Goal: Task Accomplishment & Management: Manage account settings

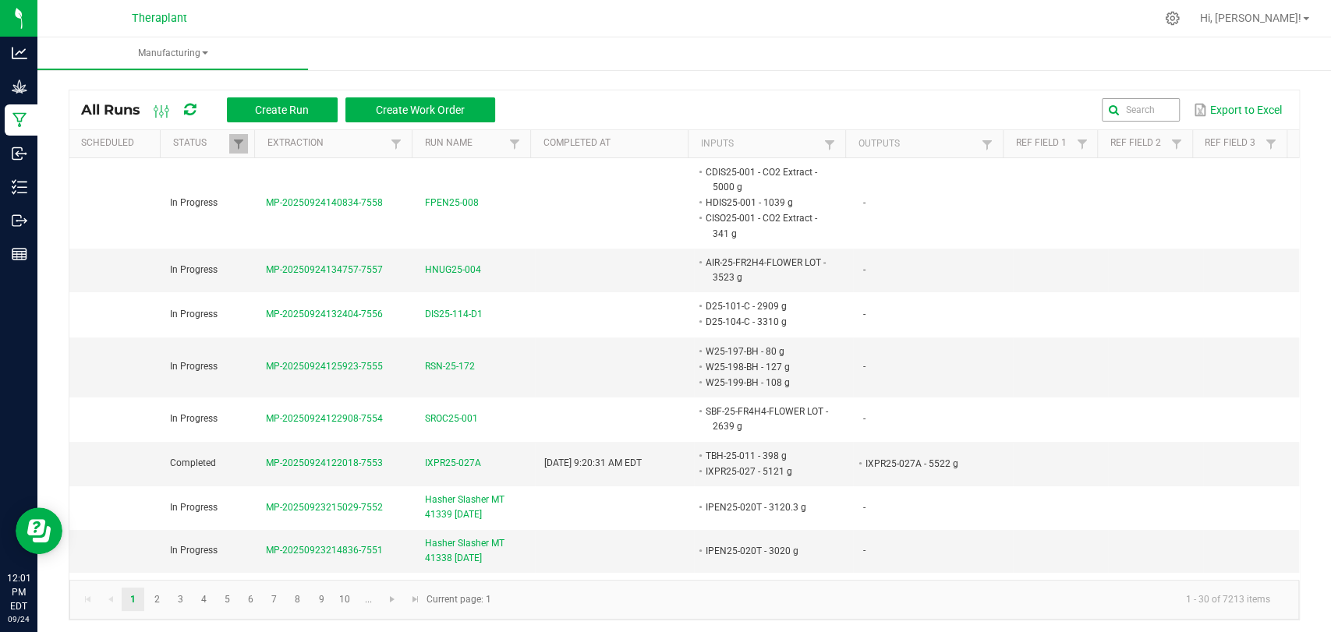
scroll to position [87, 0]
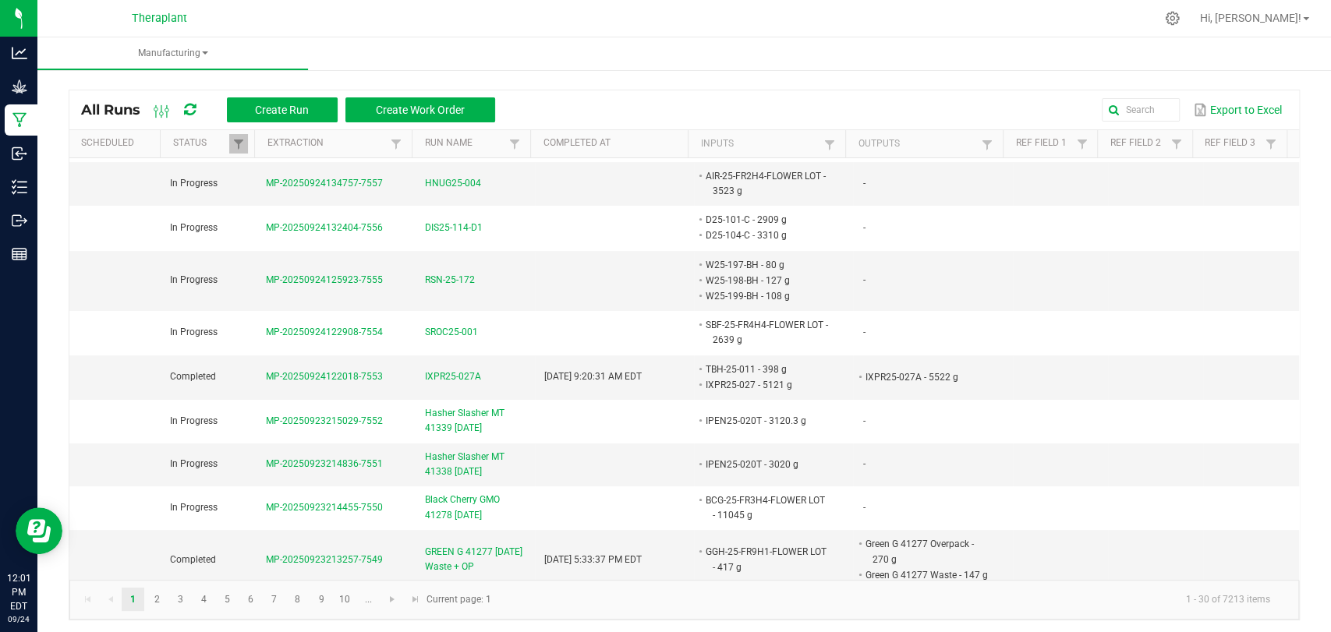
click at [1138, 97] on div "Export to Excel" at bounding box center [897, 110] width 781 height 27
click at [1138, 104] on input "text" at bounding box center [981, 109] width 398 height 23
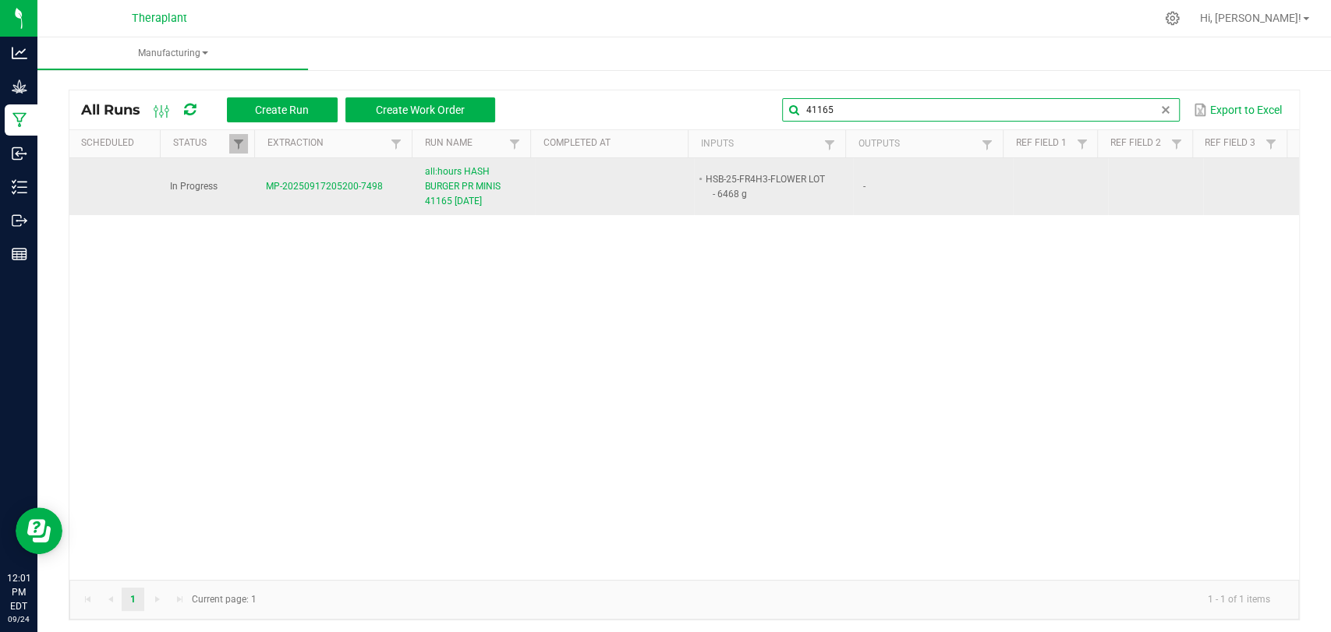
type input "41165"
click at [473, 184] on span "all:hours HASH BURGER PR MINIS 41165 09/18/25" at bounding box center [475, 187] width 101 height 45
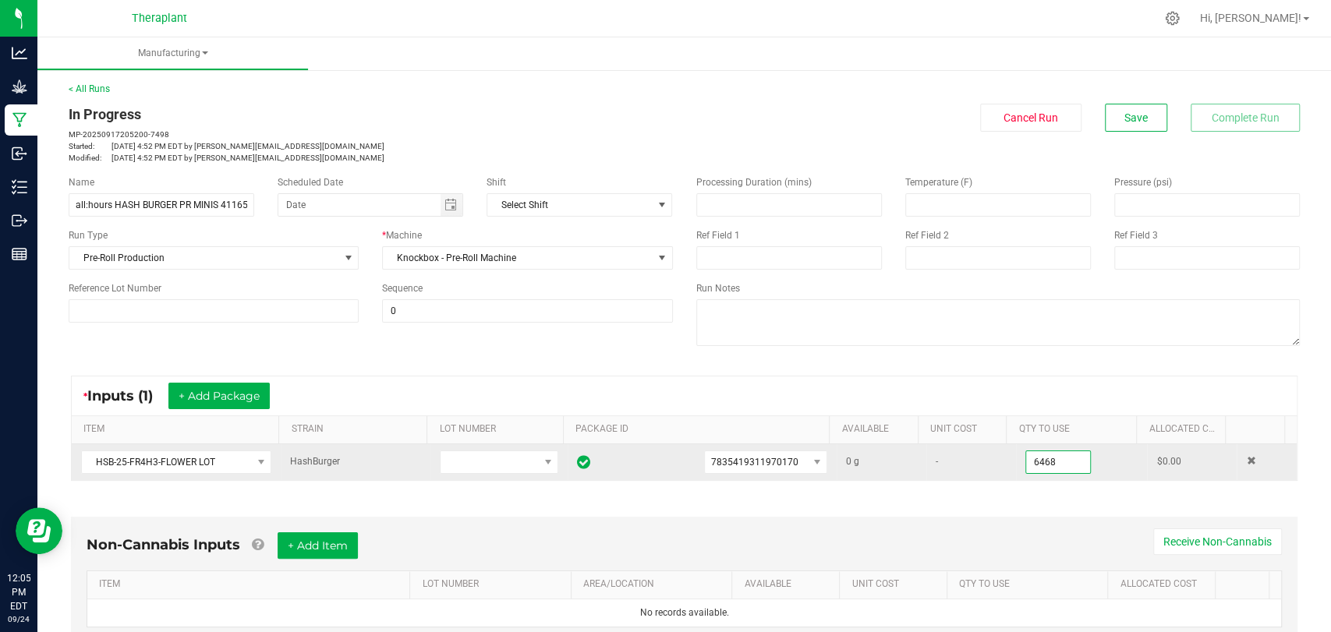
click at [1045, 463] on input "6468" at bounding box center [1058, 462] width 64 height 22
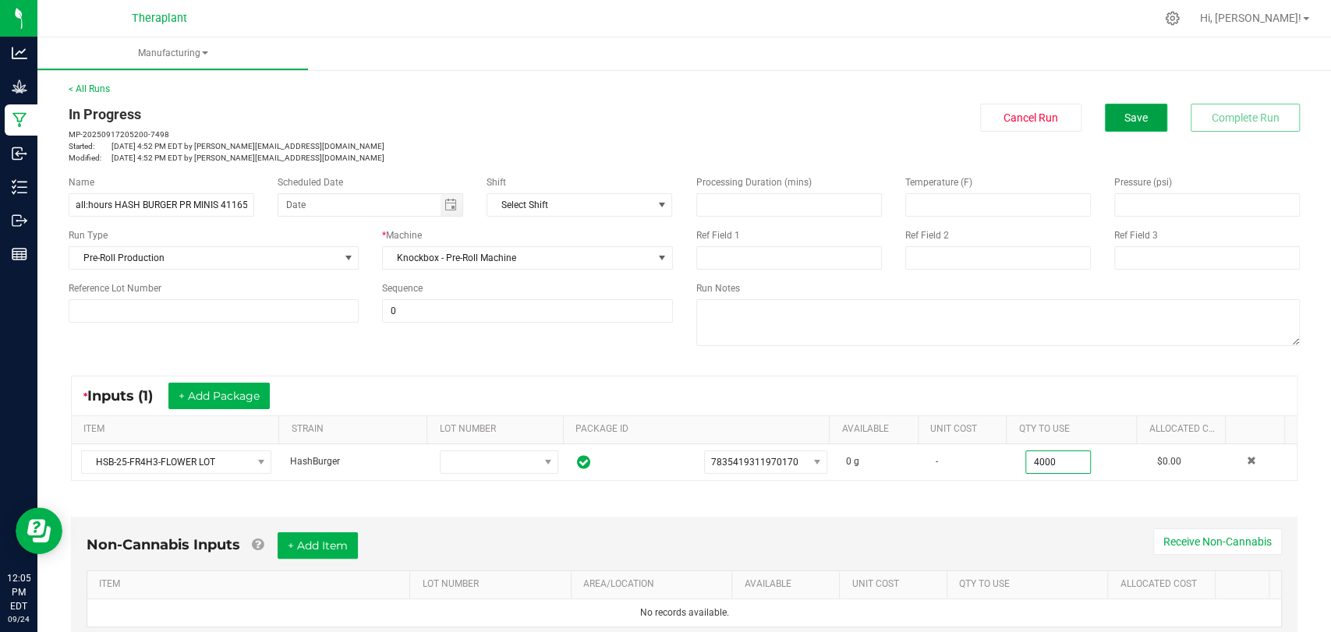
type input "4000.0000 g"
click at [1138, 111] on button "Save" at bounding box center [1136, 118] width 62 height 28
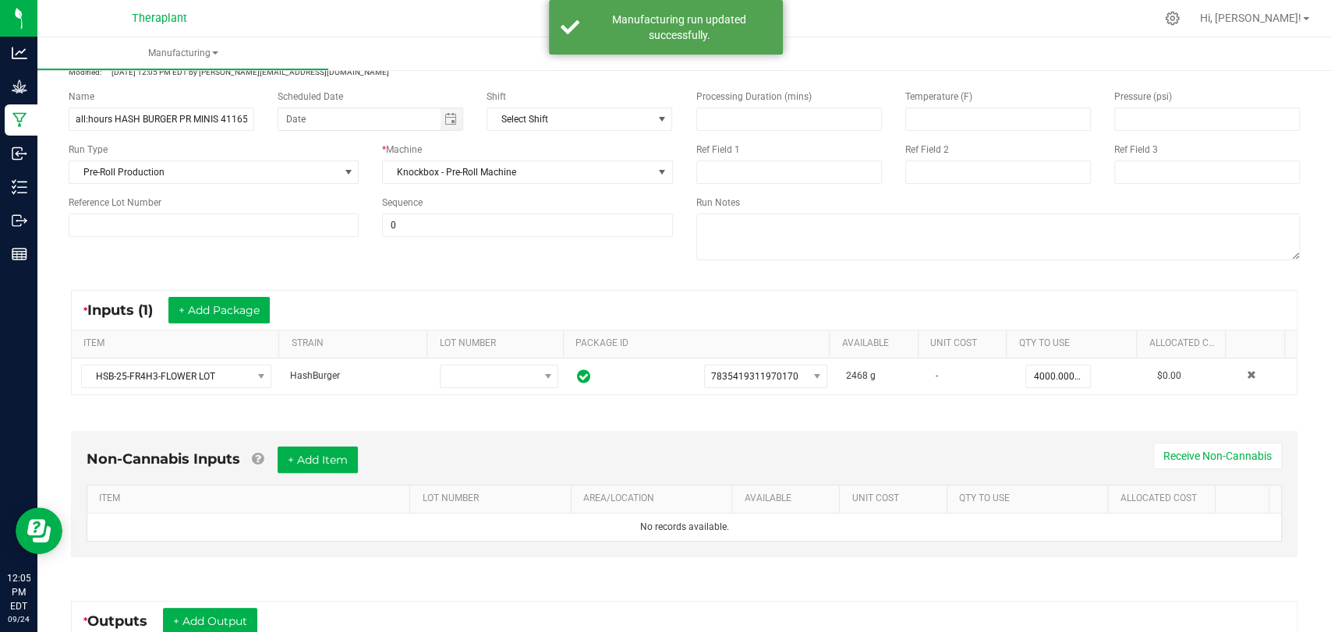
scroll to position [327, 0]
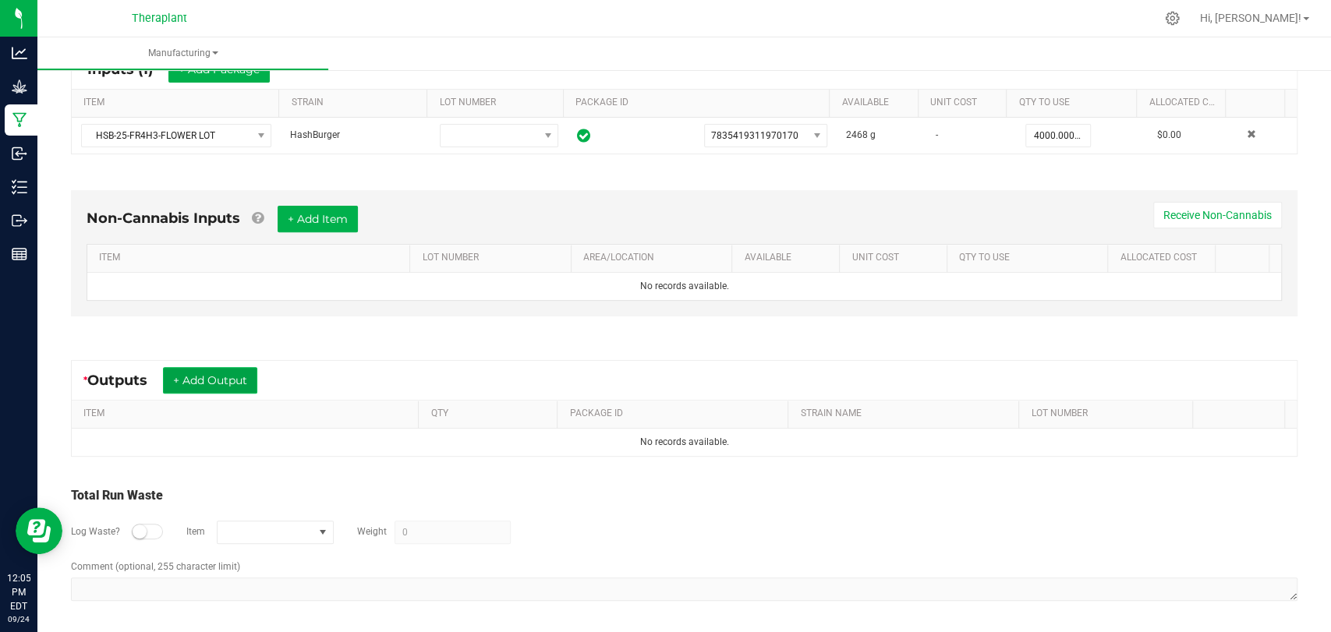
click at [247, 382] on button "+ Add Output" at bounding box center [210, 380] width 94 height 27
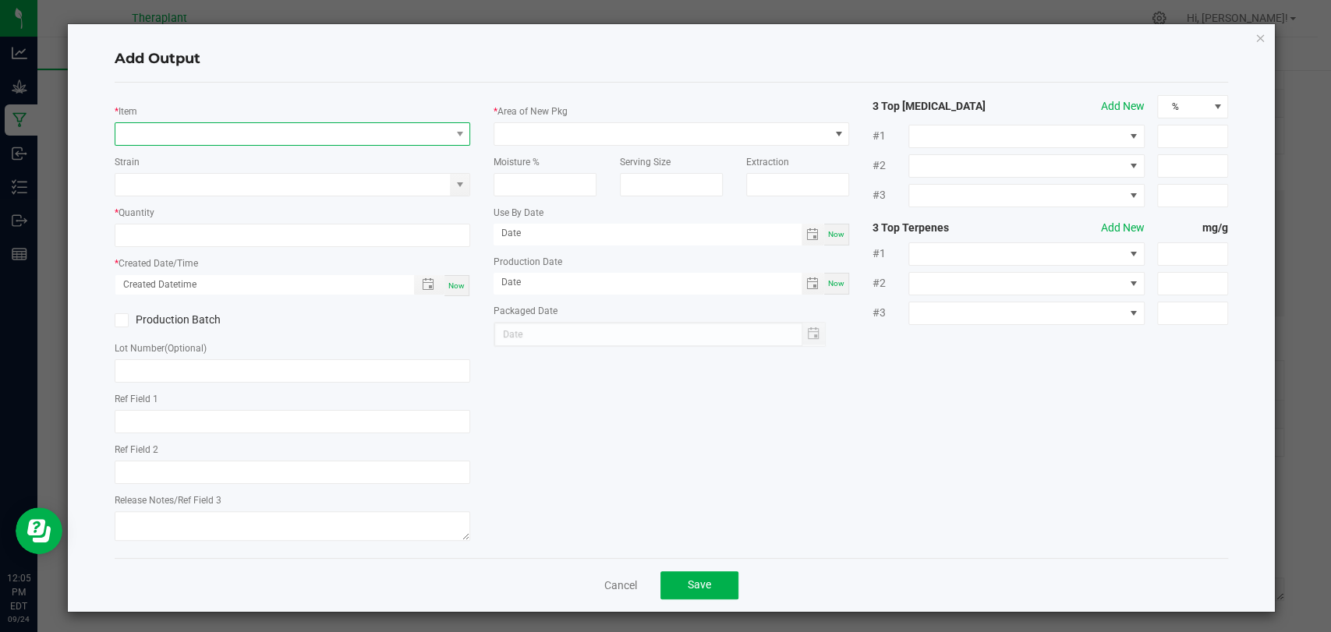
click at [362, 134] on span "NO DATA FOUND" at bounding box center [282, 134] width 335 height 22
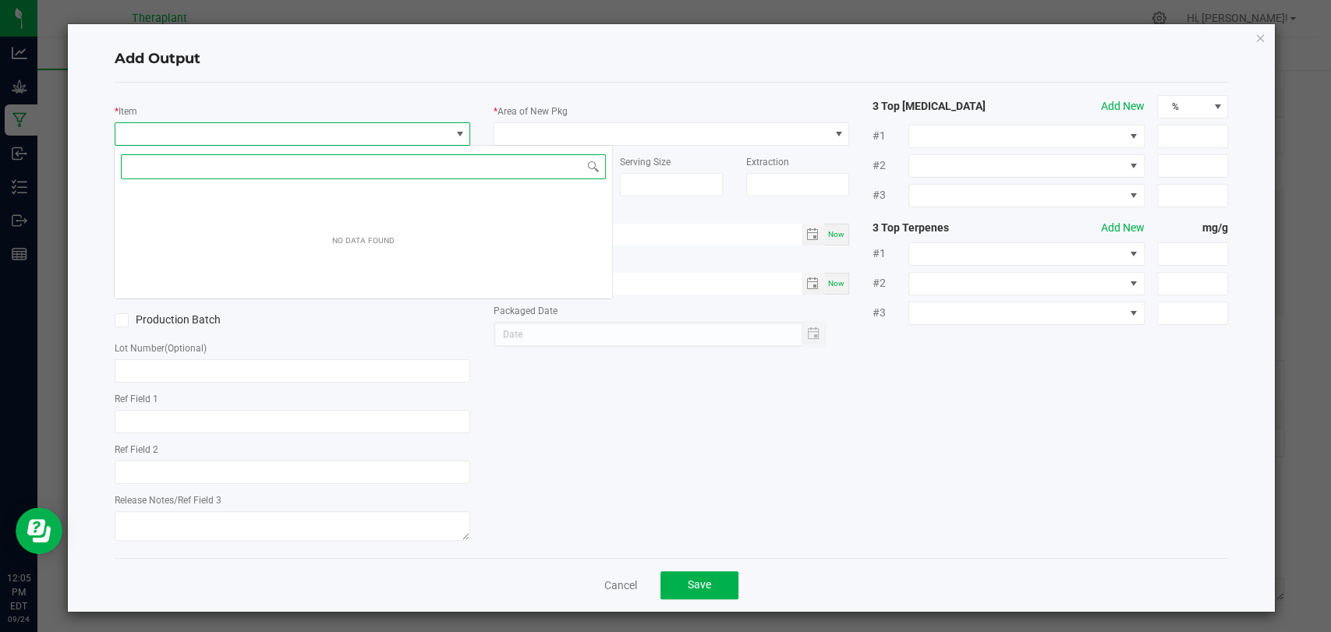
scroll to position [23, 351]
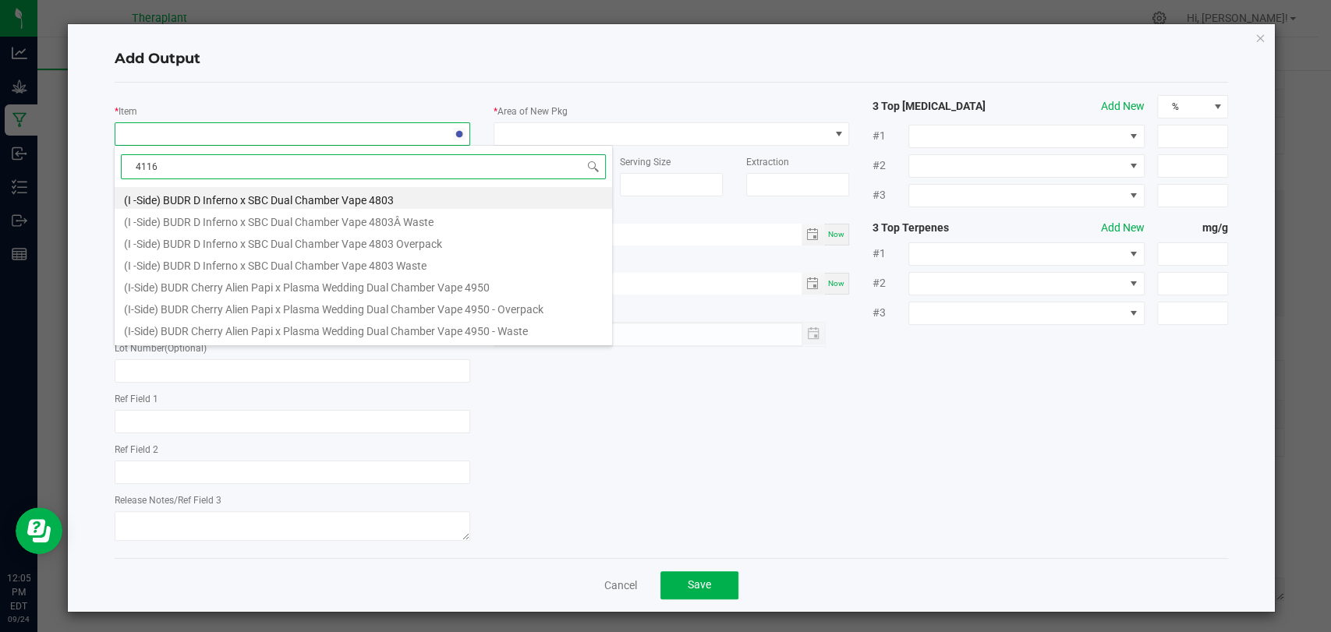
type input "41165"
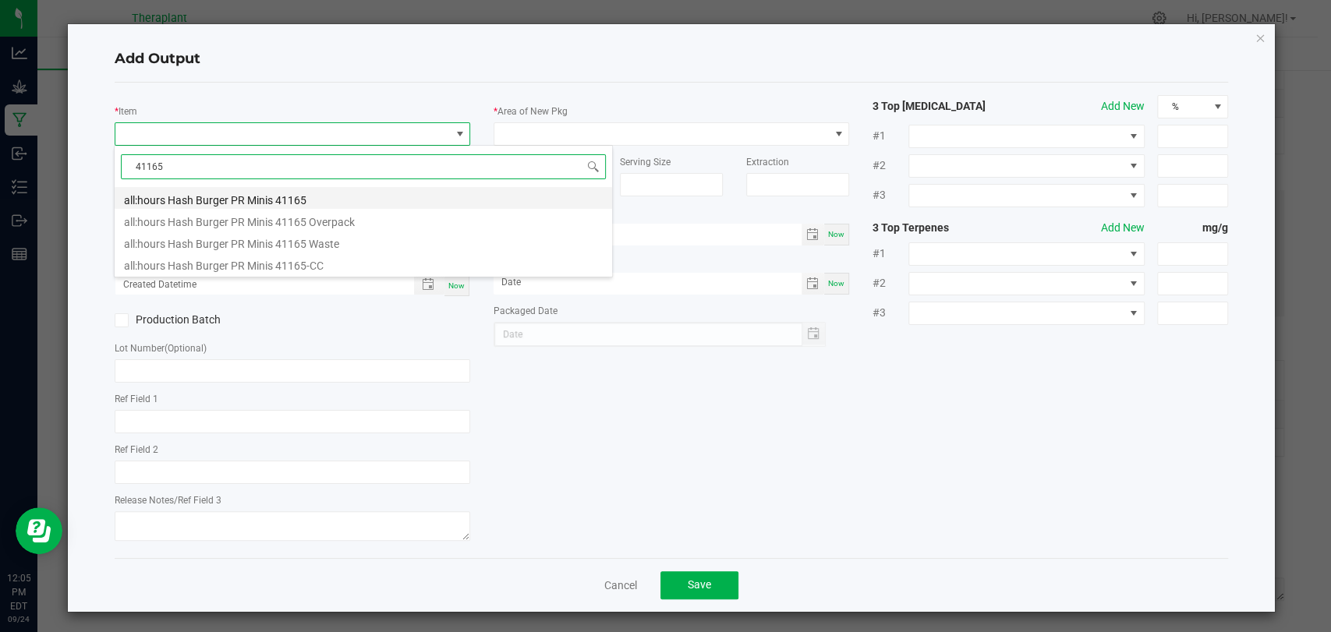
click at [285, 189] on li "all:hours Hash Burger PR Minis 41165" at bounding box center [363, 198] width 497 height 22
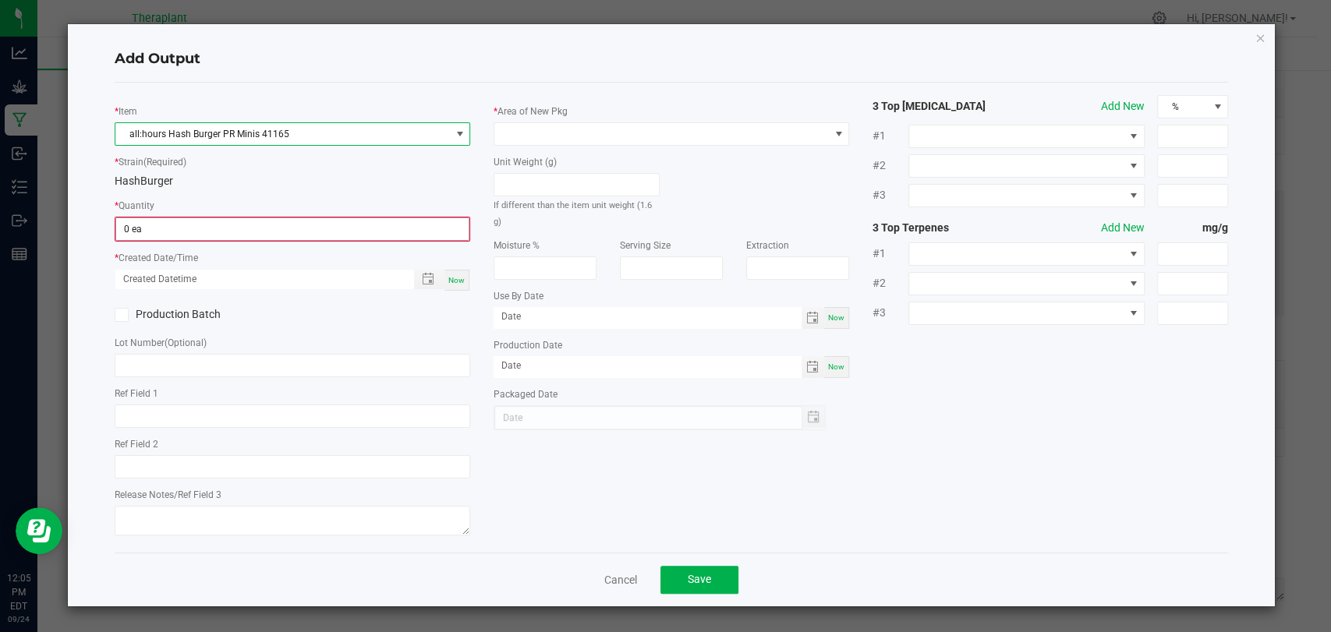
click at [253, 221] on input "0 ea" at bounding box center [292, 229] width 352 height 22
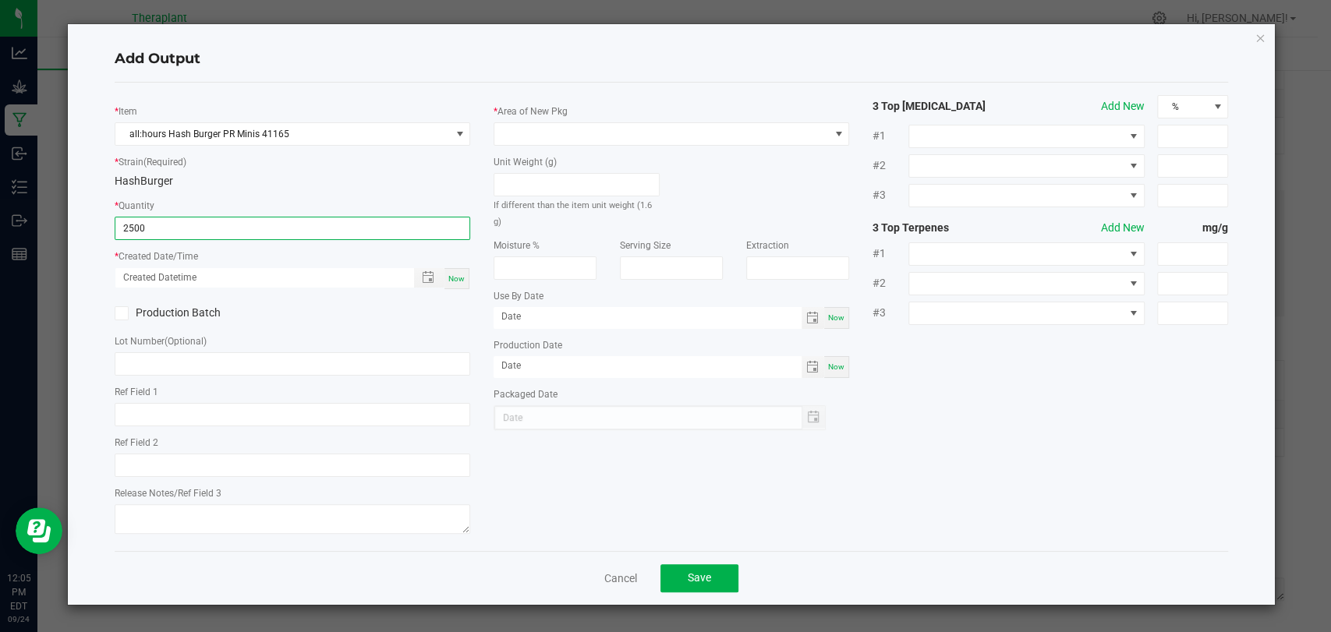
type input "2500 ea"
click at [466, 282] on div "Now" at bounding box center [456, 278] width 25 height 21
type input "09/24/2025 12:05 PM"
type input "[DATE]"
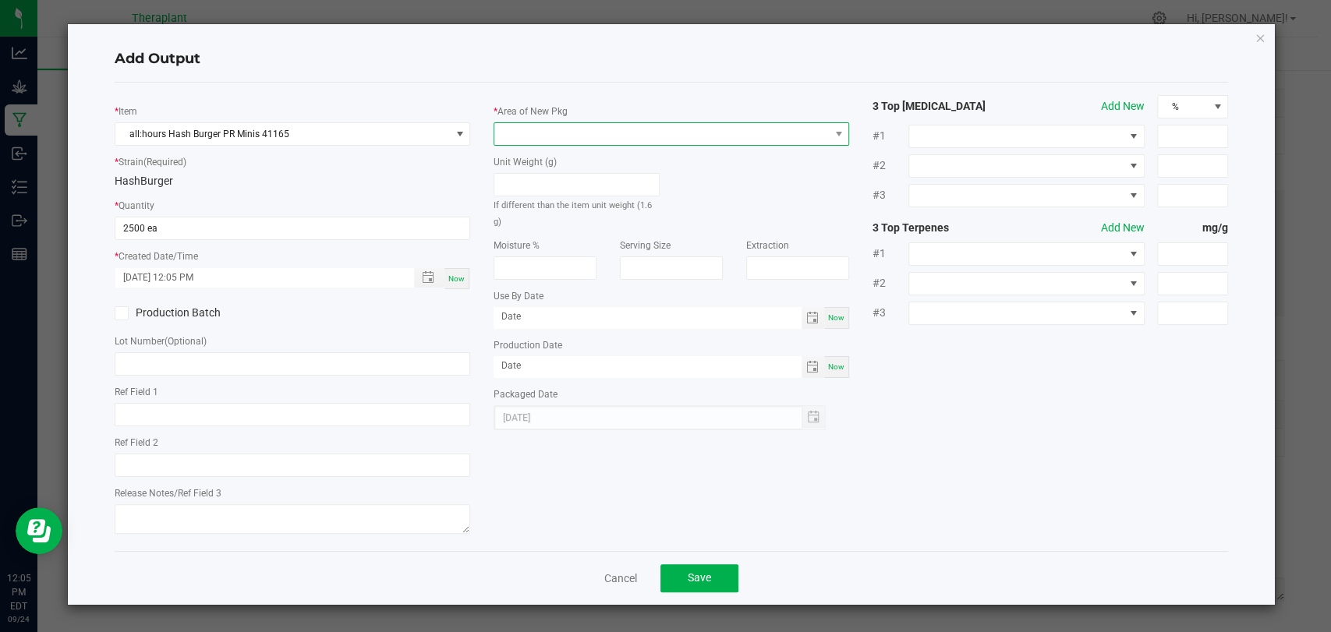
click at [559, 137] on span at bounding box center [661, 134] width 335 height 22
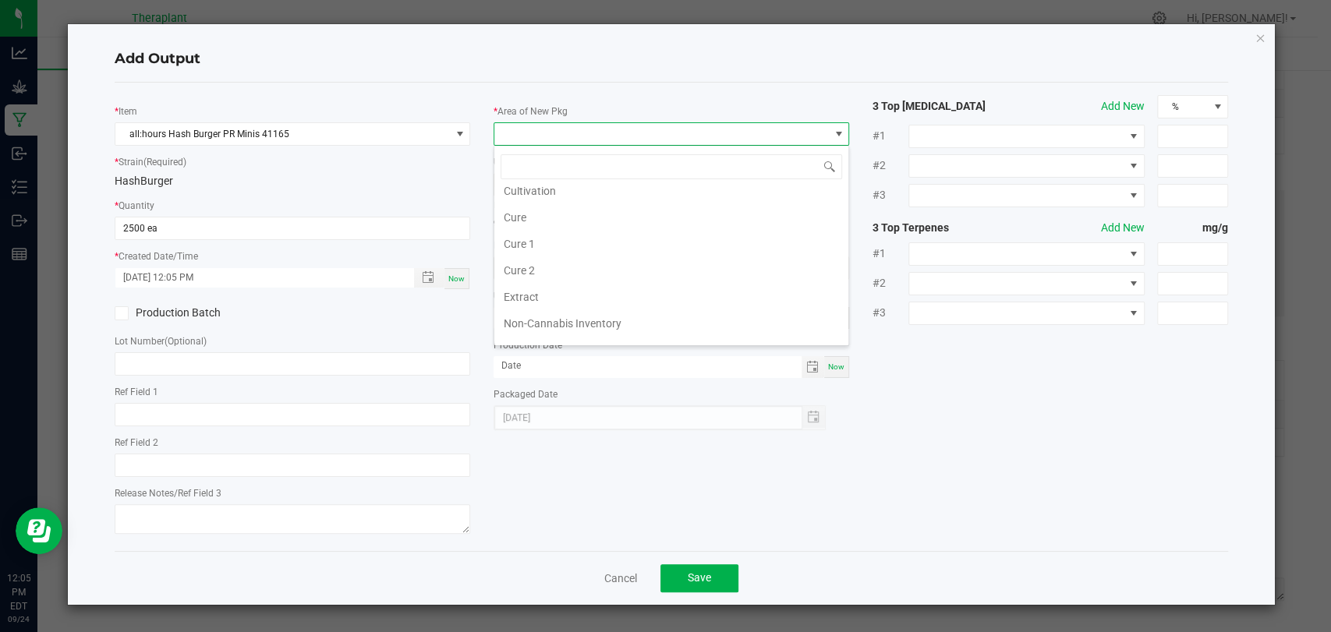
scroll to position [292, 0]
click at [539, 270] on li "Vault 2" at bounding box center [671, 280] width 354 height 27
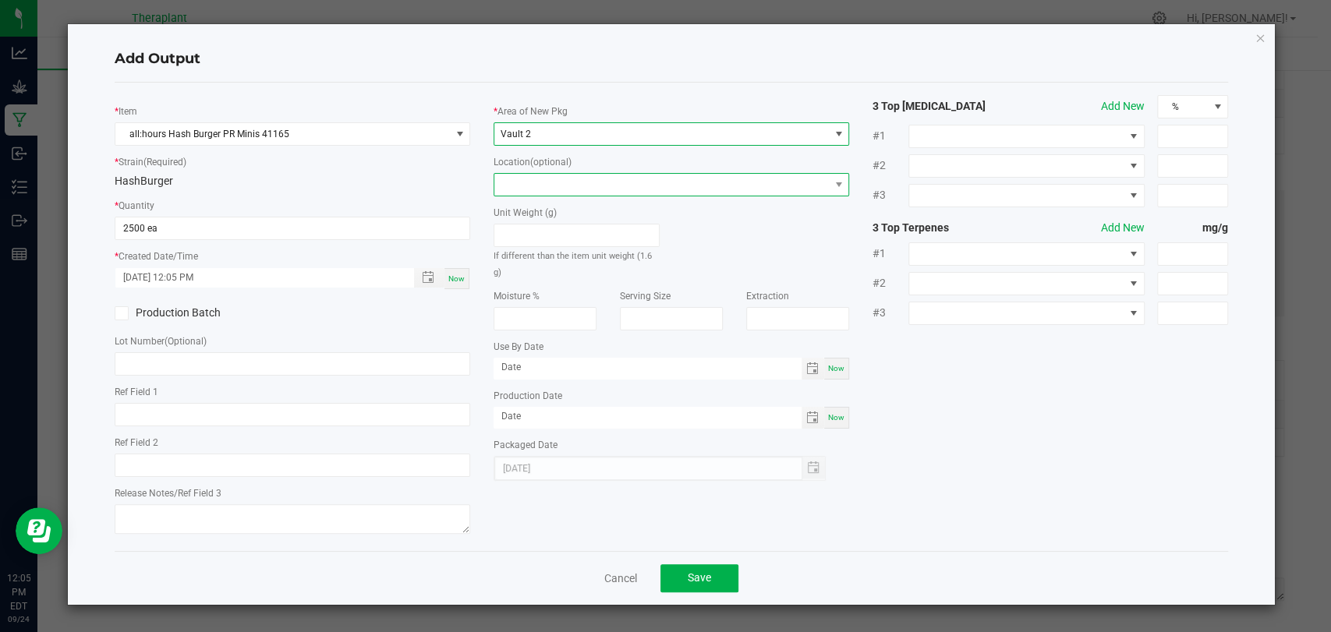
click at [538, 184] on span at bounding box center [661, 185] width 335 height 22
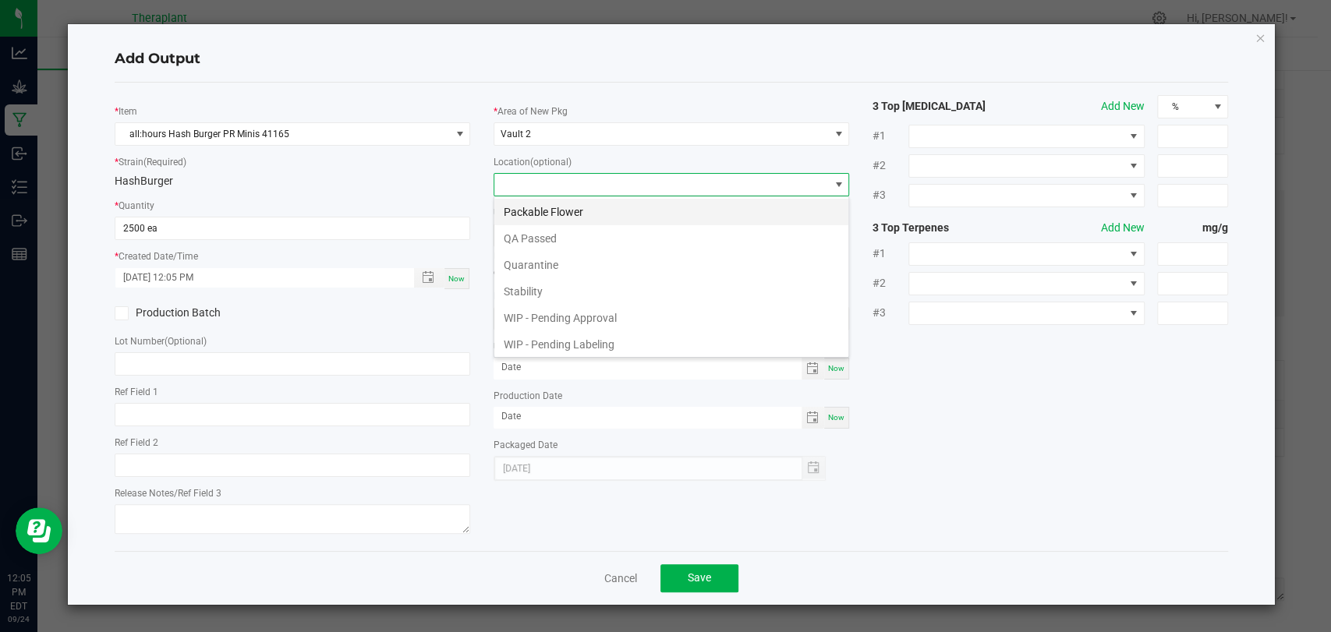
scroll to position [81, 0]
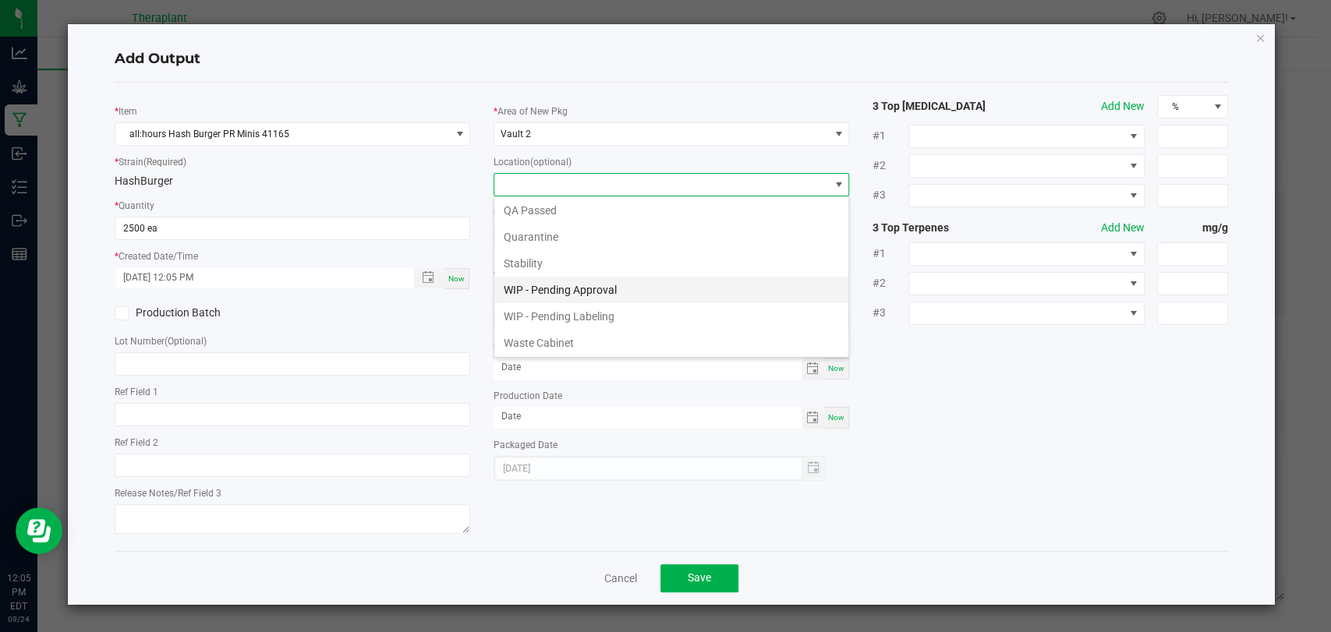
click at [562, 282] on li "WIP - Pending Approval" at bounding box center [671, 290] width 354 height 27
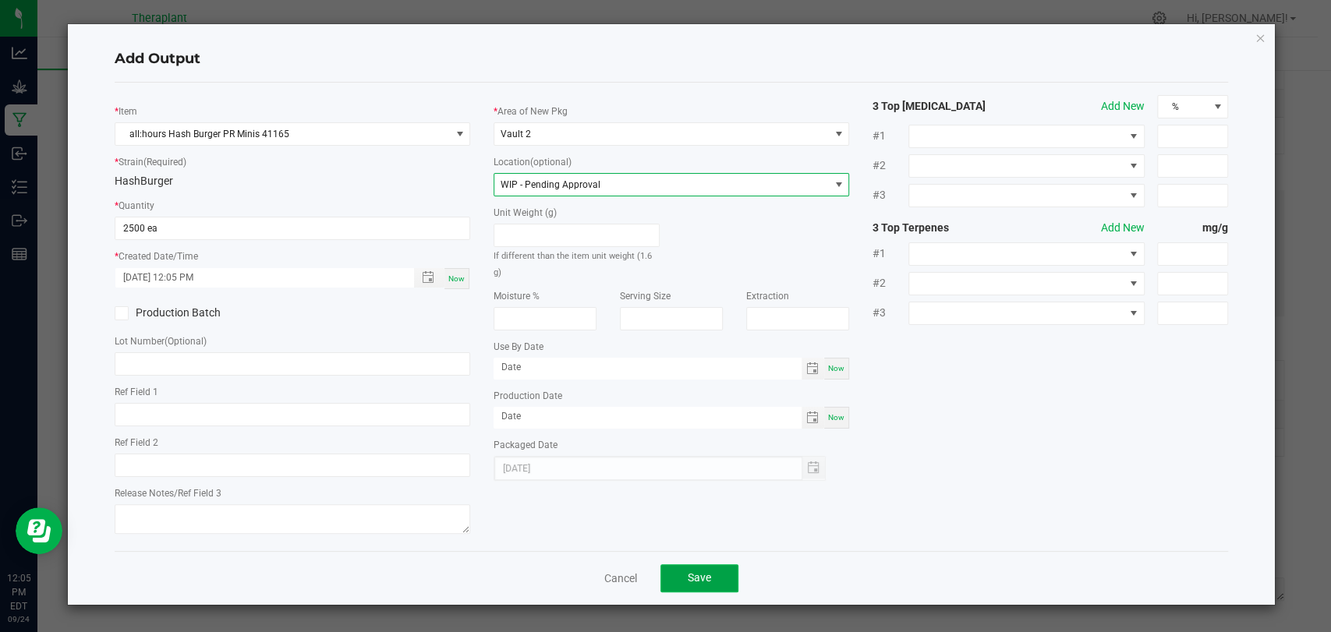
click at [696, 579] on span "Save" at bounding box center [699, 578] width 23 height 12
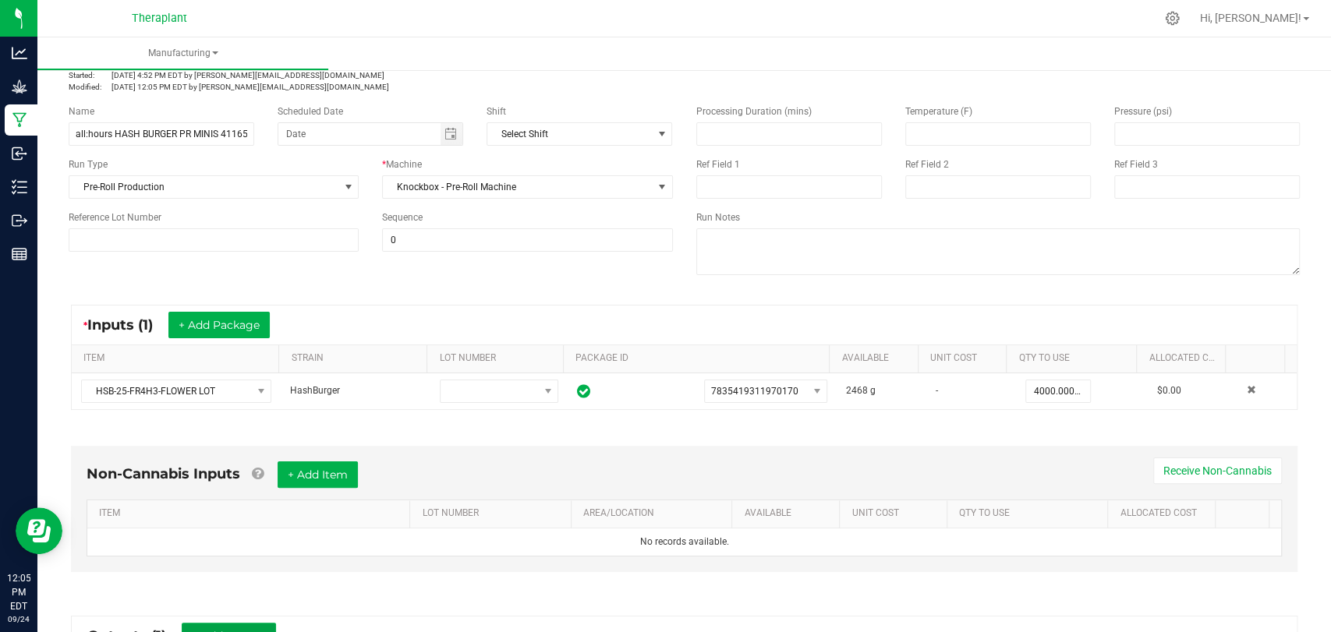
scroll to position [0, 0]
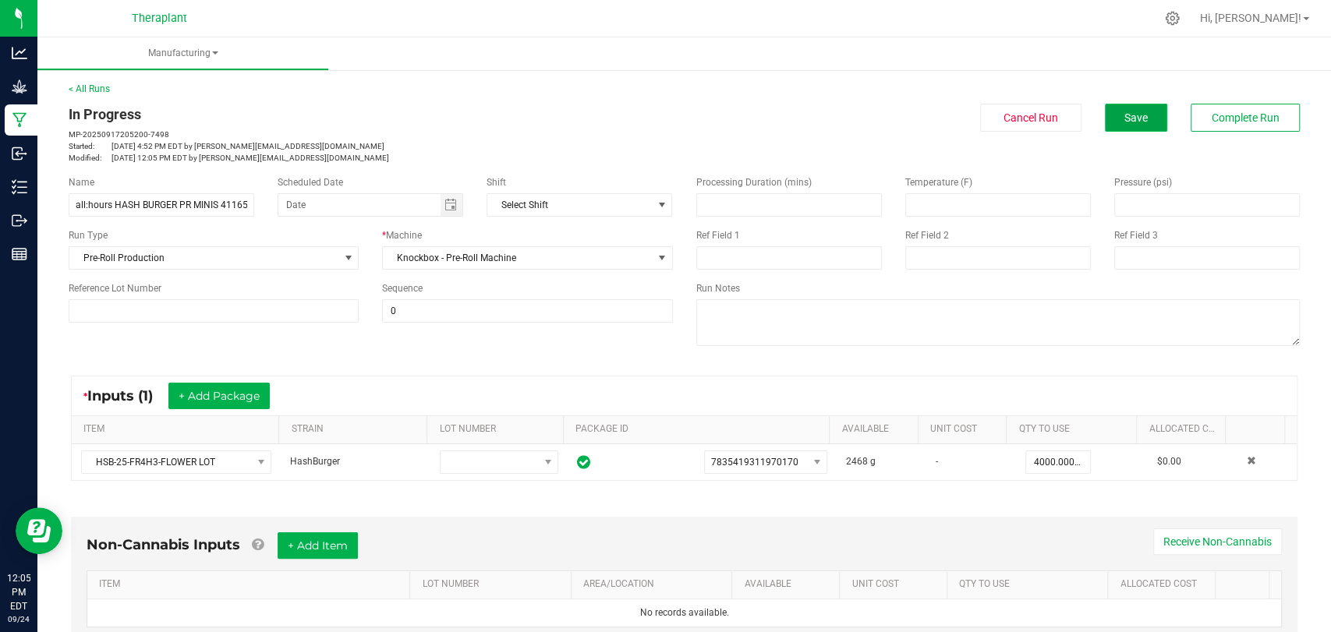
click at [1131, 119] on span "Save" at bounding box center [1135, 118] width 23 height 12
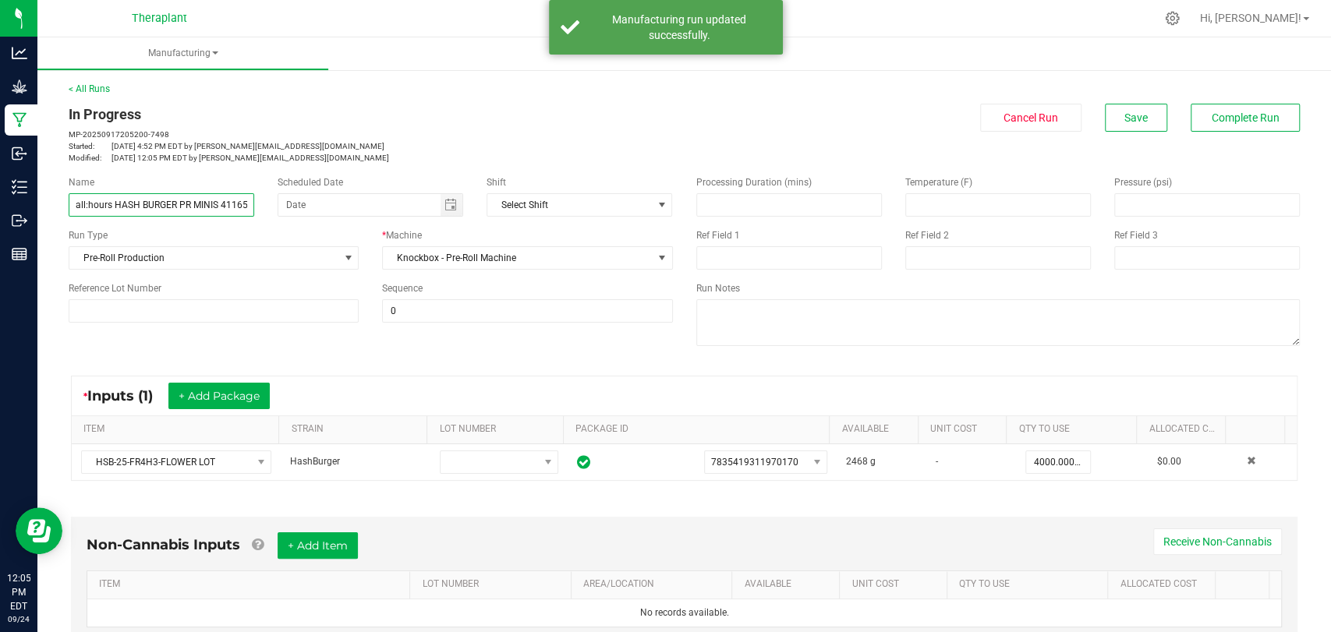
scroll to position [0, 42]
drag, startPoint x: 75, startPoint y: 204, endPoint x: 272, endPoint y: 204, distance: 197.3
click at [272, 204] on div "Name all:hours HASH BURGER PR MINIS 41165 09/18/25 Scheduled Date Shift Select …" at bounding box center [371, 195] width 628 height 41
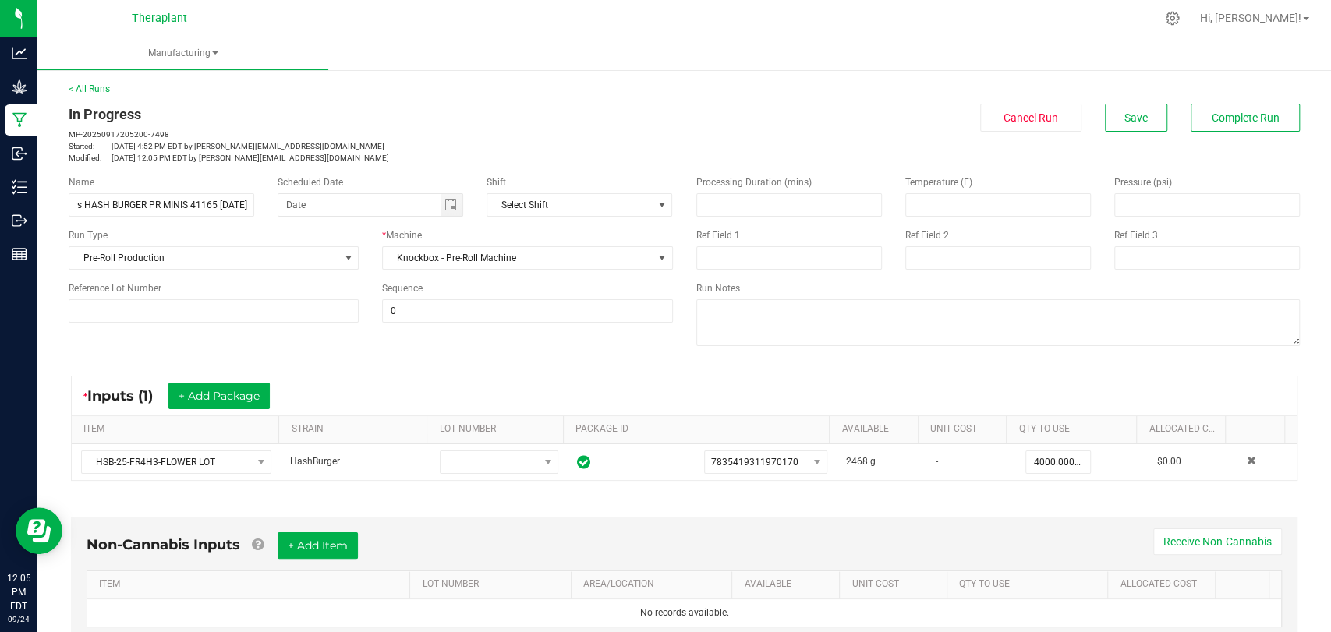
click at [379, 154] on p "Modified: Sep 24, 2025 12:05 PM EDT by d.tucker@theraplant.com" at bounding box center [371, 158] width 604 height 12
click at [1212, 109] on button "Complete Run" at bounding box center [1245, 118] width 109 height 28
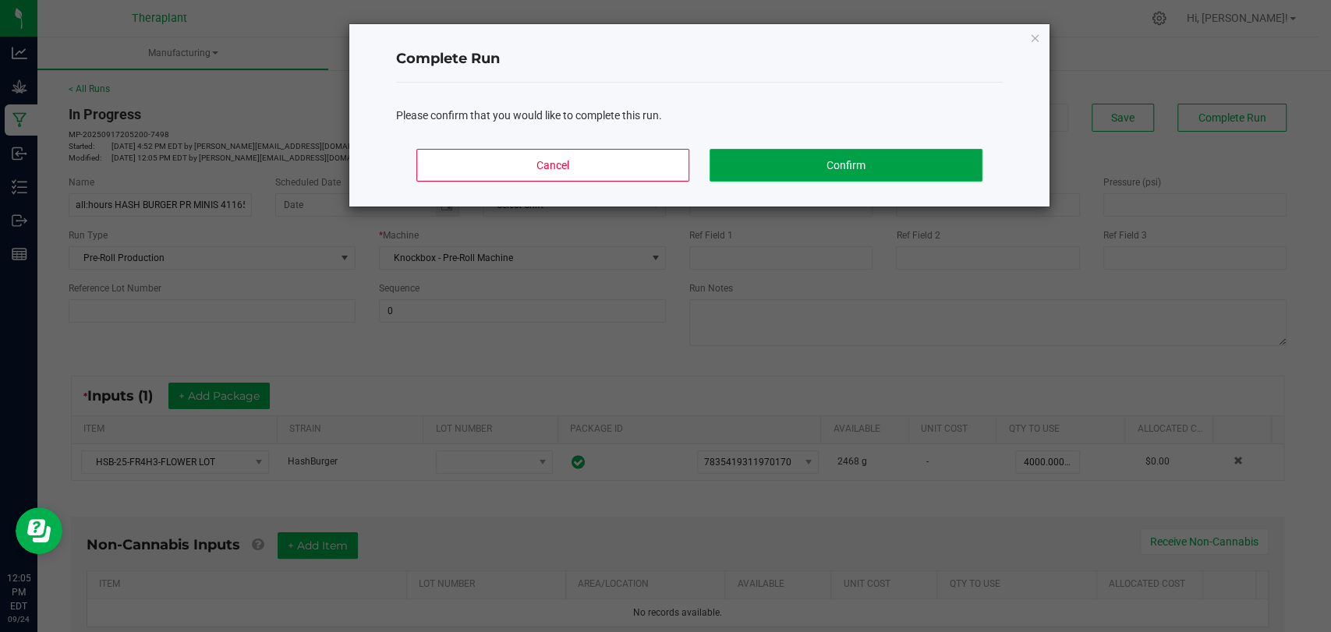
click at [923, 160] on button "Confirm" at bounding box center [846, 165] width 273 height 33
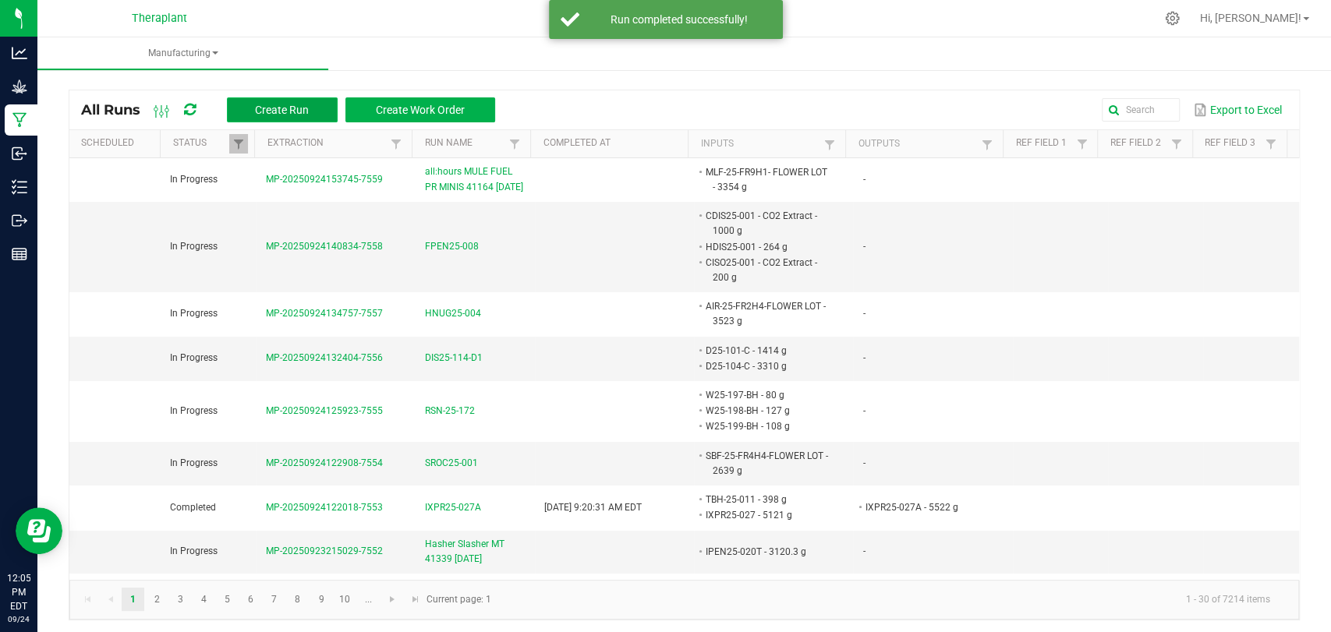
click at [306, 108] on span "Create Run" at bounding box center [282, 110] width 54 height 12
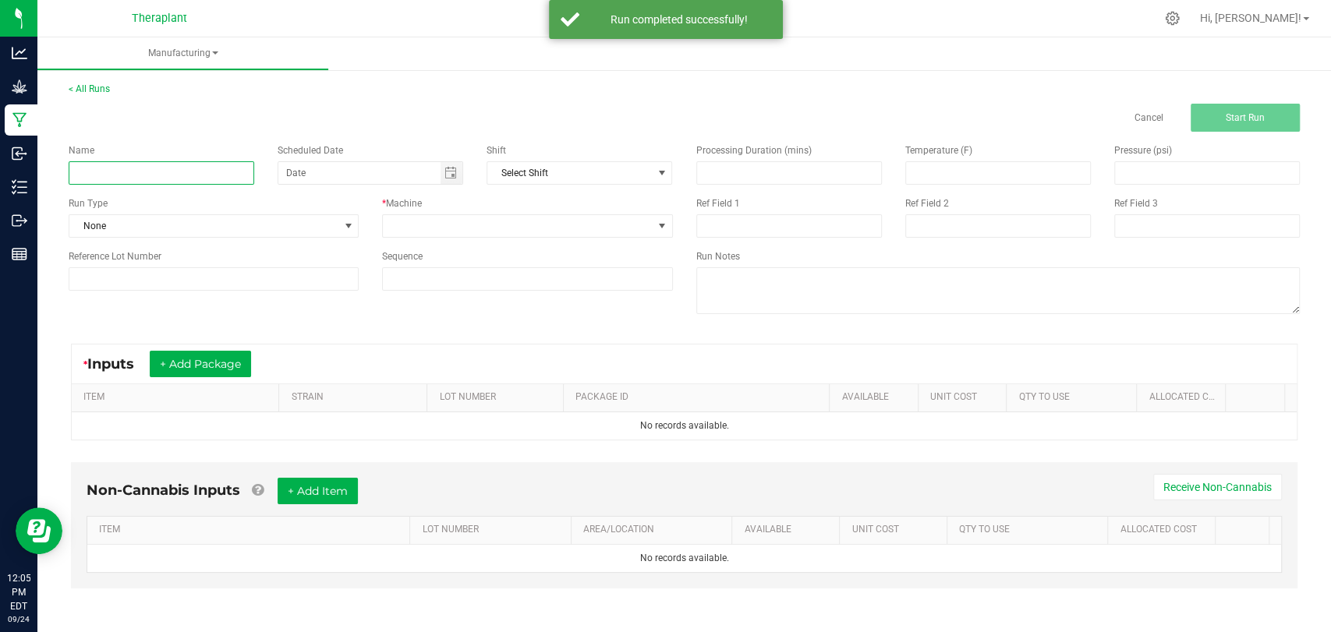
click at [214, 177] on input at bounding box center [162, 172] width 186 height 23
paste input "all:hours HASH BURGER PR MINIS 41165 09/18/25"
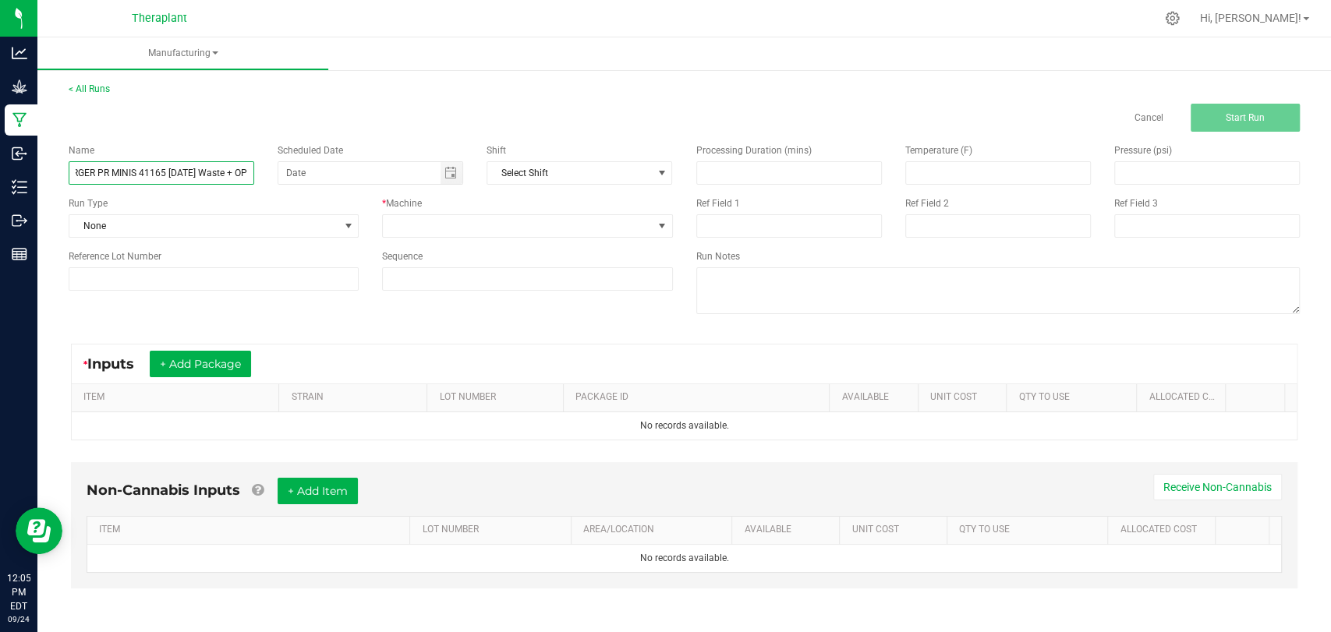
scroll to position [0, 94]
type input "all:hours HASH BURGER PR MINIS 41165 09/18/25 Waste + OP"
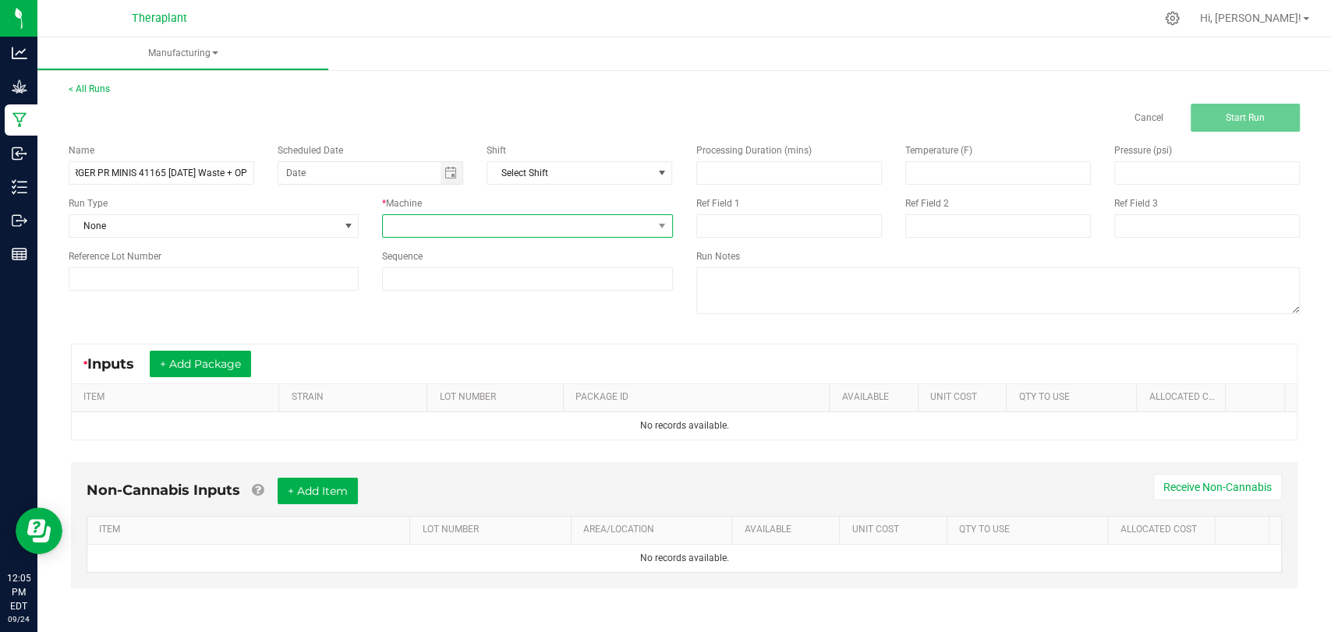
click at [474, 221] on span at bounding box center [517, 226] width 269 height 22
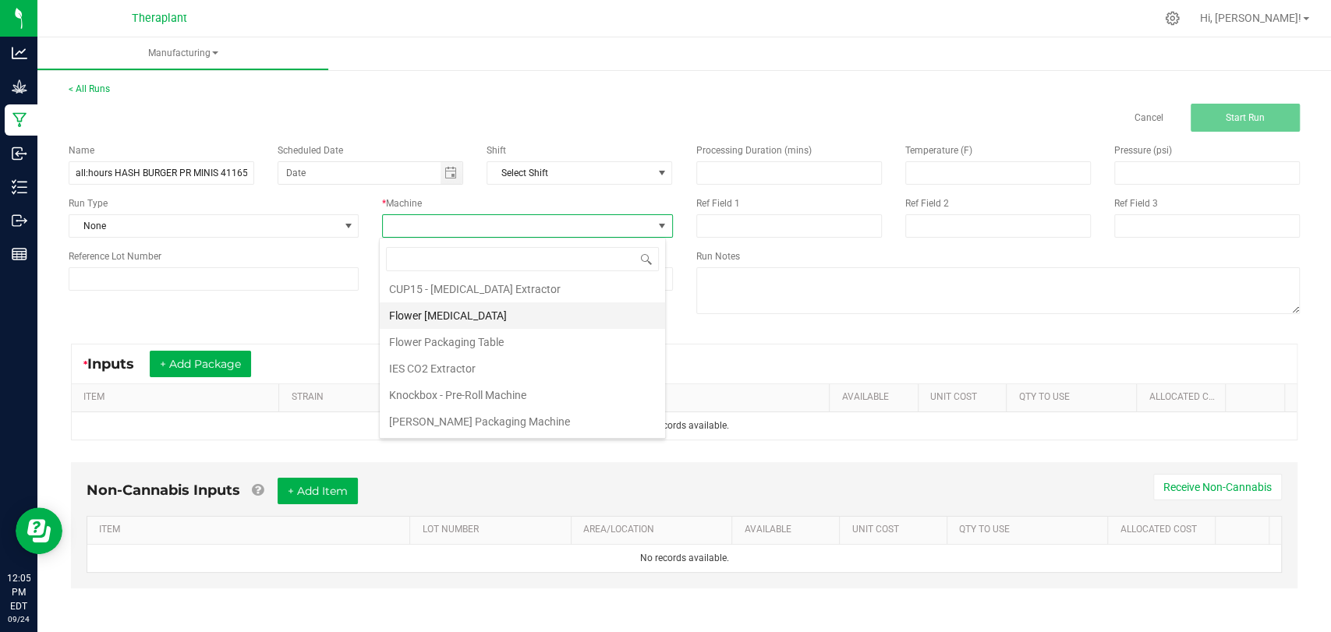
scroll to position [81, 0]
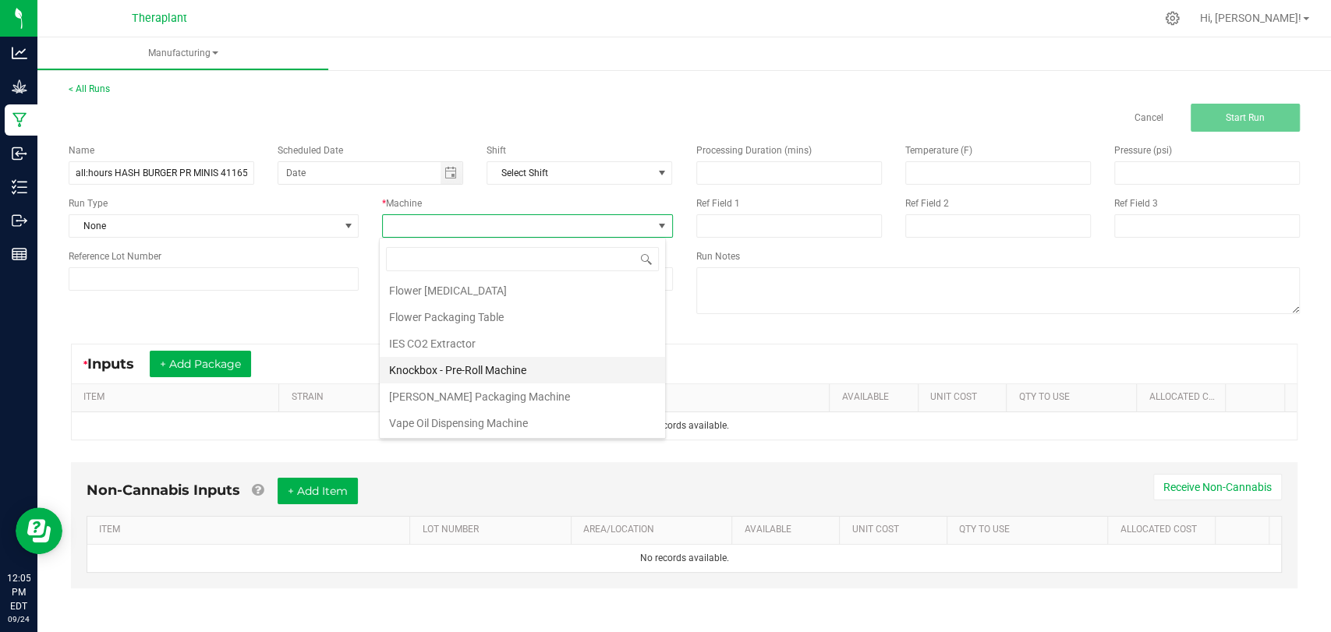
click at [473, 362] on li "Knockbox - Pre-Roll Machine" at bounding box center [522, 370] width 285 height 27
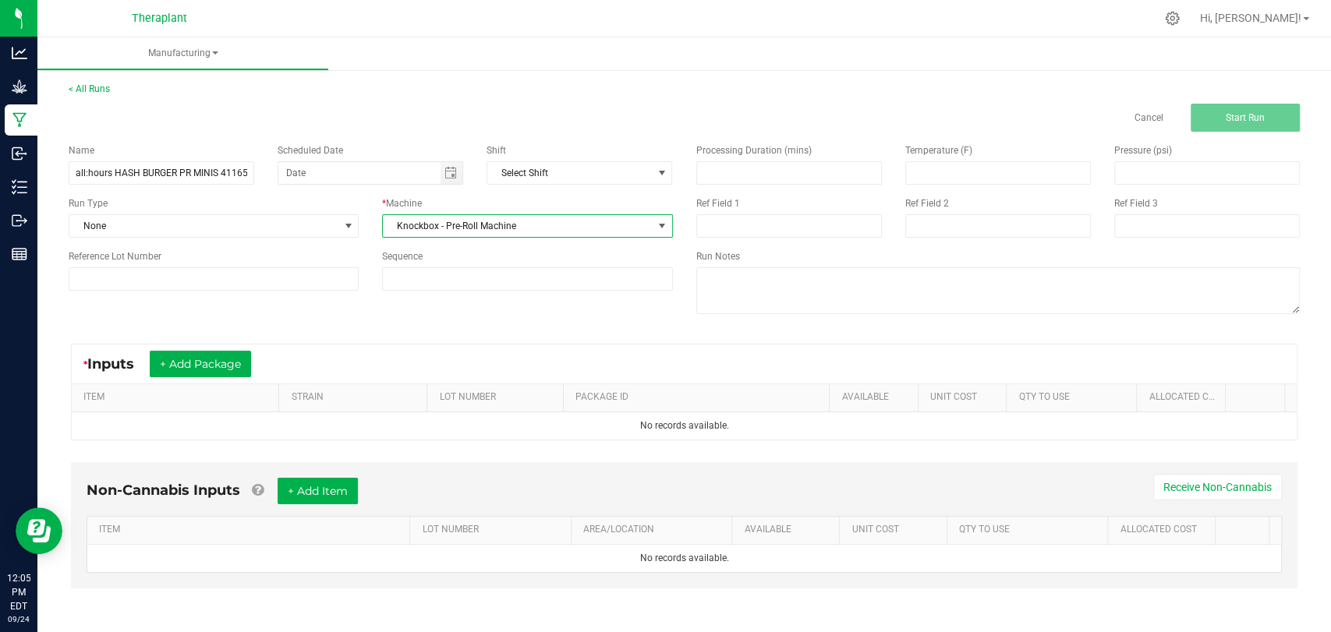
click at [477, 224] on span "Knockbox - Pre-Roll Machine" at bounding box center [517, 226] width 269 height 22
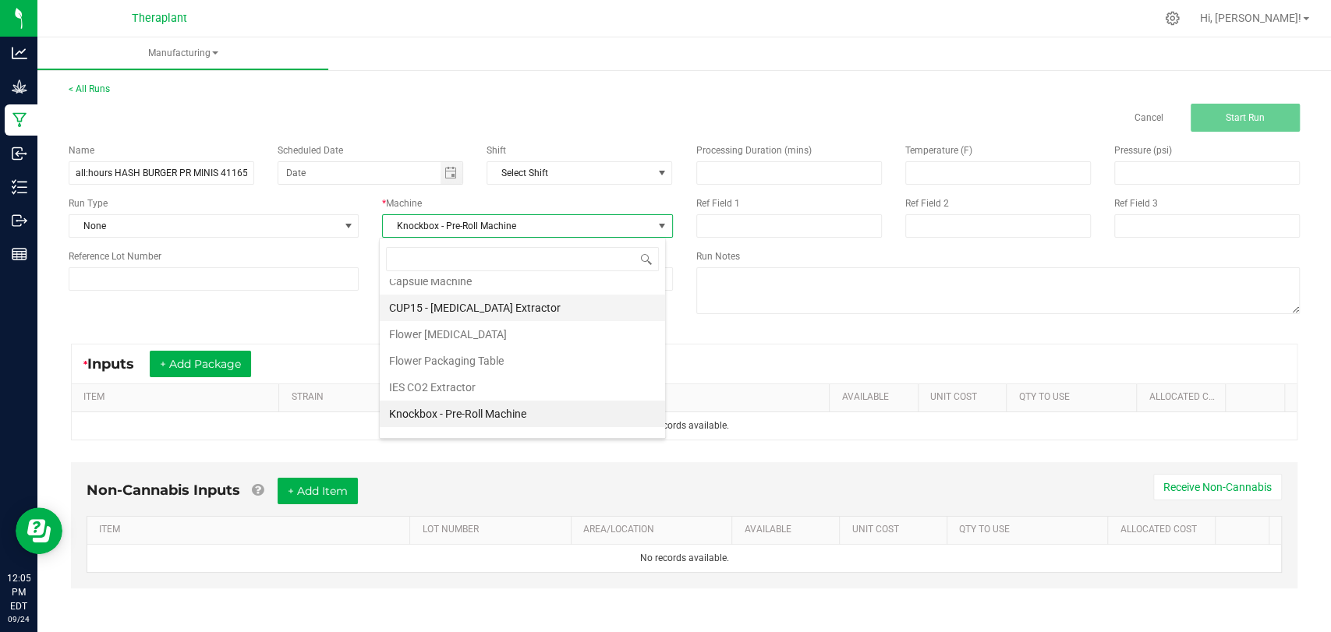
scroll to position [0, 0]
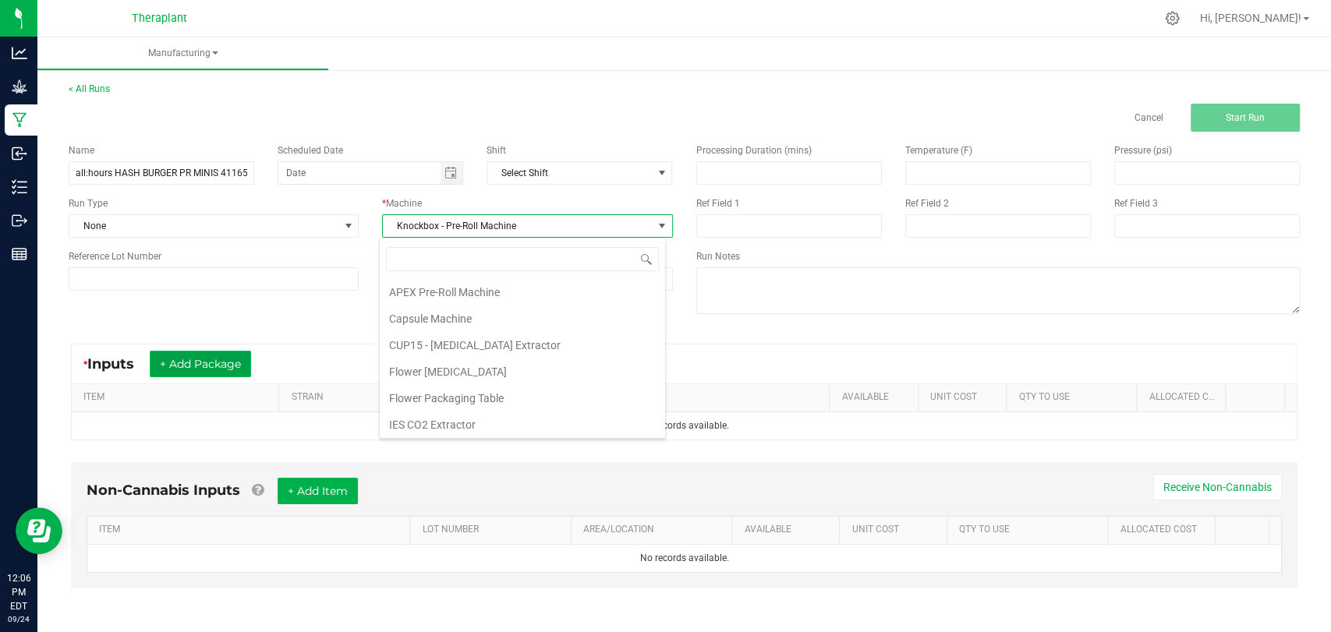
click at [225, 359] on button "+ Add Package" at bounding box center [200, 364] width 101 height 27
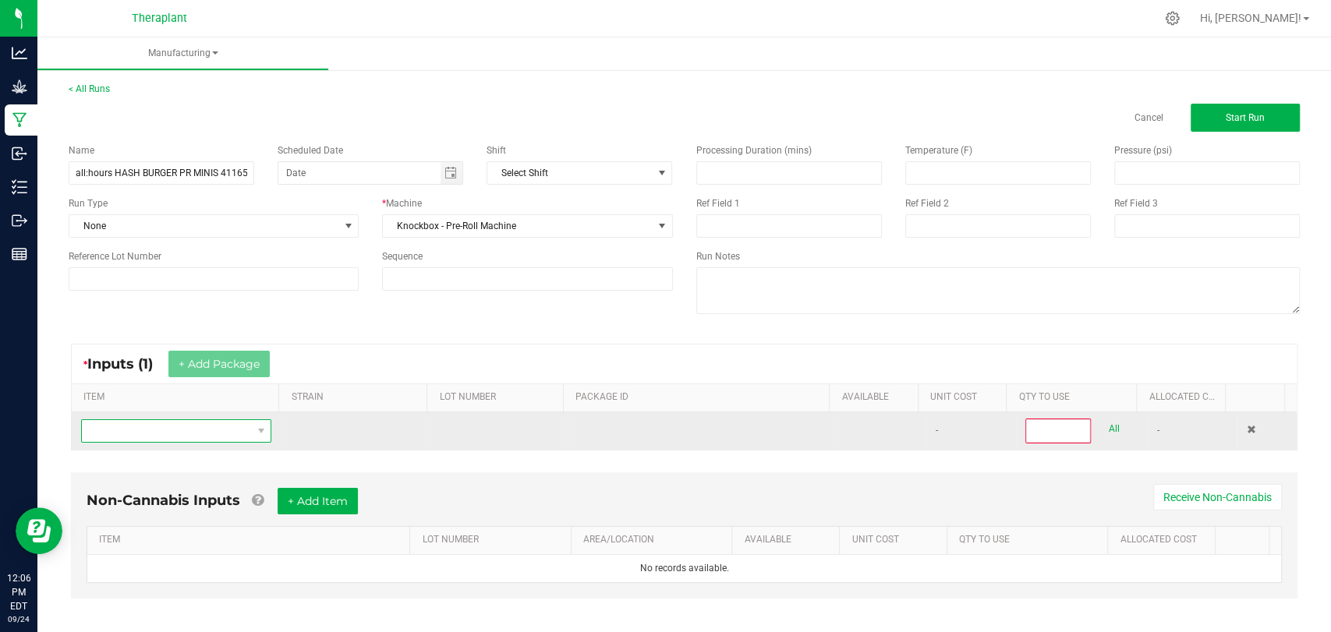
click at [175, 428] on span "NO DATA FOUND" at bounding box center [166, 431] width 169 height 22
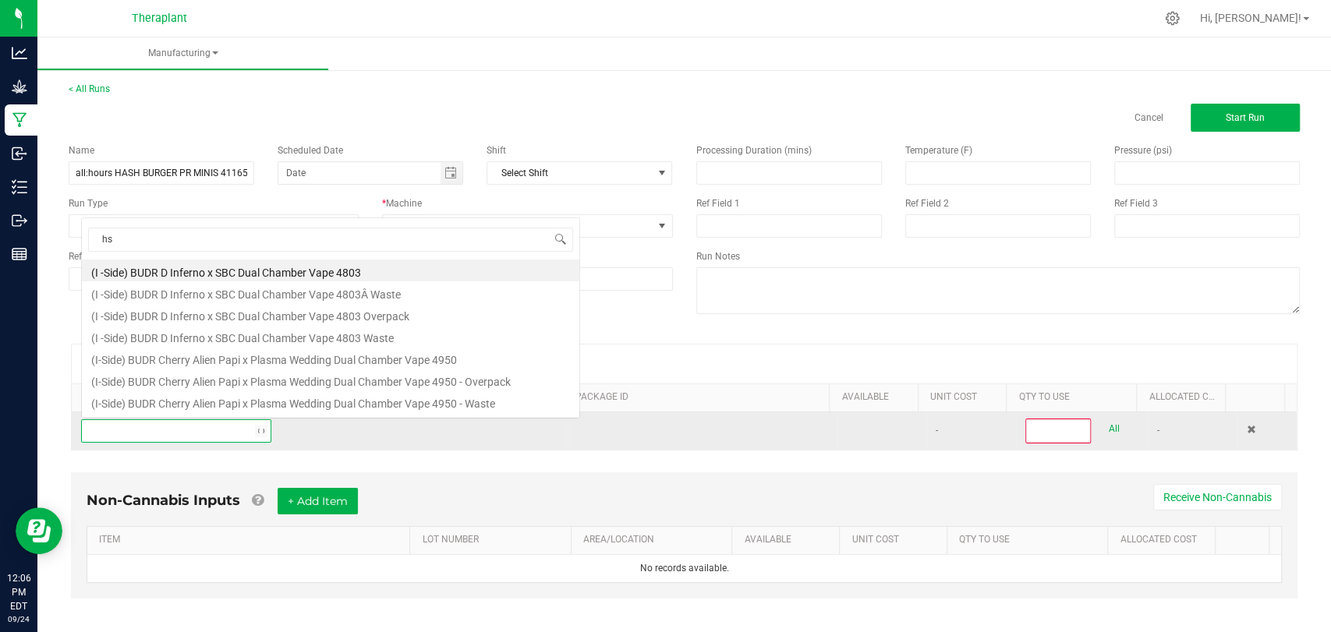
scroll to position [23, 183]
type input "hsb-25-fr4"
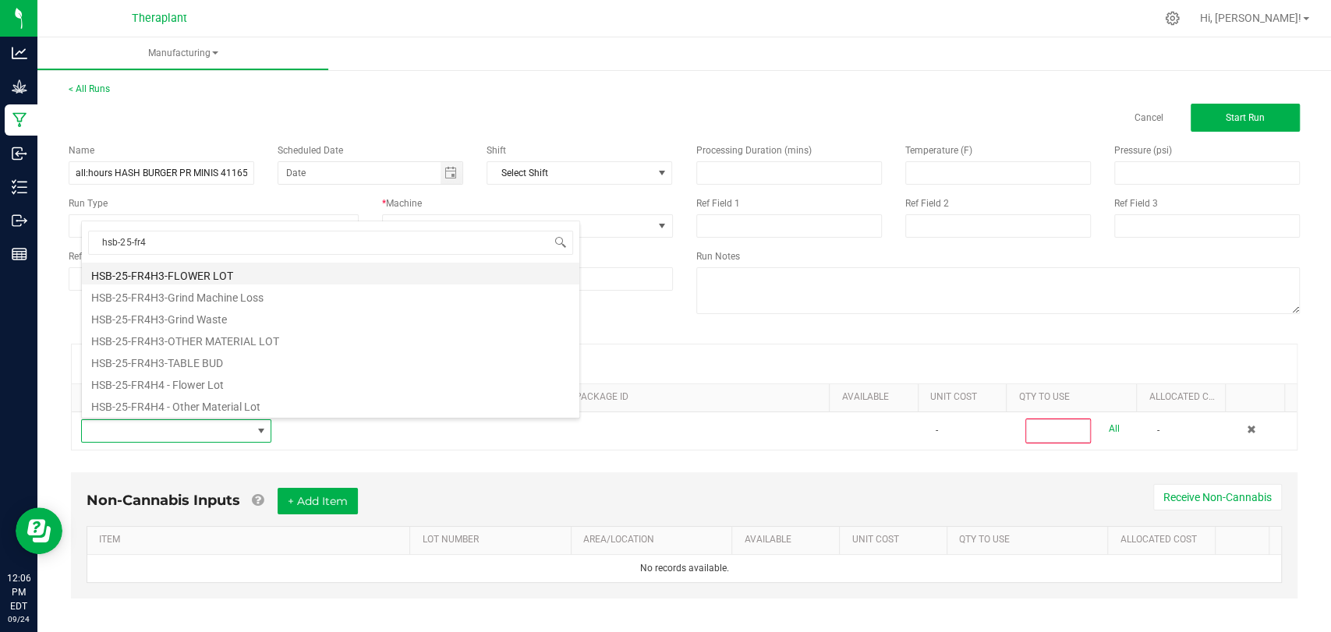
click at [230, 269] on li "HSB-25-FR4H3-FLOWER LOT" at bounding box center [330, 274] width 497 height 22
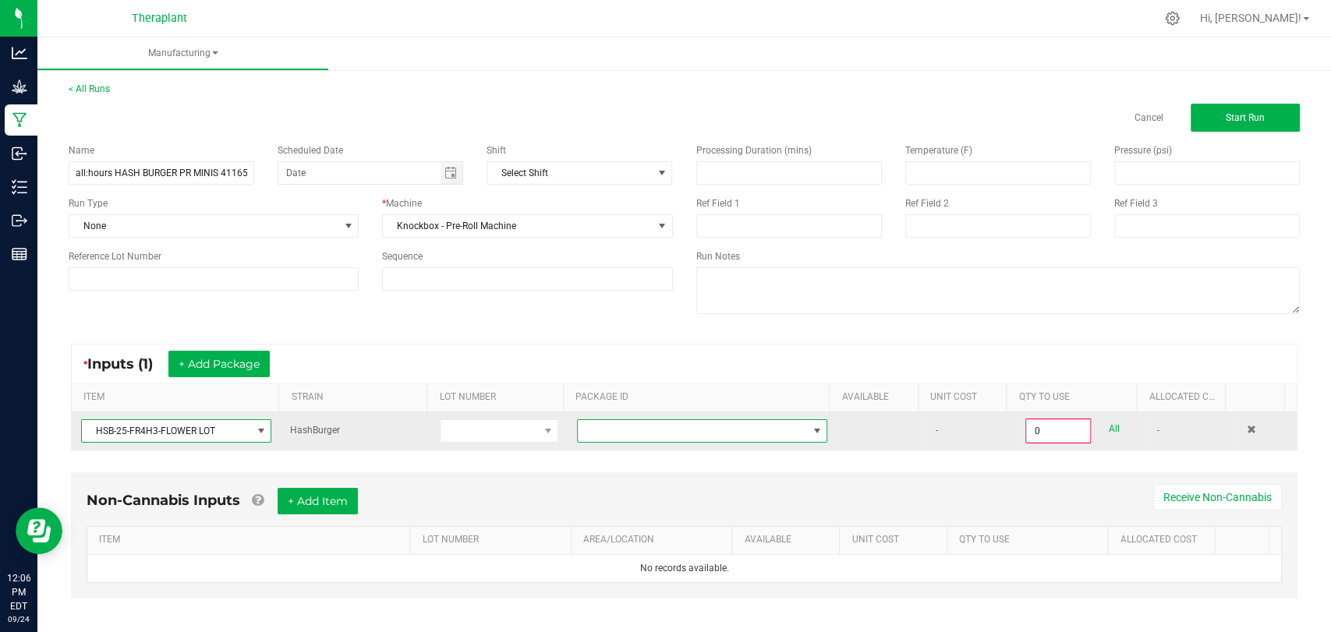
click at [618, 434] on span at bounding box center [692, 431] width 229 height 22
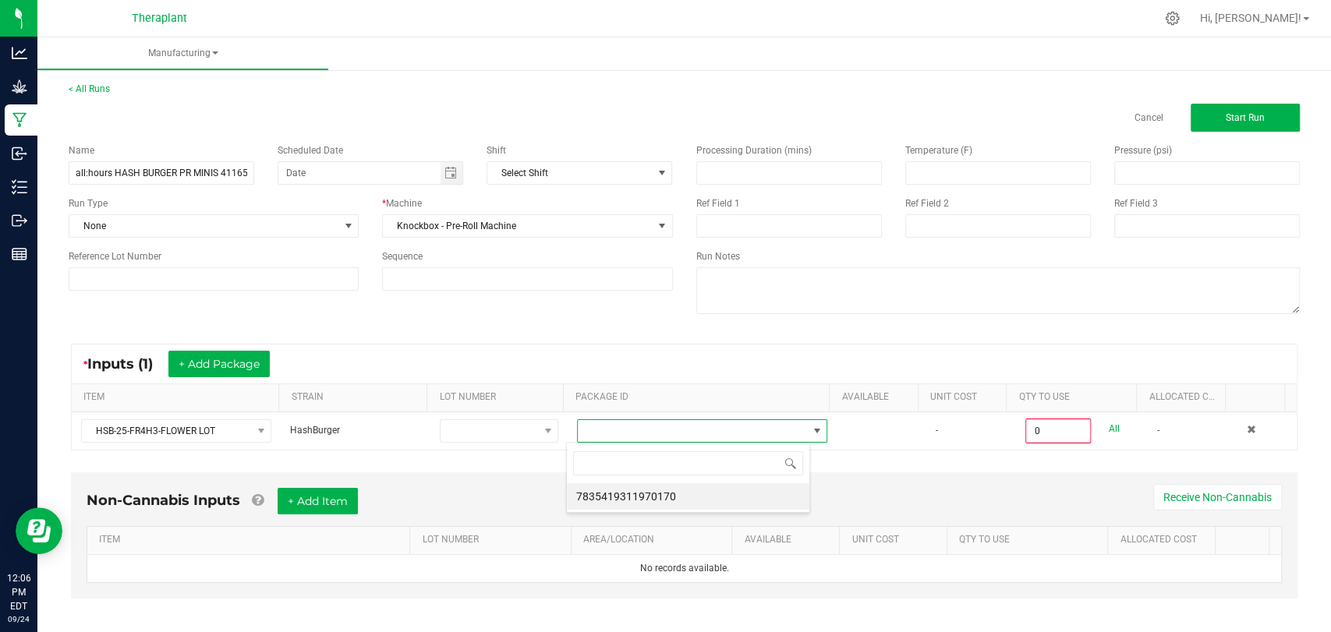
scroll to position [0, 0]
click at [621, 483] on div "7835419311970170" at bounding box center [688, 478] width 244 height 72
click at [621, 496] on li "7835419311970170" at bounding box center [688, 496] width 242 height 27
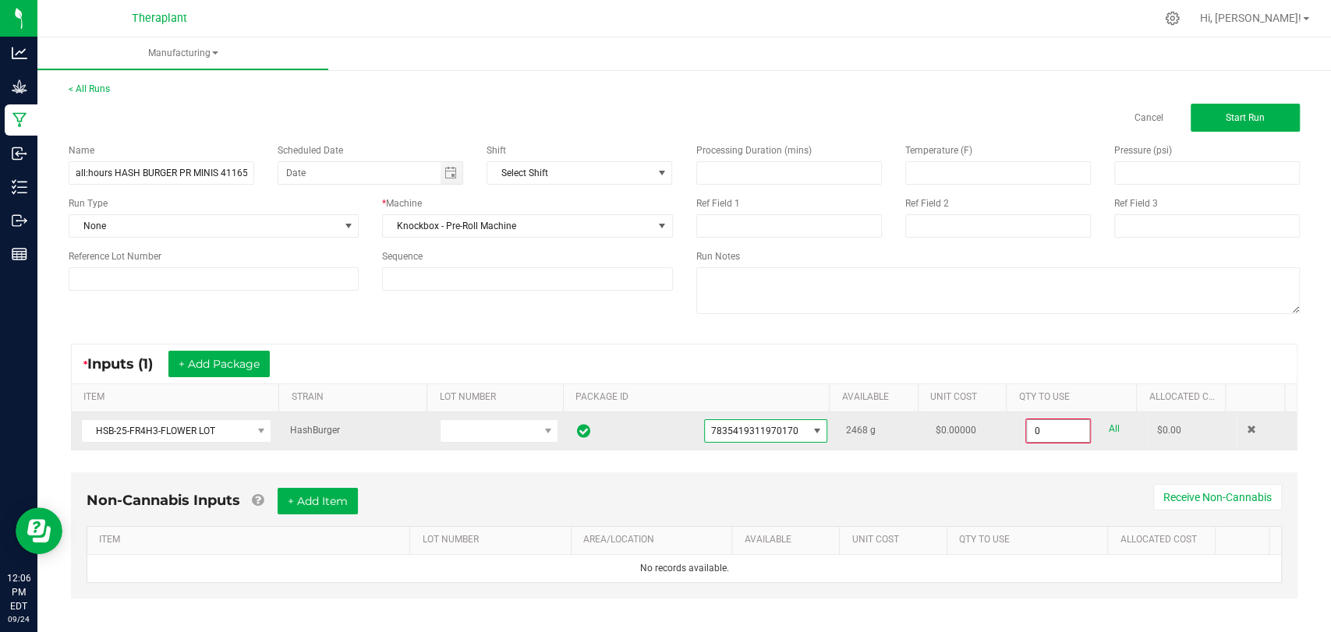
click at [1027, 430] on input "0" at bounding box center [1058, 431] width 62 height 22
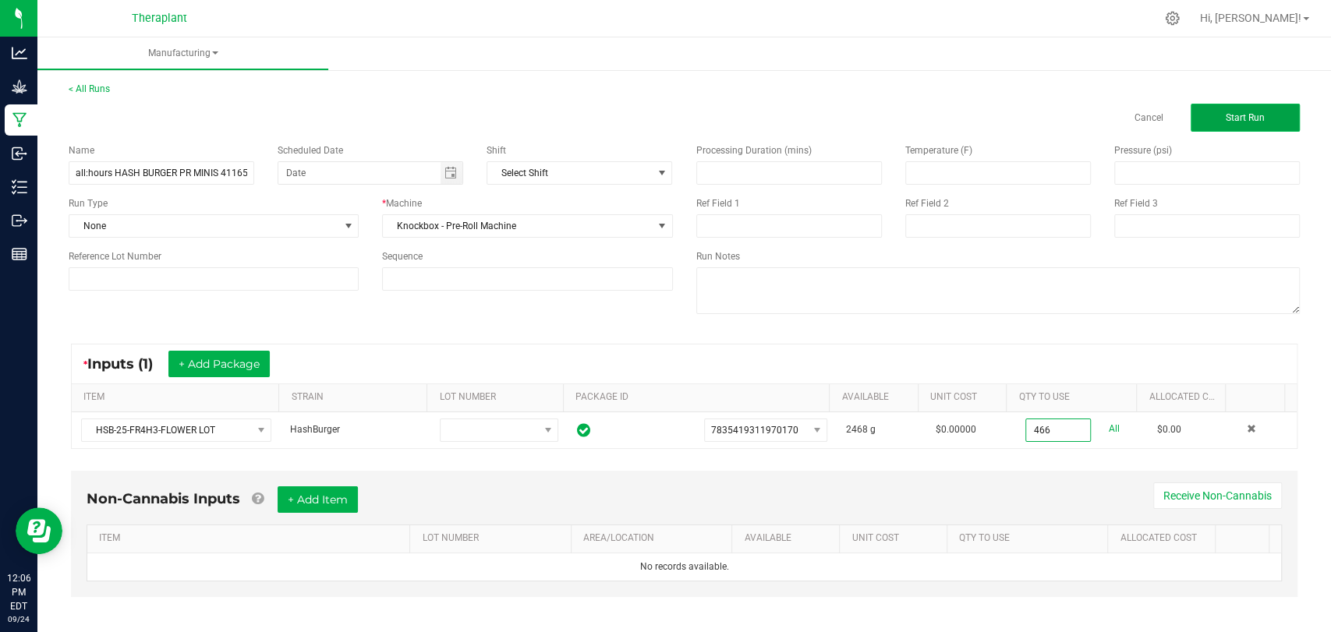
type input "466.0000 g"
click at [1230, 129] on button "Start Run" at bounding box center [1245, 118] width 109 height 28
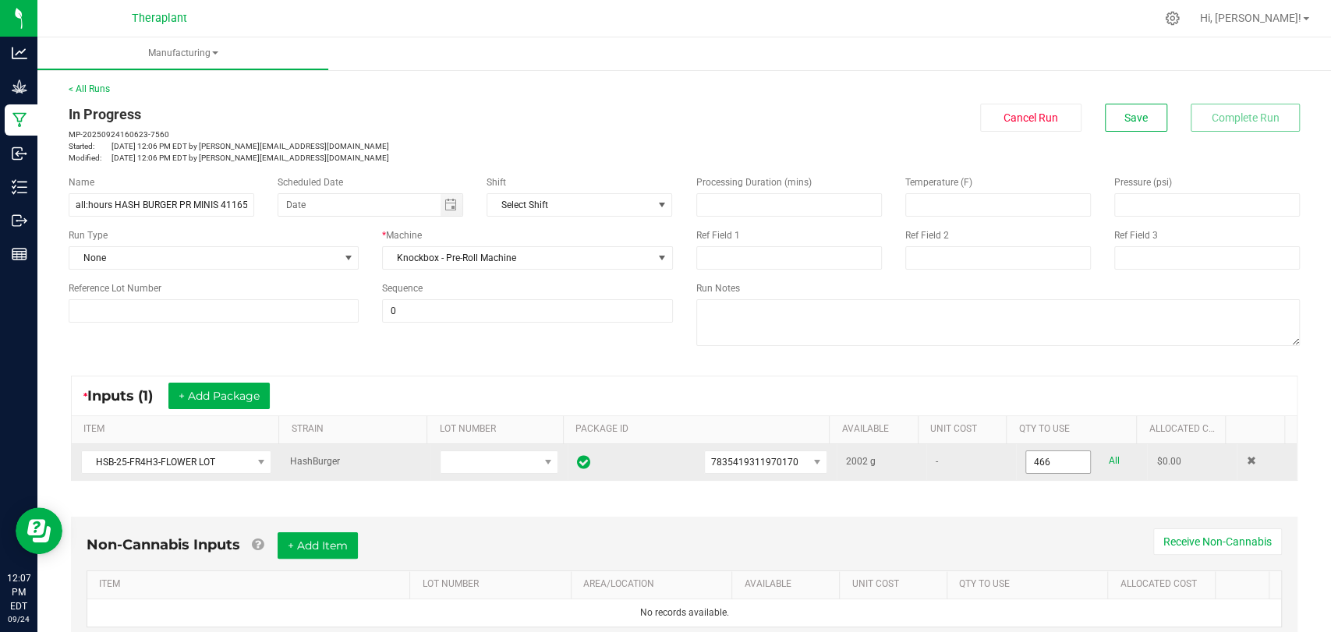
click at [1046, 457] on input "466" at bounding box center [1058, 462] width 64 height 22
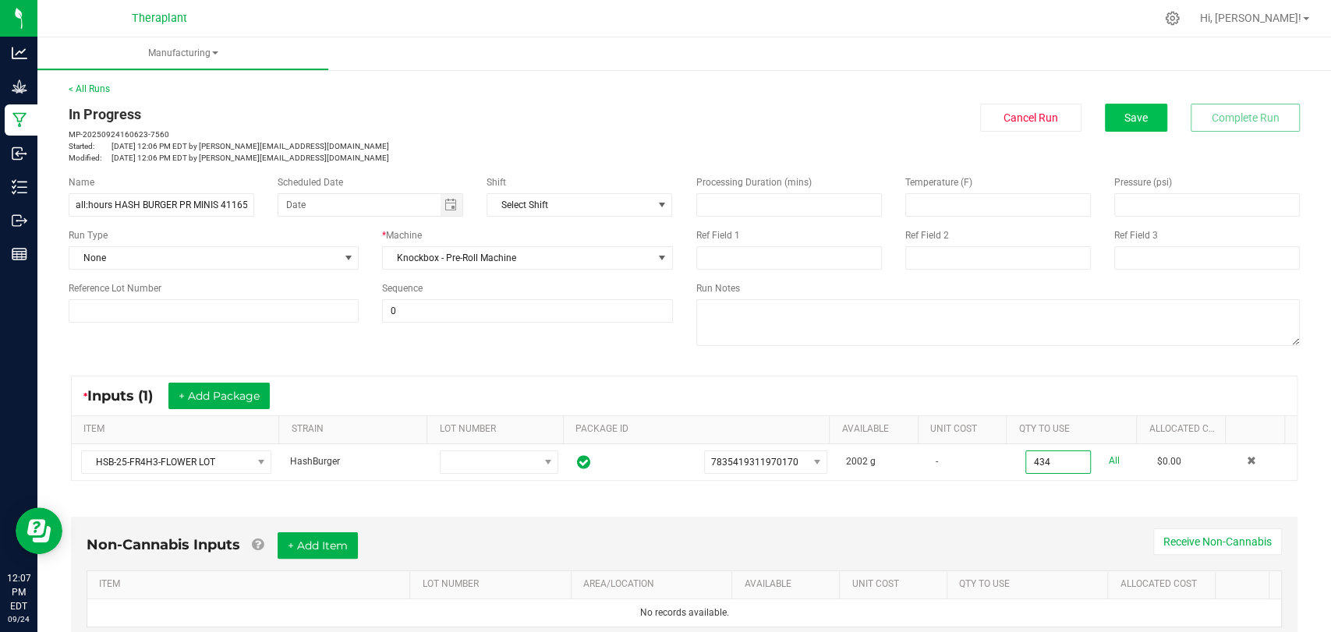
type input "434.0000 g"
click at [1125, 132] on div "In Progress MP-20250924160623-7560 Started: Sep 24, 2025 12:06 PM EDT by d.tuck…" at bounding box center [684, 134] width 1255 height 60
click at [1127, 119] on span "Save" at bounding box center [1135, 118] width 23 height 12
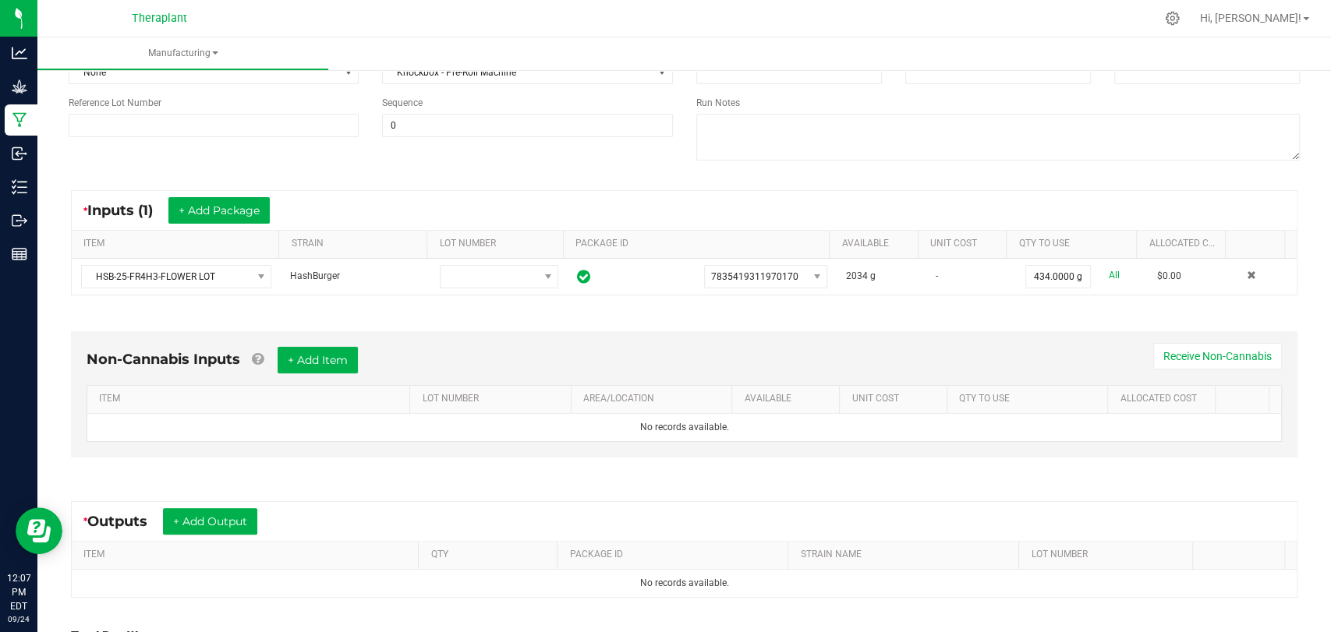
scroll to position [327, 0]
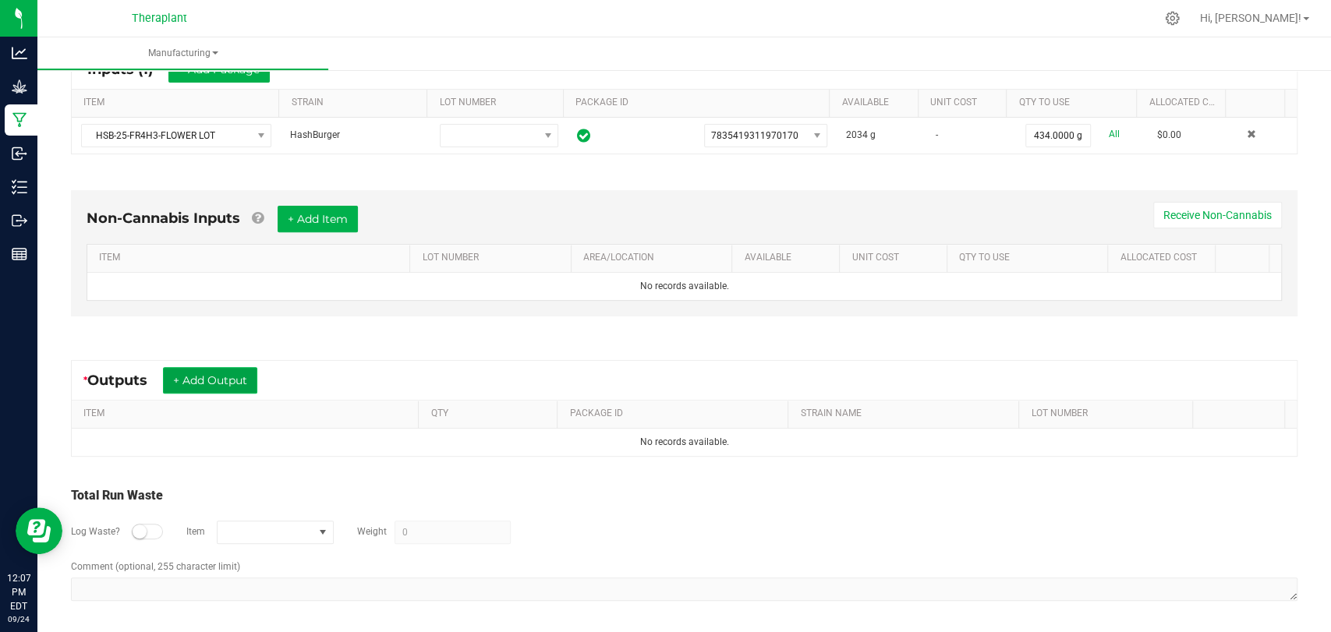
click at [186, 370] on button "+ Add Output" at bounding box center [210, 380] width 94 height 27
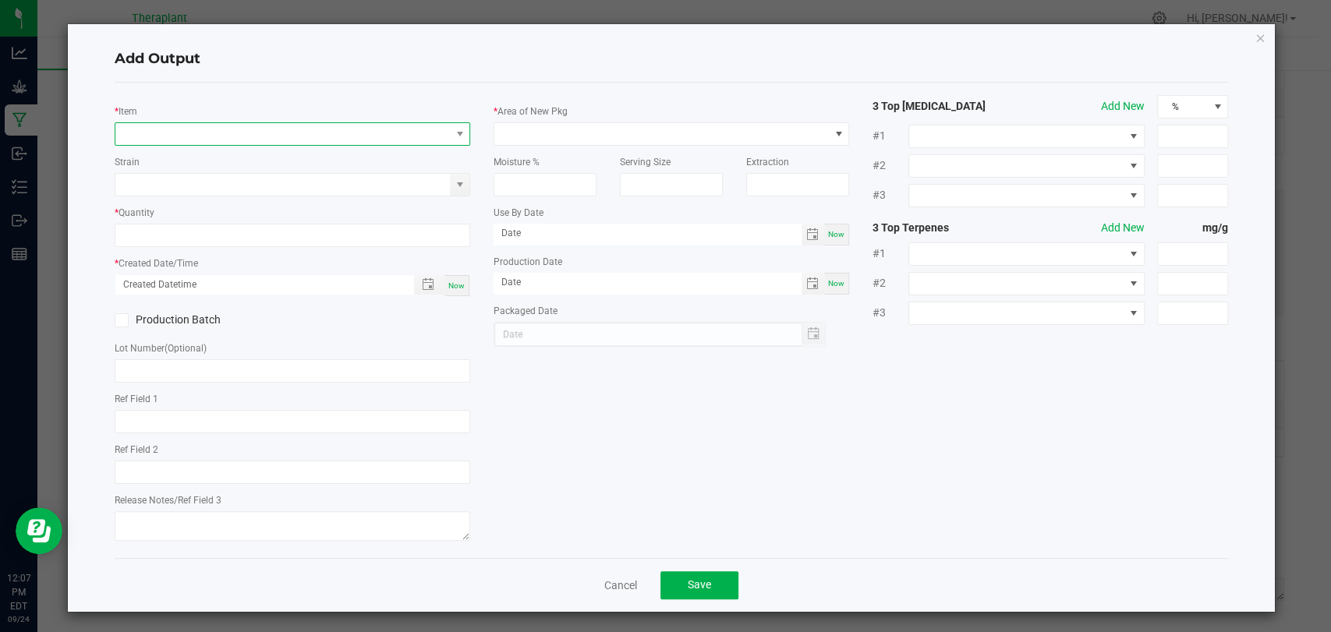
click at [245, 126] on span "NO DATA FOUND" at bounding box center [282, 134] width 335 height 22
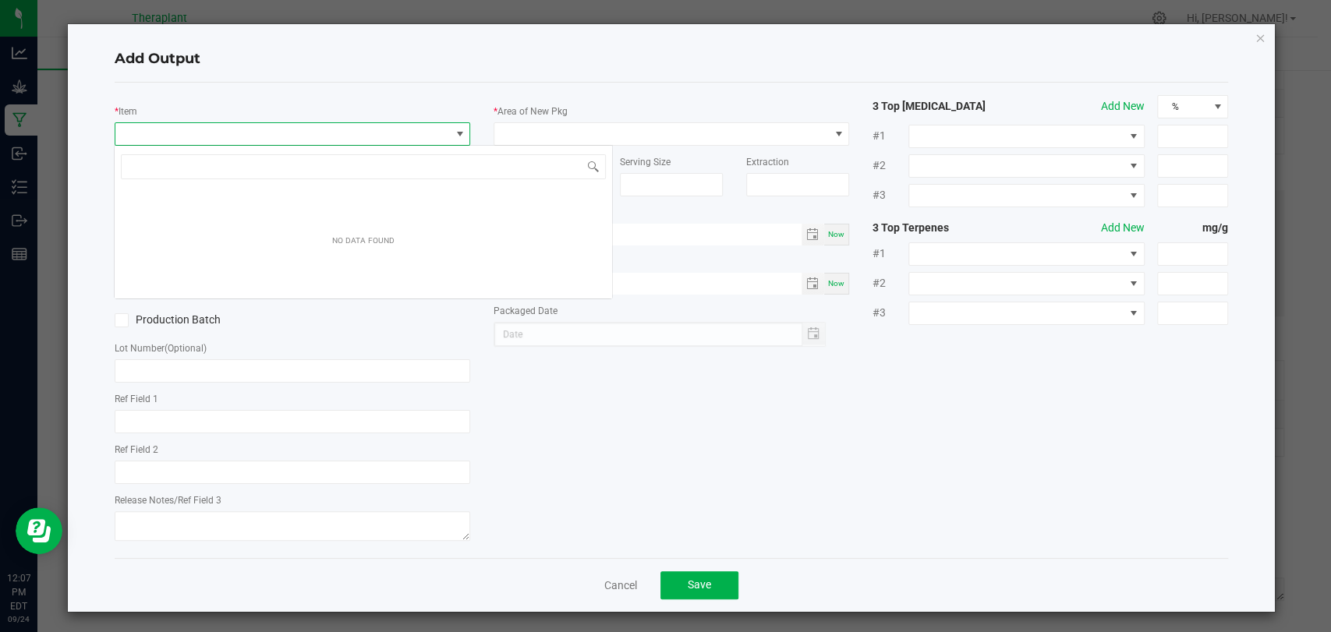
scroll to position [23, 351]
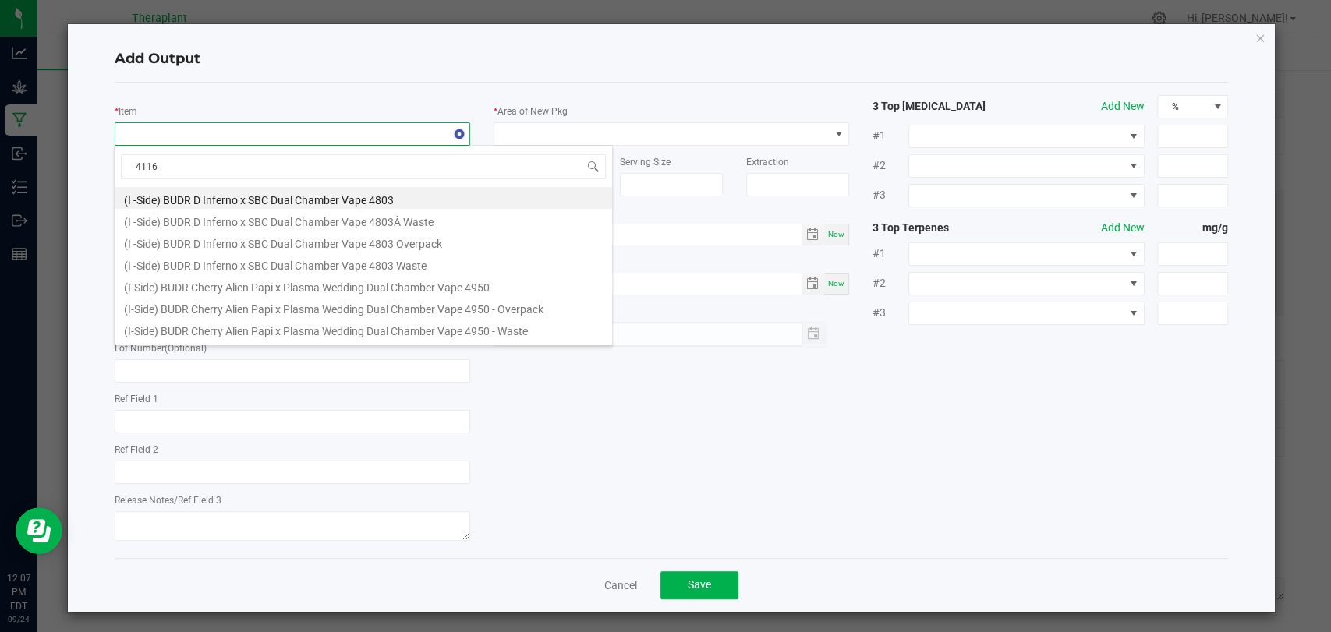
type input "41165"
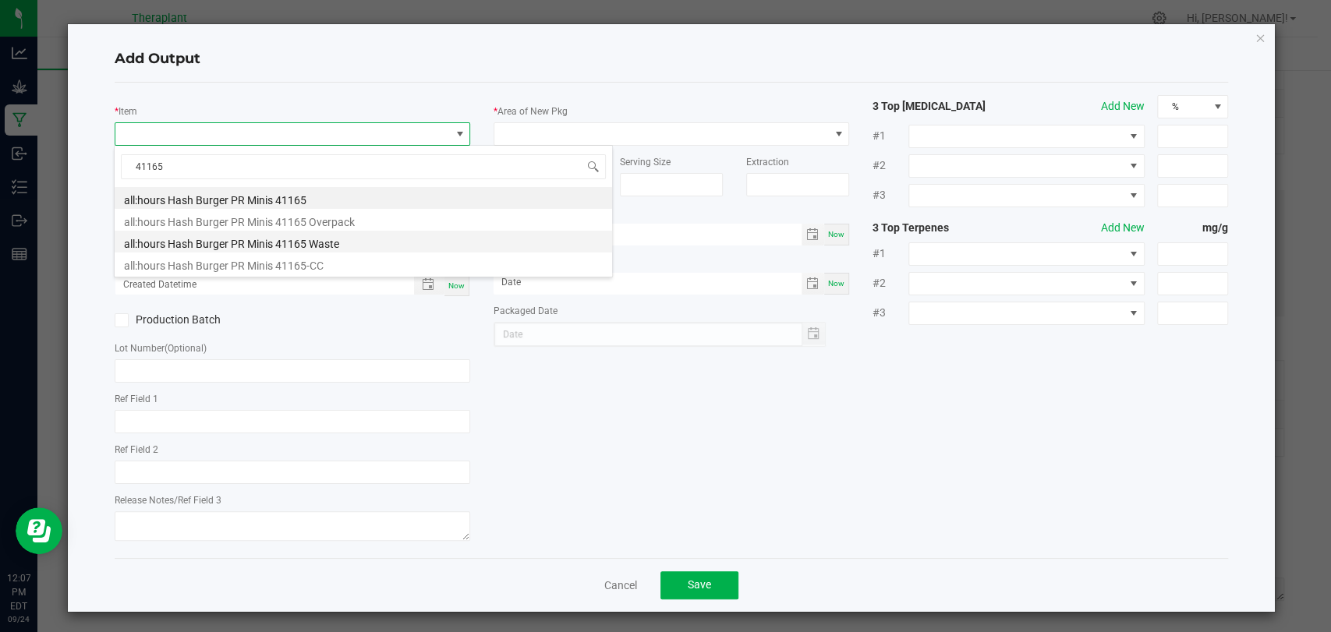
click at [306, 243] on li "all:hours Hash Burger PR Minis 41165 Waste" at bounding box center [363, 242] width 497 height 22
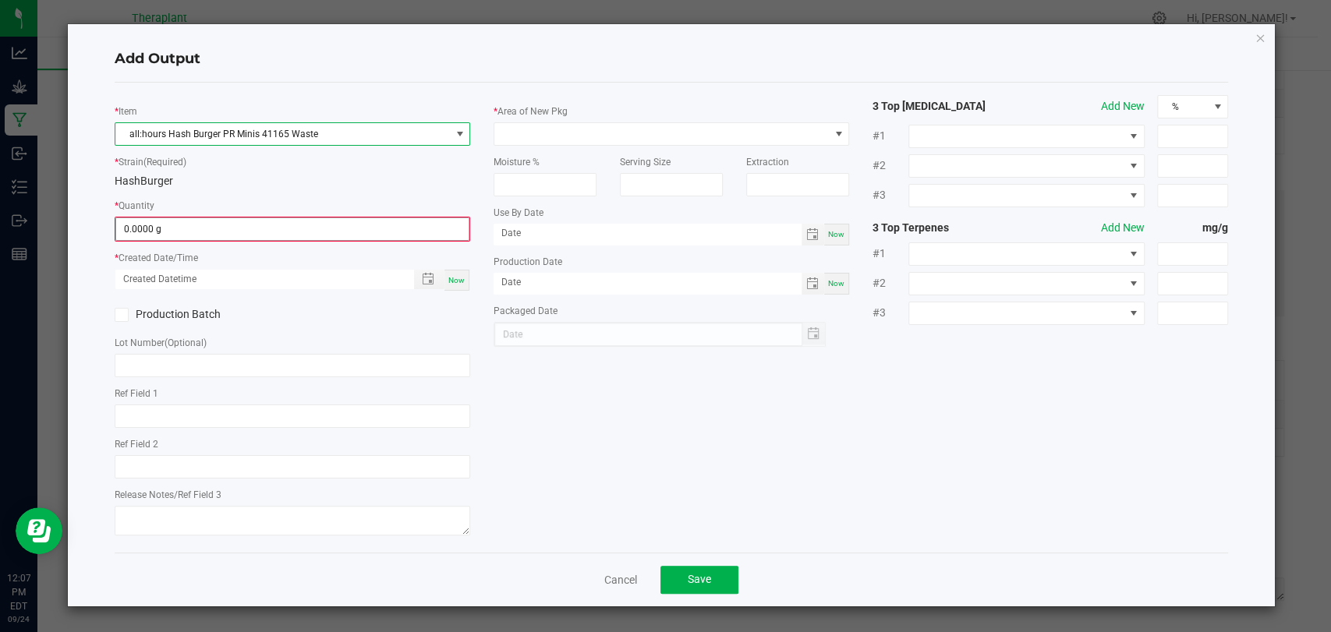
click at [262, 232] on input "0.0000 g" at bounding box center [292, 229] width 352 height 22
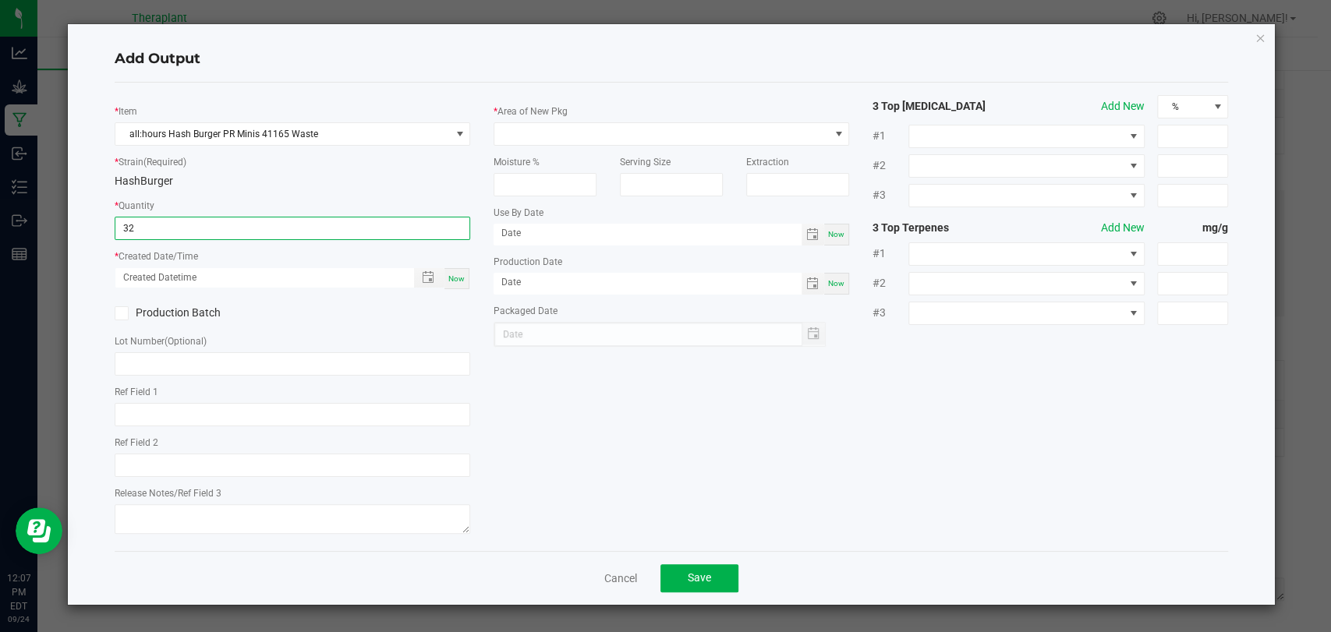
type input "32.0000 g"
click at [461, 274] on span "Now" at bounding box center [456, 278] width 16 height 9
type input "09/24/2025 12:07 PM"
type input "[DATE]"
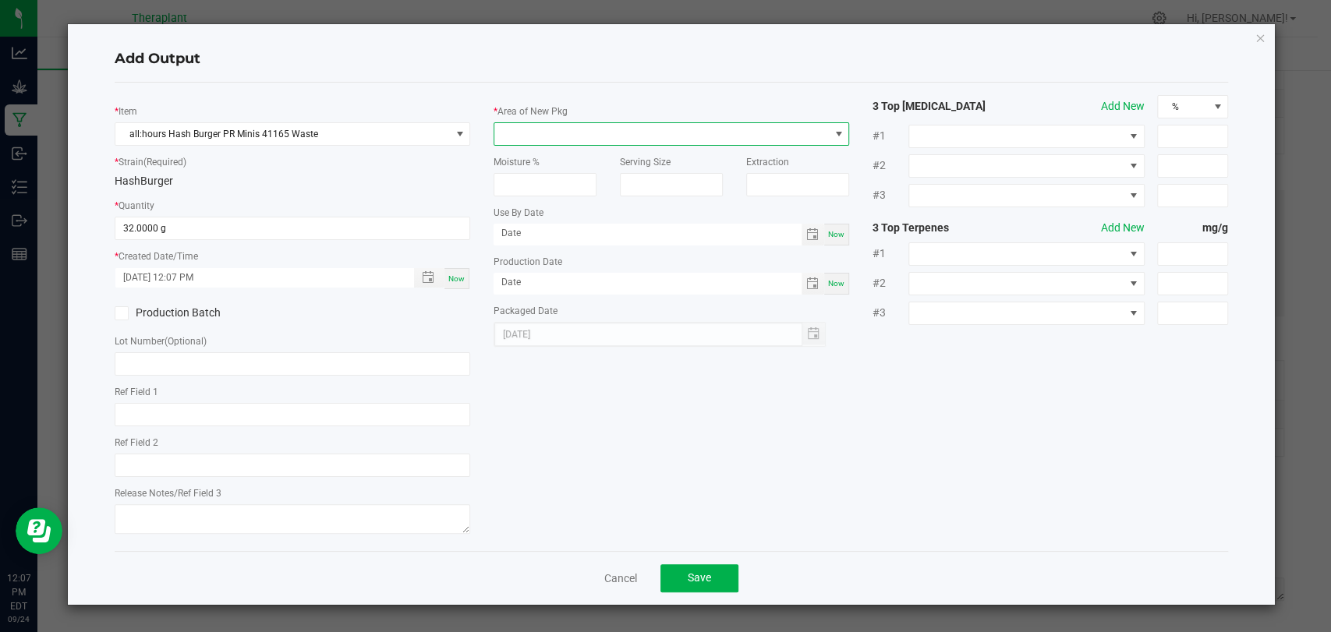
click at [549, 133] on span at bounding box center [661, 134] width 335 height 22
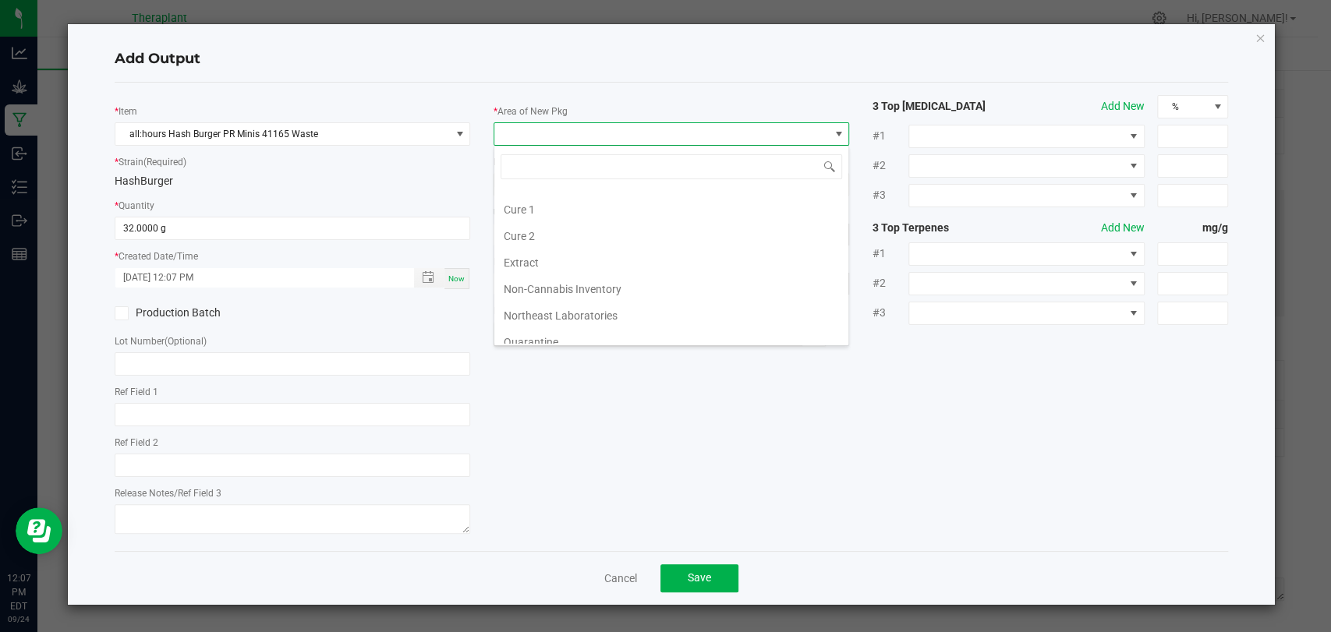
scroll to position [292, 0]
click at [544, 273] on li "Vault 2" at bounding box center [671, 280] width 354 height 27
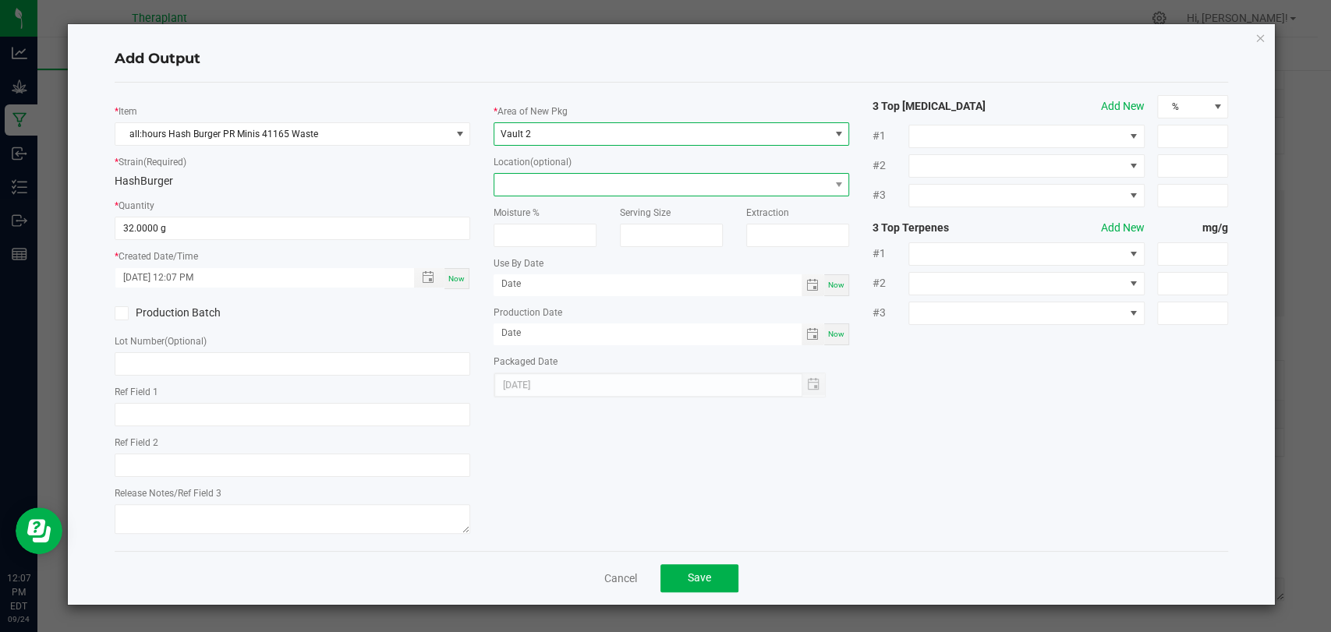
click at [550, 185] on span at bounding box center [661, 185] width 335 height 22
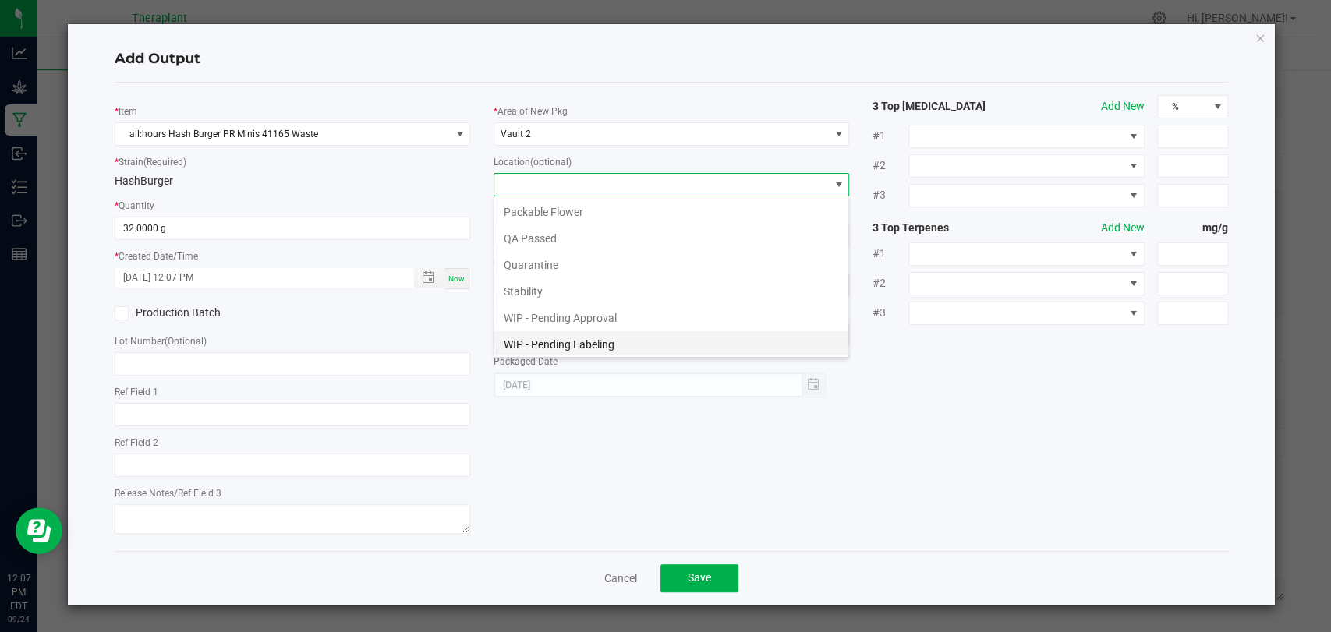
scroll to position [81, 0]
click at [563, 338] on li "Waste Cabinet" at bounding box center [671, 343] width 354 height 27
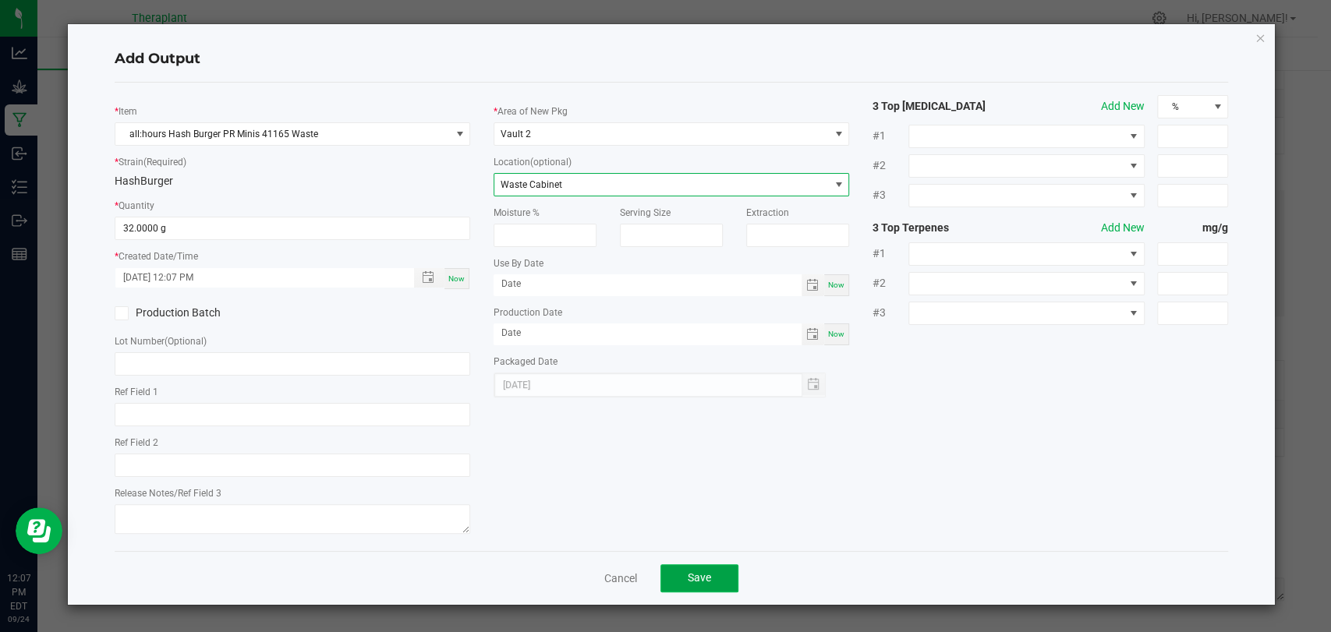
click at [705, 586] on button "Save" at bounding box center [699, 579] width 78 height 28
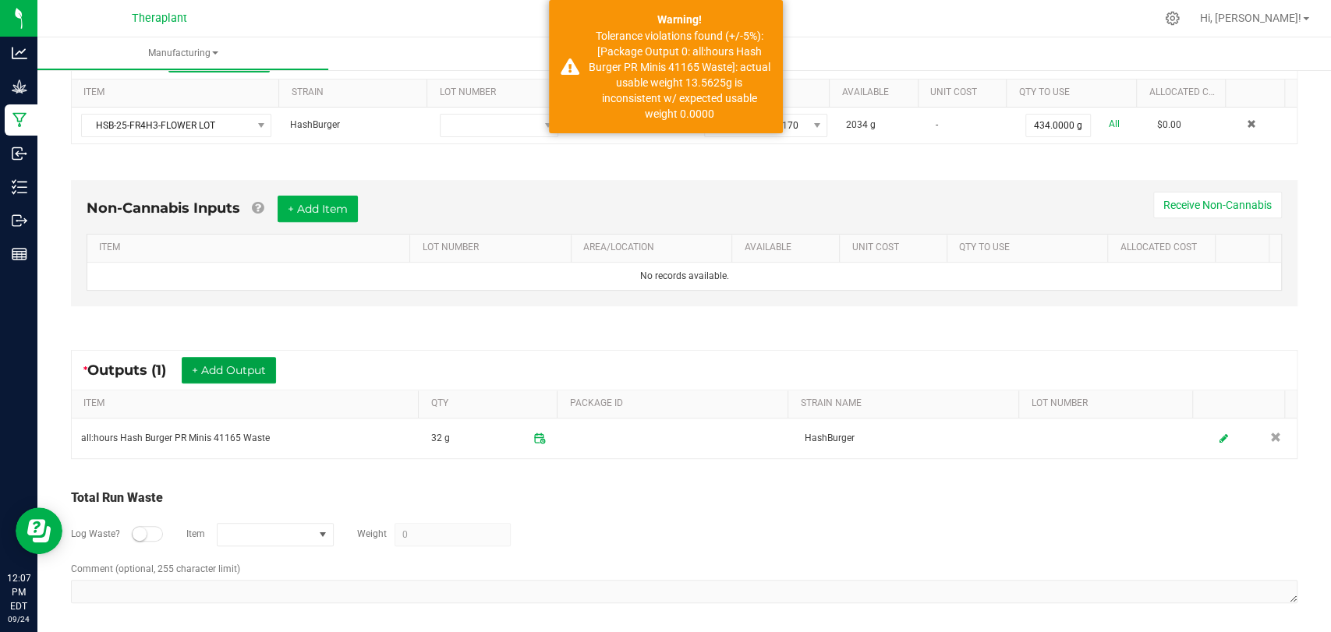
scroll to position [339, 0]
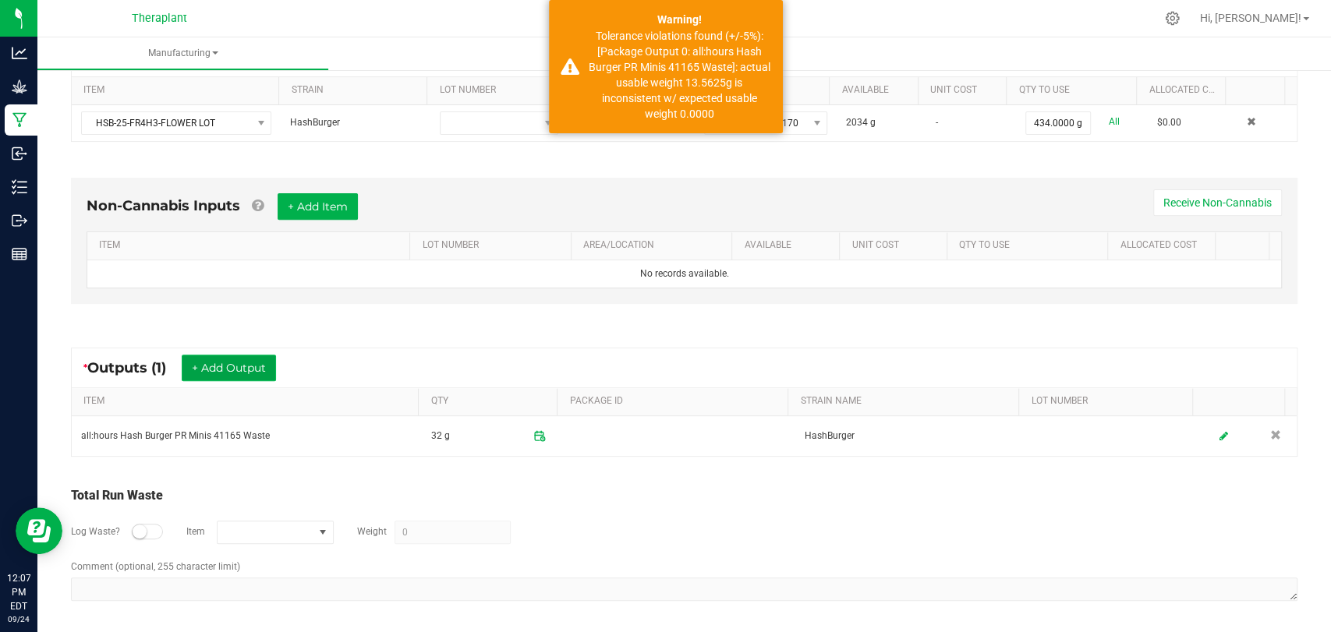
click at [245, 363] on button "+ Add Output" at bounding box center [229, 368] width 94 height 27
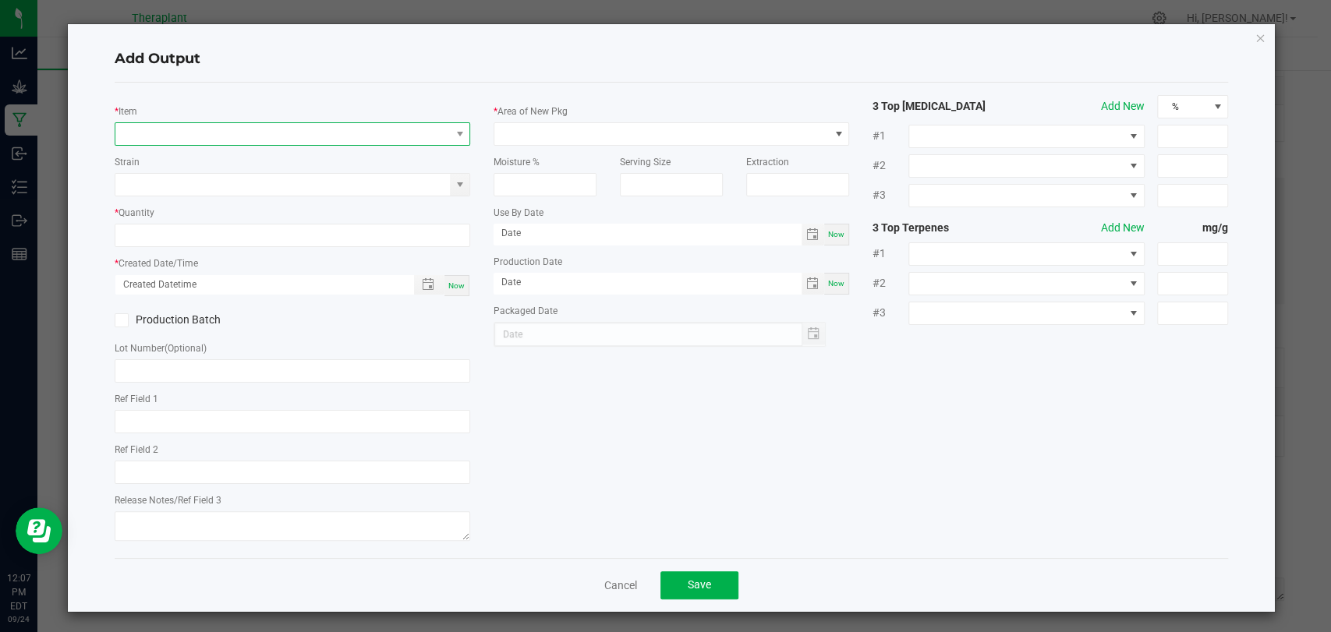
click at [271, 139] on span "NO DATA FOUND" at bounding box center [282, 134] width 335 height 22
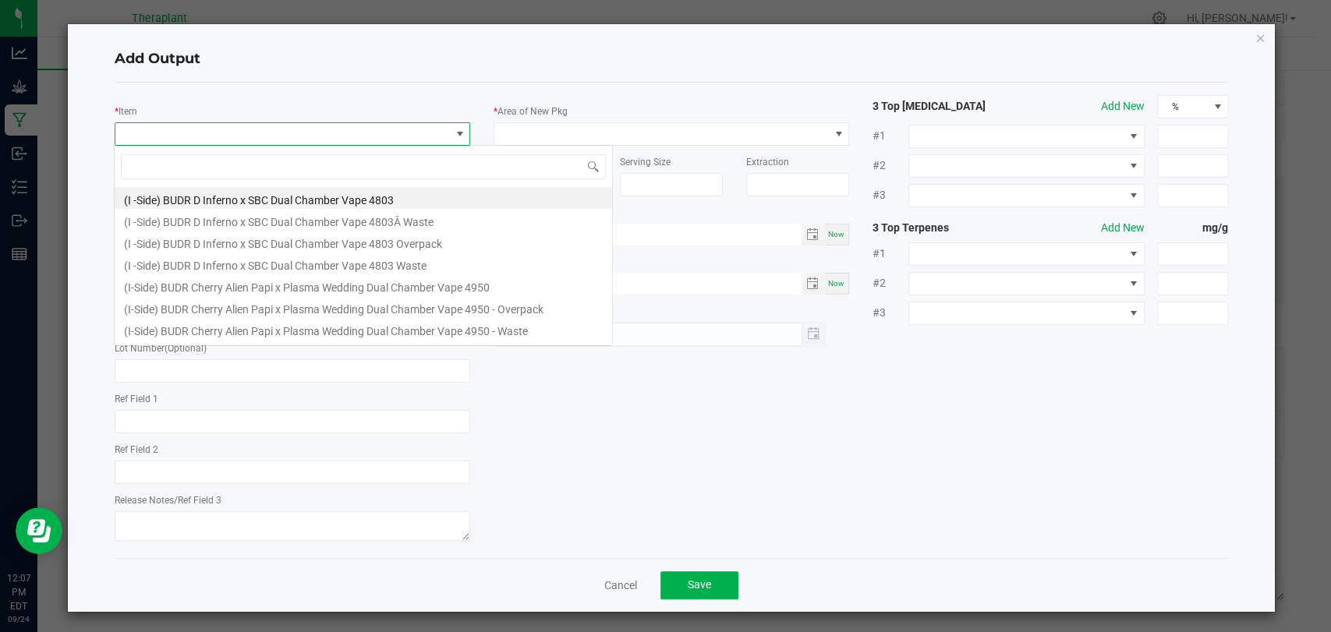
scroll to position [23, 351]
type input "41165"
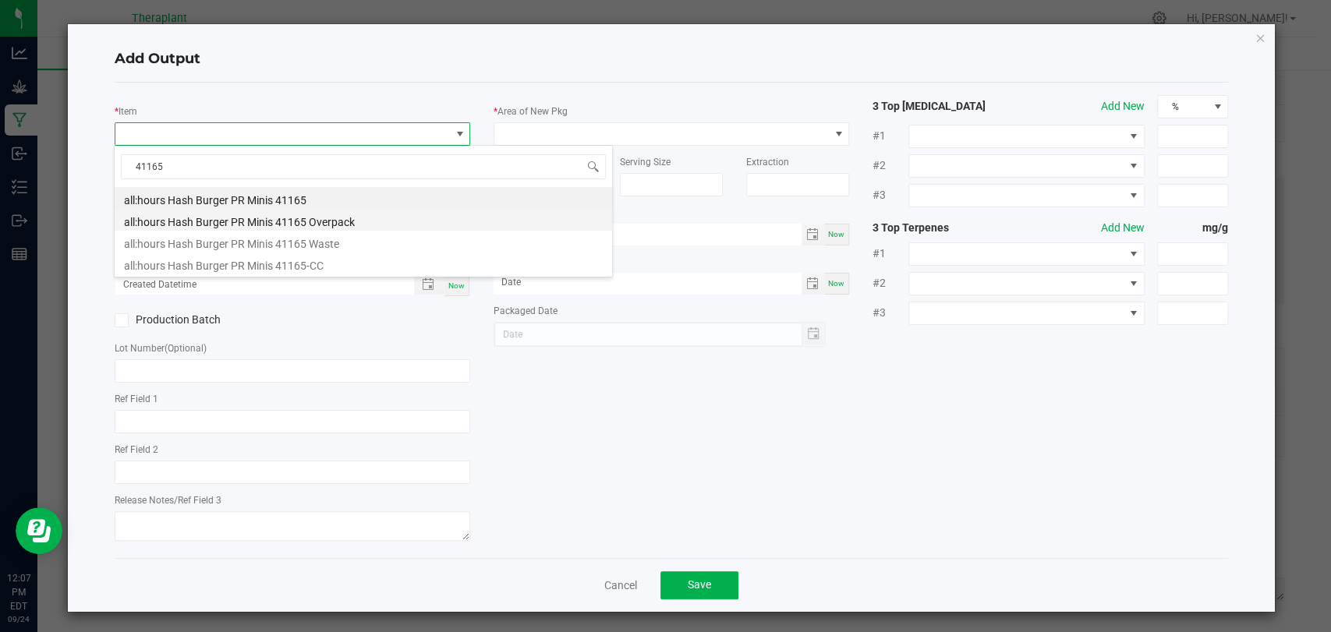
click at [284, 221] on li "all:hours Hash Burger PR Minis 41165 Overpack" at bounding box center [363, 220] width 497 height 22
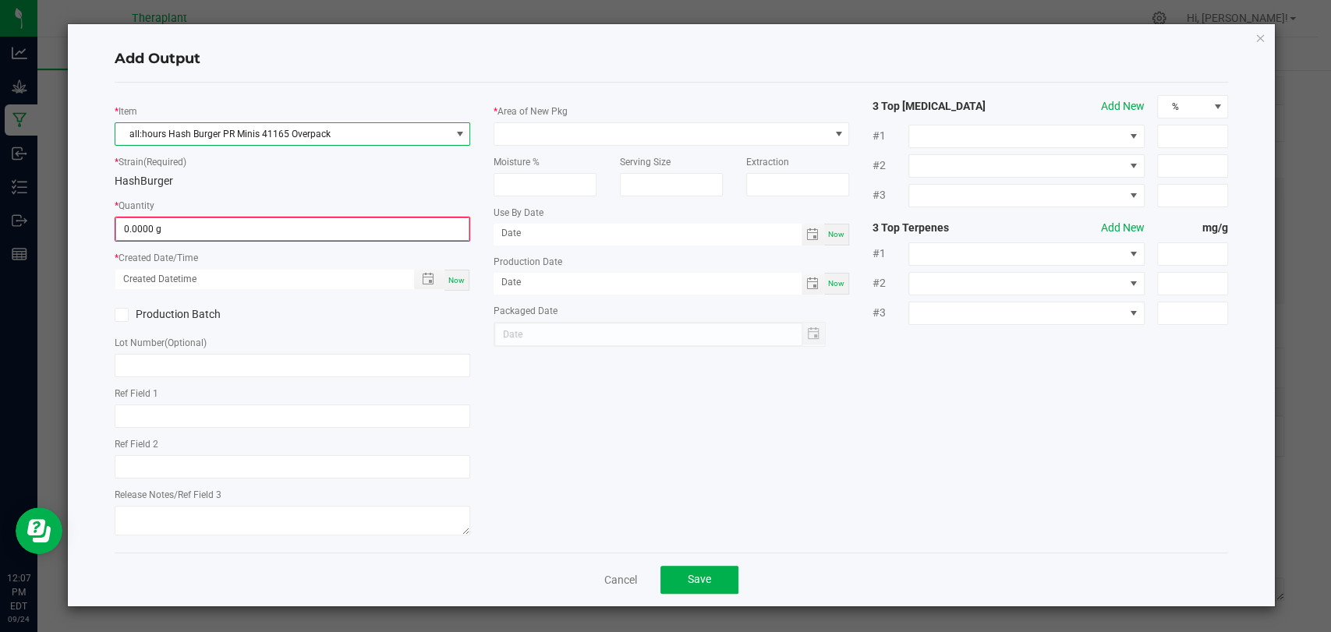
click at [273, 224] on input "0.0000 g" at bounding box center [292, 229] width 352 height 22
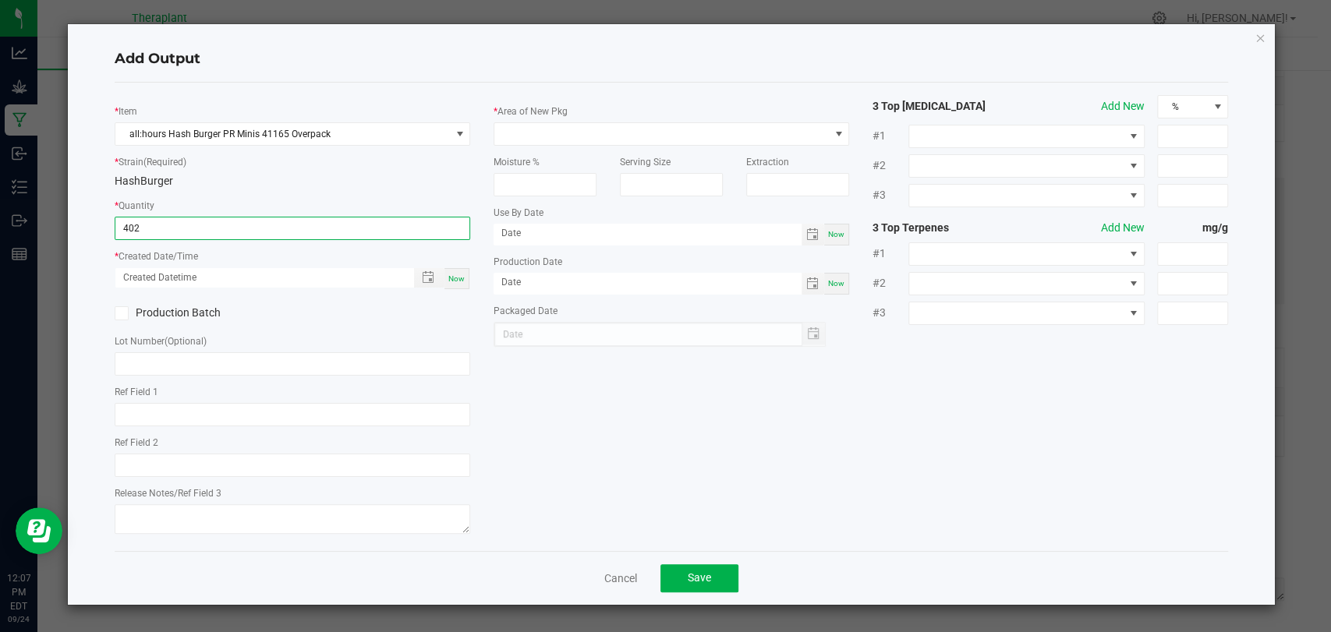
type input "402.0000 g"
click at [454, 276] on span "Now" at bounding box center [456, 278] width 16 height 9
type input "09/24/2025 12:07 PM"
type input "[DATE]"
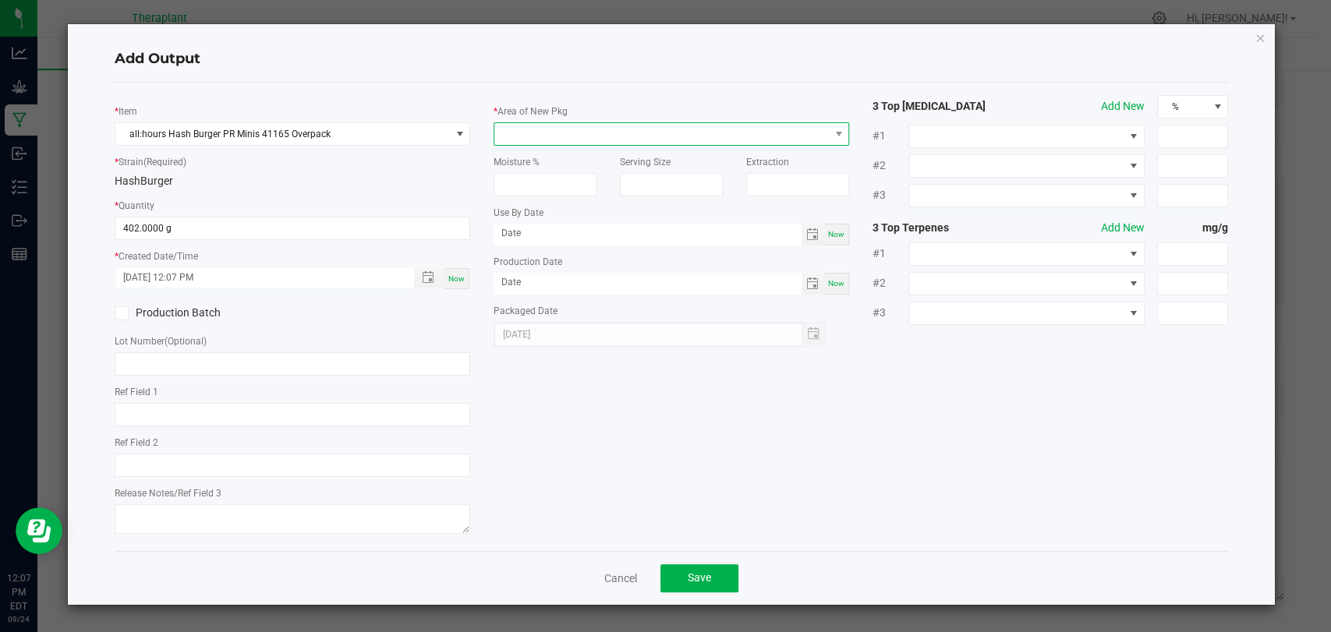
click at [533, 129] on span at bounding box center [661, 134] width 335 height 22
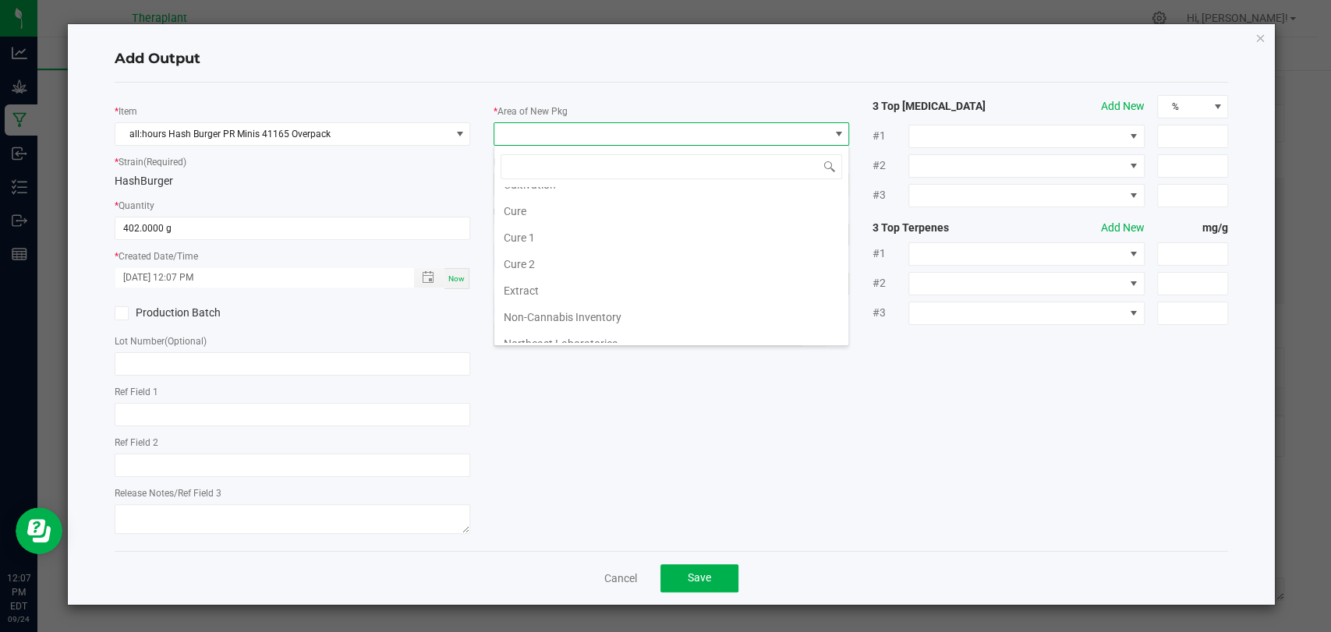
scroll to position [292, 0]
click at [536, 320] on li "Waste" at bounding box center [671, 333] width 354 height 27
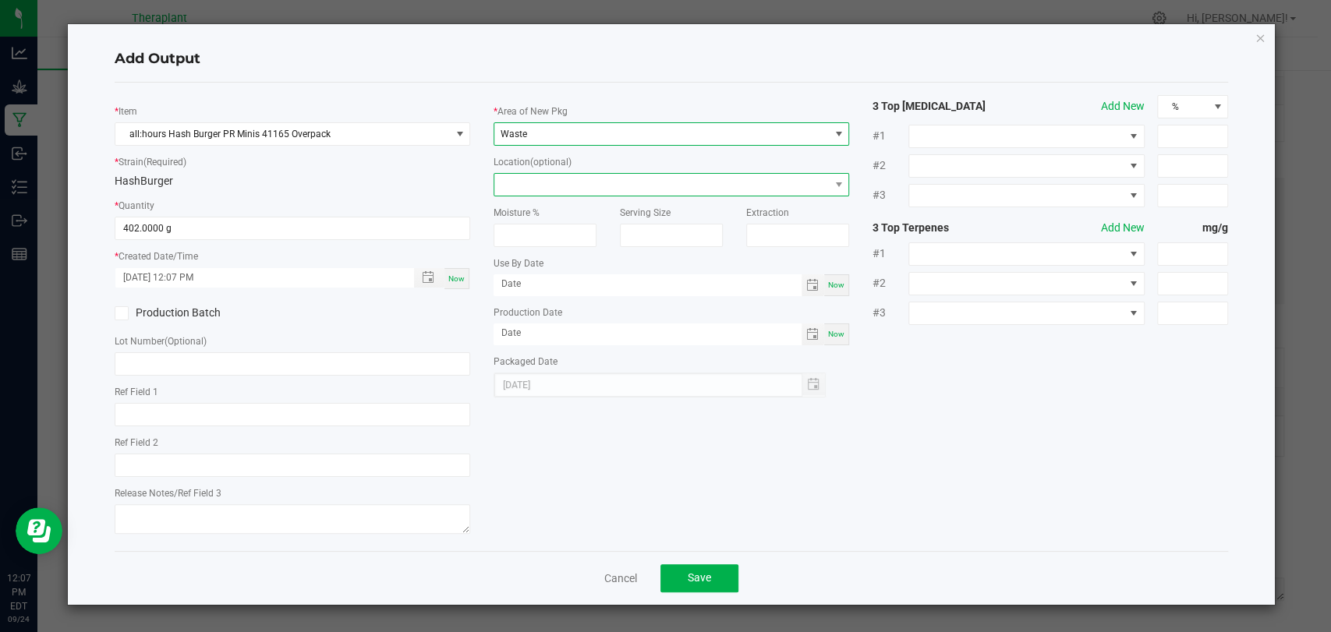
click at [543, 183] on span at bounding box center [661, 185] width 335 height 22
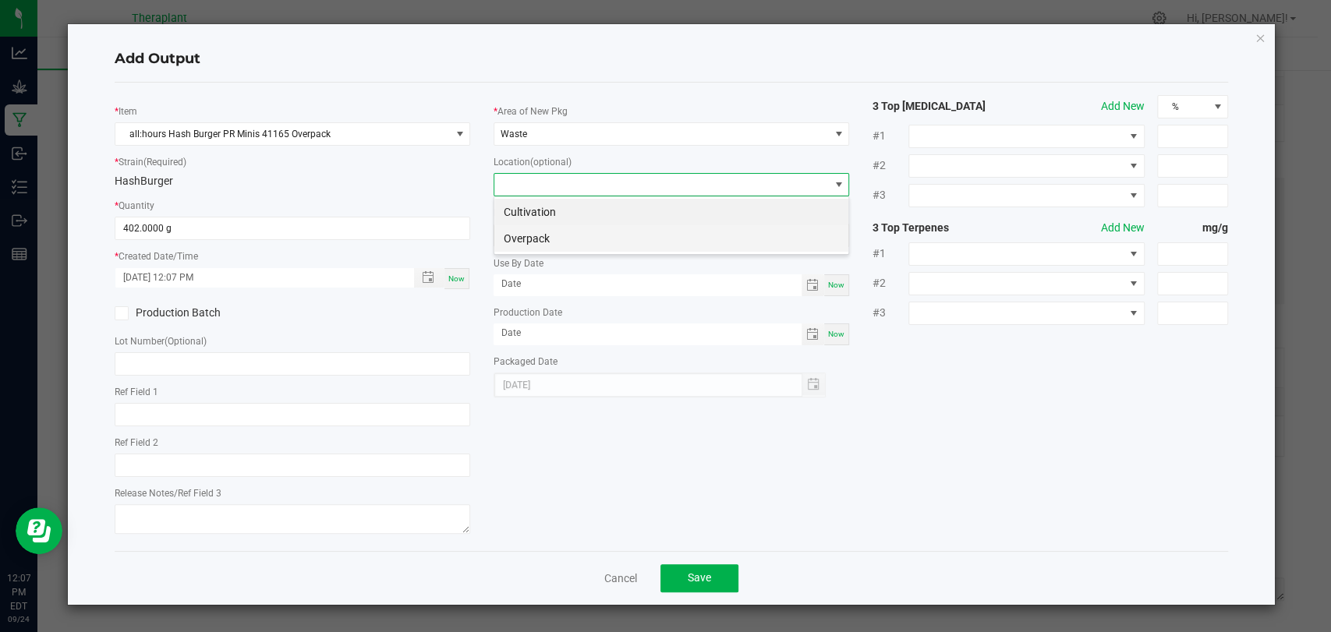
click at [536, 231] on li "Overpack" at bounding box center [671, 238] width 354 height 27
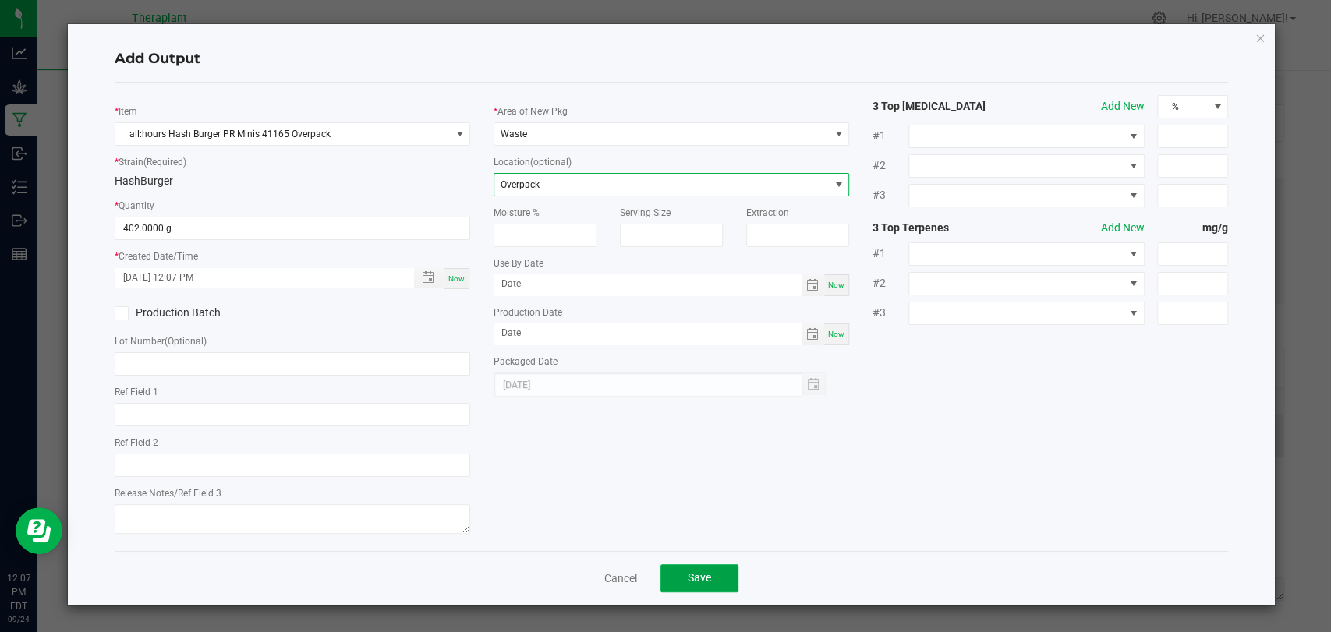
click at [693, 577] on span "Save" at bounding box center [699, 578] width 23 height 12
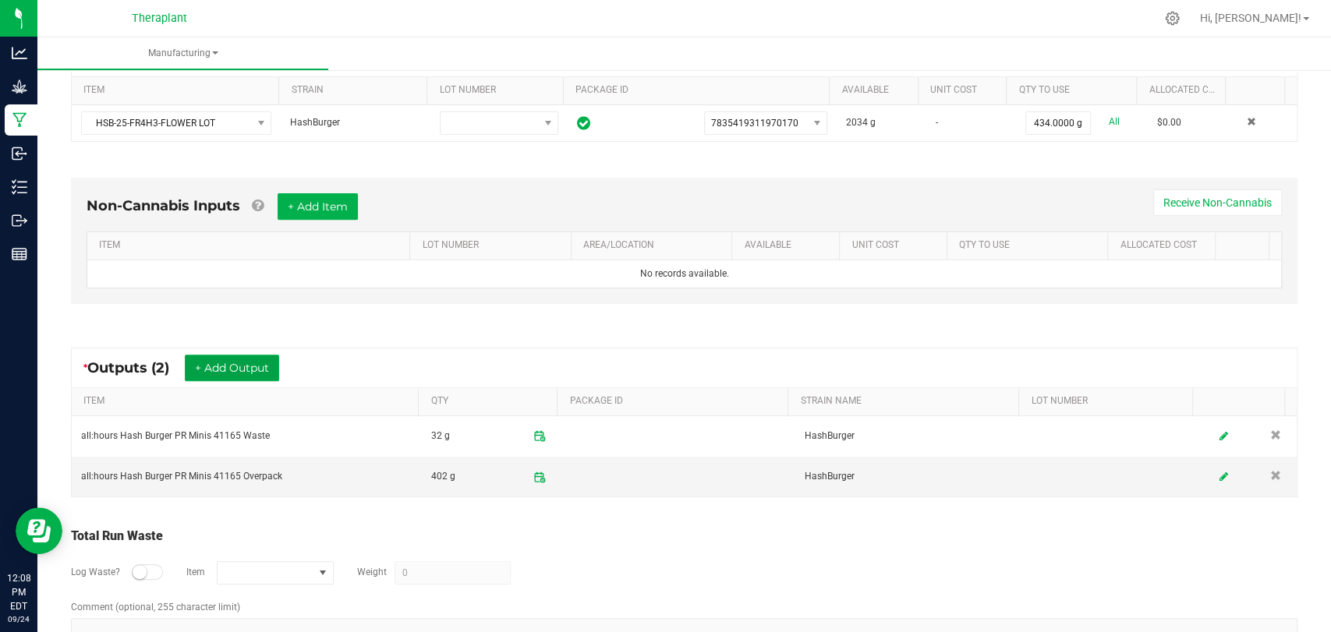
scroll to position [0, 0]
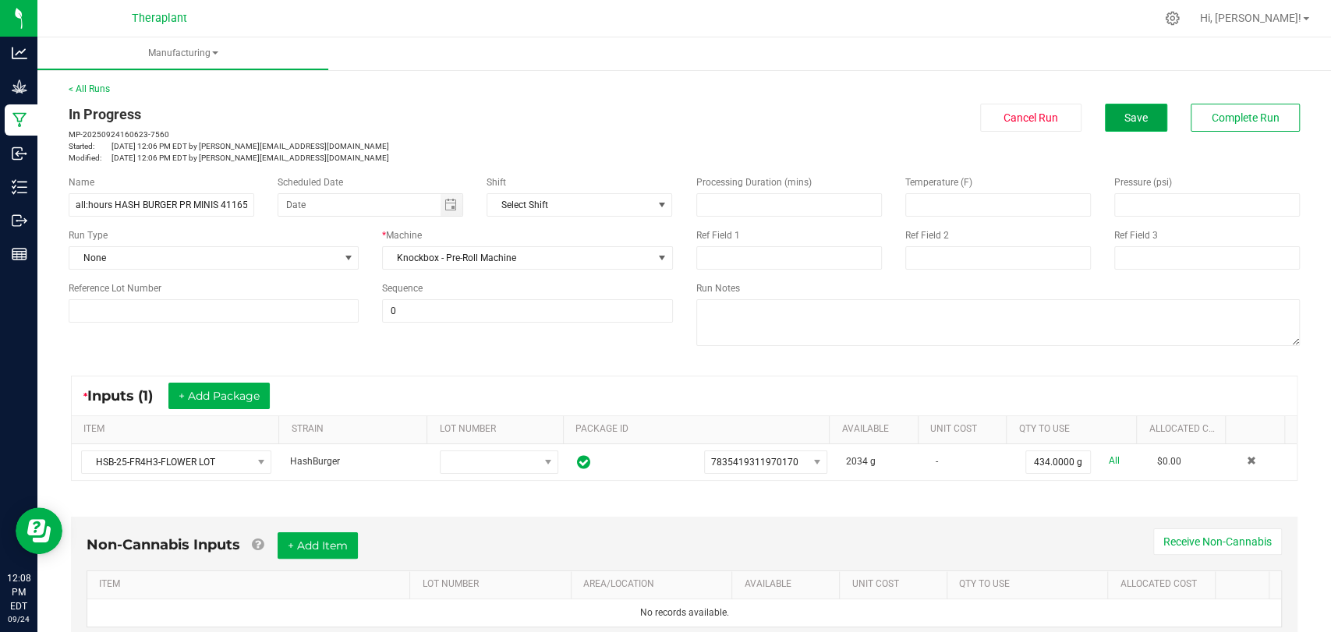
click at [1124, 112] on span "Save" at bounding box center [1135, 118] width 23 height 12
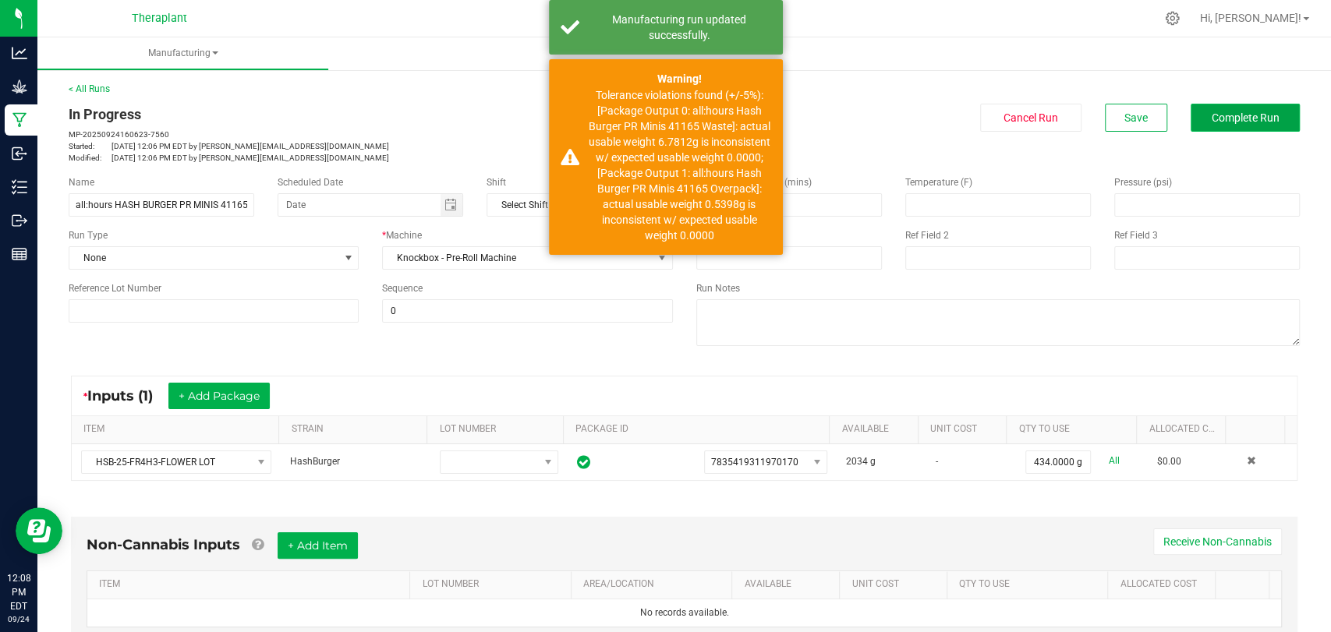
click at [1231, 120] on span "Complete Run" at bounding box center [1246, 118] width 68 height 12
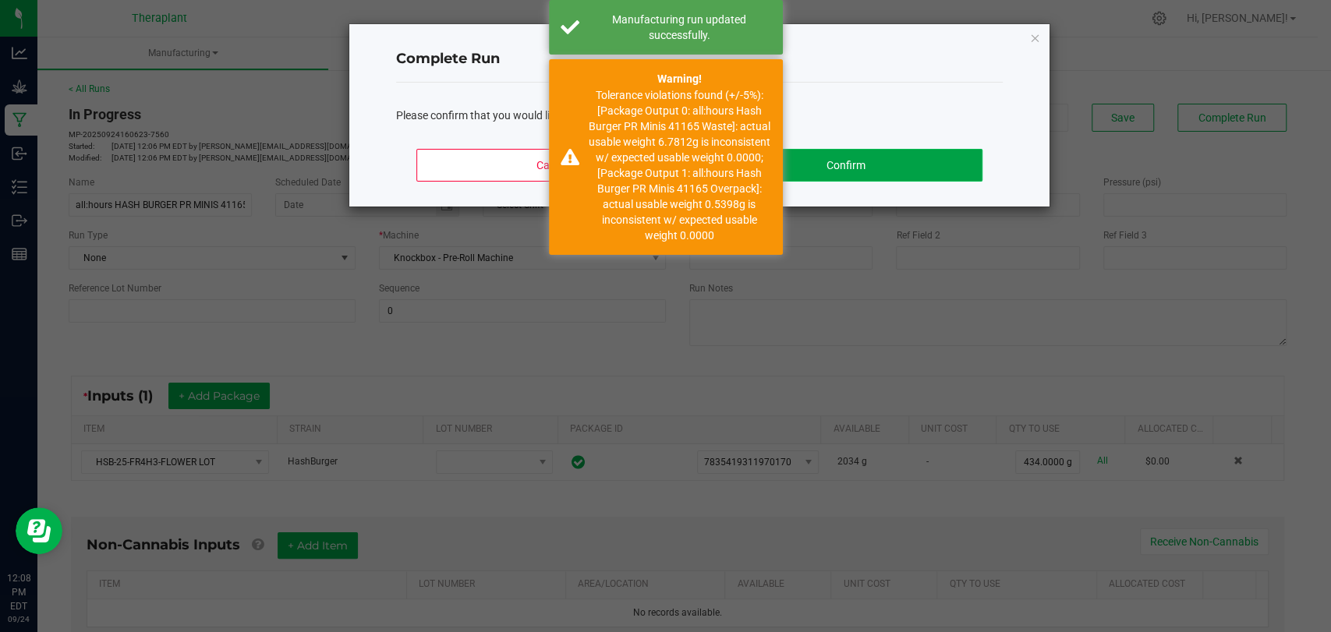
click at [787, 158] on button "Confirm" at bounding box center [846, 165] width 273 height 33
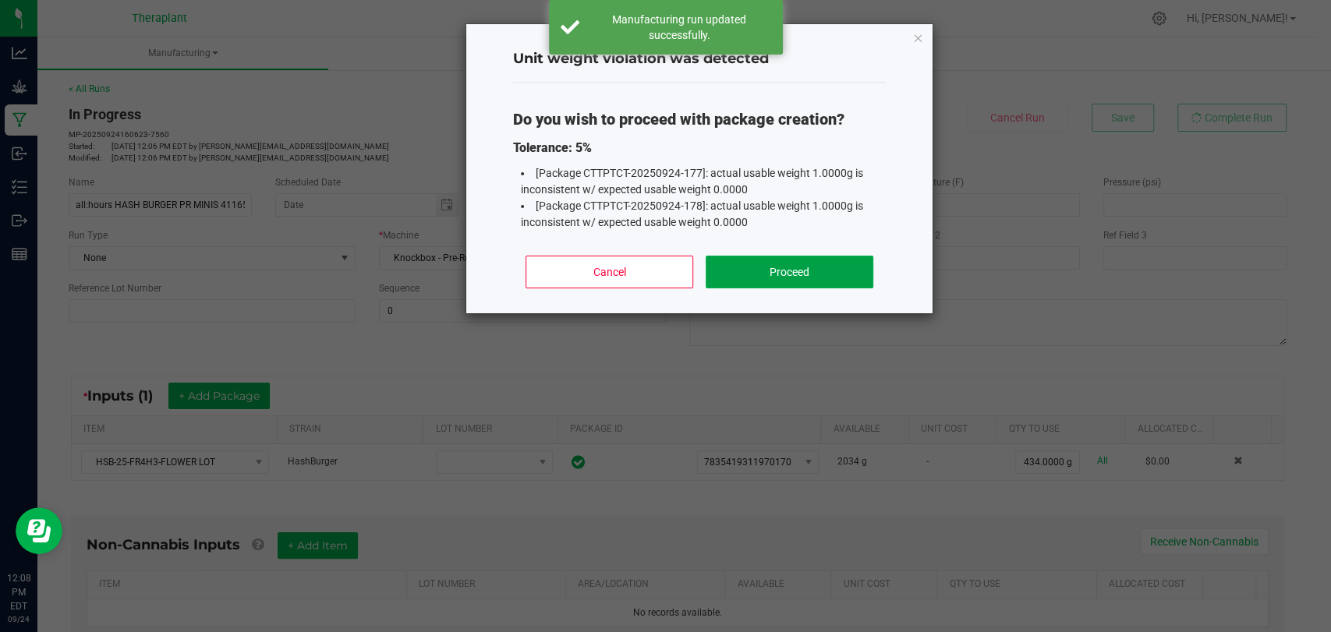
click at [774, 263] on button "Proceed" at bounding box center [790, 272] width 168 height 33
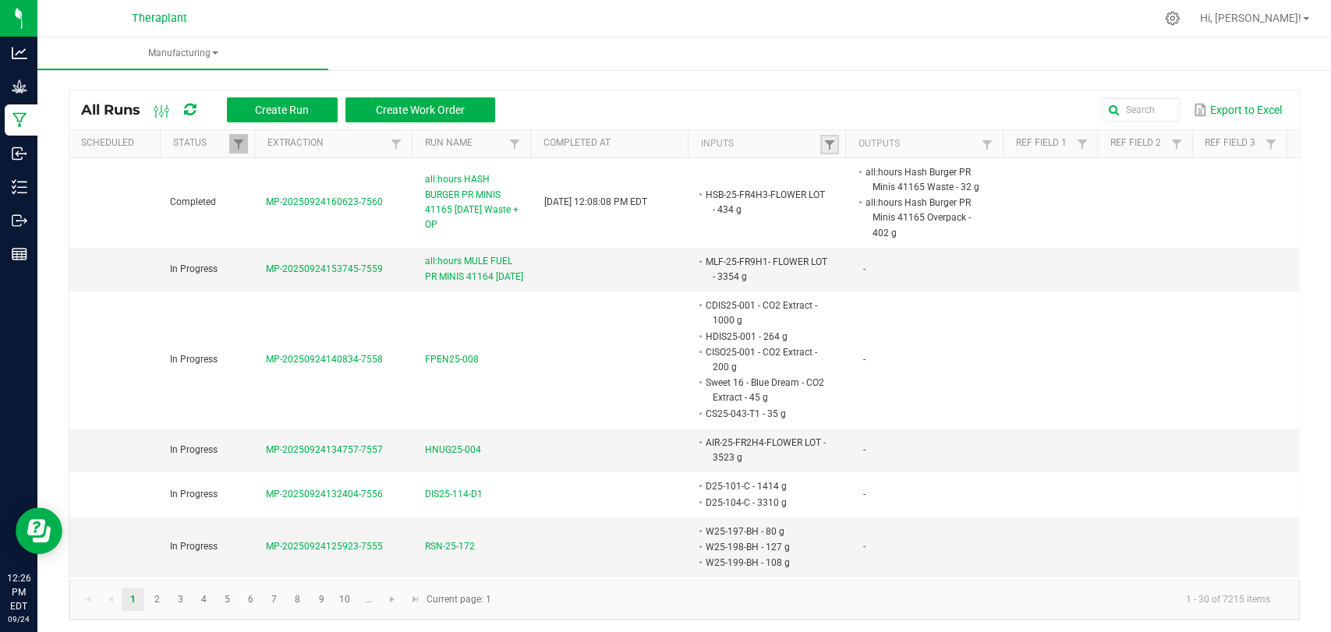
click at [826, 151] on link at bounding box center [829, 144] width 19 height 19
click at [867, 183] on input "text" at bounding box center [903, 176] width 161 height 23
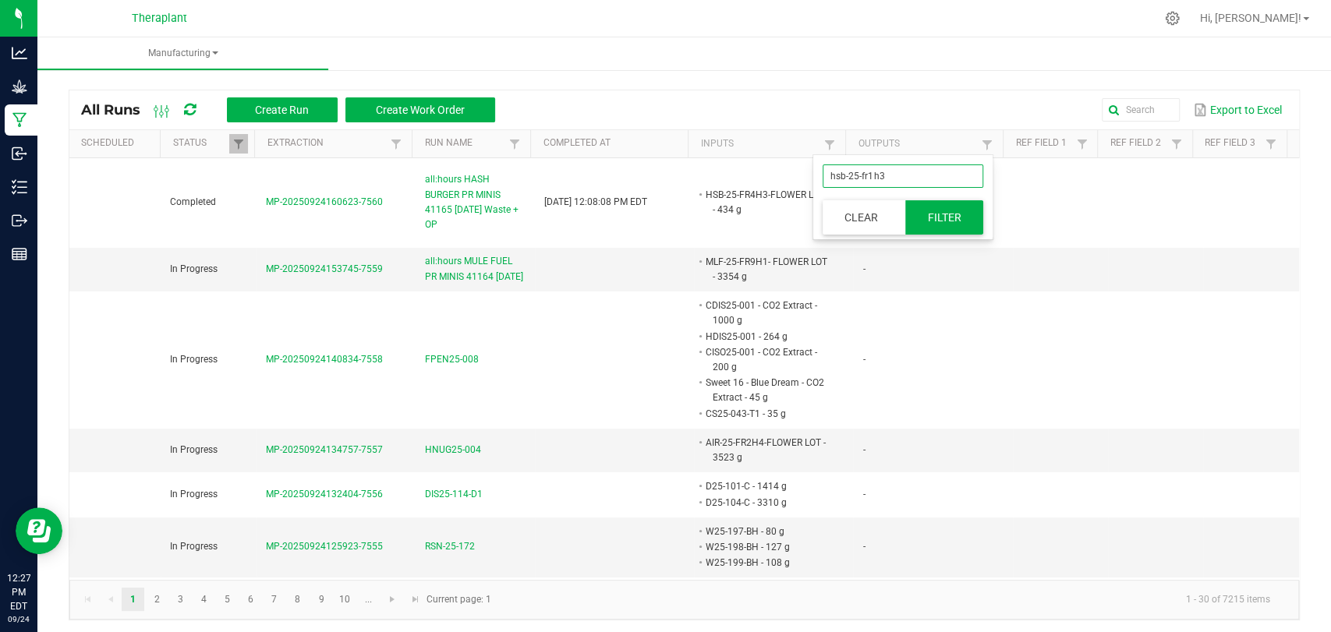
type input "hsb-25-fr1h3"
click at [948, 215] on button "Filter" at bounding box center [944, 217] width 78 height 34
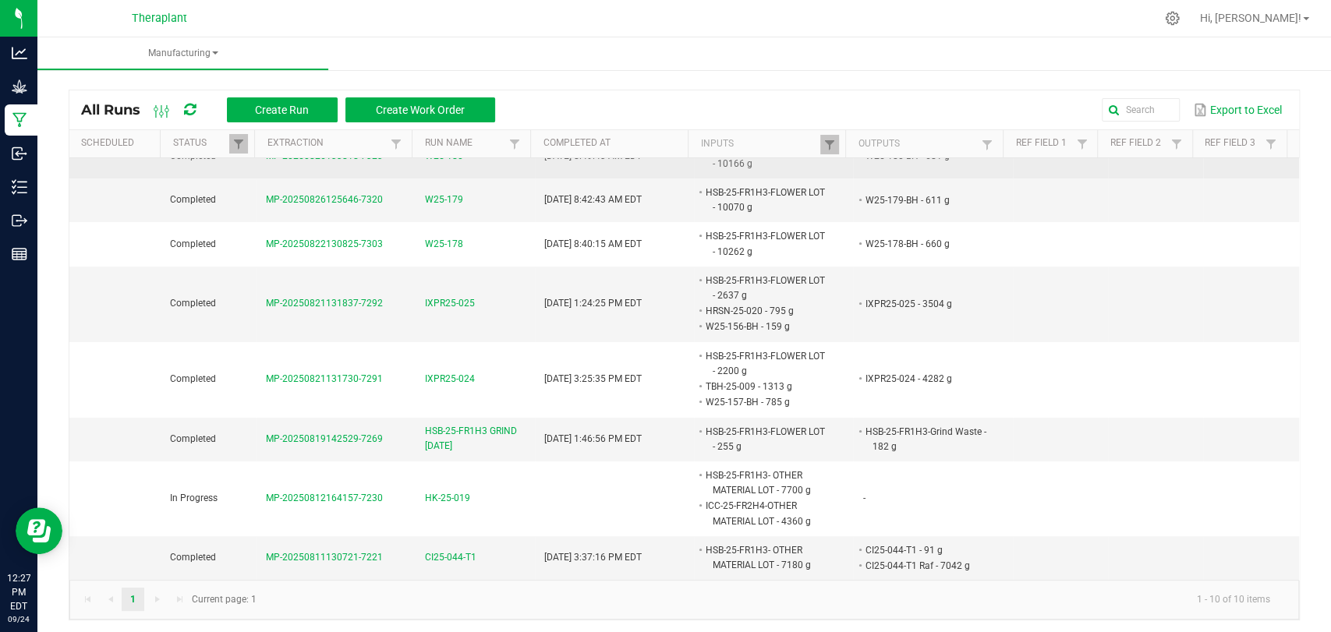
scroll to position [122, 0]
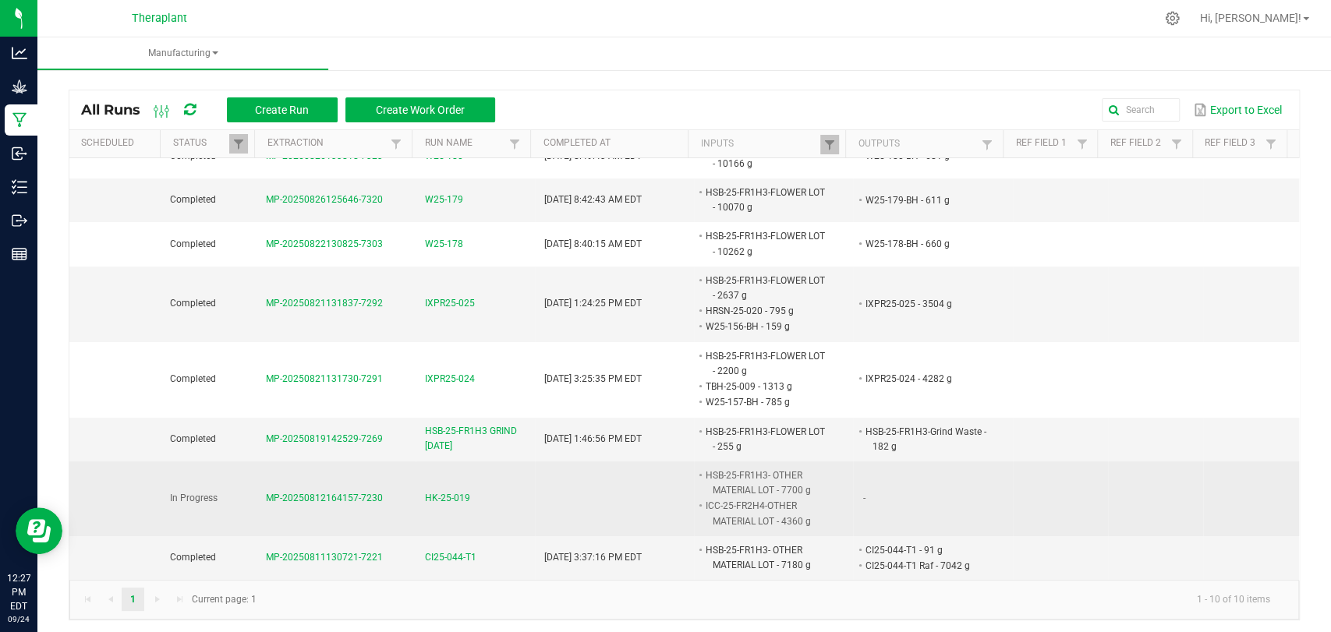
click at [463, 491] on span "HK-25-019" at bounding box center [475, 498] width 101 height 15
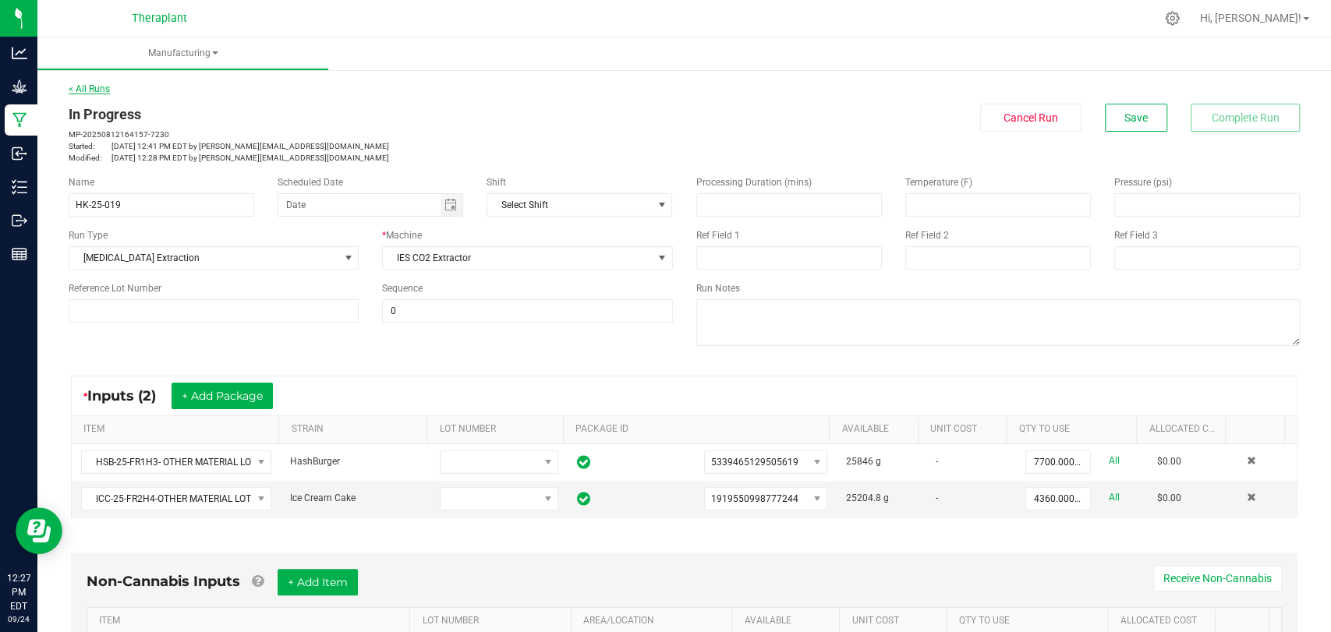
click at [97, 87] on link "< All Runs" at bounding box center [89, 88] width 41 height 11
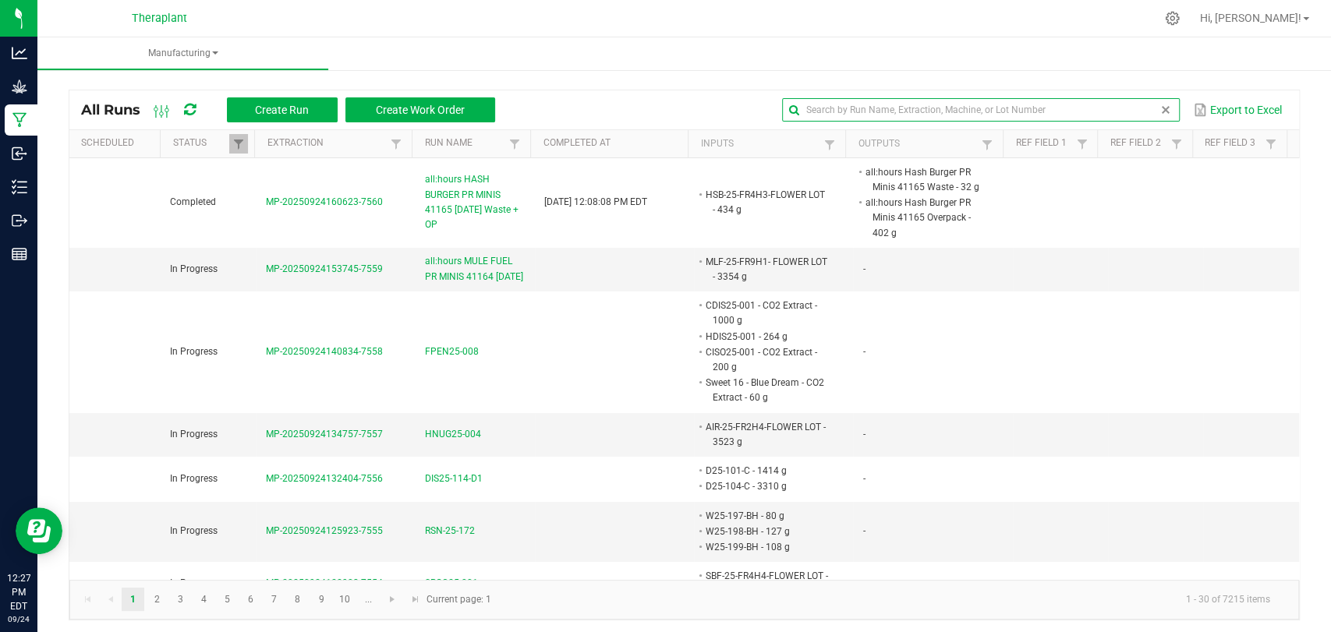
click at [1114, 106] on input "text" at bounding box center [981, 109] width 398 height 23
click at [820, 144] on link at bounding box center [829, 144] width 19 height 19
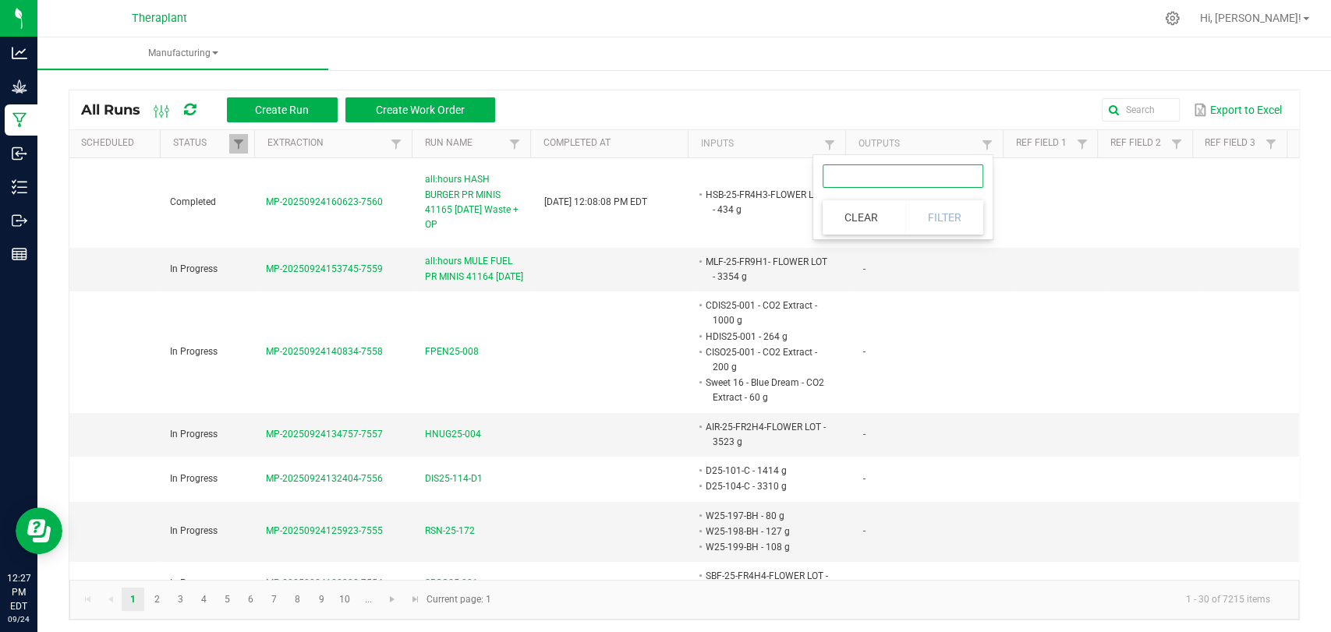
click at [856, 173] on input "text" at bounding box center [903, 176] width 161 height 23
type input "HSB-25-fr1h3-o"
click at [946, 228] on button "Filter" at bounding box center [944, 217] width 78 height 34
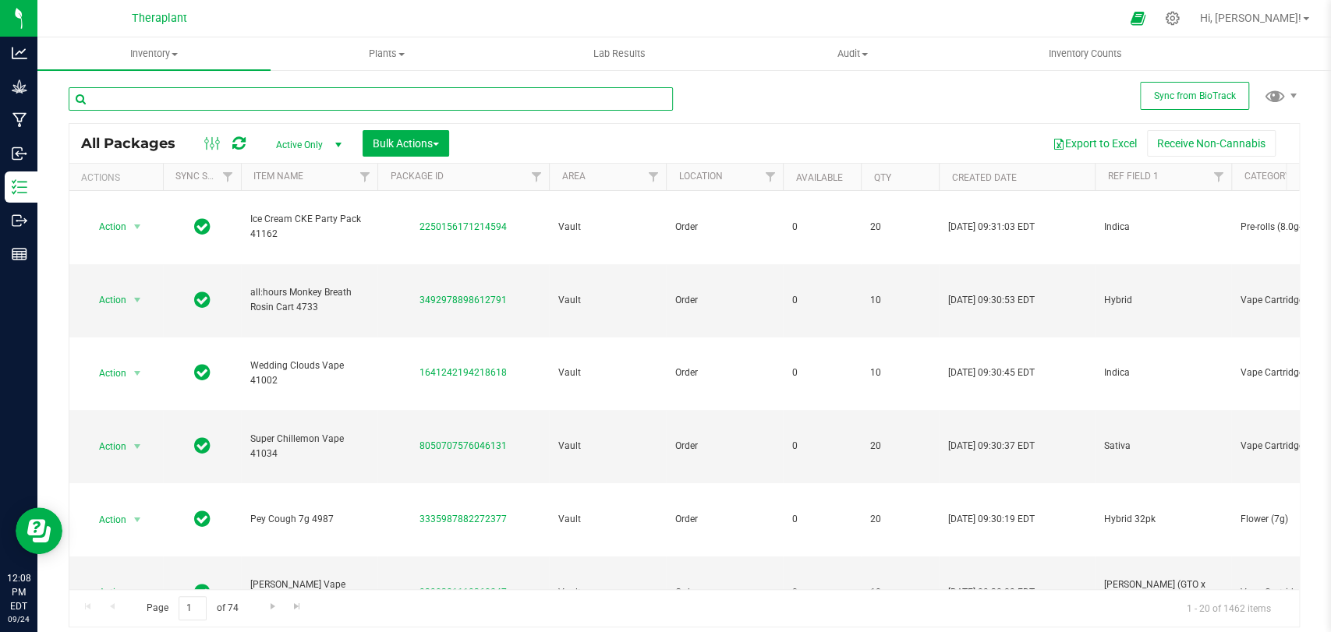
click at [267, 108] on input "text" at bounding box center [371, 98] width 604 height 23
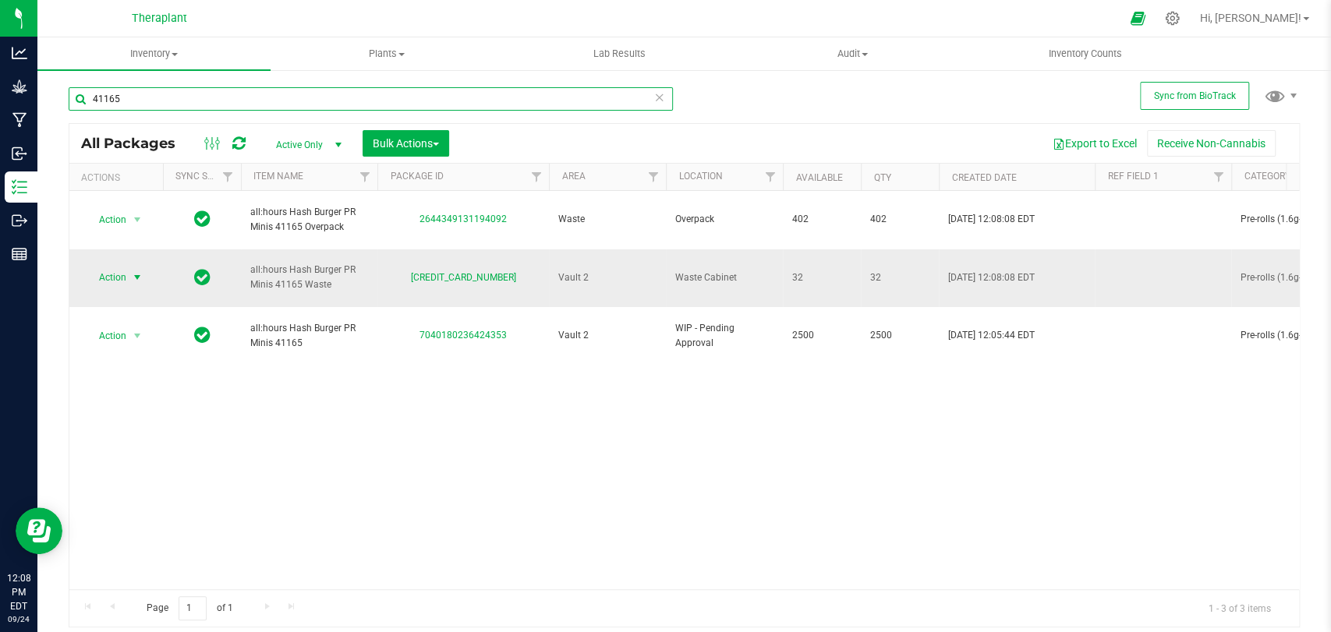
type input "41165"
click at [143, 267] on span "select" at bounding box center [137, 278] width 19 height 22
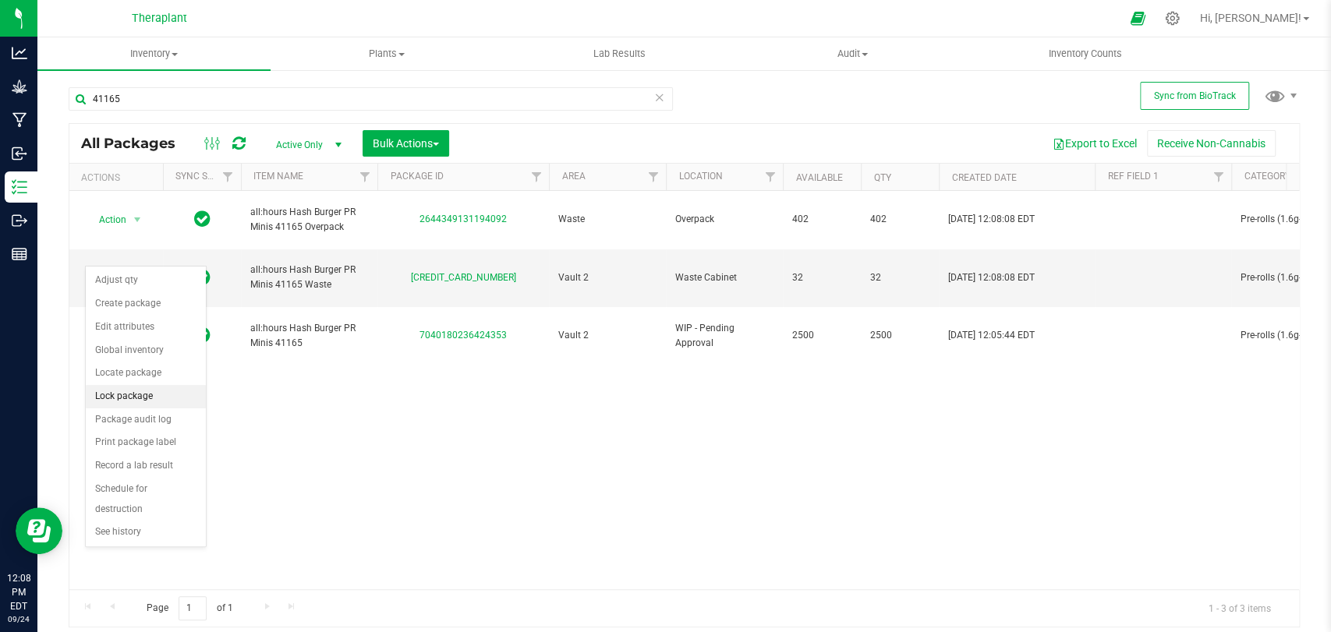
click at [140, 398] on li "Lock package" at bounding box center [146, 396] width 120 height 23
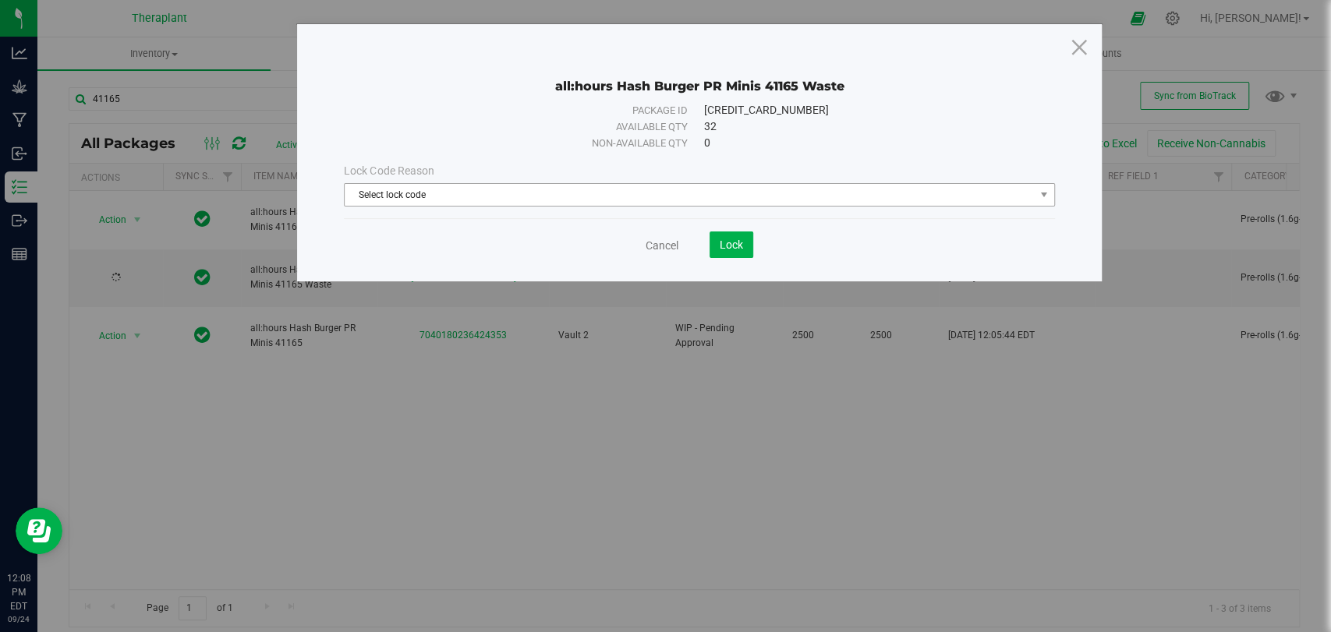
click at [474, 204] on span "Select lock code" at bounding box center [689, 195] width 689 height 22
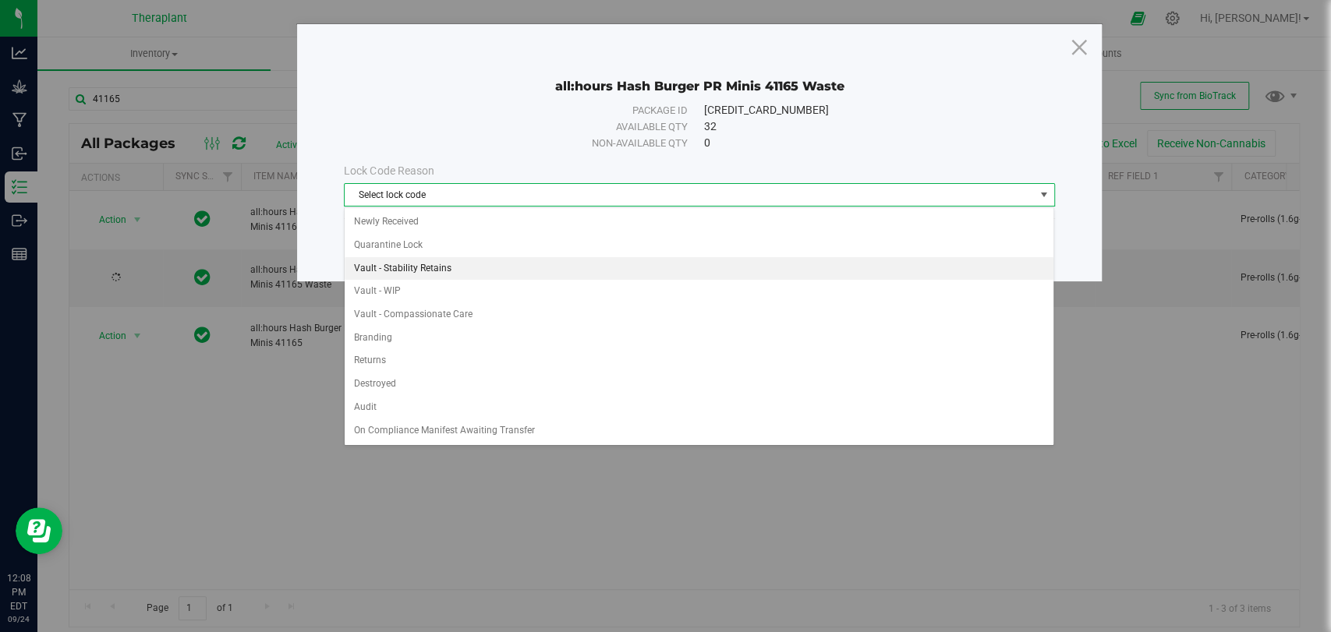
click at [428, 228] on li "Newly Received" at bounding box center [699, 222] width 709 height 23
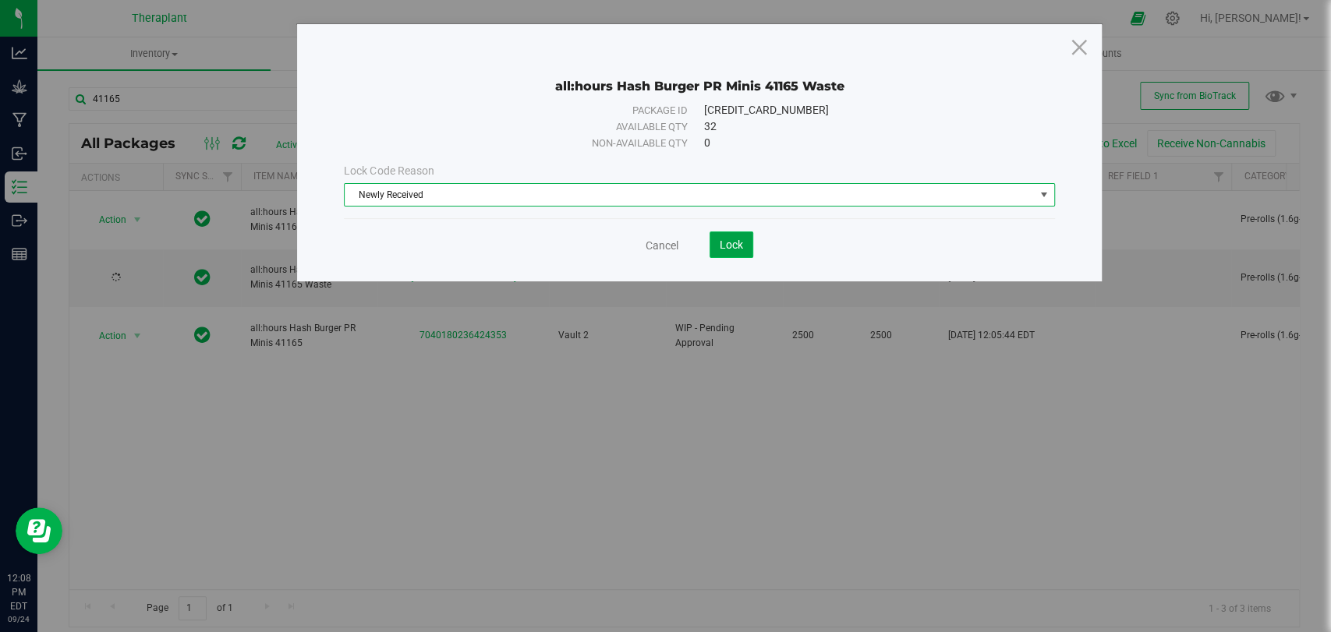
click at [737, 246] on span "Lock" at bounding box center [731, 245] width 23 height 12
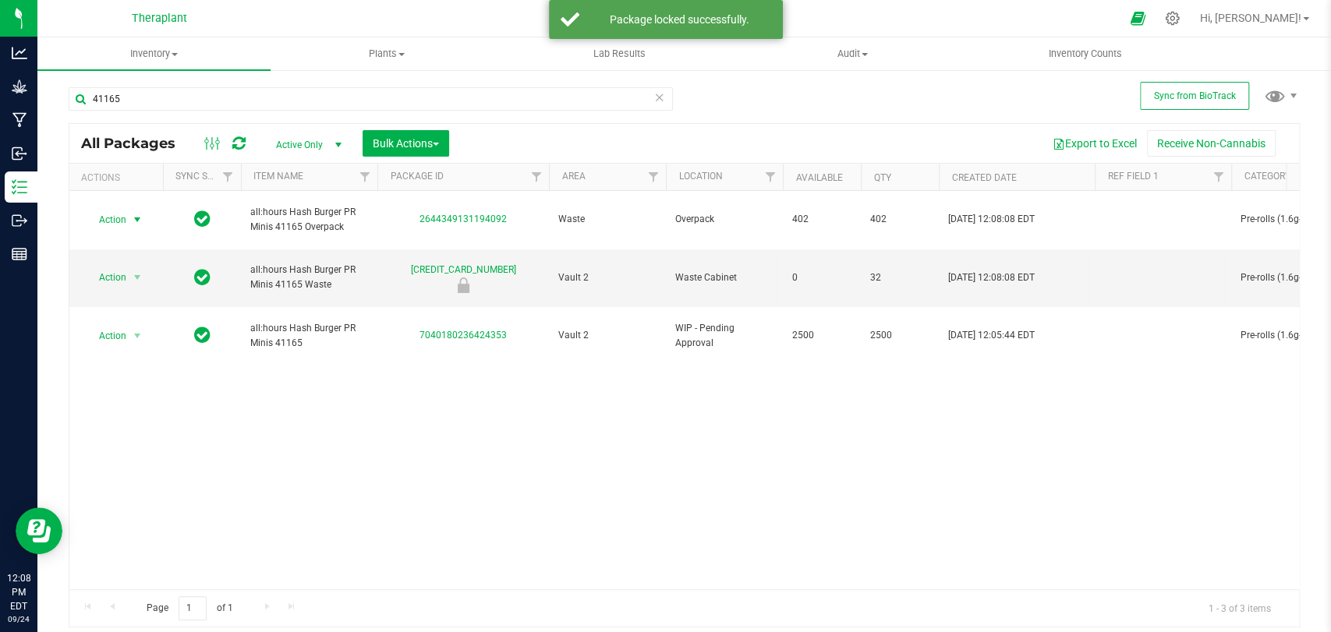
click at [126, 211] on span "Action" at bounding box center [106, 220] width 42 height 22
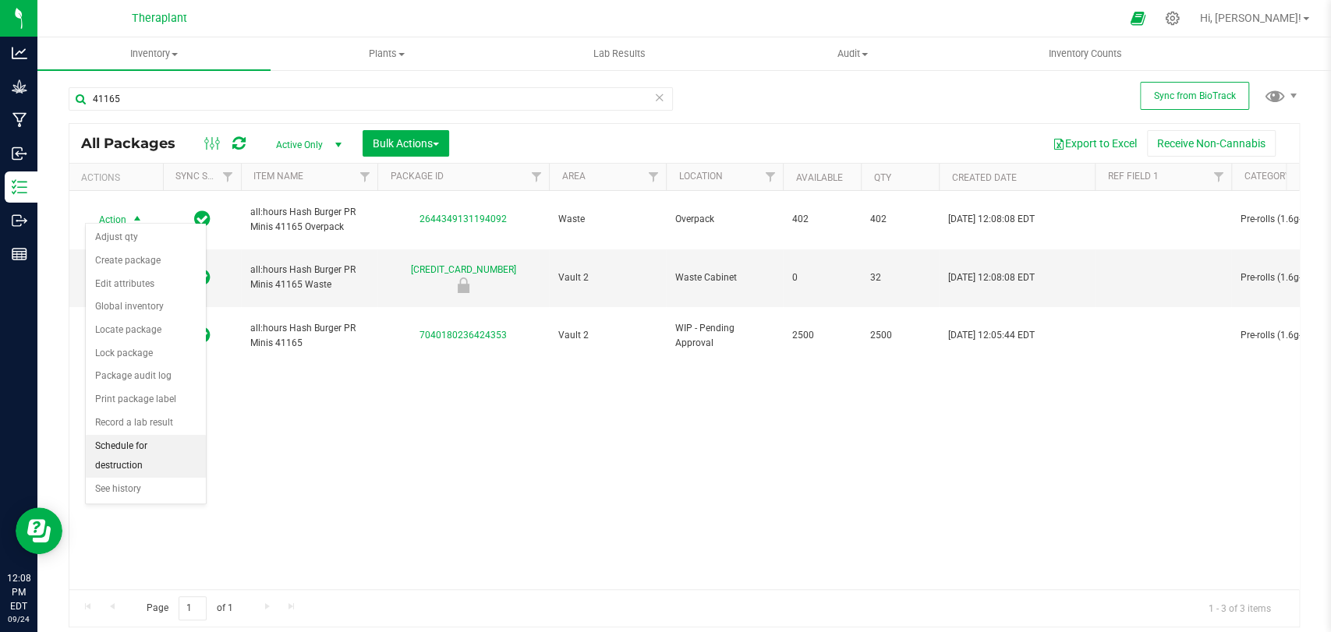
click at [137, 457] on li "Schedule for destruction" at bounding box center [146, 456] width 120 height 43
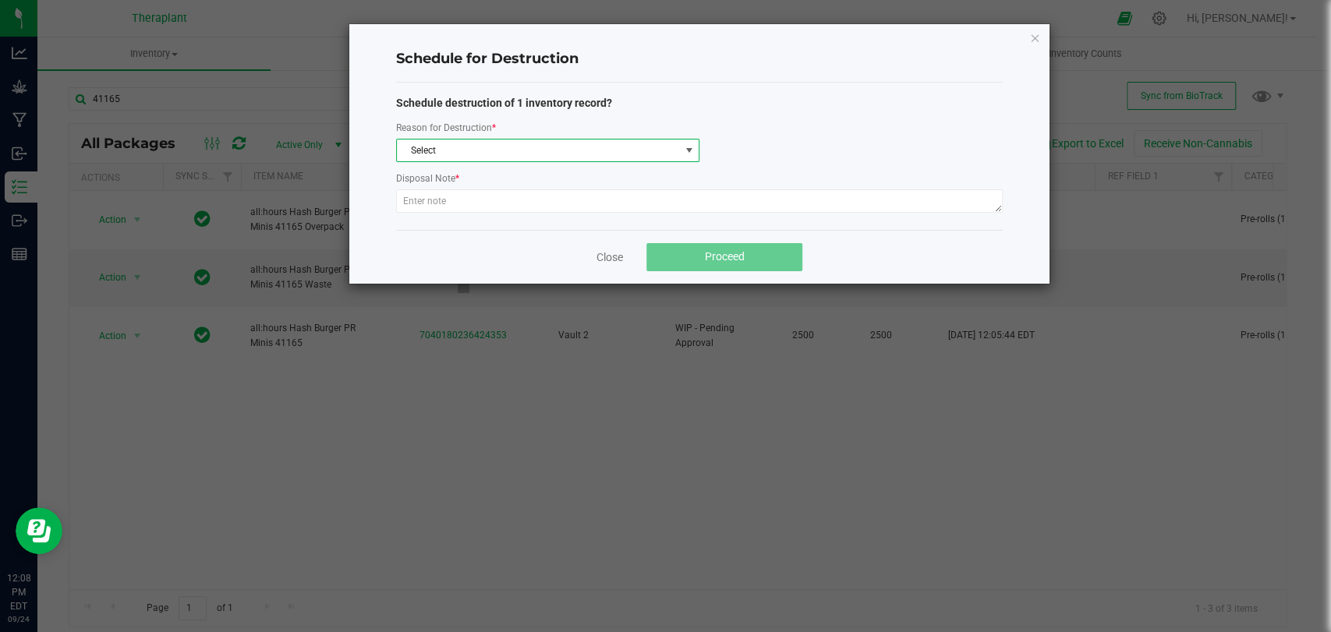
click at [461, 150] on span "Select" at bounding box center [538, 151] width 282 height 22
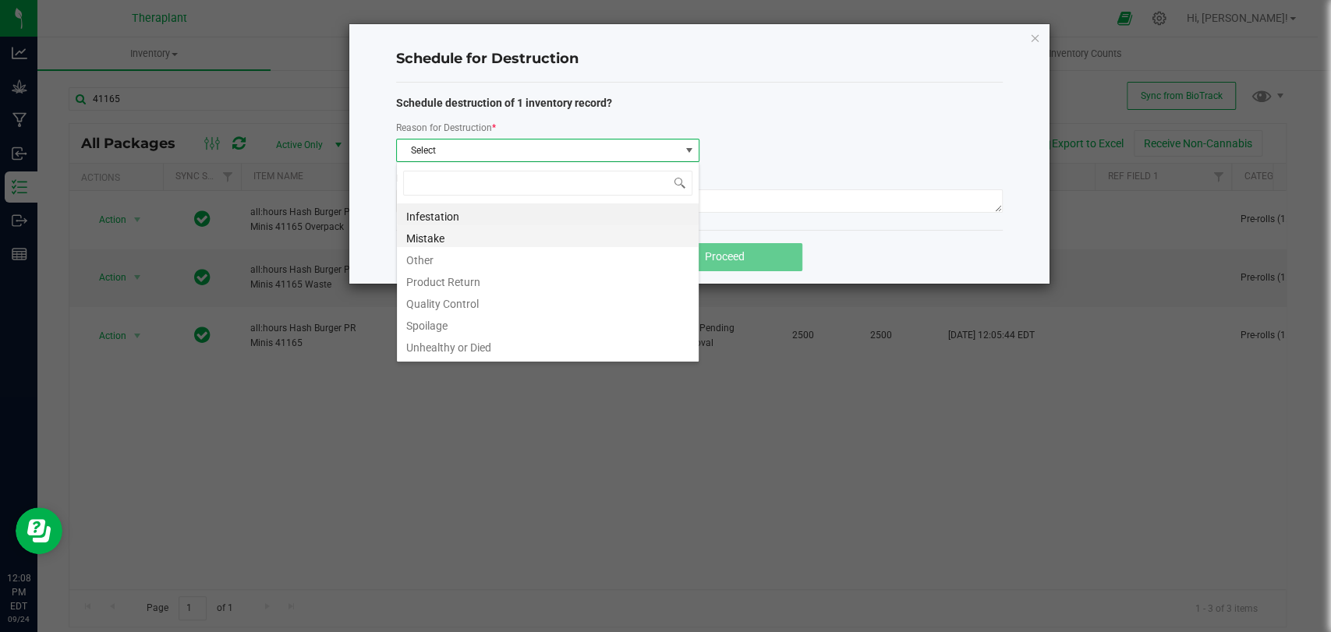
scroll to position [23, 303]
click at [439, 255] on li "Other" at bounding box center [548, 258] width 302 height 22
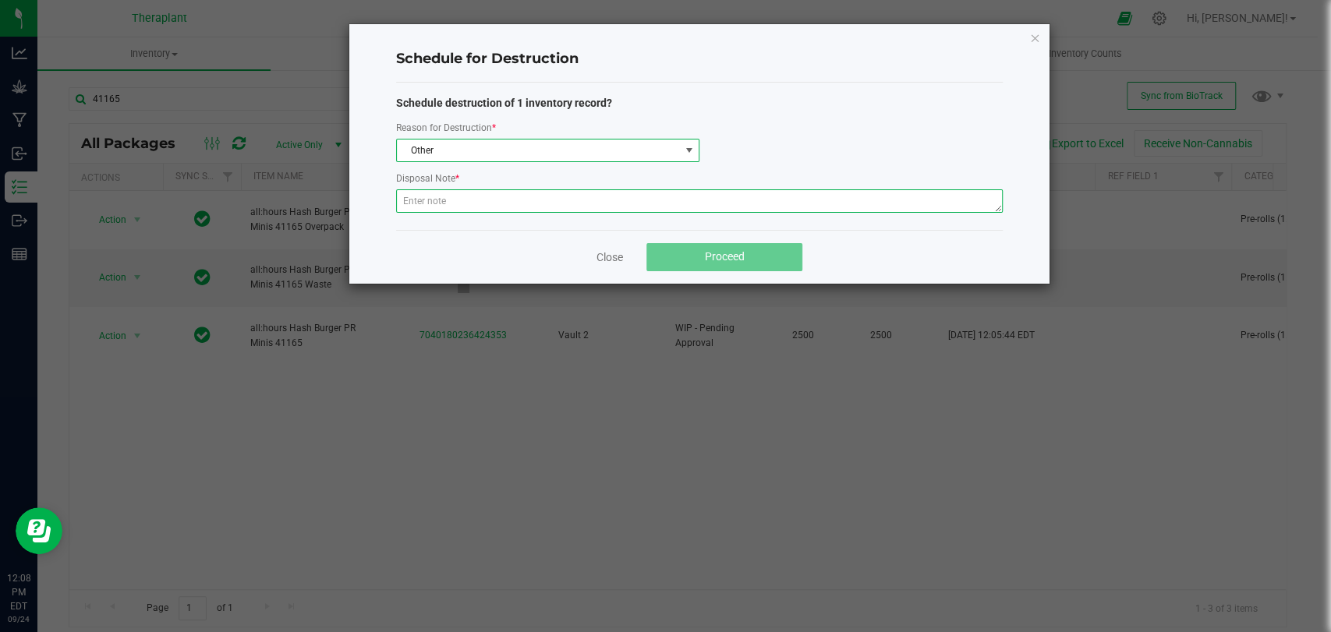
click at [442, 204] on textarea at bounding box center [699, 200] width 607 height 23
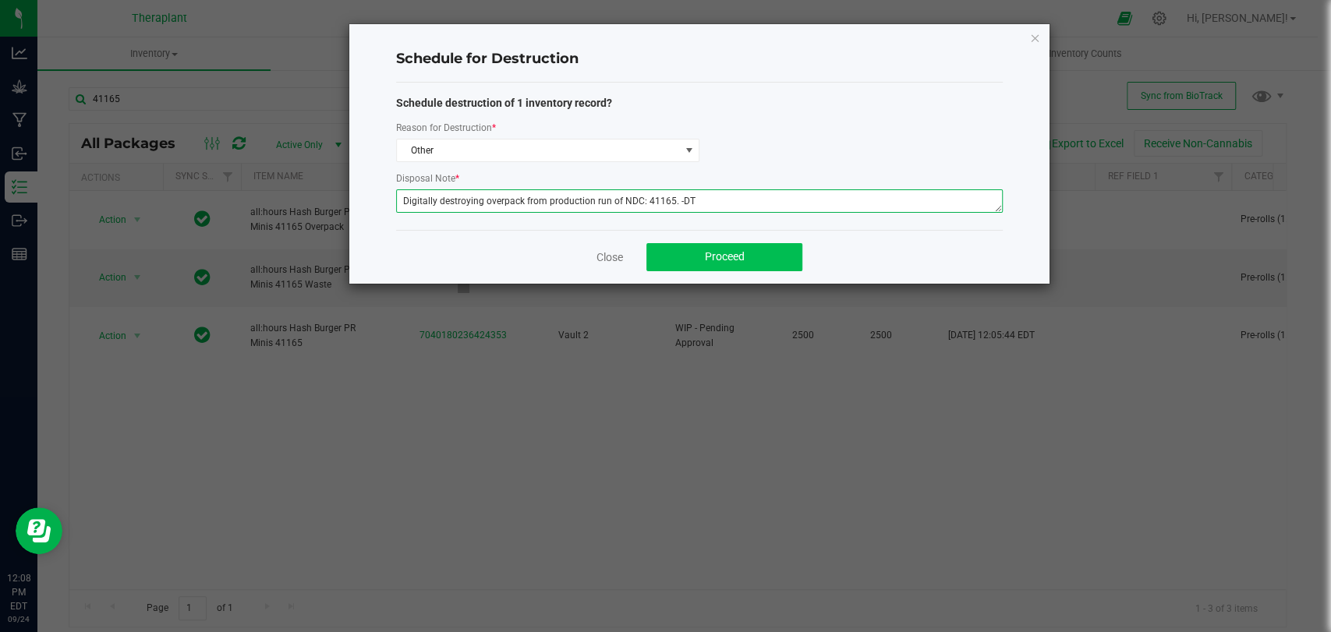
type textarea "Digitally destroying overpack from production run of NDC: 41165. -DT"
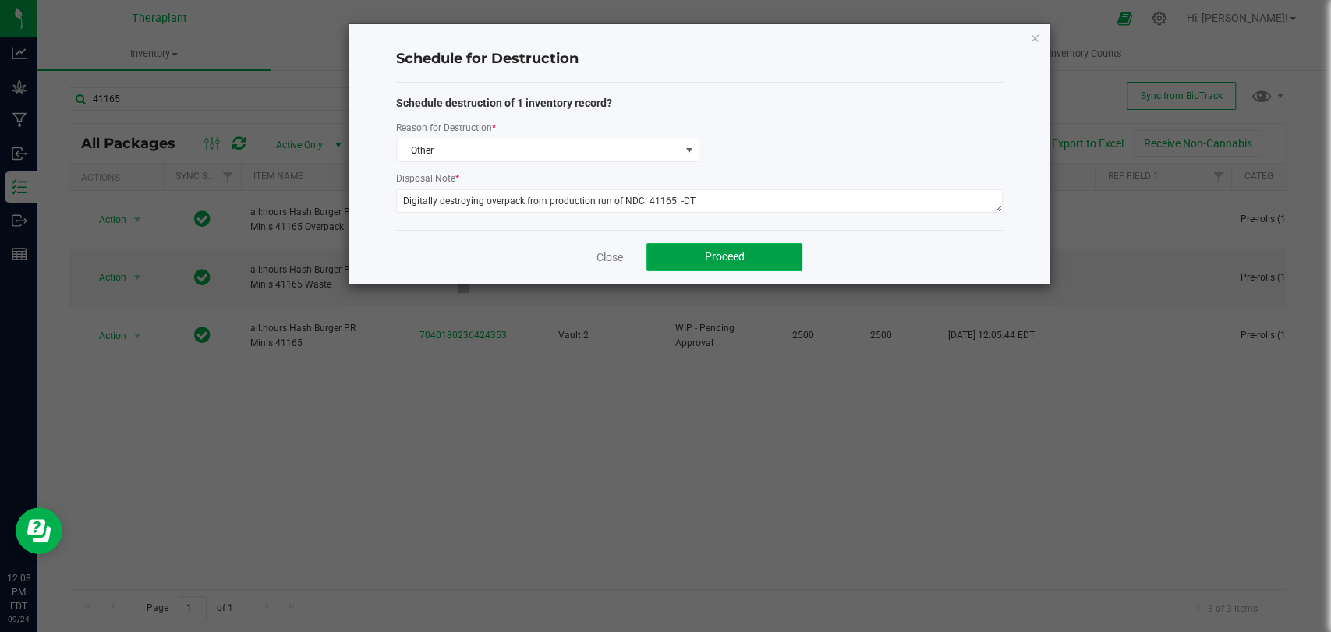
click at [692, 246] on button "Proceed" at bounding box center [724, 257] width 156 height 28
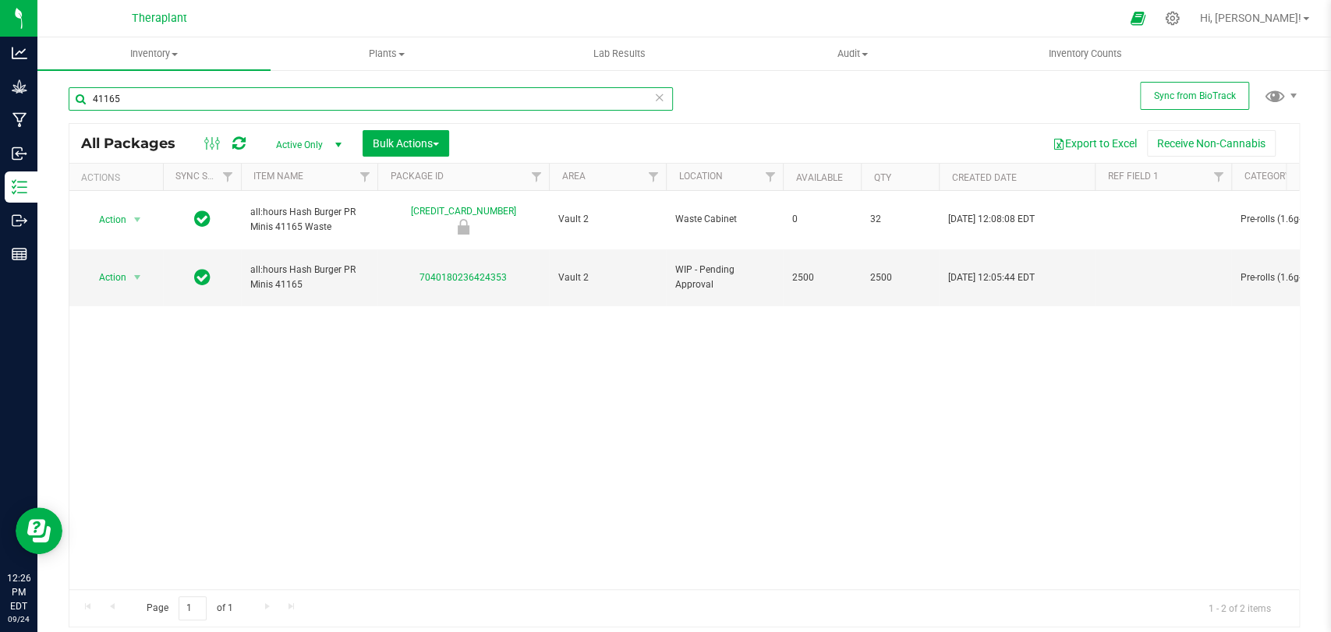
click at [232, 94] on input "41165" at bounding box center [371, 98] width 604 height 23
type input "4"
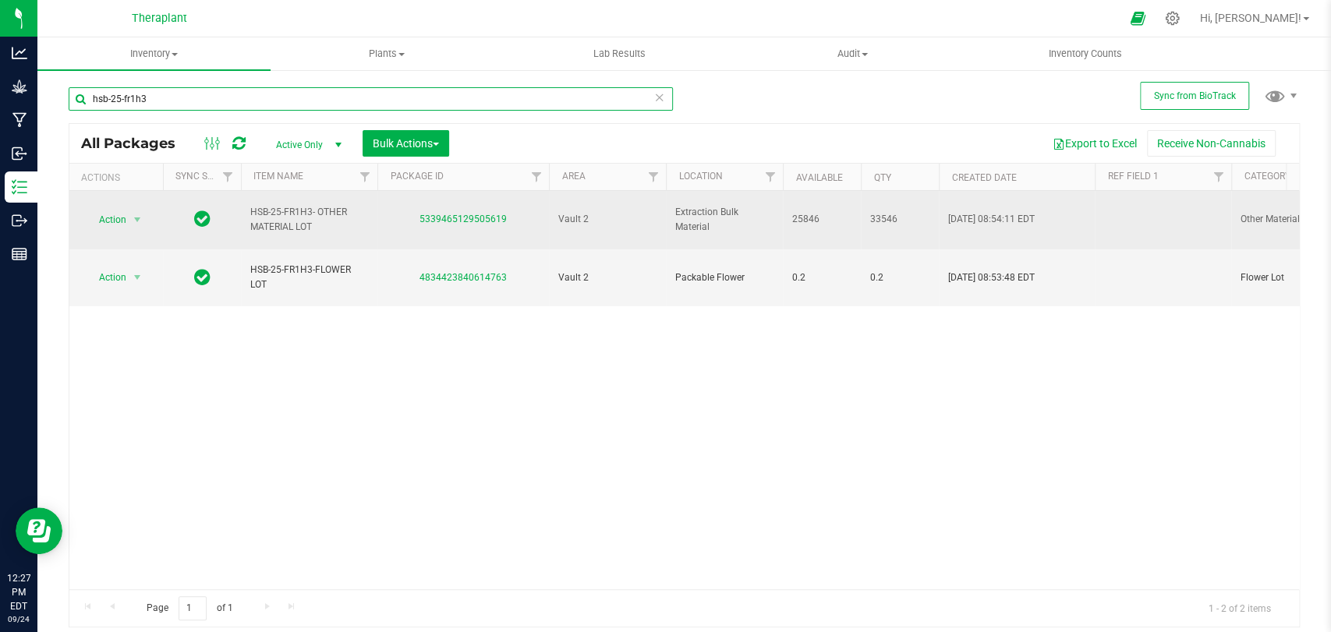
type input "hsb-25-fr1h3"
drag, startPoint x: 821, startPoint y: 211, endPoint x: 786, endPoint y: 214, distance: 35.2
click at [805, 213] on span "25846" at bounding box center [821, 219] width 59 height 15
click at [119, 214] on span "Action" at bounding box center [106, 220] width 42 height 22
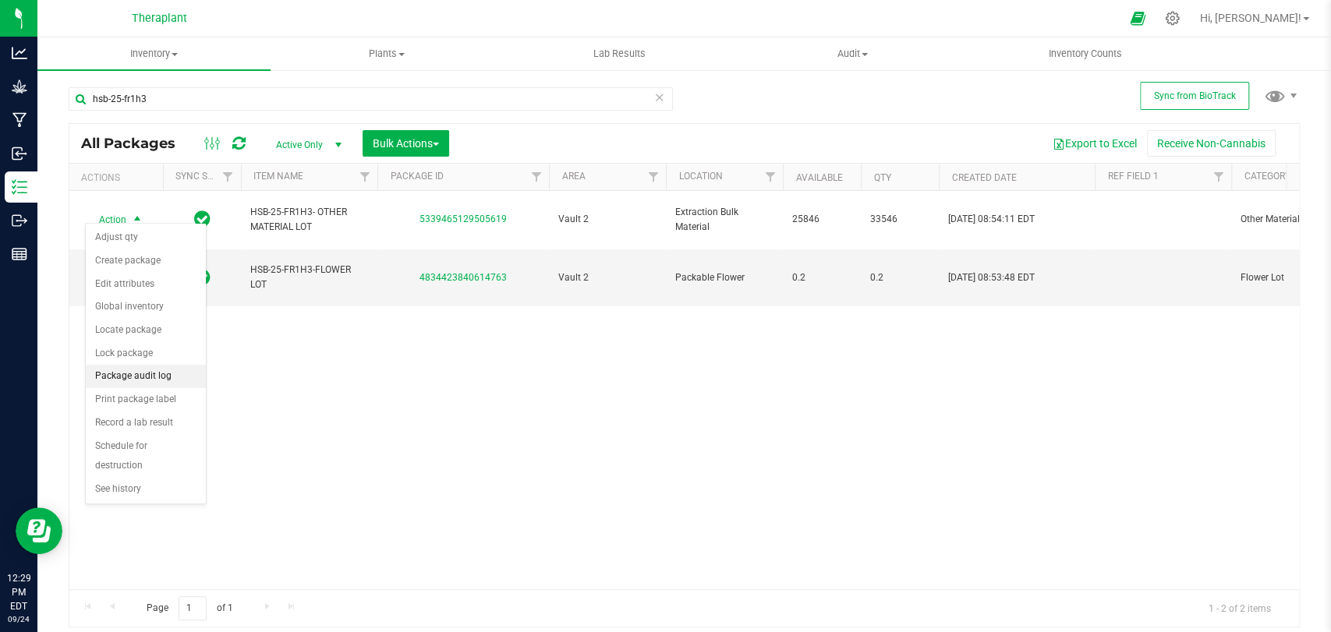
click at [142, 380] on li "Package audit log" at bounding box center [146, 376] width 120 height 23
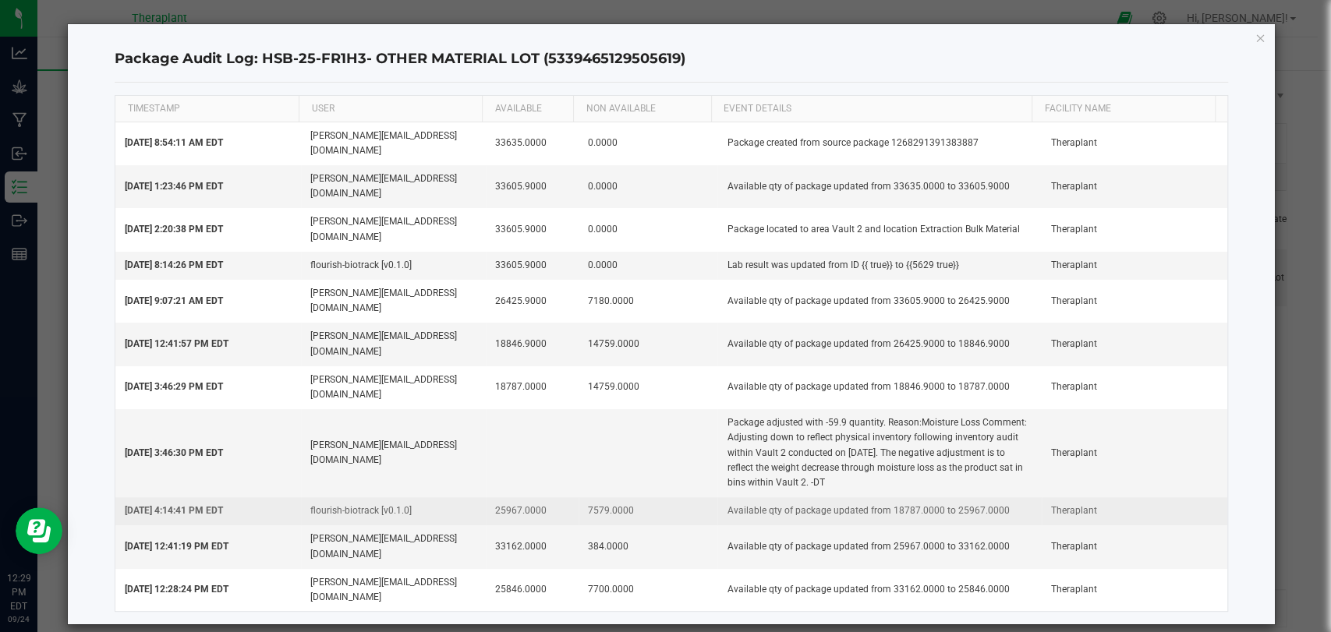
drag, startPoint x: 158, startPoint y: 423, endPoint x: 635, endPoint y: 409, distance: 478.2
click at [632, 497] on tr "[DATE] 4:14:41 PM EDT flourish-biotrack [v0.1.0] 25967.0000 7579.0000 Available…" at bounding box center [671, 511] width 1112 height 28
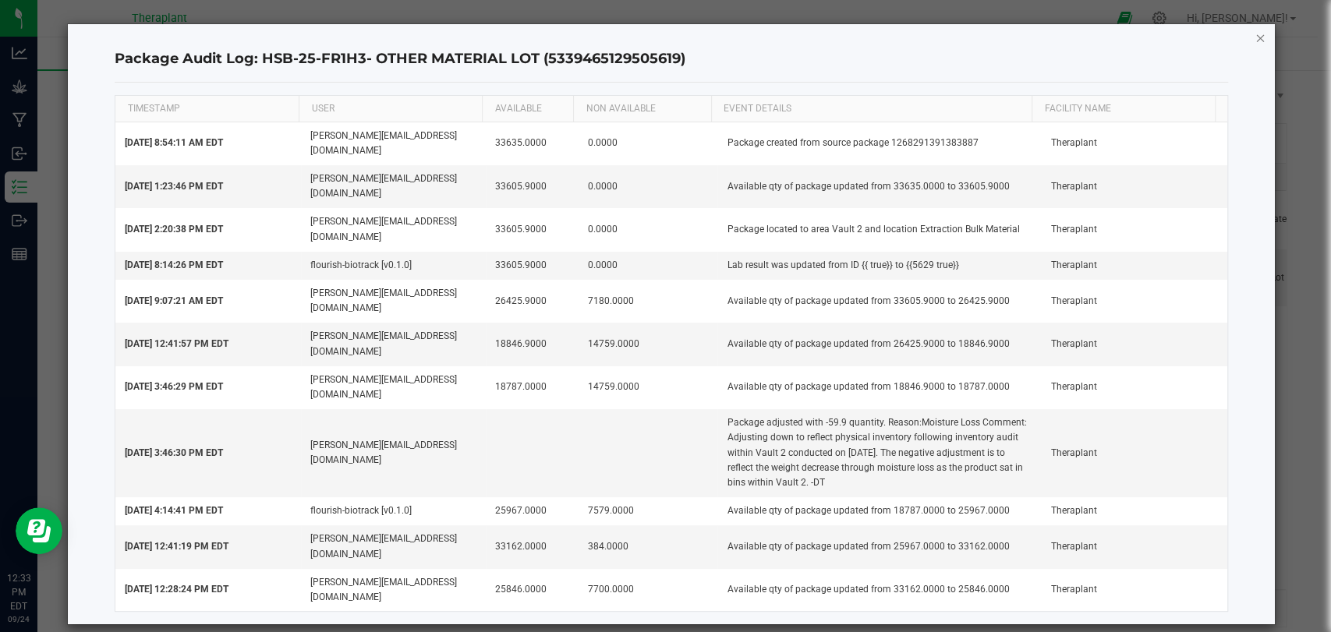
click at [1262, 40] on icon "button" at bounding box center [1260, 37] width 11 height 19
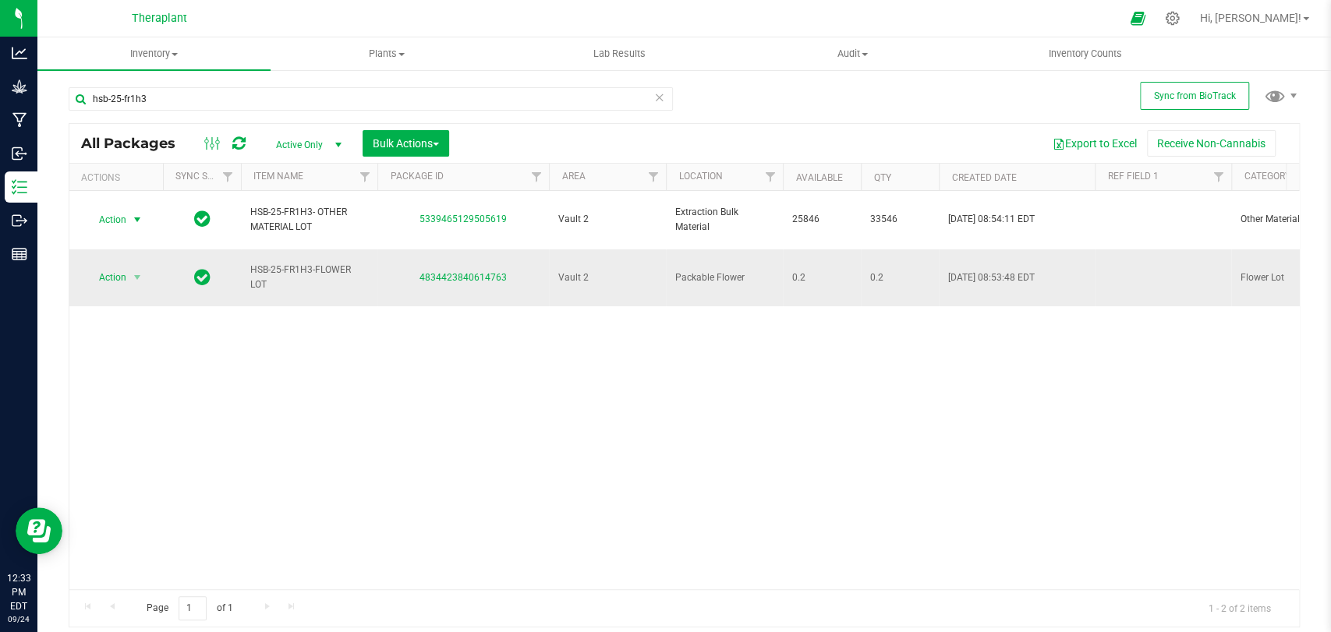
click at [101, 267] on span "Action" at bounding box center [106, 278] width 42 height 22
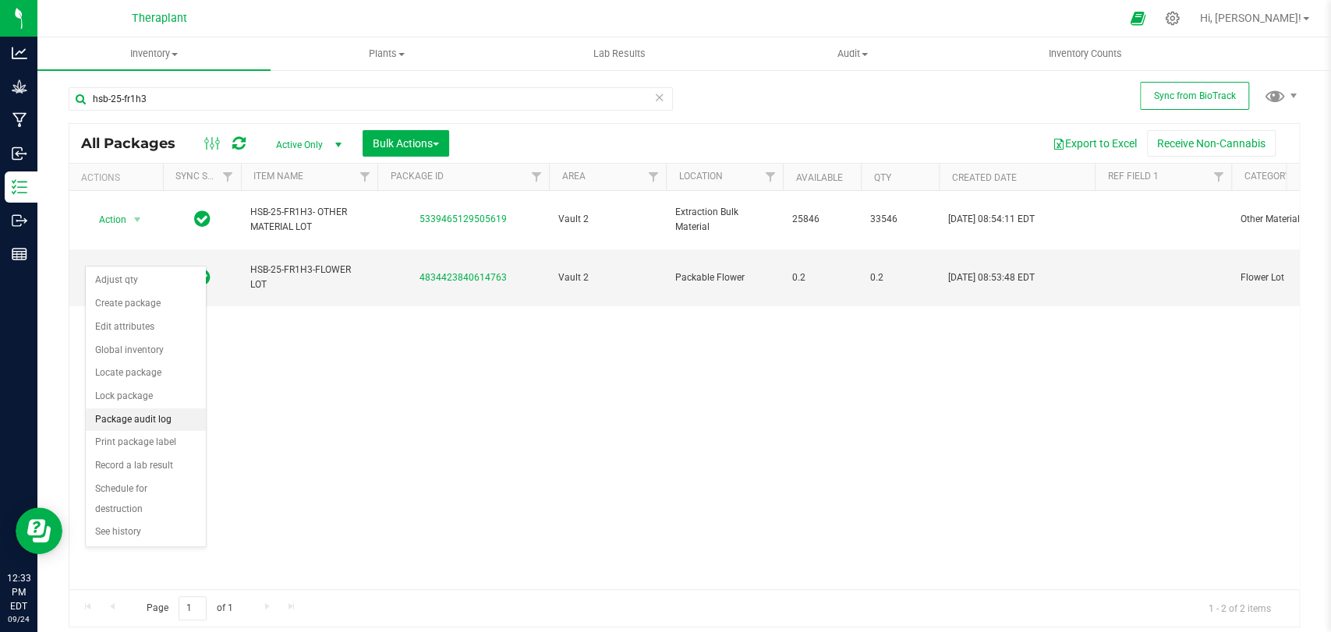
click at [162, 425] on li "Package audit log" at bounding box center [146, 420] width 120 height 23
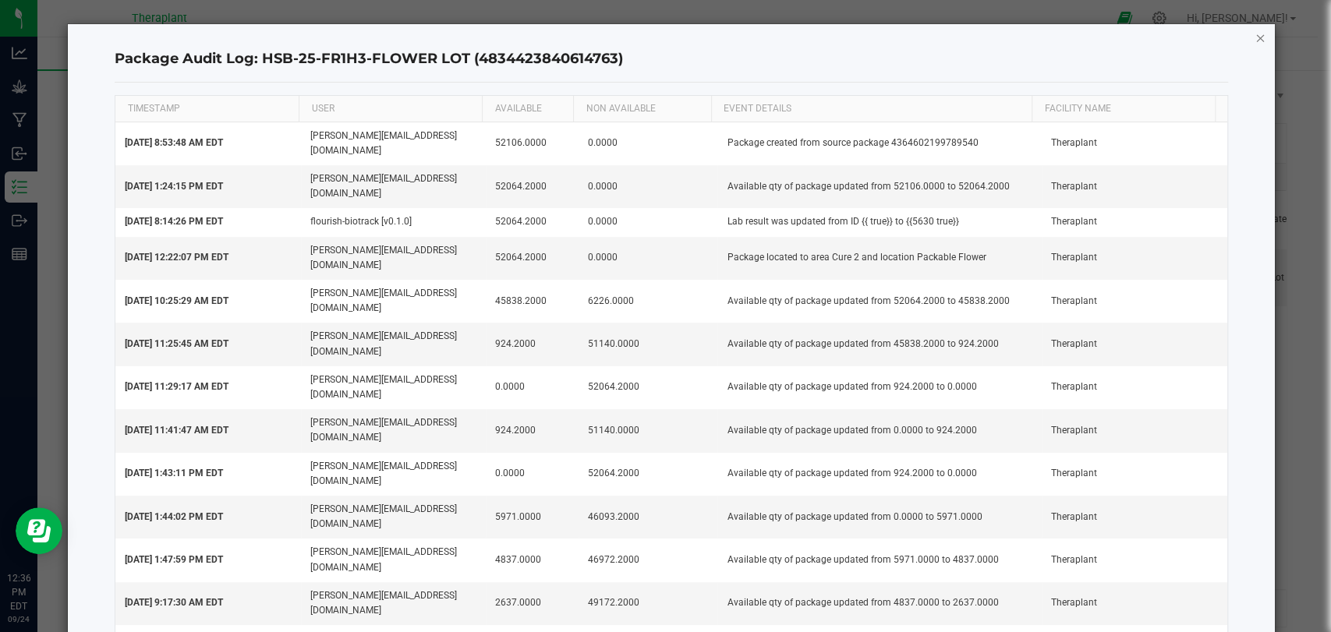
click at [1255, 35] on icon "button" at bounding box center [1260, 37] width 11 height 19
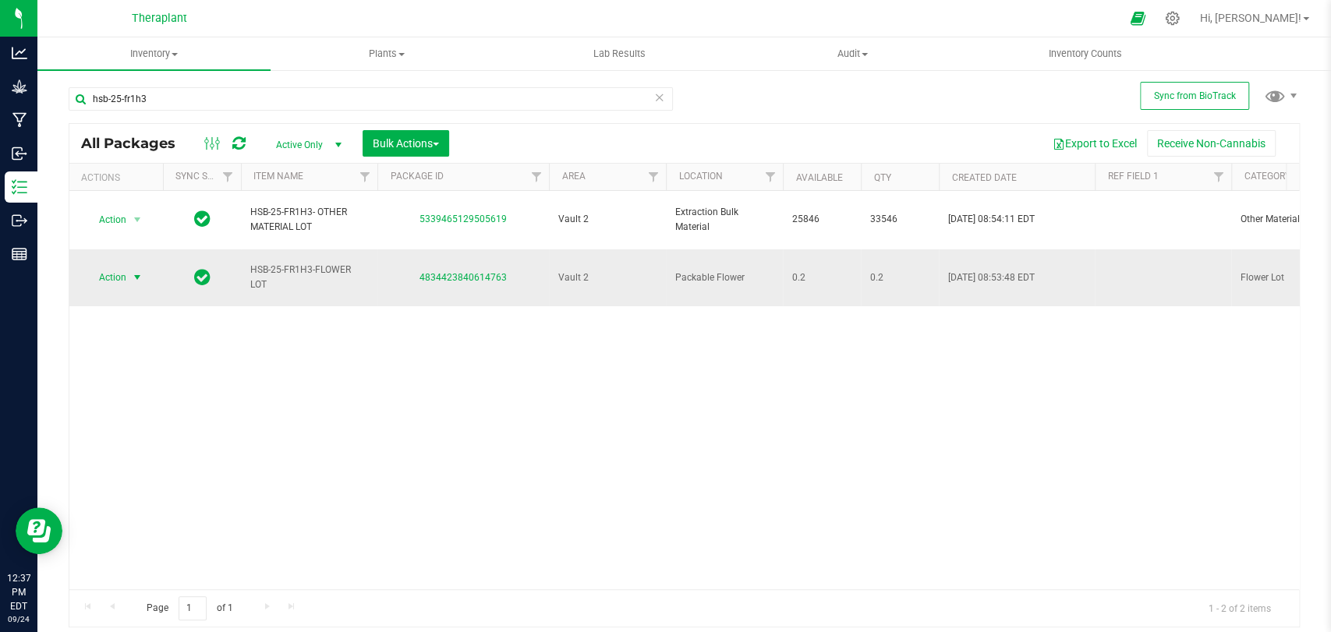
click at [125, 267] on span "Action" at bounding box center [106, 278] width 42 height 22
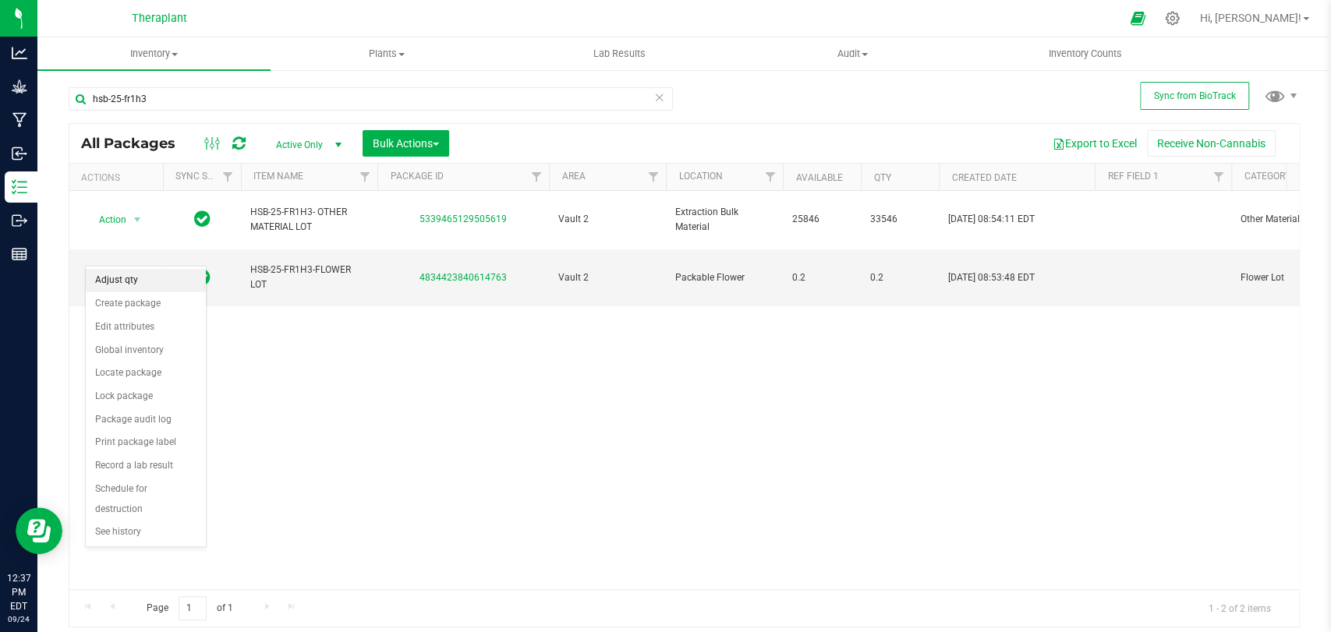
click at [131, 282] on li "Adjust qty" at bounding box center [146, 280] width 120 height 23
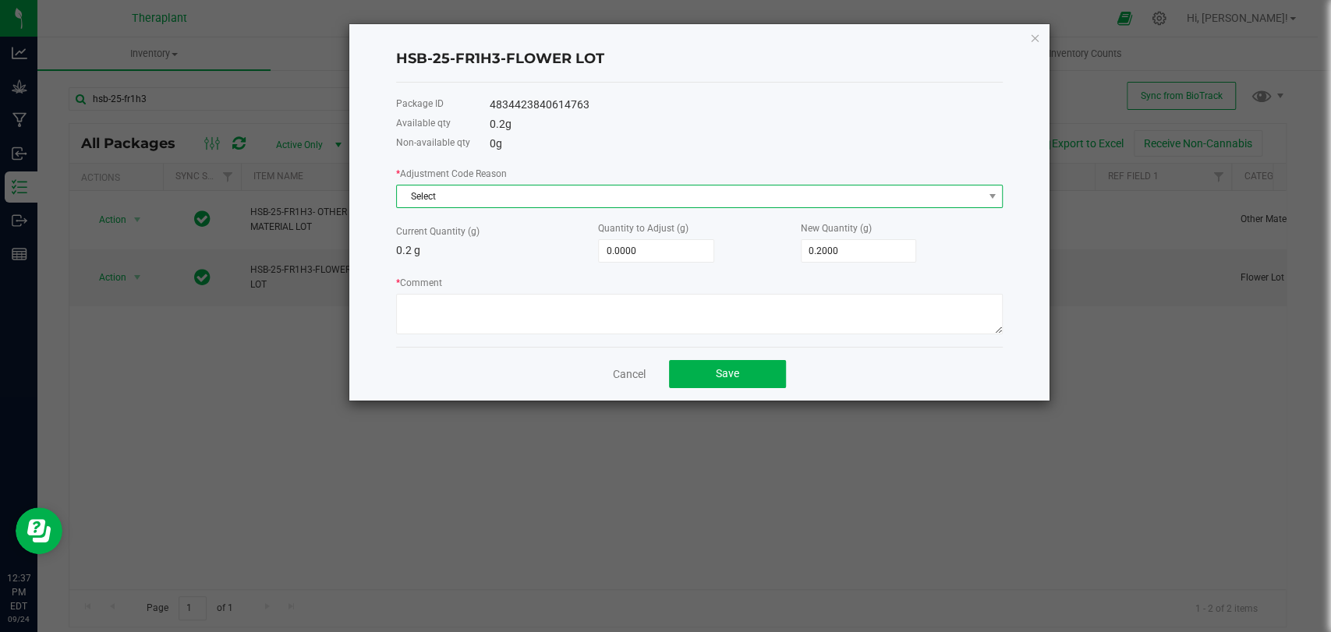
click at [548, 206] on span "Select" at bounding box center [690, 197] width 586 height 22
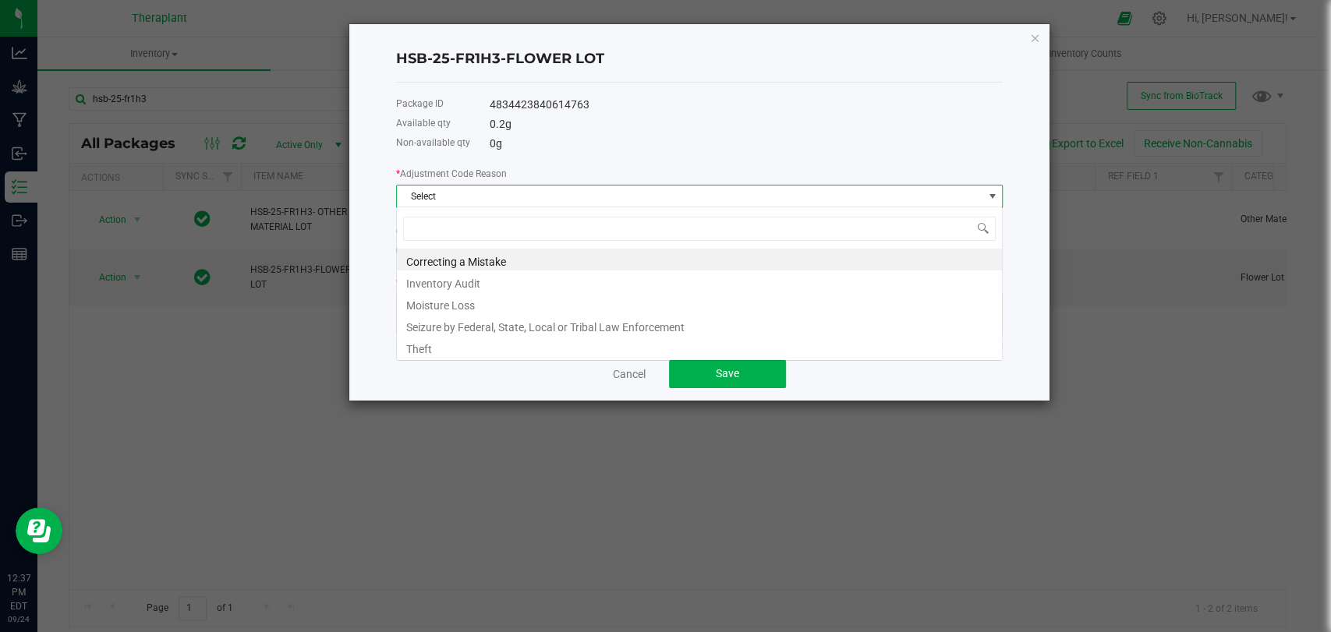
scroll to position [23, 606]
click at [455, 266] on li "Correcting a Mistake" at bounding box center [699, 260] width 605 height 22
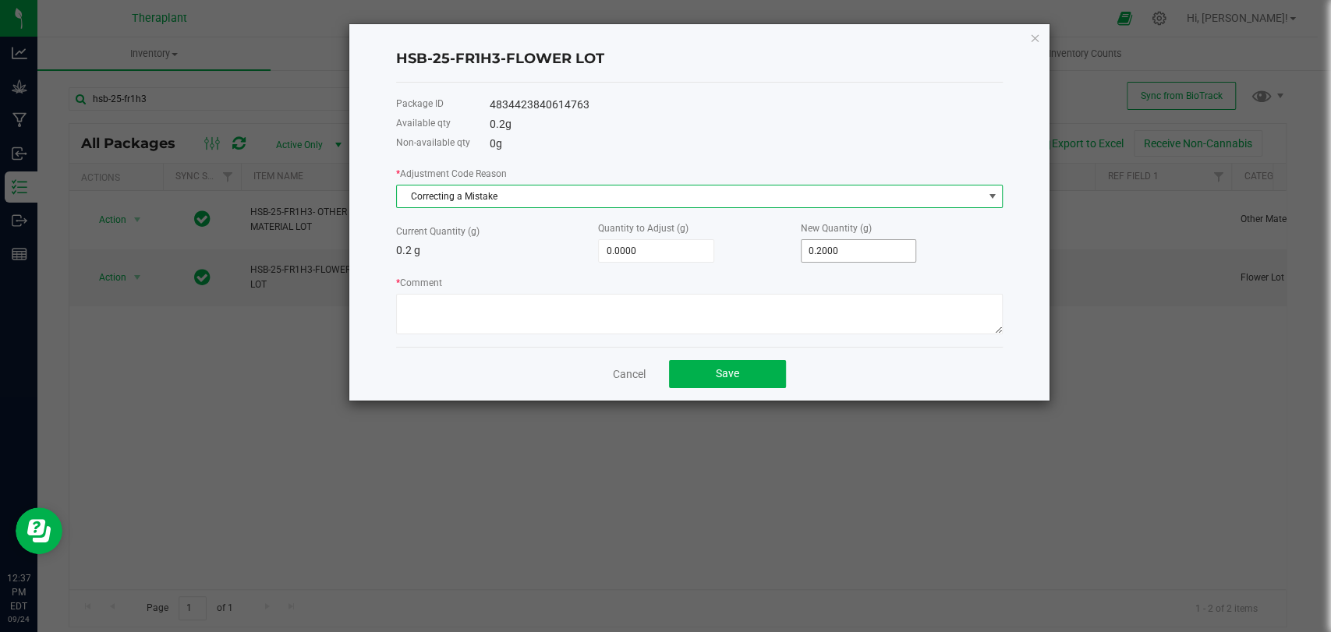
type input "0.2"
click at [836, 243] on input "0.2" at bounding box center [859, 251] width 115 height 22
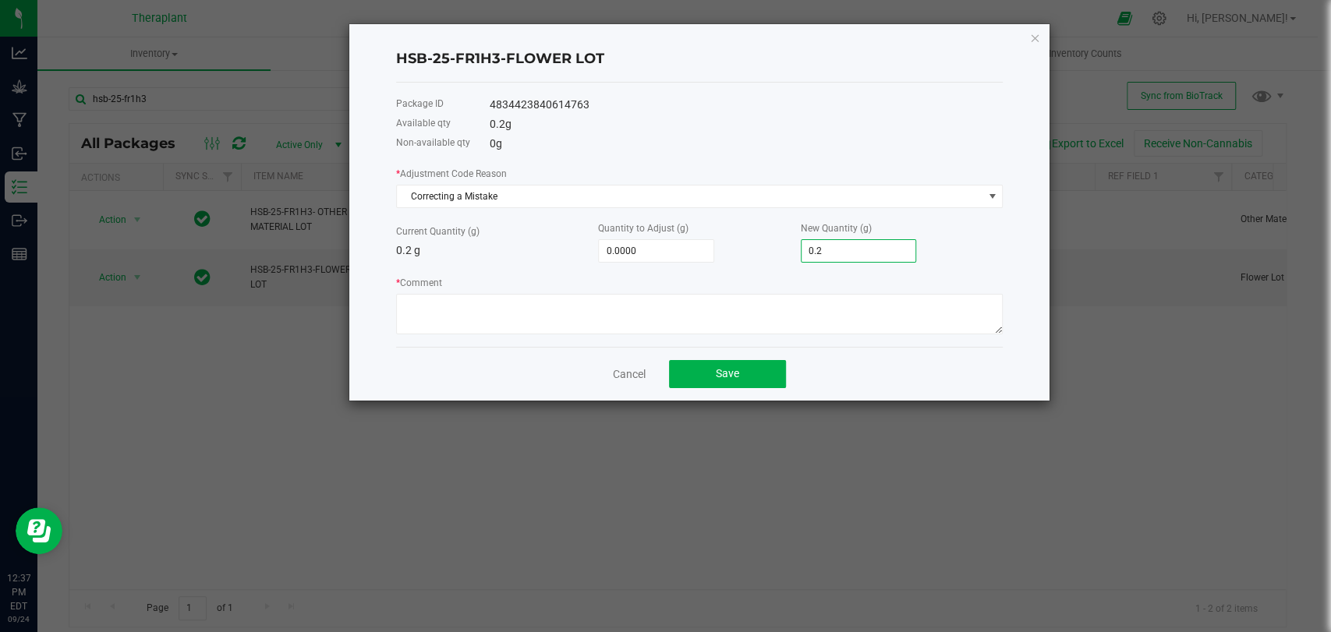
type input "-0.2000"
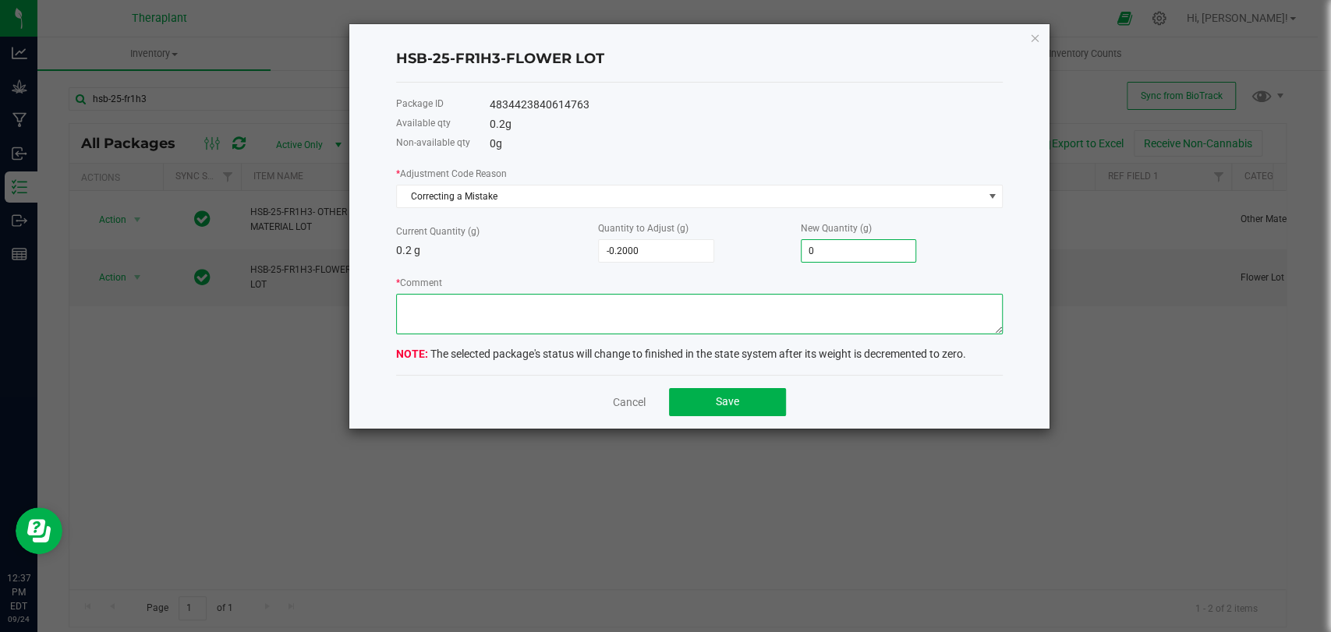
type input "0.0000"
click at [688, 320] on textarea "* Comment" at bounding box center [699, 314] width 607 height 41
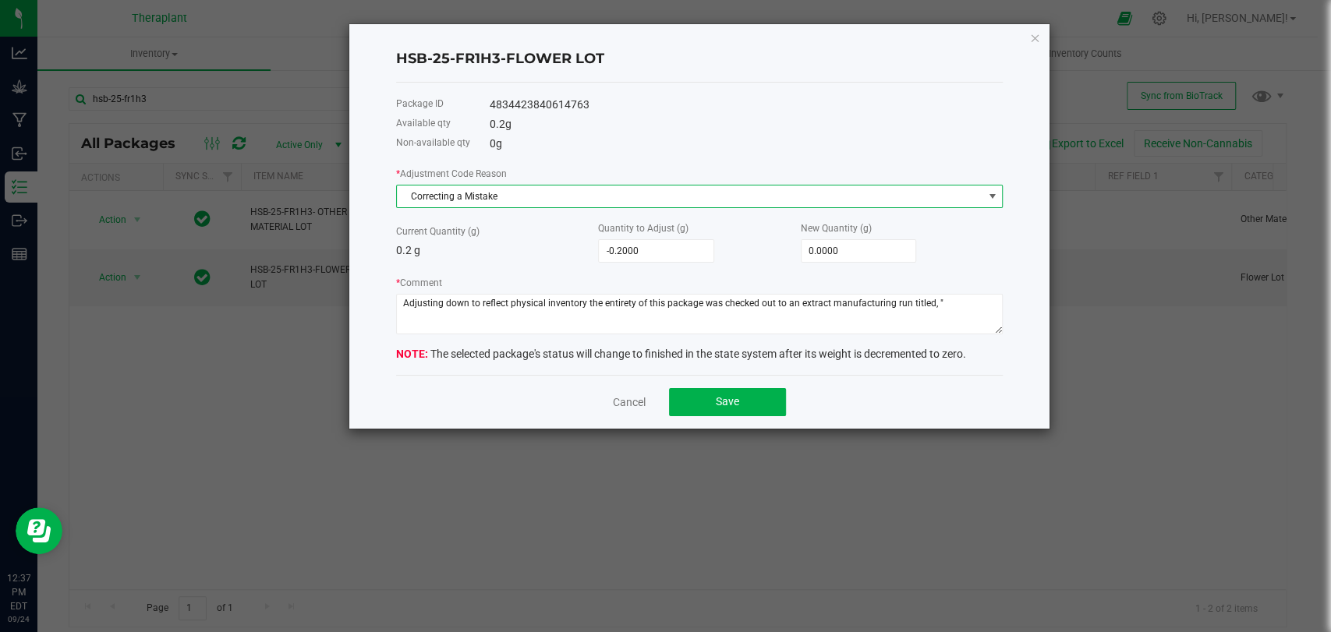
click at [443, 195] on span "Correcting a Mistake" at bounding box center [690, 197] width 586 height 22
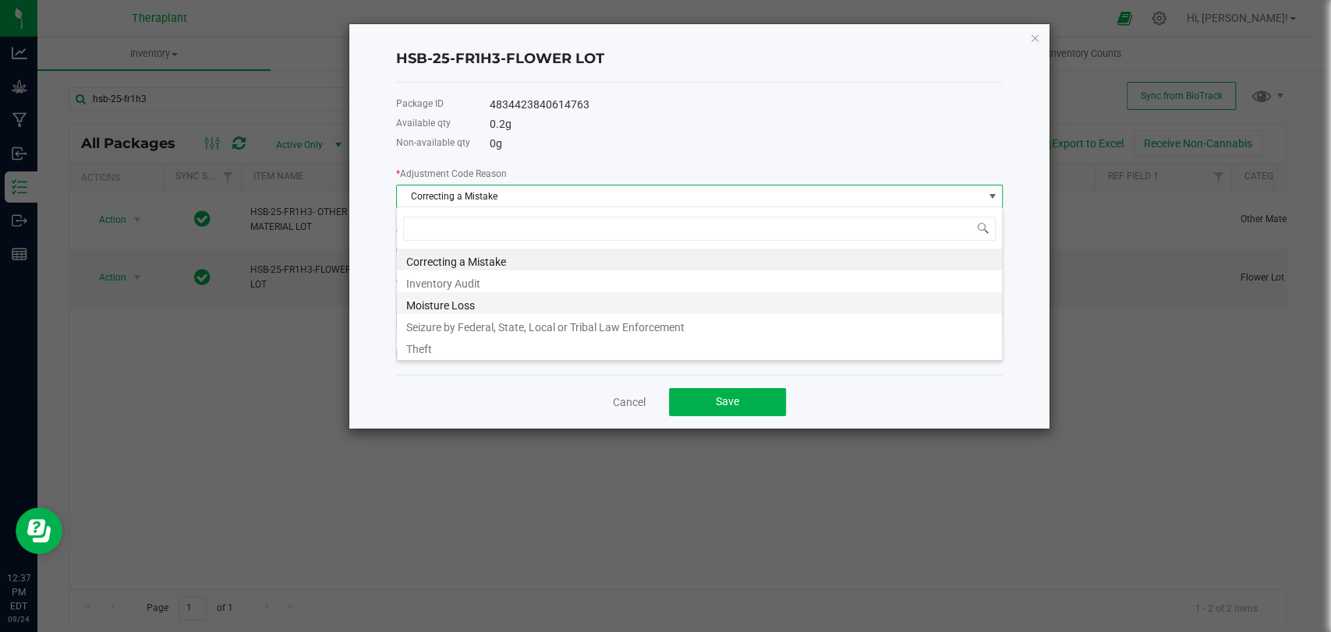
click at [451, 308] on li "Moisture Loss" at bounding box center [699, 303] width 605 height 22
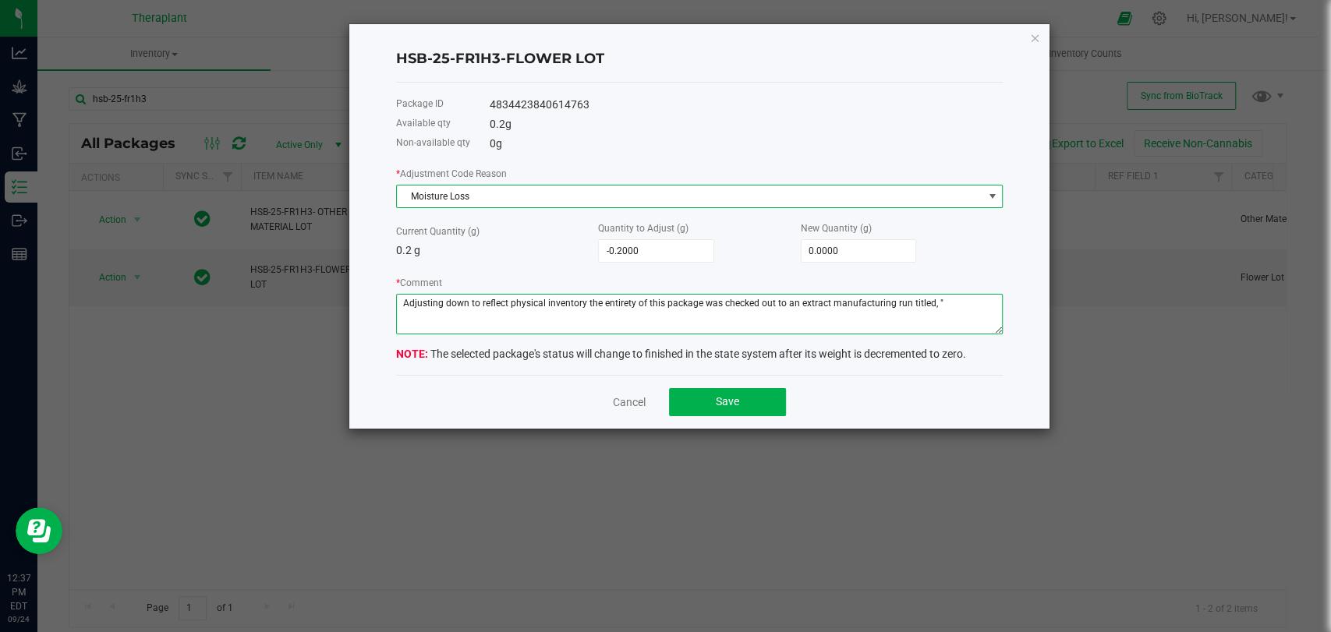
click at [618, 308] on textarea "* Comment" at bounding box center [699, 314] width 607 height 41
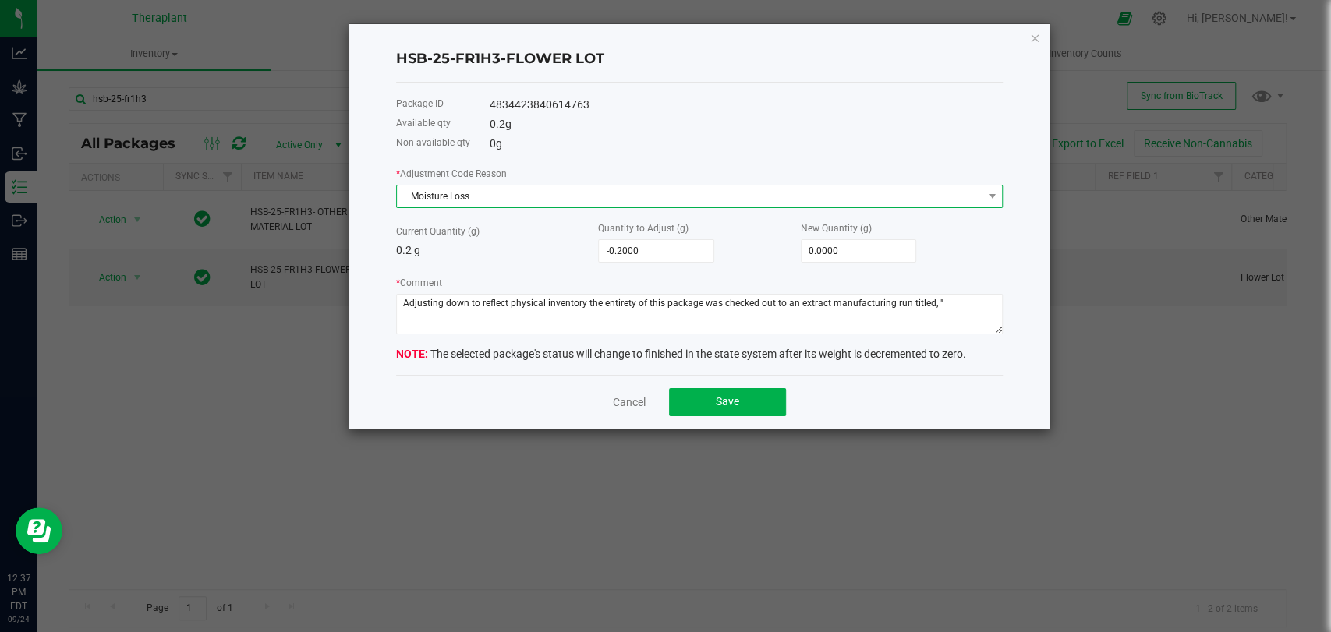
click at [572, 195] on span "Moisture Loss" at bounding box center [690, 197] width 586 height 22
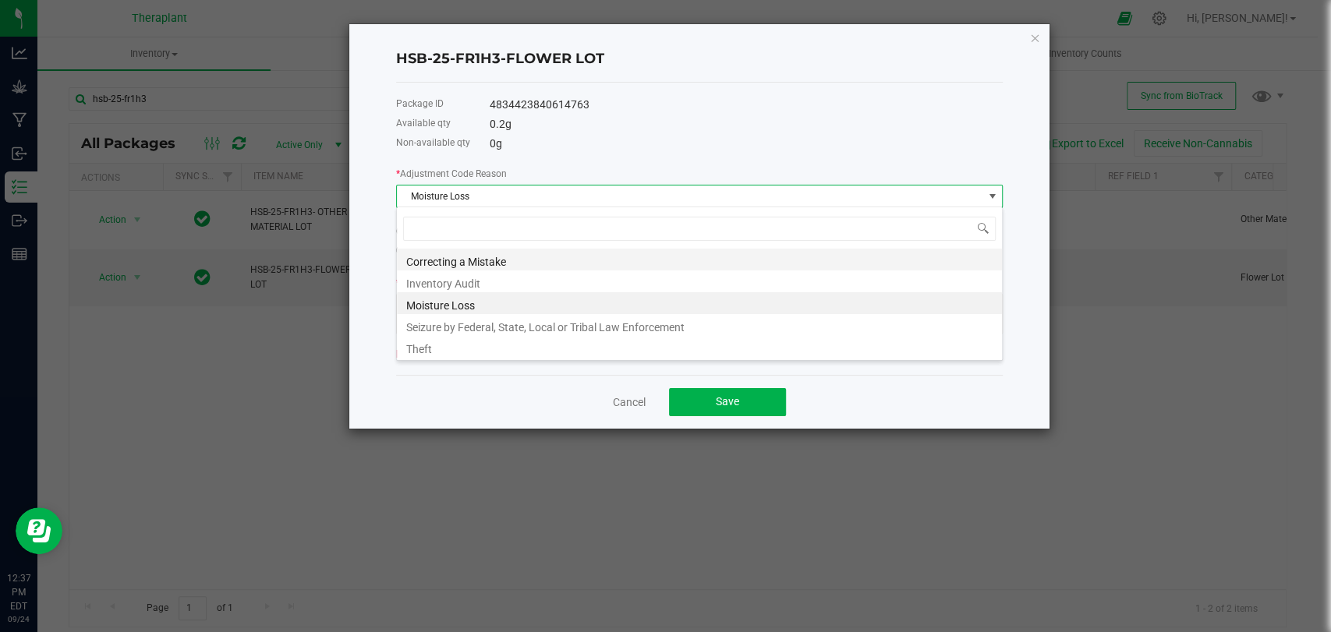
click at [465, 257] on li "Correcting a Mistake" at bounding box center [699, 260] width 605 height 22
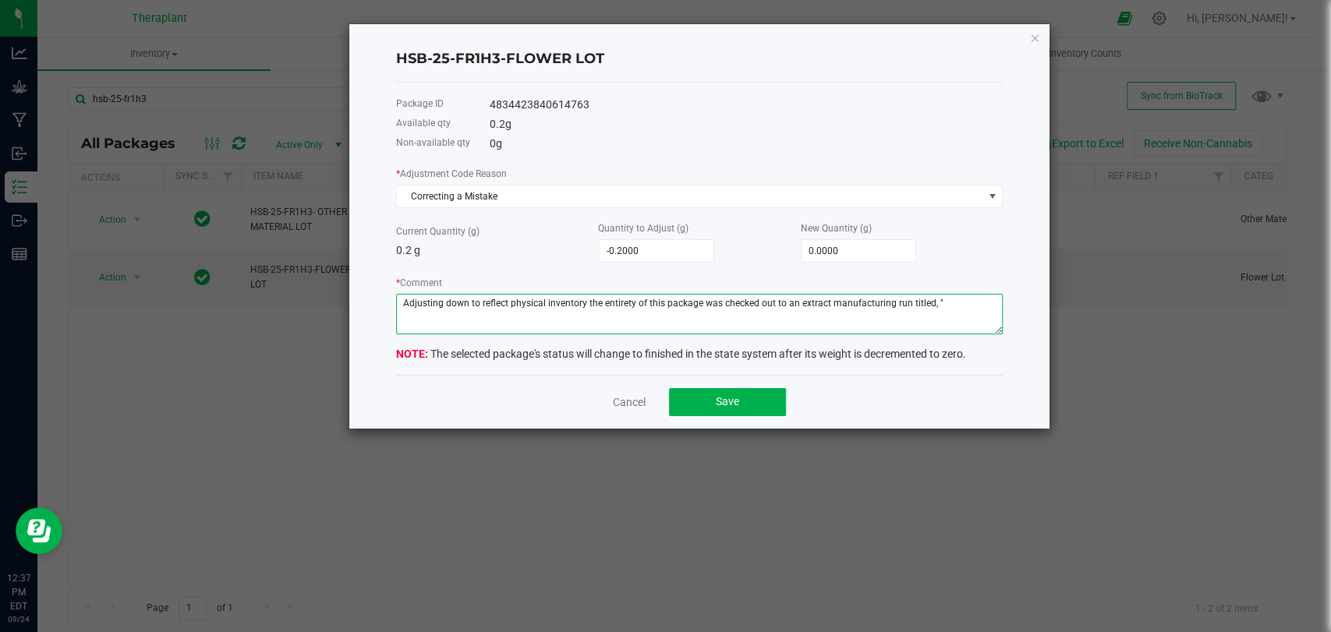
click at [939, 306] on textarea "* Comment" at bounding box center [699, 314] width 607 height 41
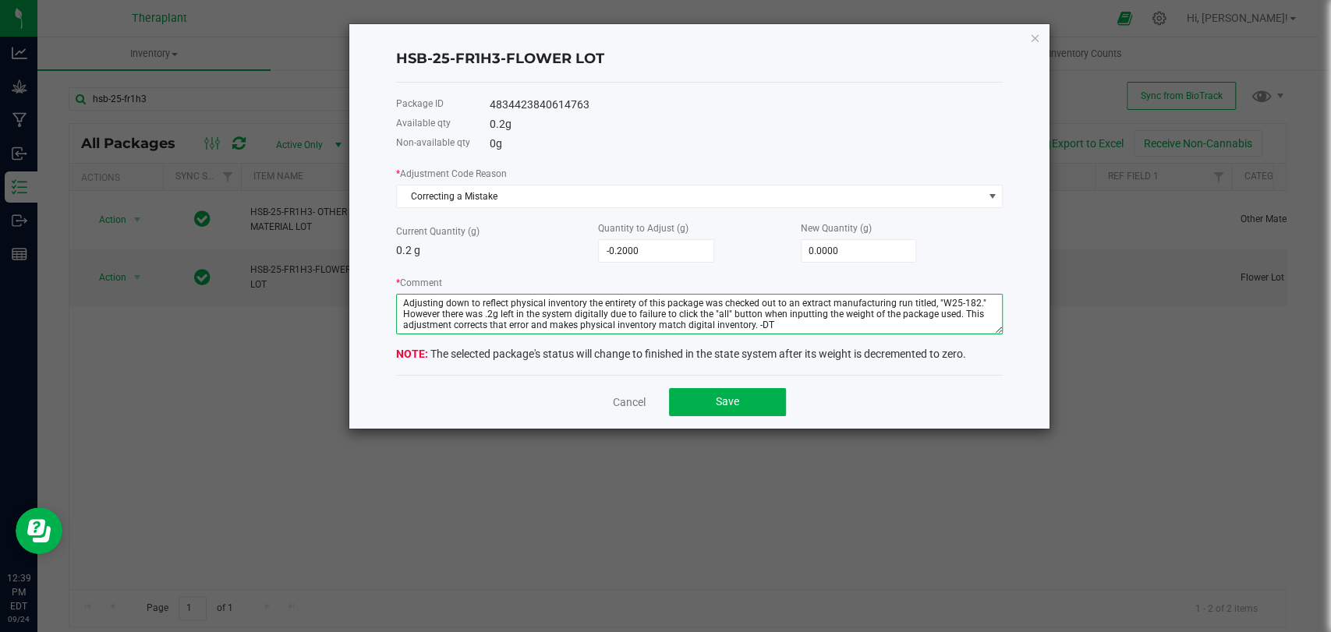
click at [950, 310] on textarea "* Comment" at bounding box center [699, 314] width 607 height 41
type textarea "Adjusting down to reflect physical inventory the entirety of this package was c…"
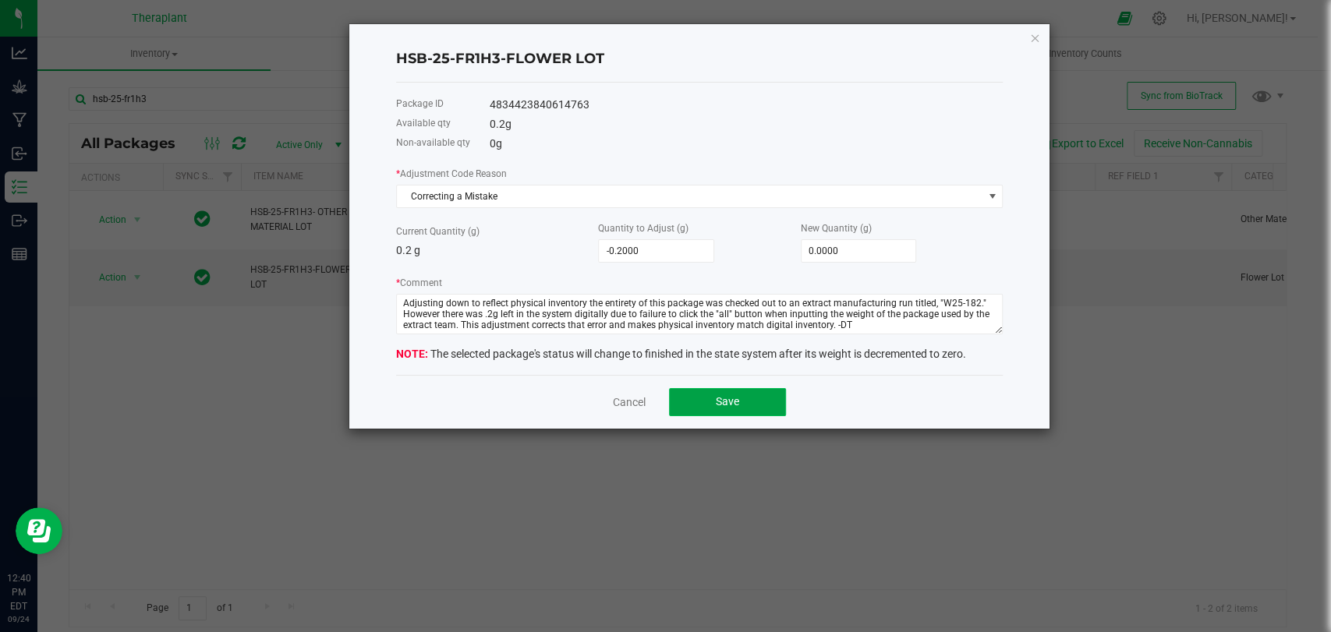
click at [731, 400] on span "Save" at bounding box center [727, 401] width 23 height 12
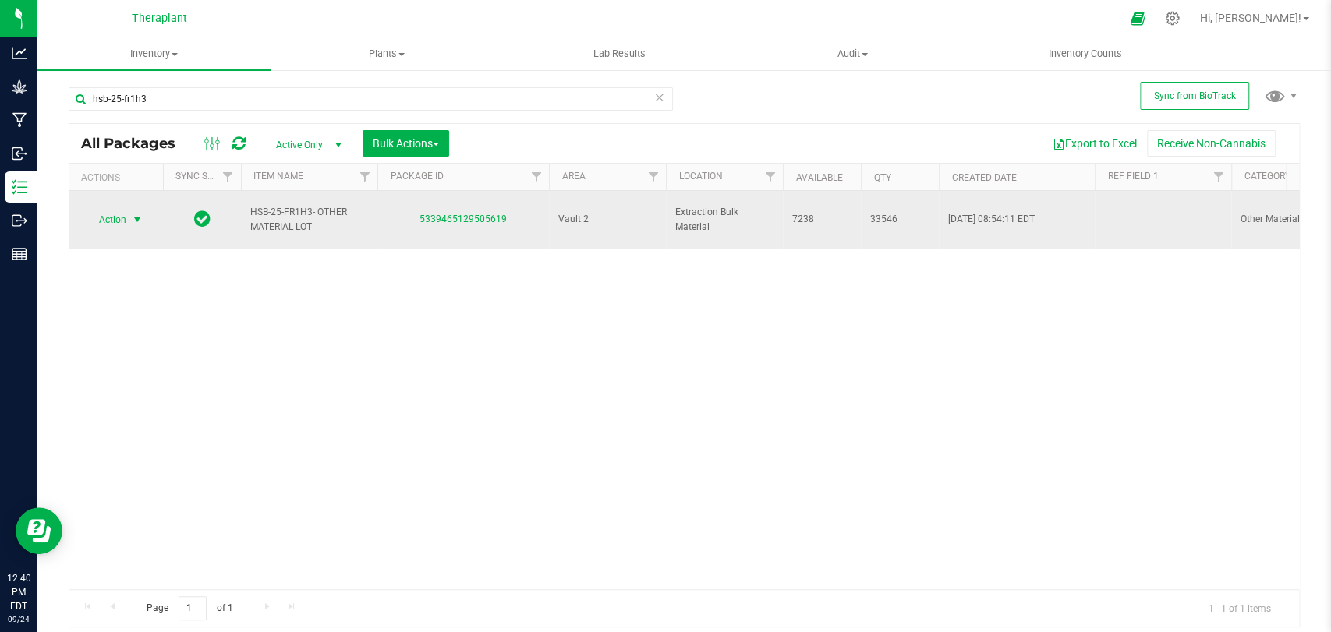
click at [115, 221] on span "Action" at bounding box center [106, 220] width 42 height 22
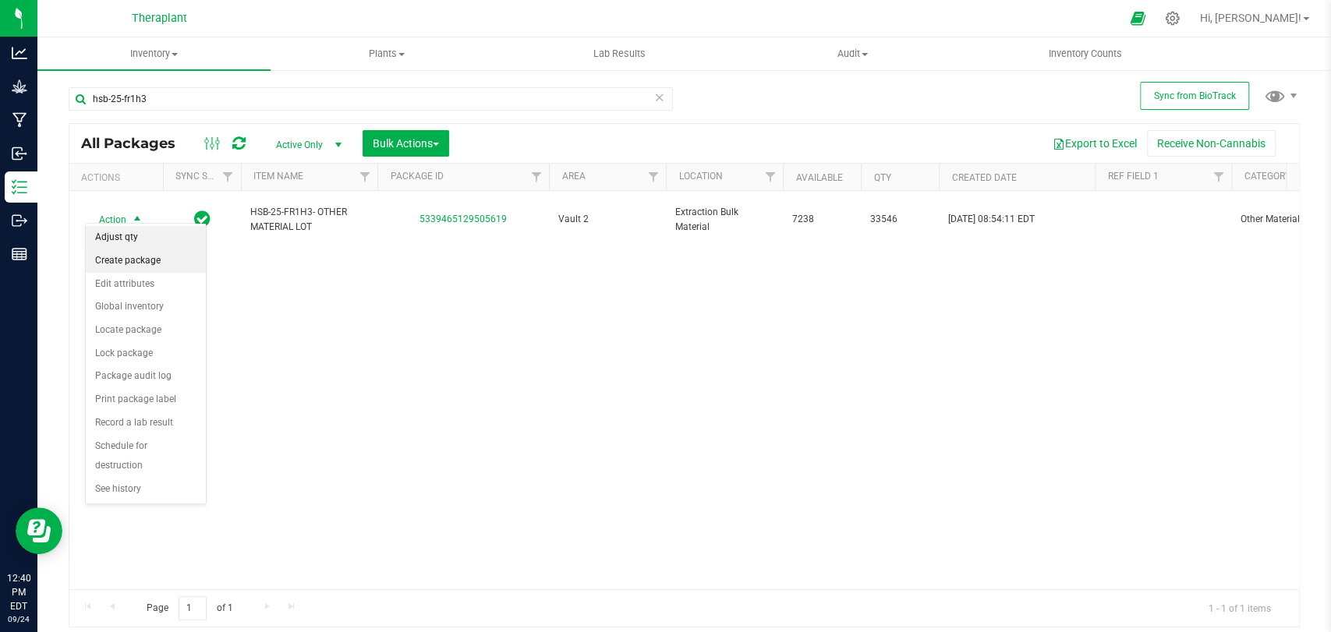
click at [134, 250] on li "Create package" at bounding box center [146, 261] width 120 height 23
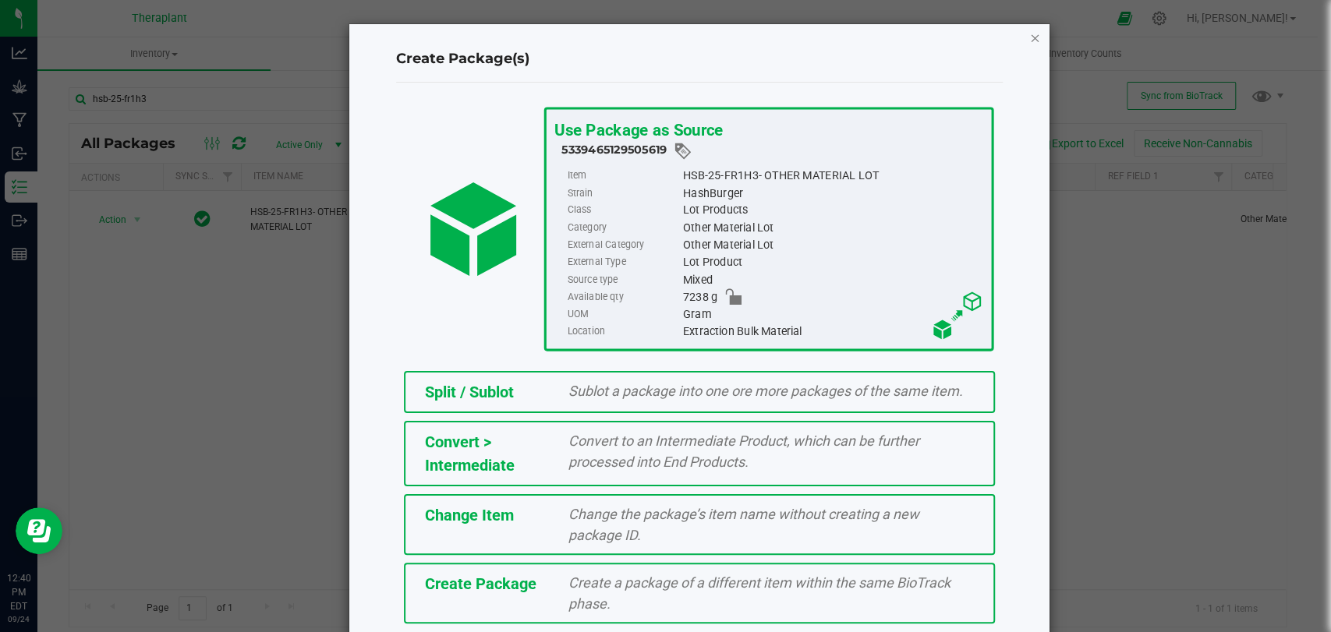
click at [1029, 30] on icon "button" at bounding box center [1034, 37] width 11 height 19
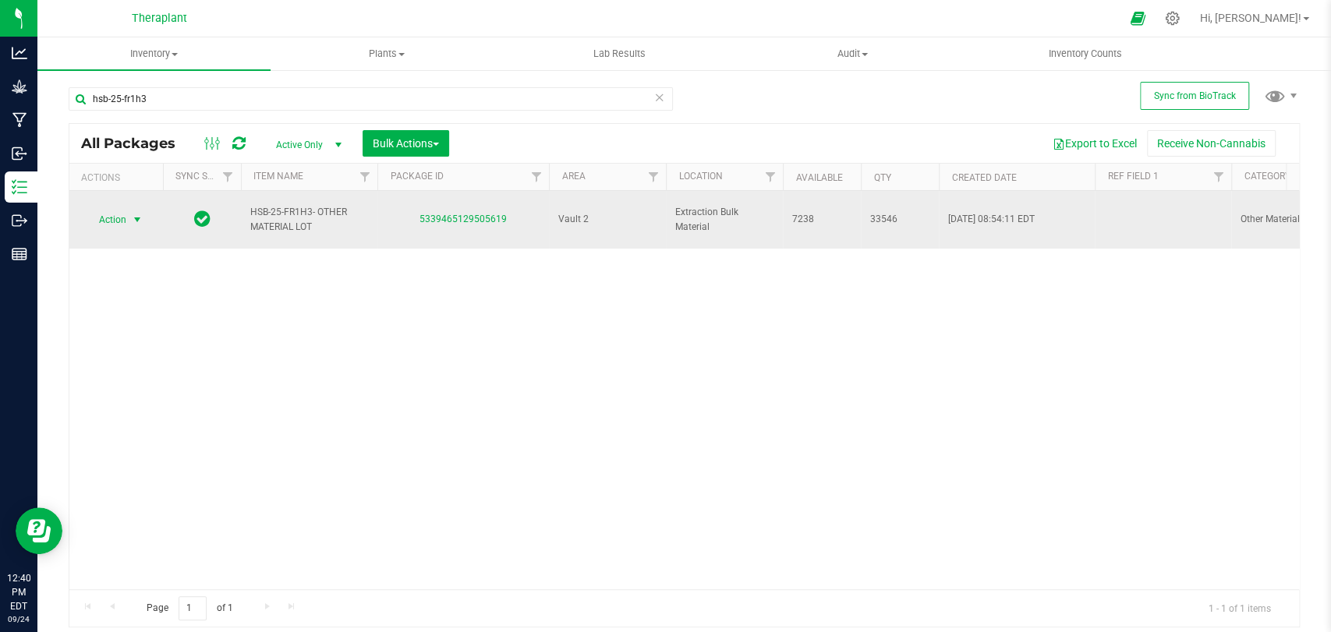
click at [126, 209] on span "Action" at bounding box center [106, 220] width 42 height 22
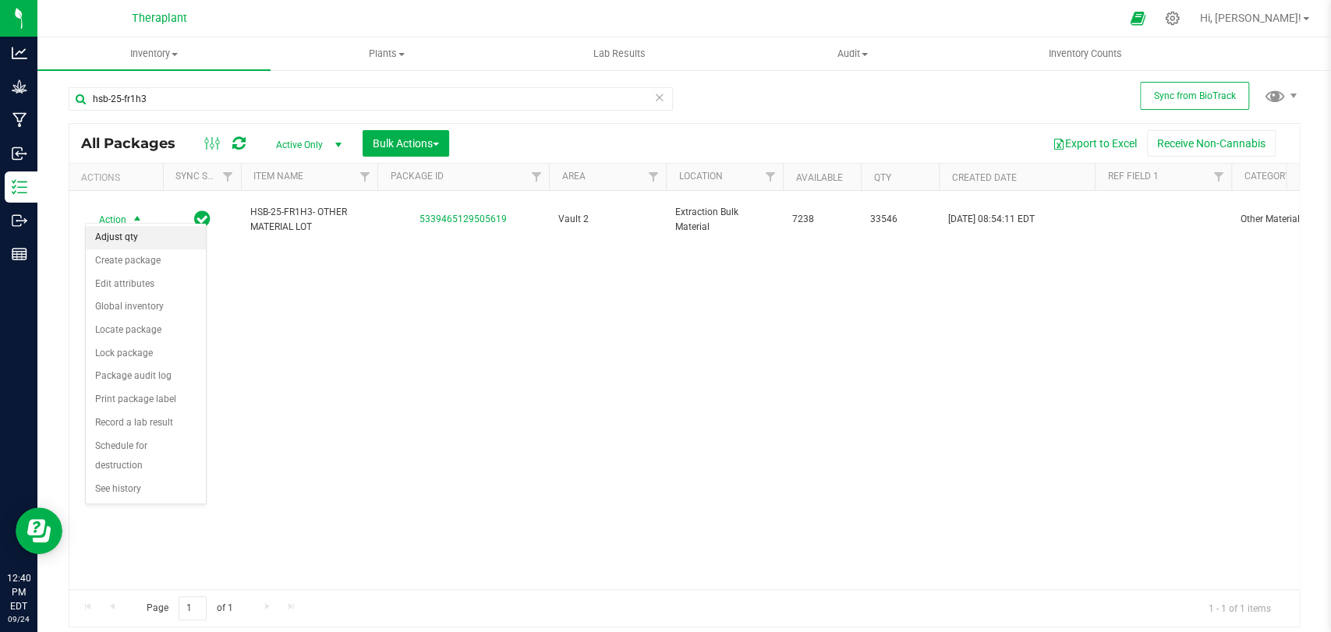
click at [135, 244] on li "Adjust qty" at bounding box center [146, 237] width 120 height 23
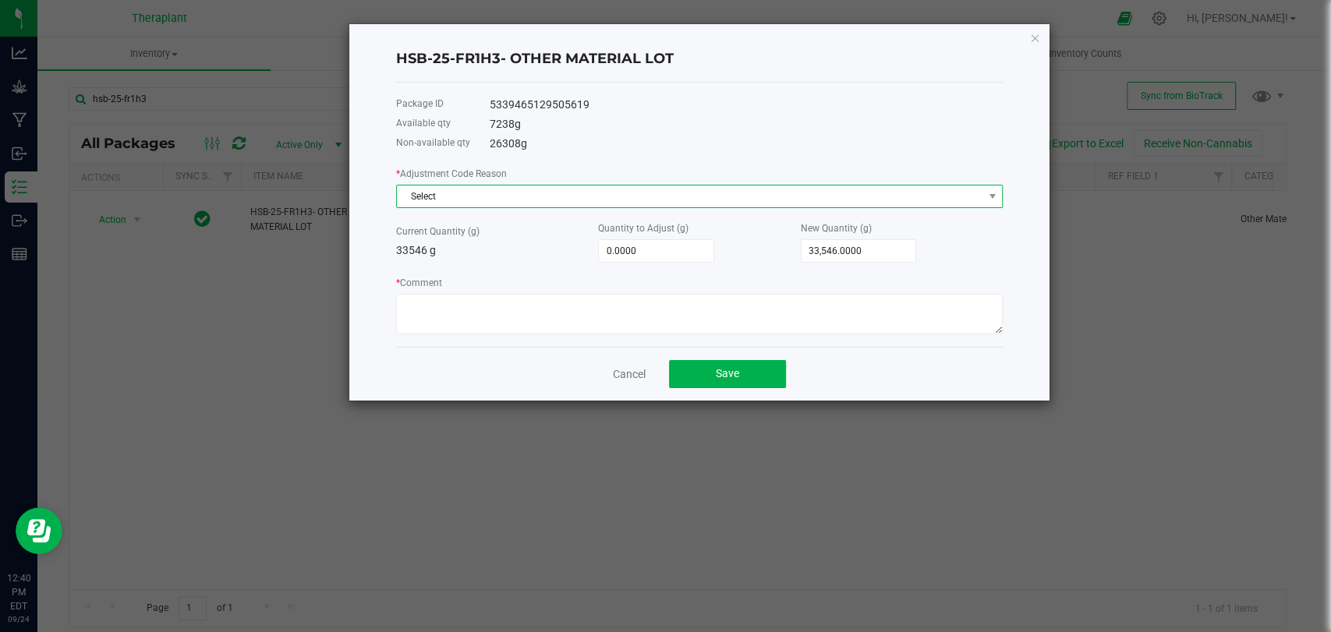
click at [550, 198] on span "Select" at bounding box center [690, 197] width 586 height 22
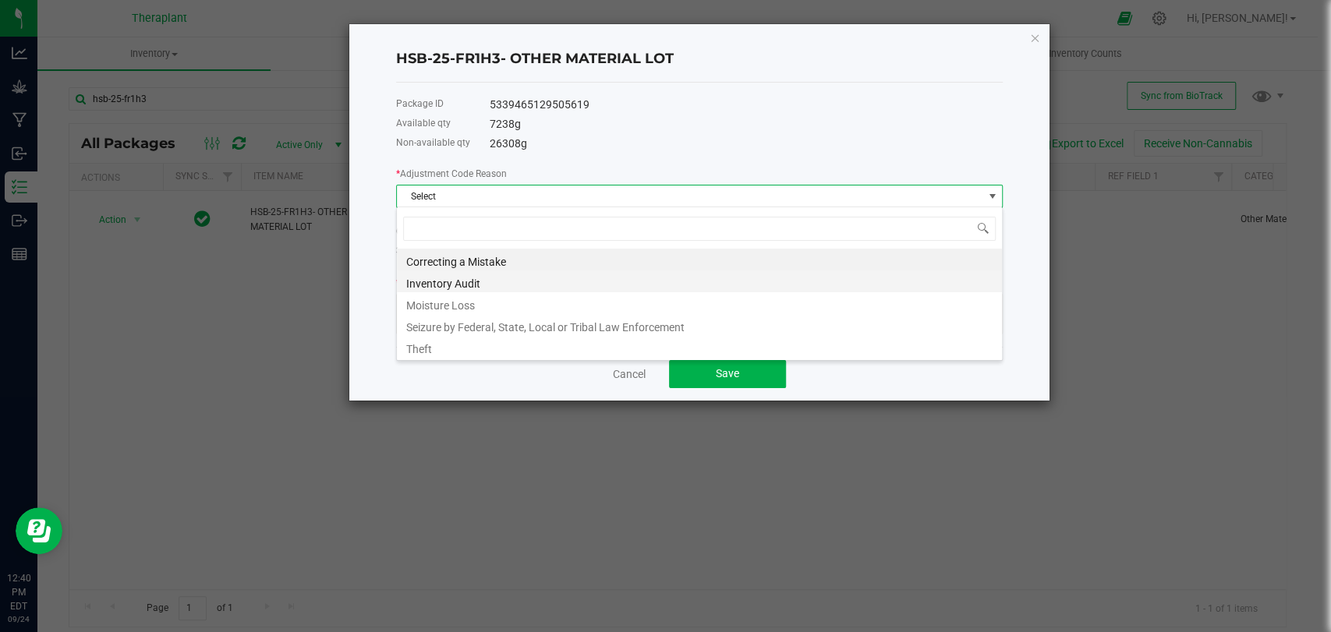
click at [485, 279] on li "Inventory Audit" at bounding box center [699, 282] width 605 height 22
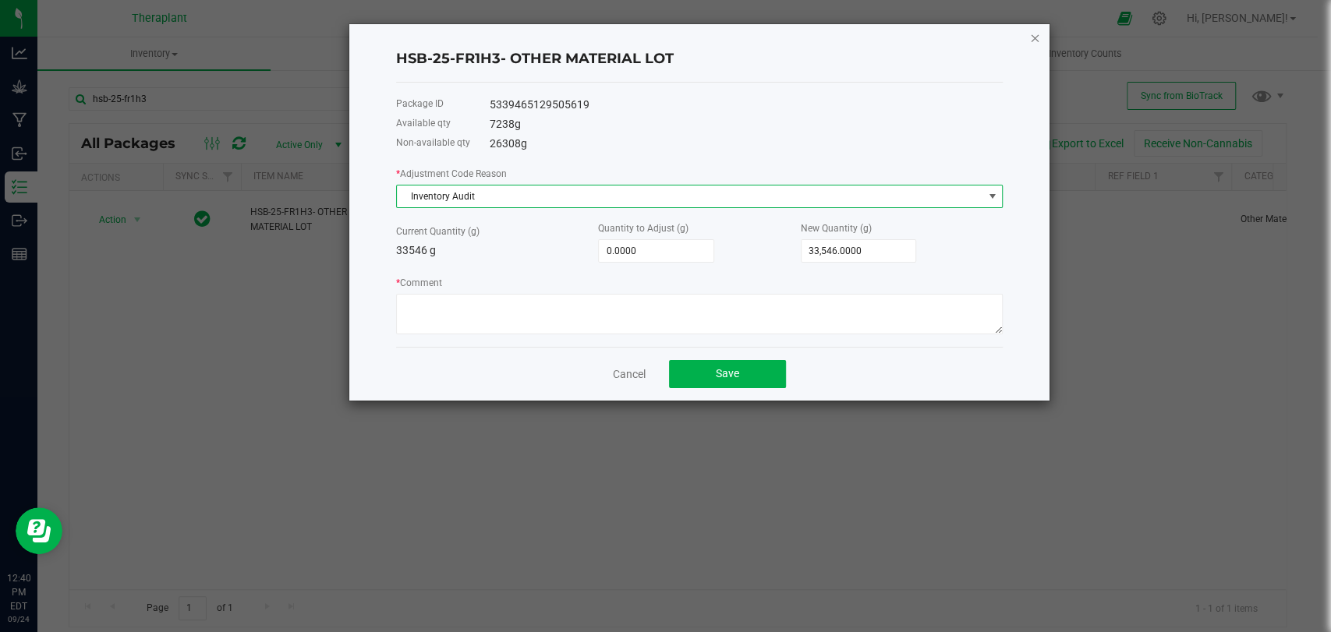
click at [1036, 37] on icon "button" at bounding box center [1034, 37] width 11 height 19
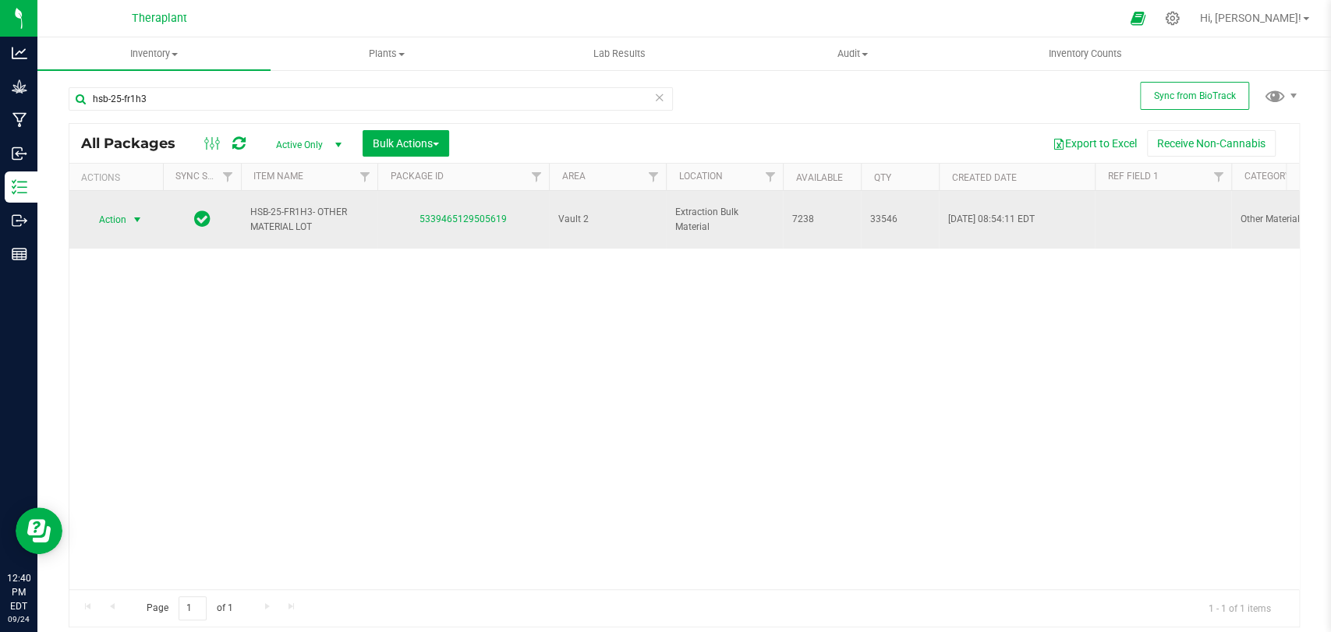
click at [118, 212] on span "Action" at bounding box center [106, 220] width 42 height 22
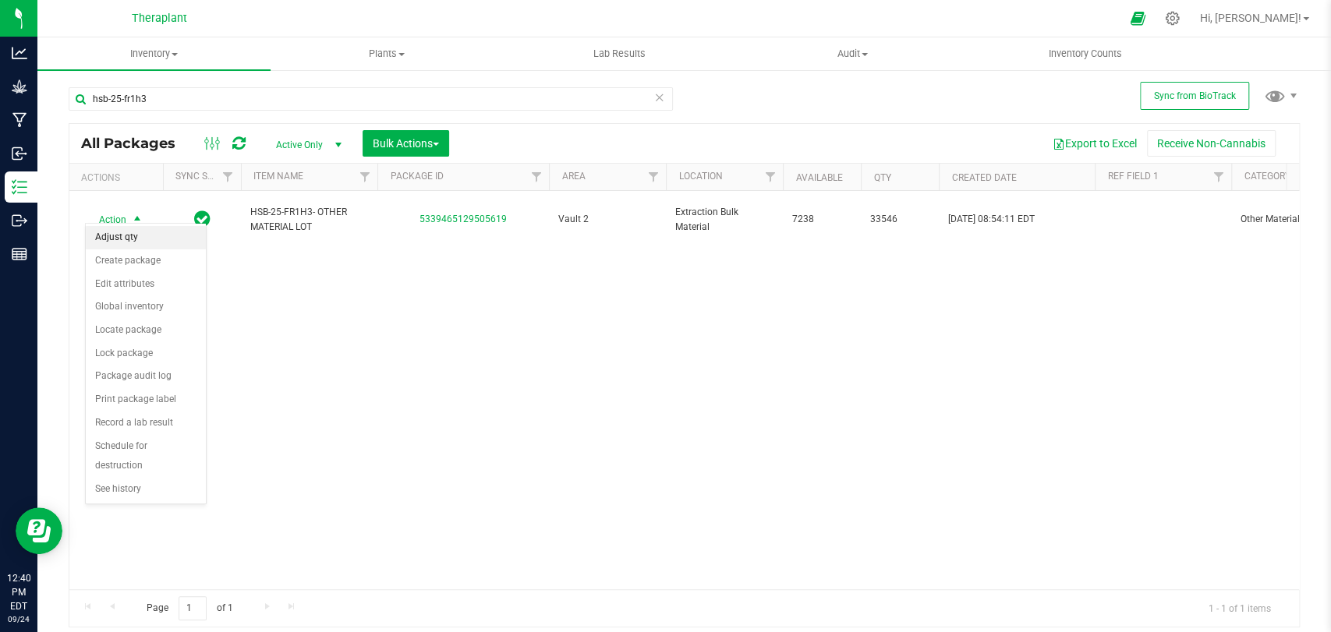
click at [145, 239] on li "Adjust qty" at bounding box center [146, 237] width 120 height 23
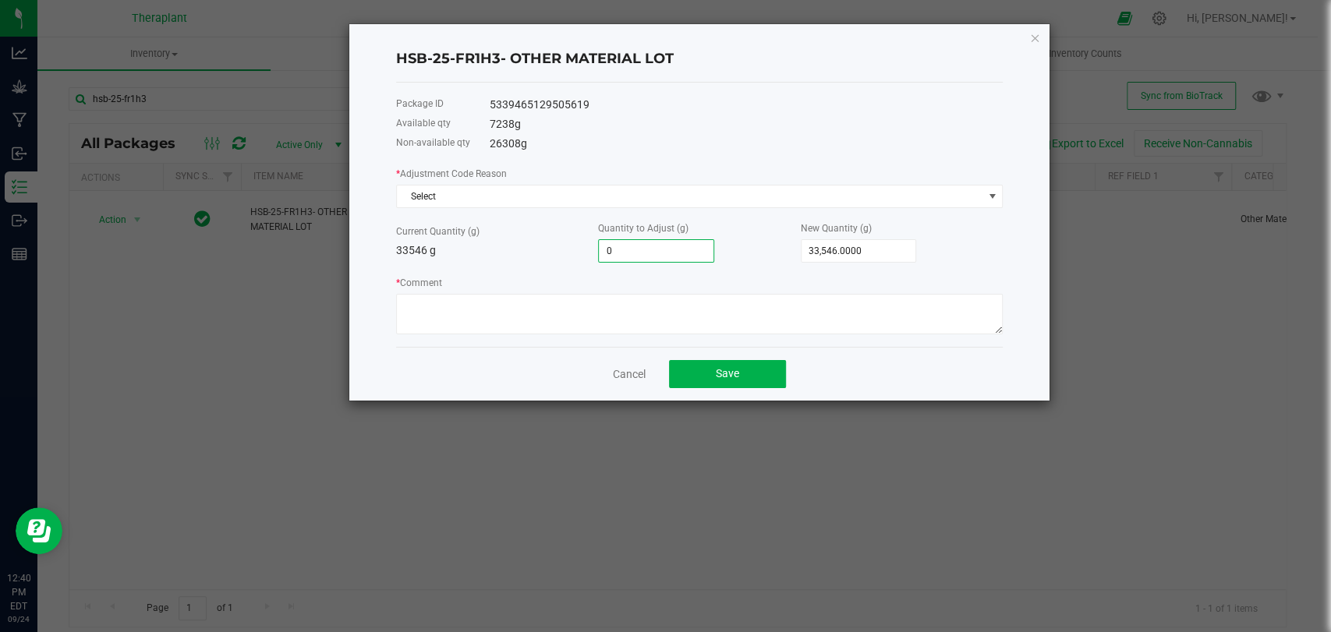
click at [661, 250] on input "0" at bounding box center [656, 251] width 115 height 22
type input "-7"
type input "33,539.0000"
type input "-73"
type input "33,473.0000"
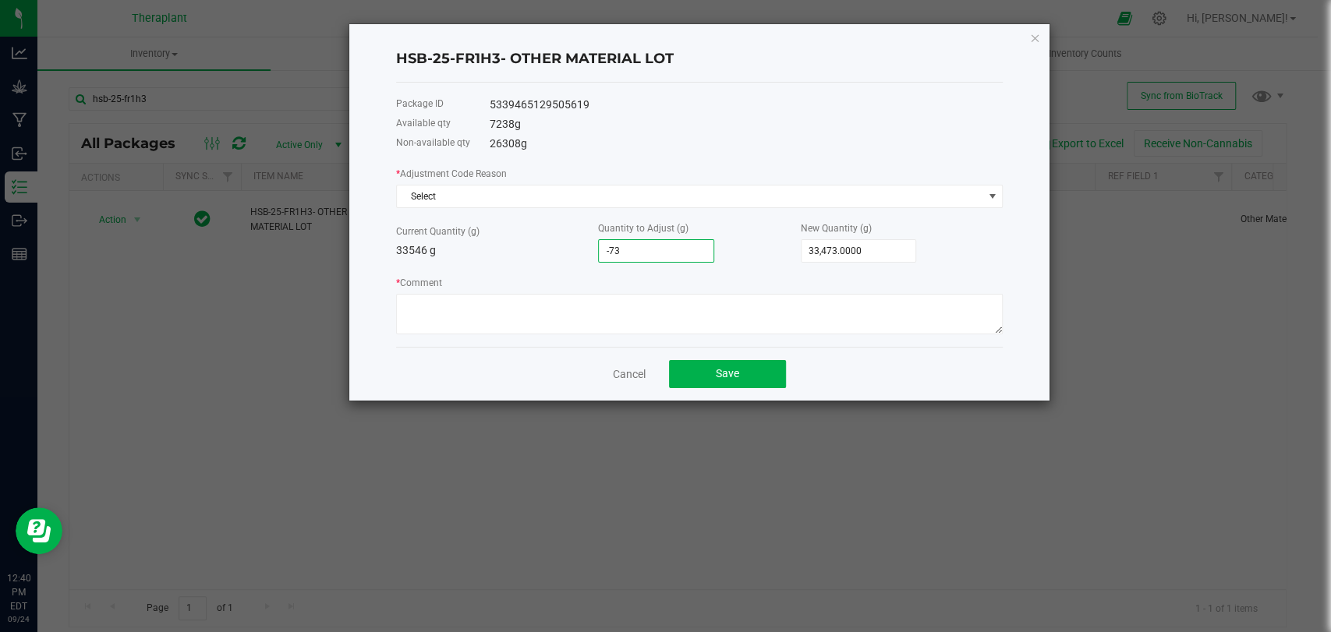
type input "-732"
type input "32,814.0000"
type input "-7328"
type input "26,218.0000"
type input "-7,328.0000"
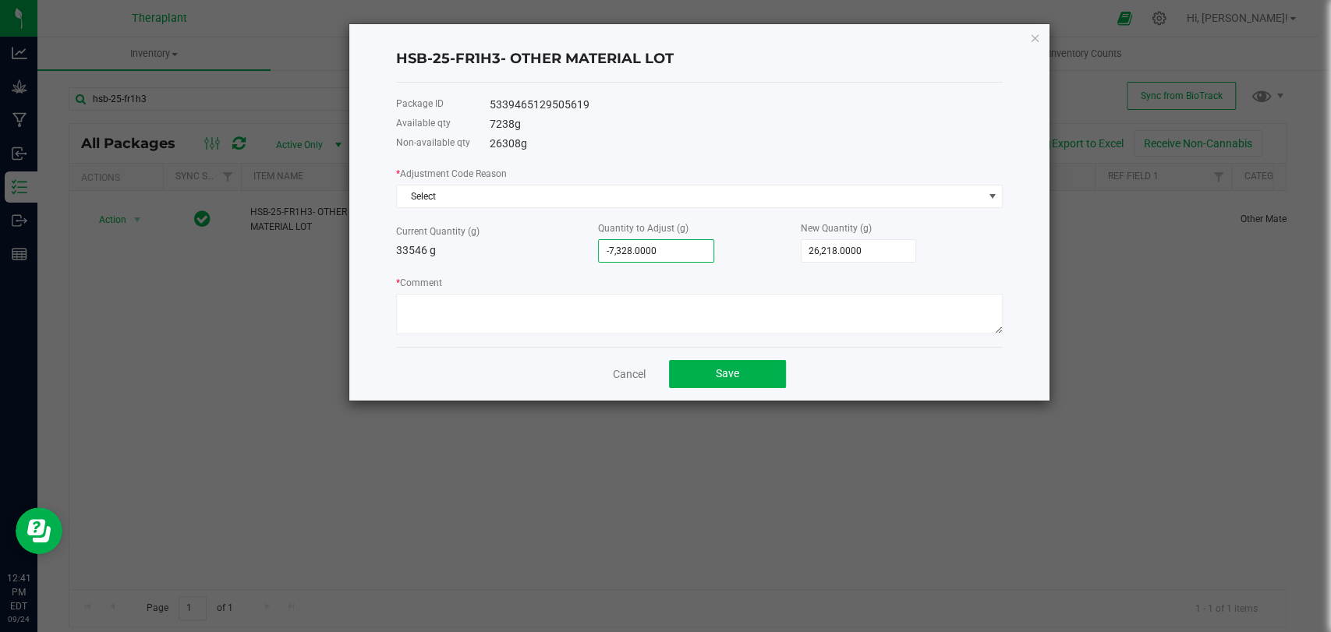
click at [755, 235] on div "Quantity to Adjust (g) -7,328.0000" at bounding box center [699, 241] width 202 height 43
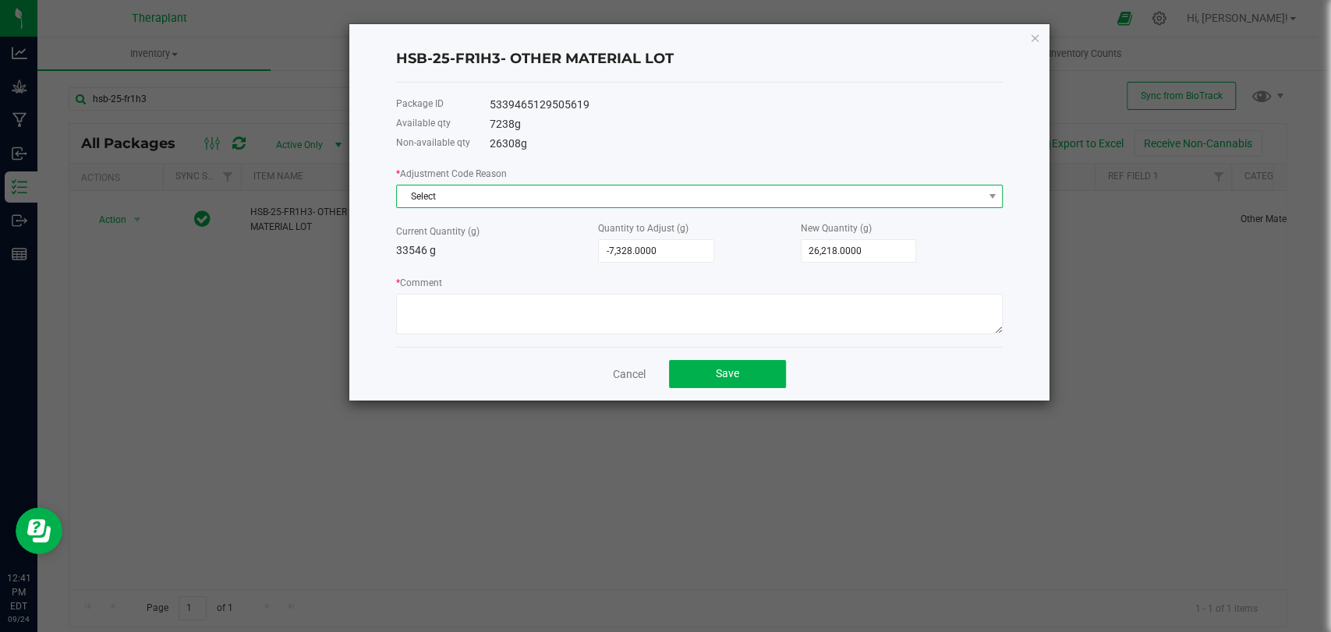
click at [727, 199] on span "Select" at bounding box center [690, 197] width 586 height 22
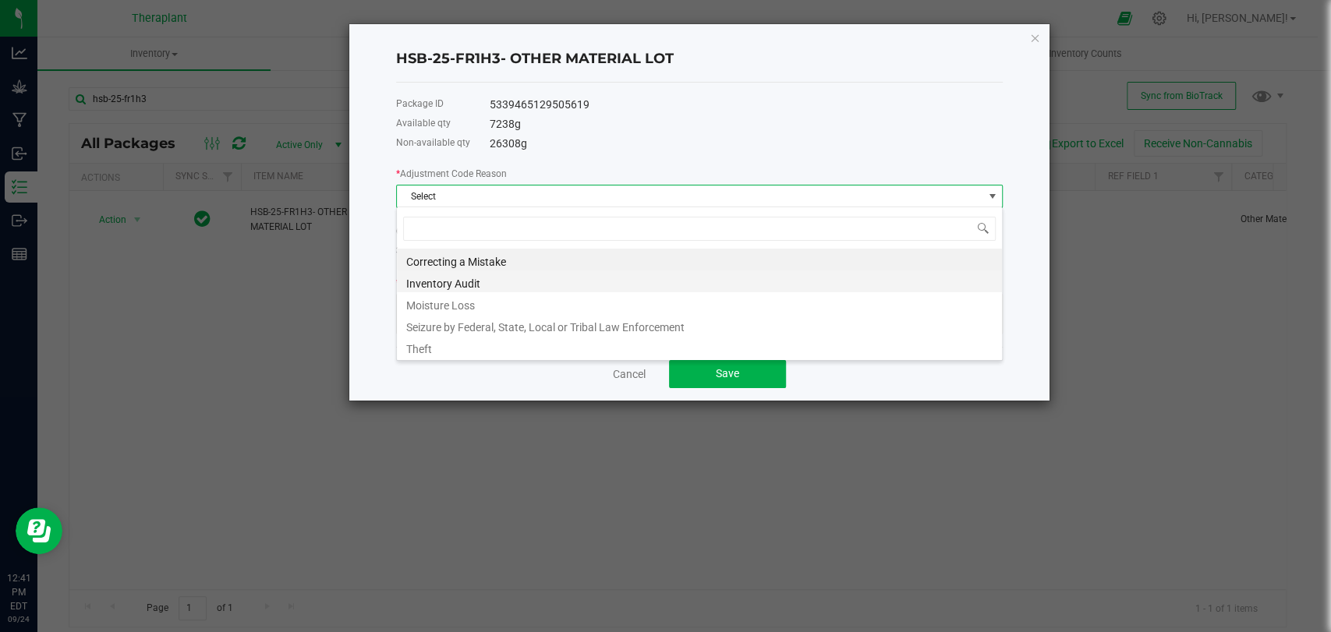
click at [461, 281] on li "Inventory Audit" at bounding box center [699, 282] width 605 height 22
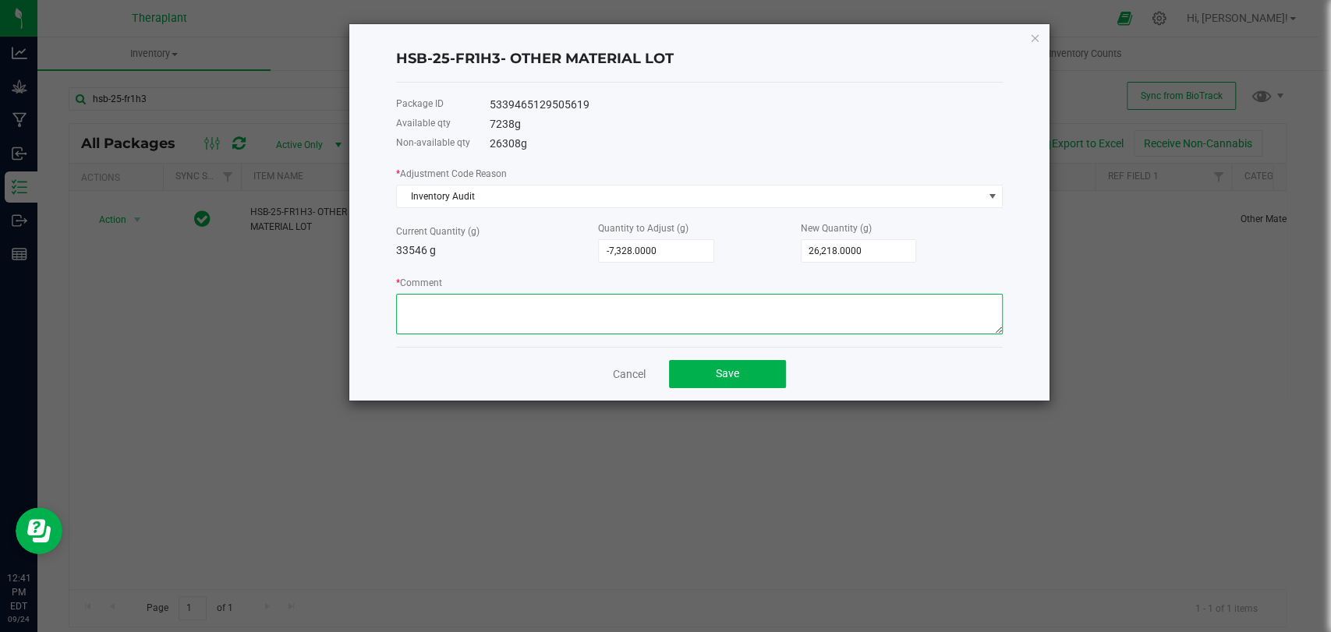
click at [462, 304] on textarea "* Comment" at bounding box center [699, 314] width 607 height 41
type textarea "Adjusting"
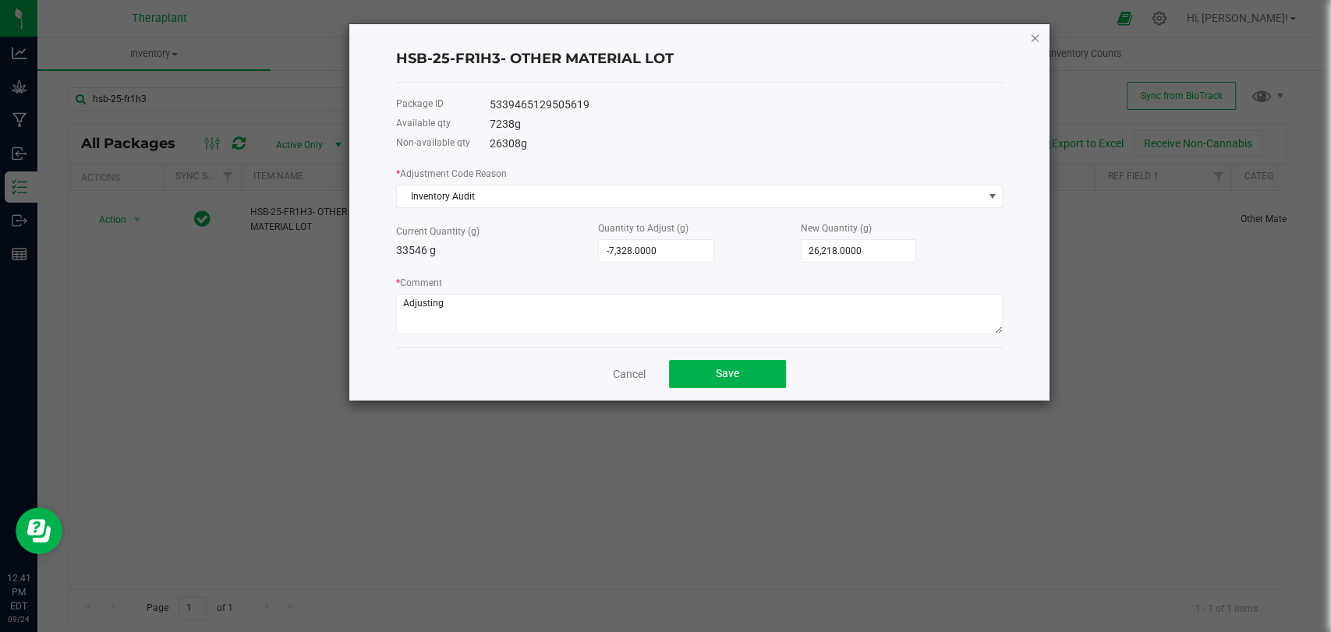
click at [1030, 34] on icon "button" at bounding box center [1034, 37] width 11 height 19
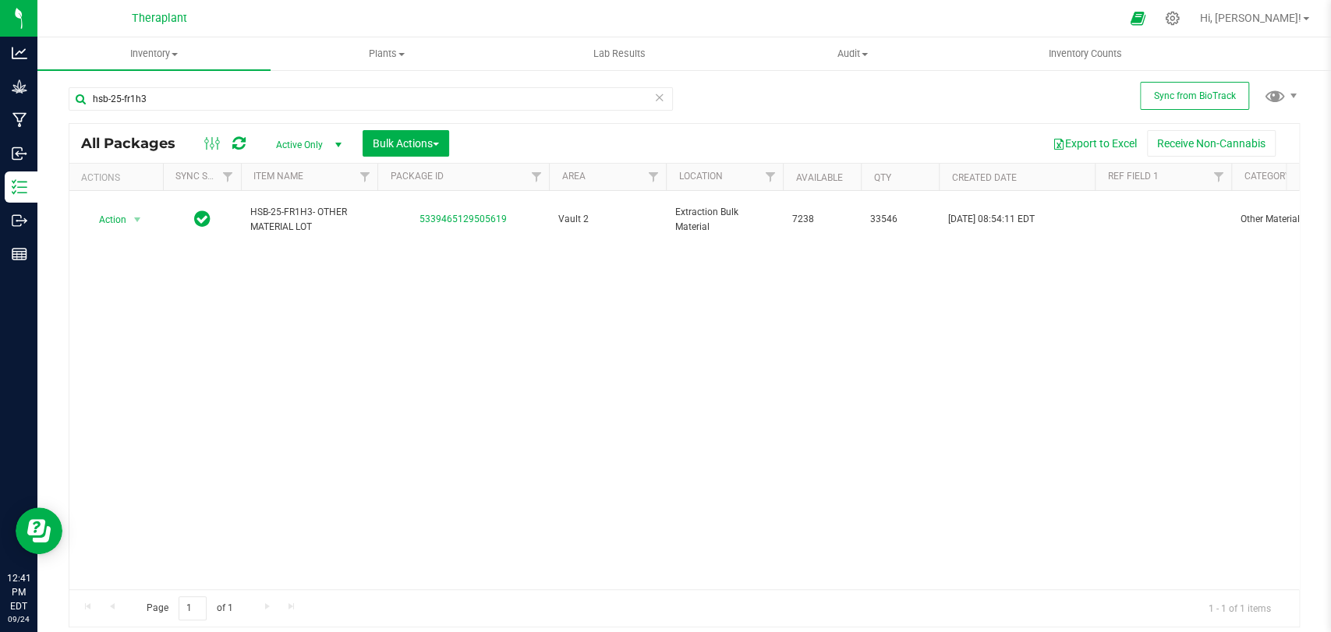
click at [237, 143] on icon at bounding box center [238, 144] width 13 height 16
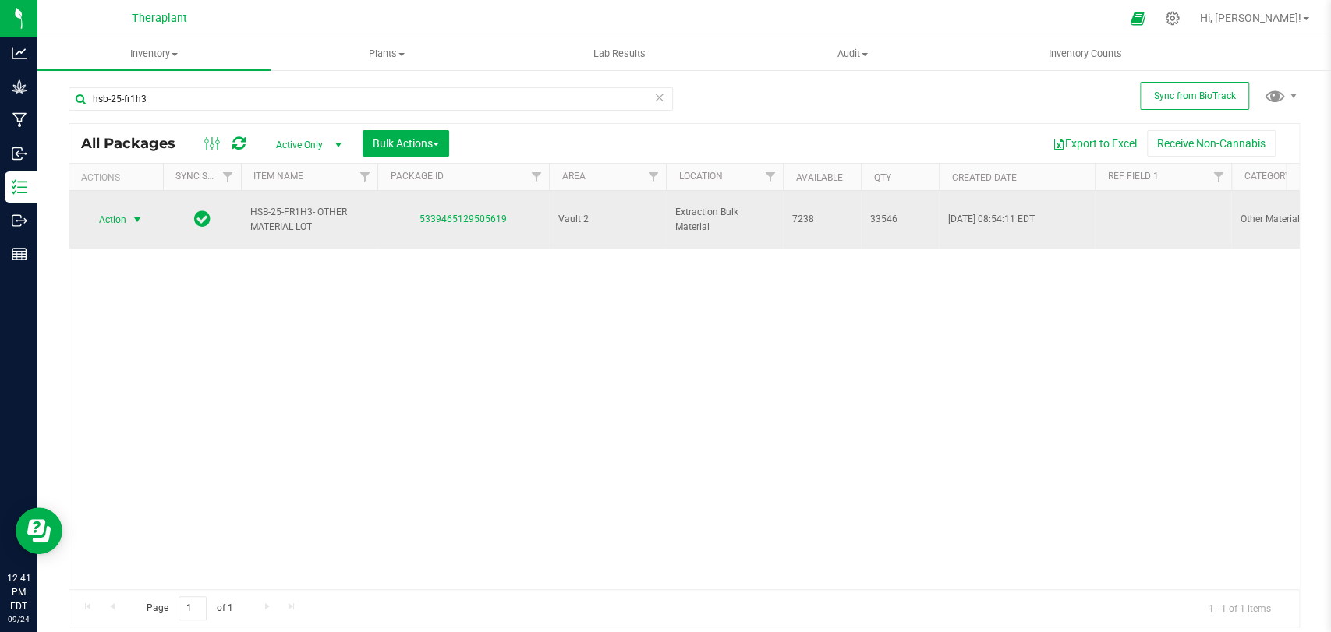
click at [104, 210] on span "Action" at bounding box center [106, 220] width 42 height 22
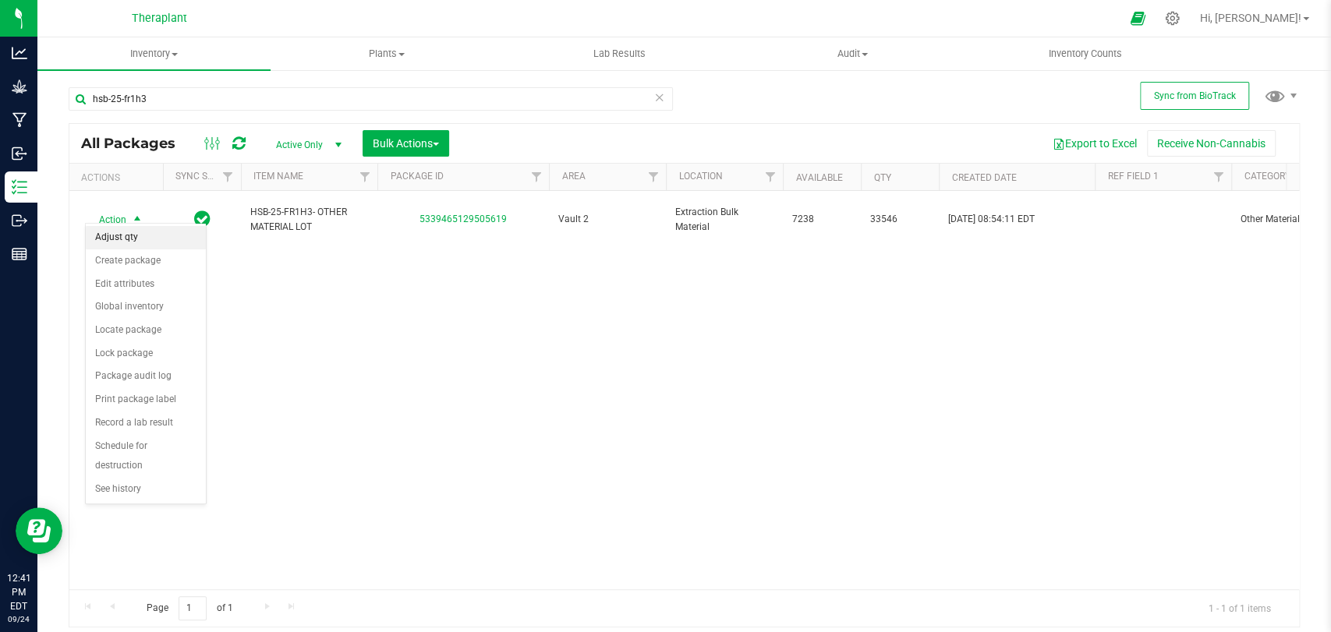
click at [125, 241] on li "Adjust qty" at bounding box center [146, 237] width 120 height 23
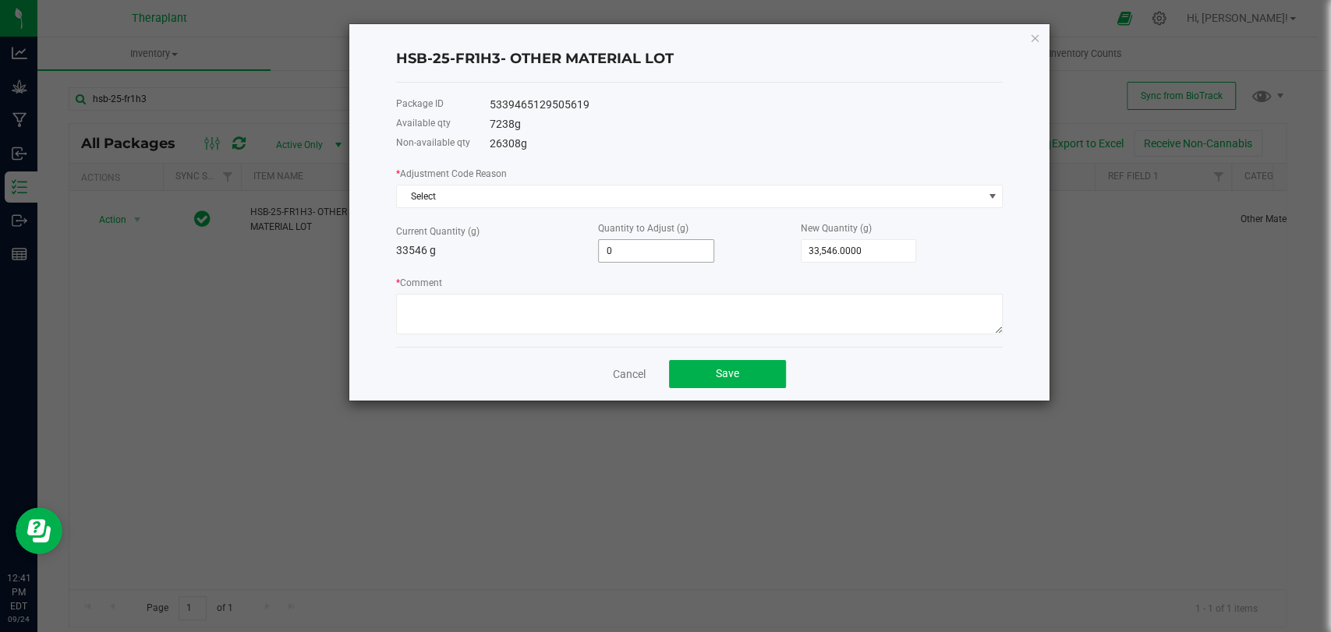
click at [650, 253] on input "0" at bounding box center [656, 251] width 115 height 22
type input "-7"
type input "33,539.0000"
type input "-72"
type input "33,474.0000"
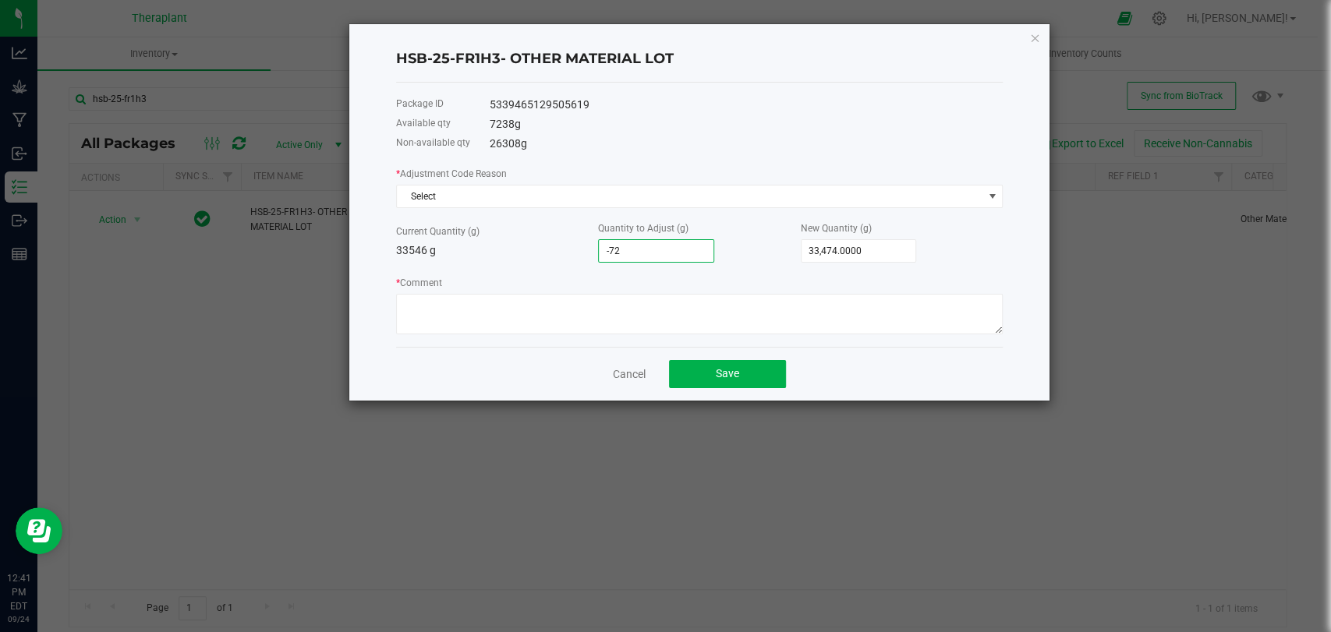
type input "-723"
type input "32,823.0000"
type input "-7238"
type input "26,308.0000"
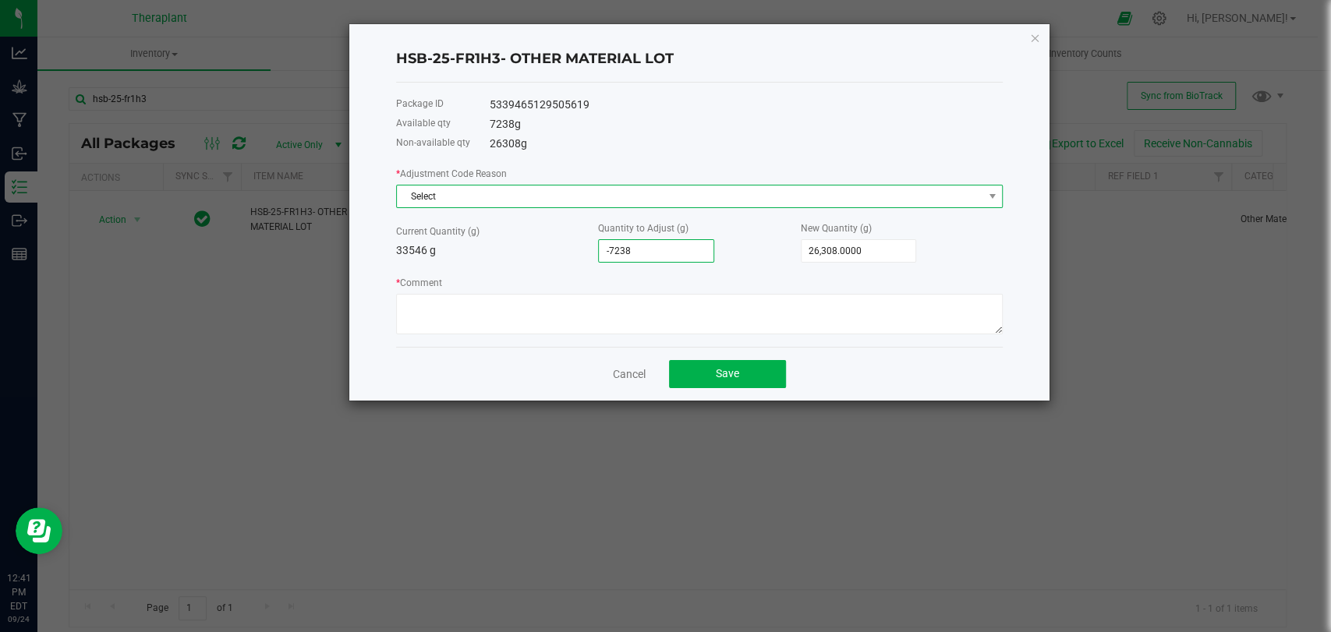
type input "-7,238.0000"
click at [507, 201] on span "Select" at bounding box center [690, 197] width 586 height 22
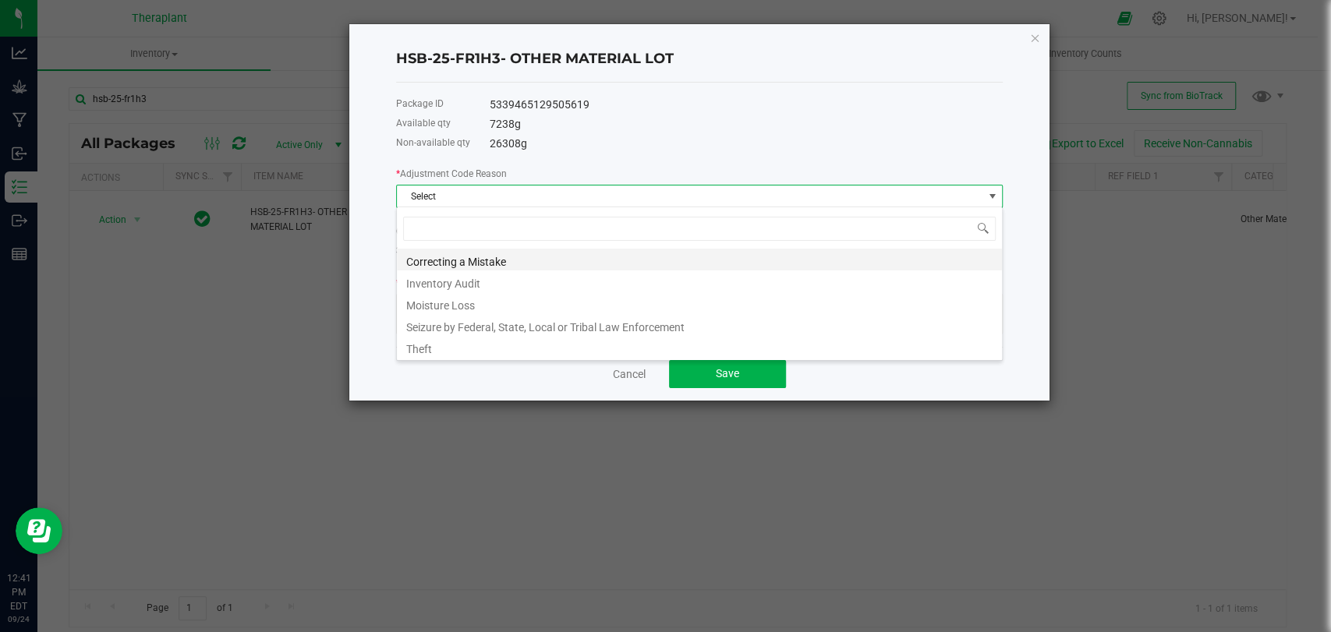
click at [483, 264] on li "Correcting a Mistake" at bounding box center [699, 260] width 605 height 22
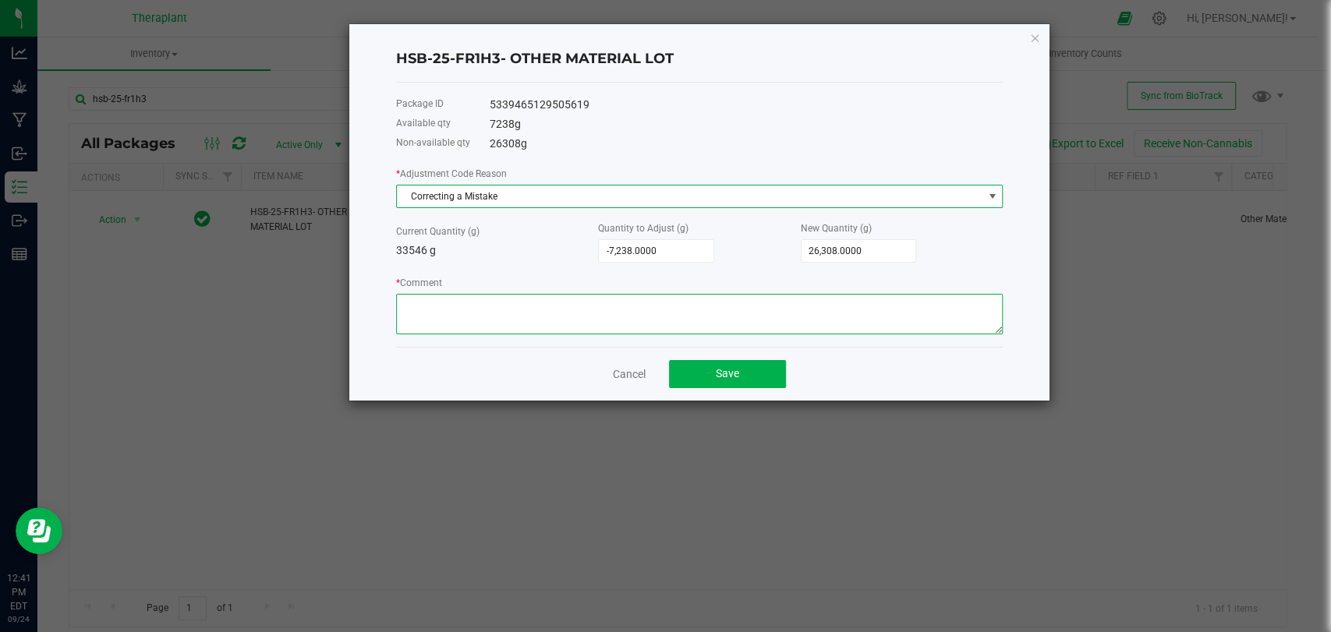
click at [437, 302] on textarea "* Comment" at bounding box center [699, 314] width 607 height 41
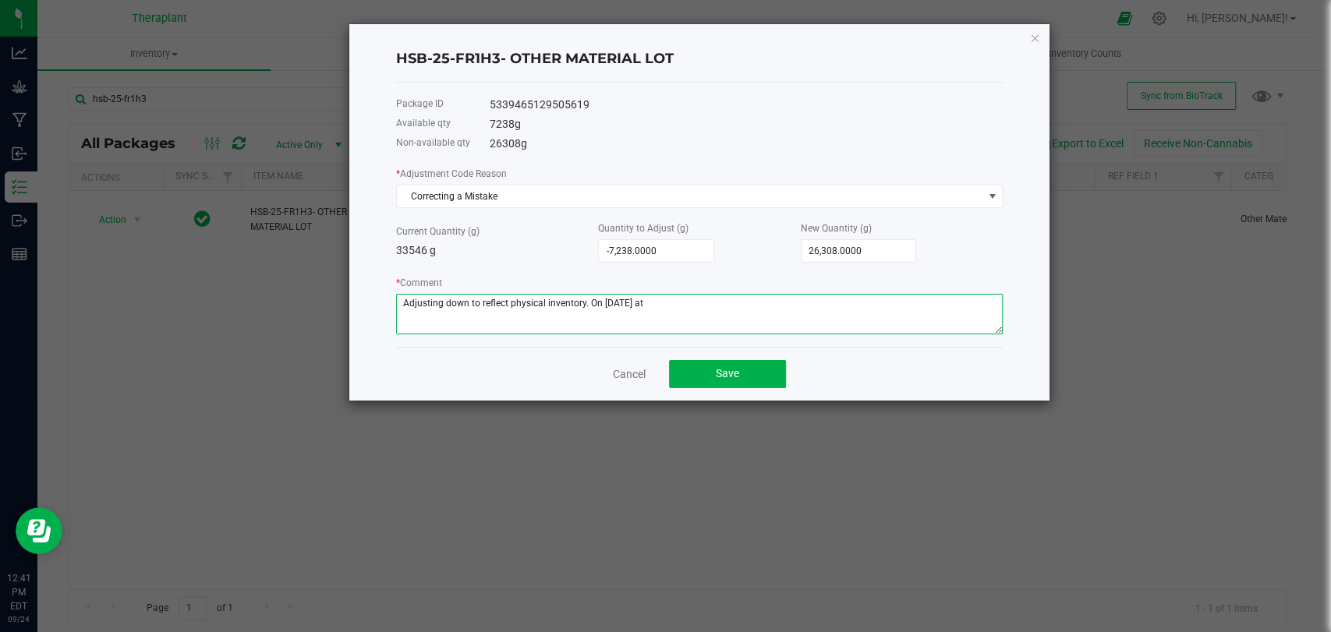
type textarea "Adjusting down to reflect physical inventory. On [DATE] at"
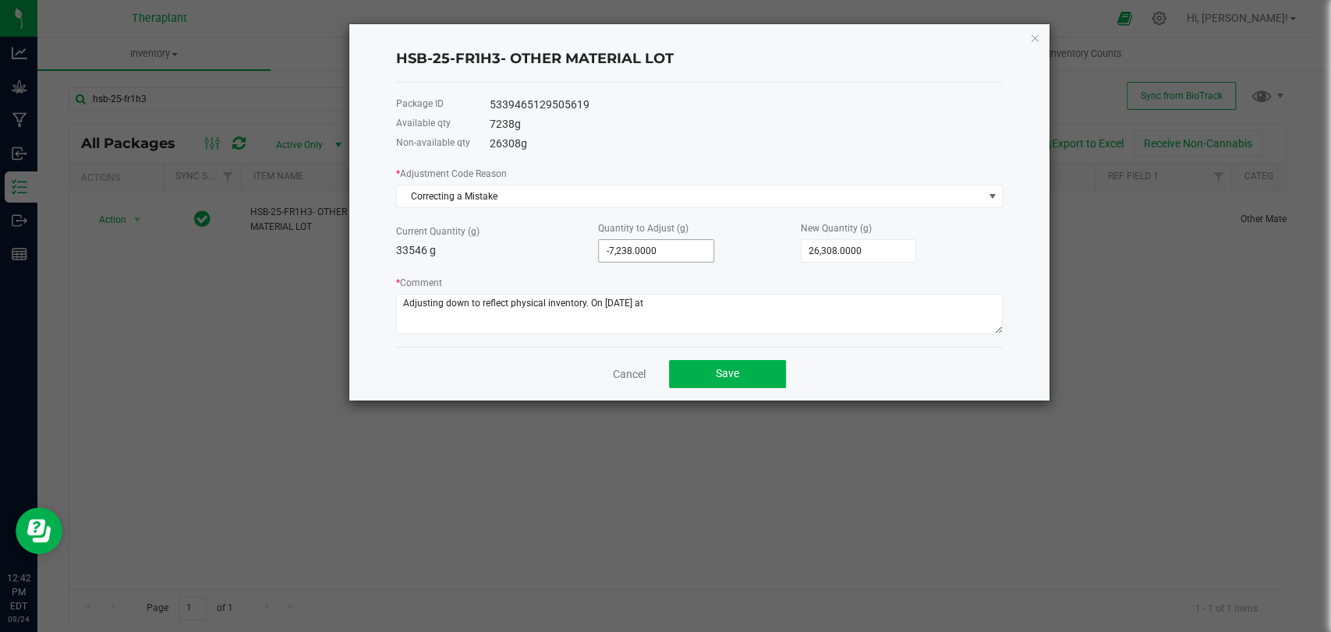
type input "-7238"
click at [623, 251] on input "-7238" at bounding box center [656, 251] width 115 height 22
click at [632, 249] on input "-7238" at bounding box center [656, 251] width 115 height 22
click at [1031, 30] on icon "button" at bounding box center [1034, 37] width 11 height 19
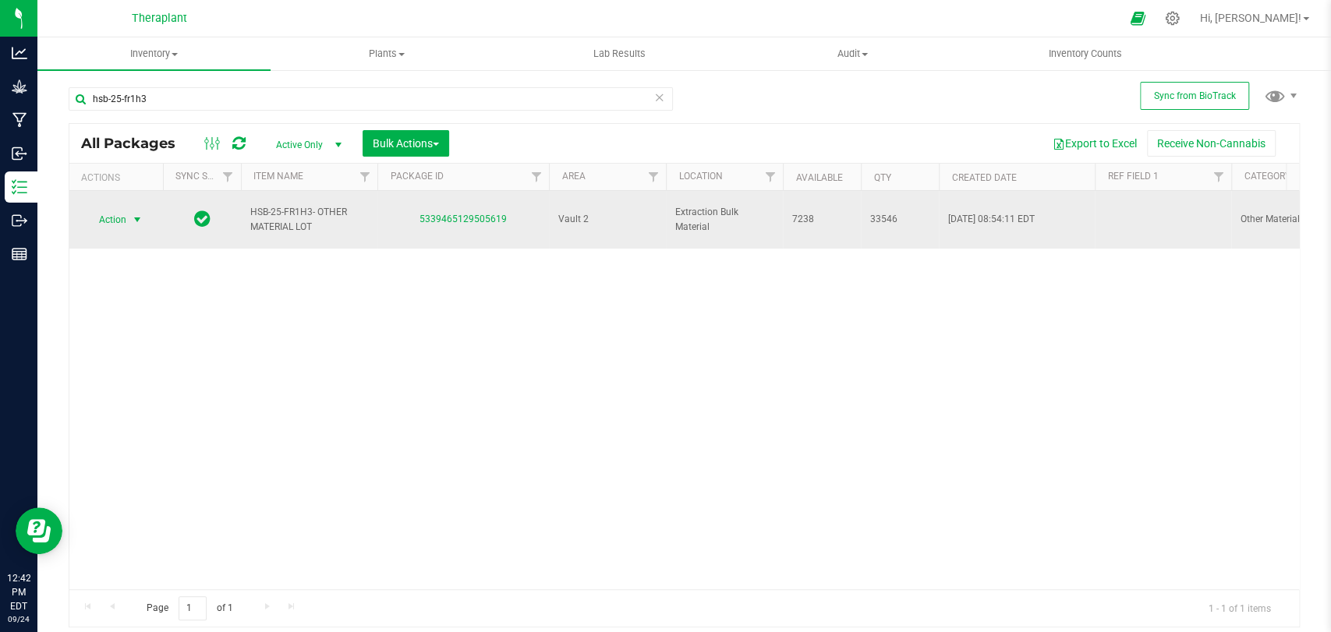
click at [1138, 211] on td at bounding box center [1163, 220] width 136 height 58
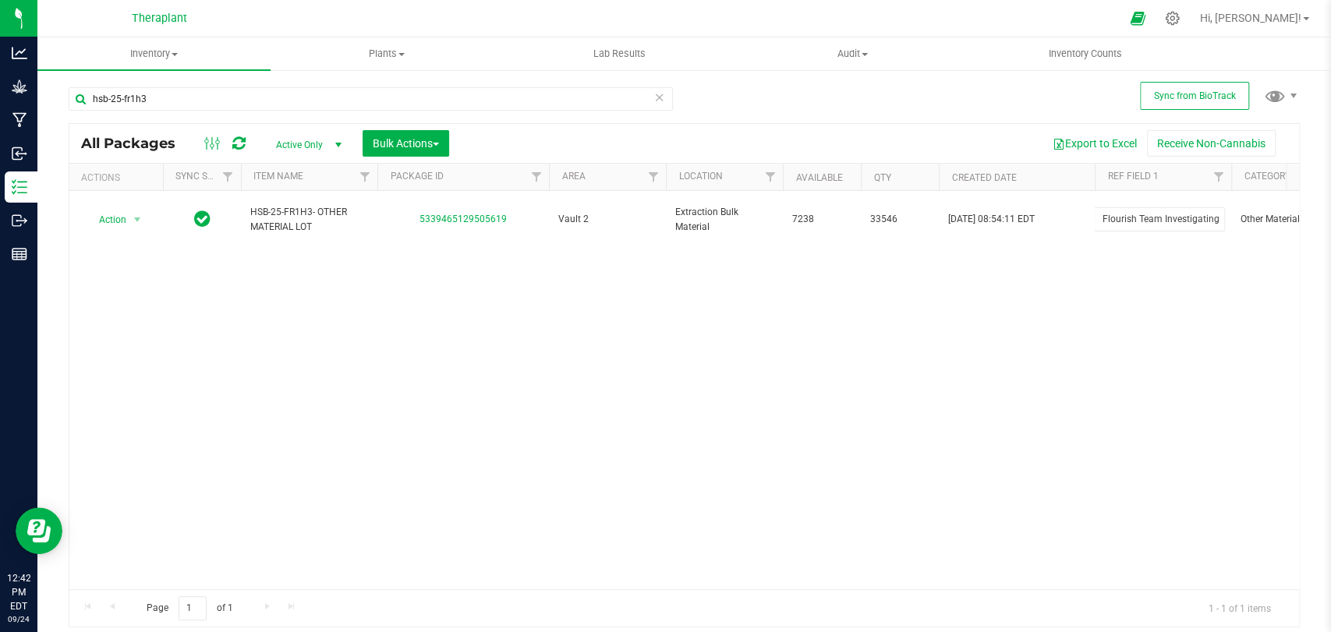
type input "Flourish Team Investigating"
click at [1148, 237] on div "All Packages Active Only Active Only Lab Samples Locked All External Internal B…" at bounding box center [684, 375] width 1231 height 504
click at [618, 295] on div "Action Action Adjust qty Create package Edit attributes Global inventory Locate…" at bounding box center [684, 390] width 1230 height 398
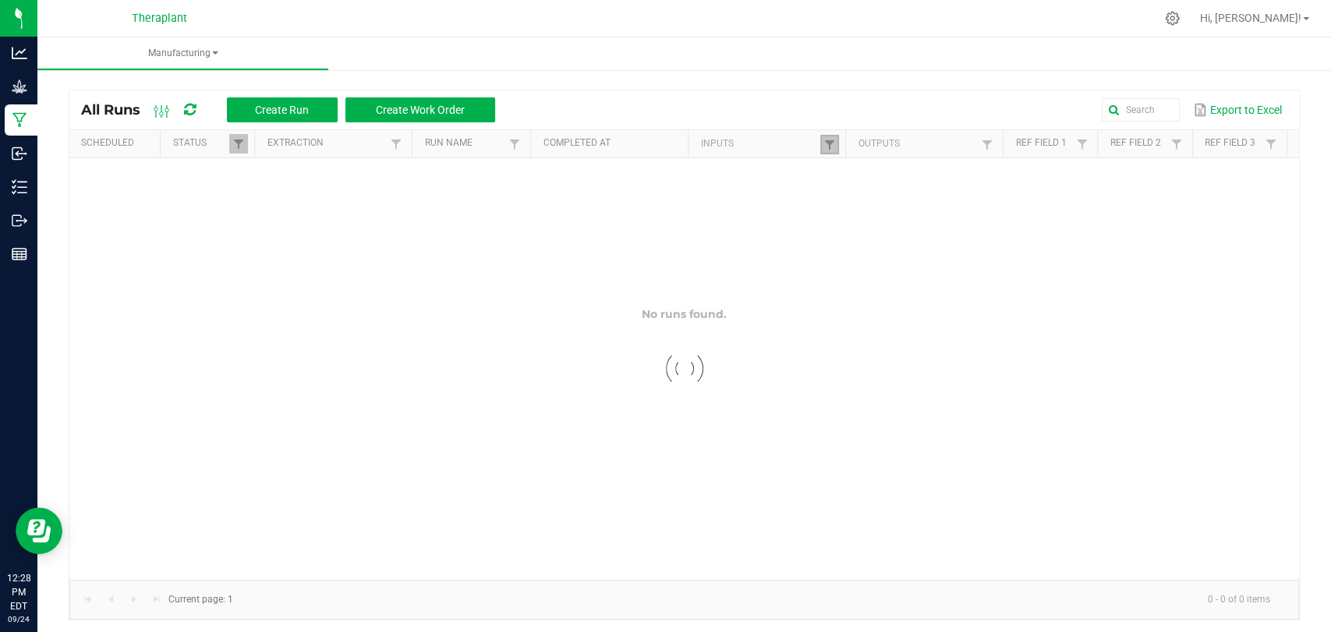
click at [820, 140] on link at bounding box center [829, 144] width 19 height 19
click at [921, 176] on div at bounding box center [684, 369] width 1230 height 422
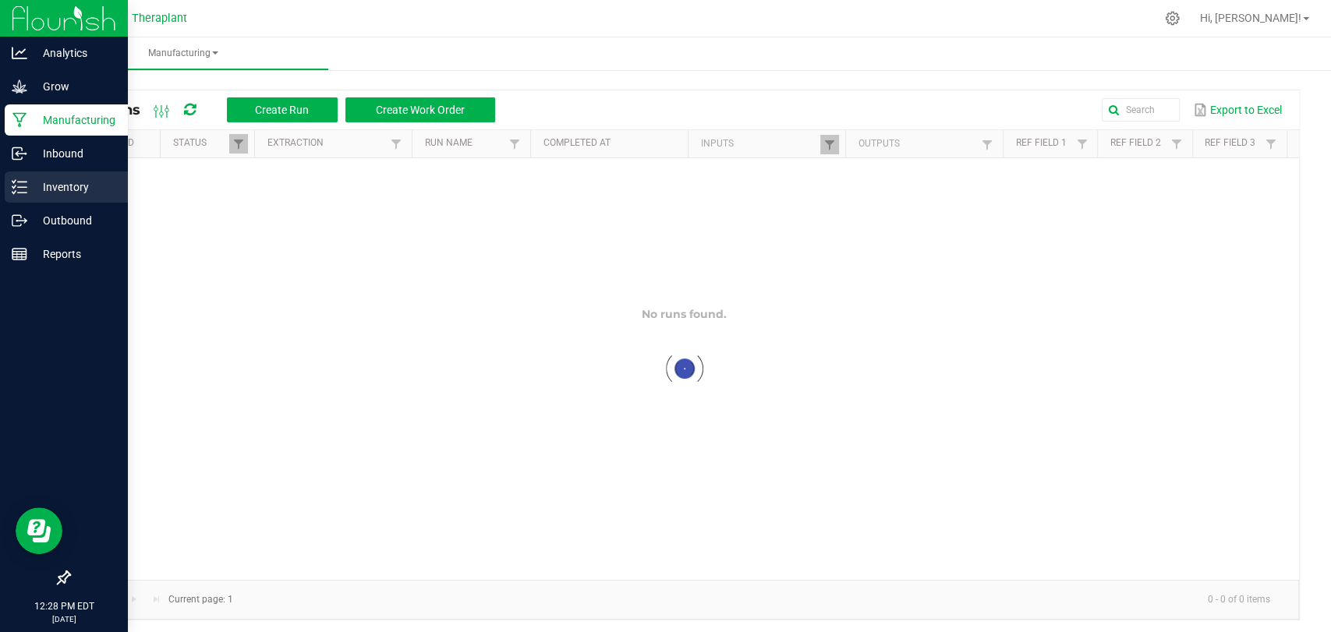
click at [25, 194] on icon at bounding box center [20, 187] width 16 height 16
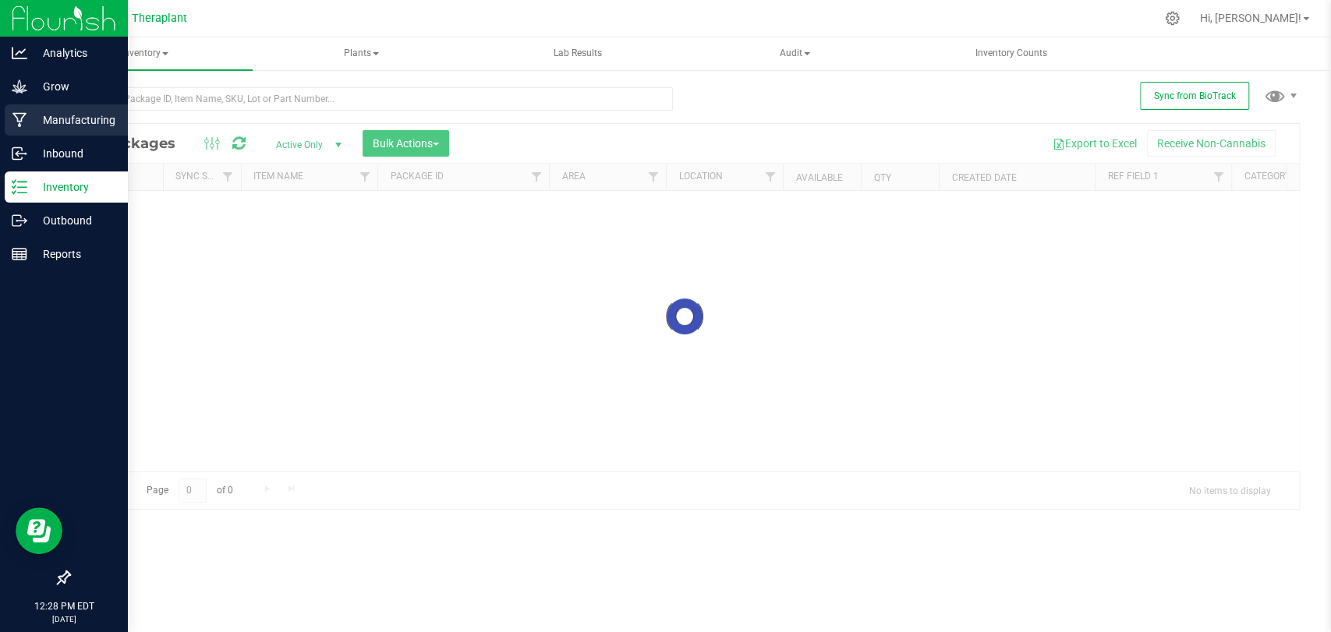
click at [61, 120] on p "Manufacturing" at bounding box center [74, 120] width 94 height 19
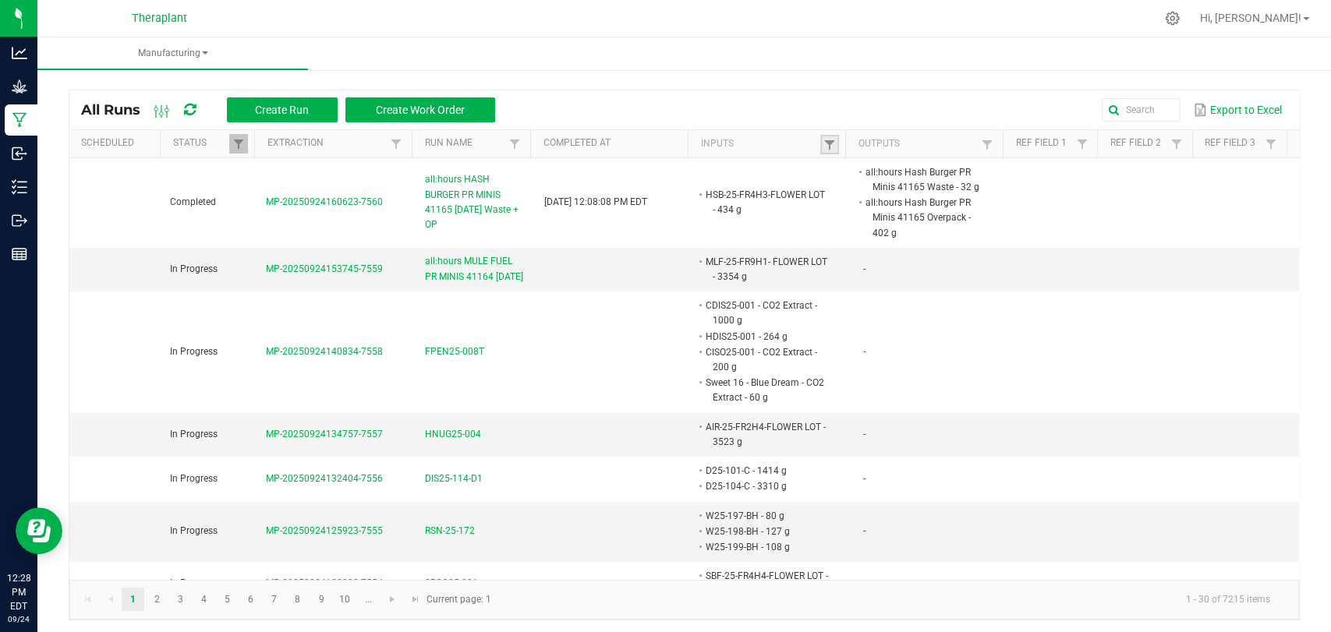
click at [820, 140] on link at bounding box center [829, 144] width 19 height 19
click at [895, 168] on input "text" at bounding box center [903, 176] width 161 height 23
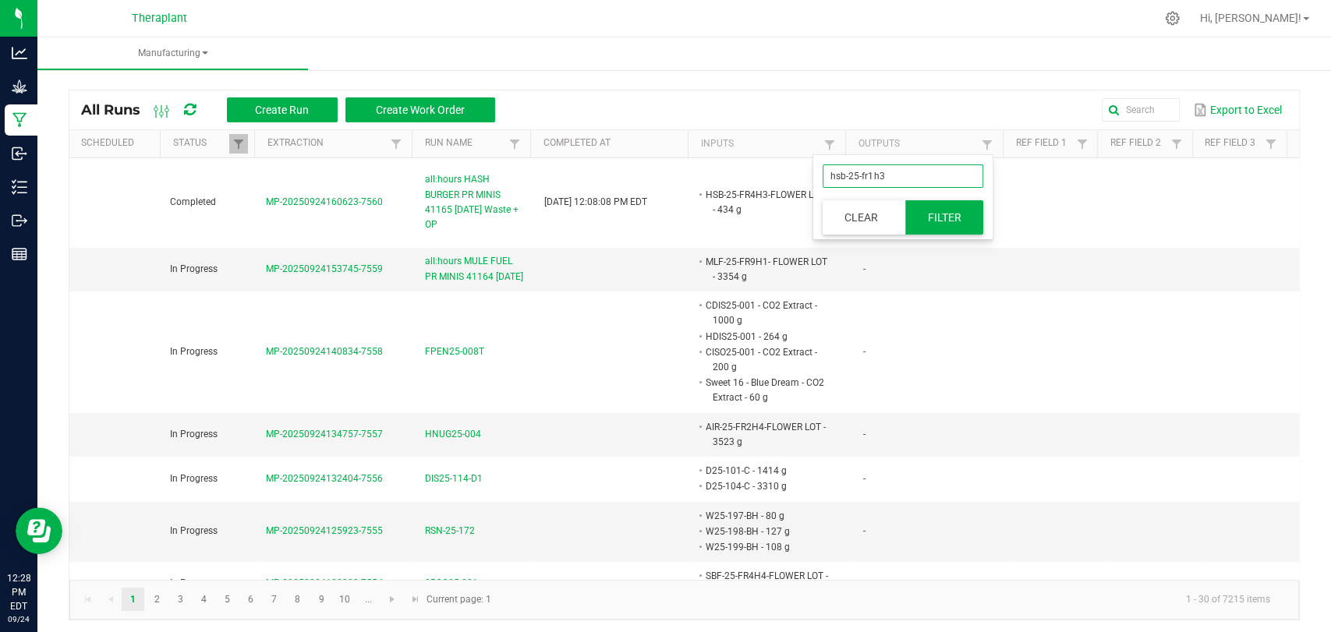
type input "hsb-25-fr1h3"
click at [936, 210] on button "Filter" at bounding box center [944, 217] width 78 height 34
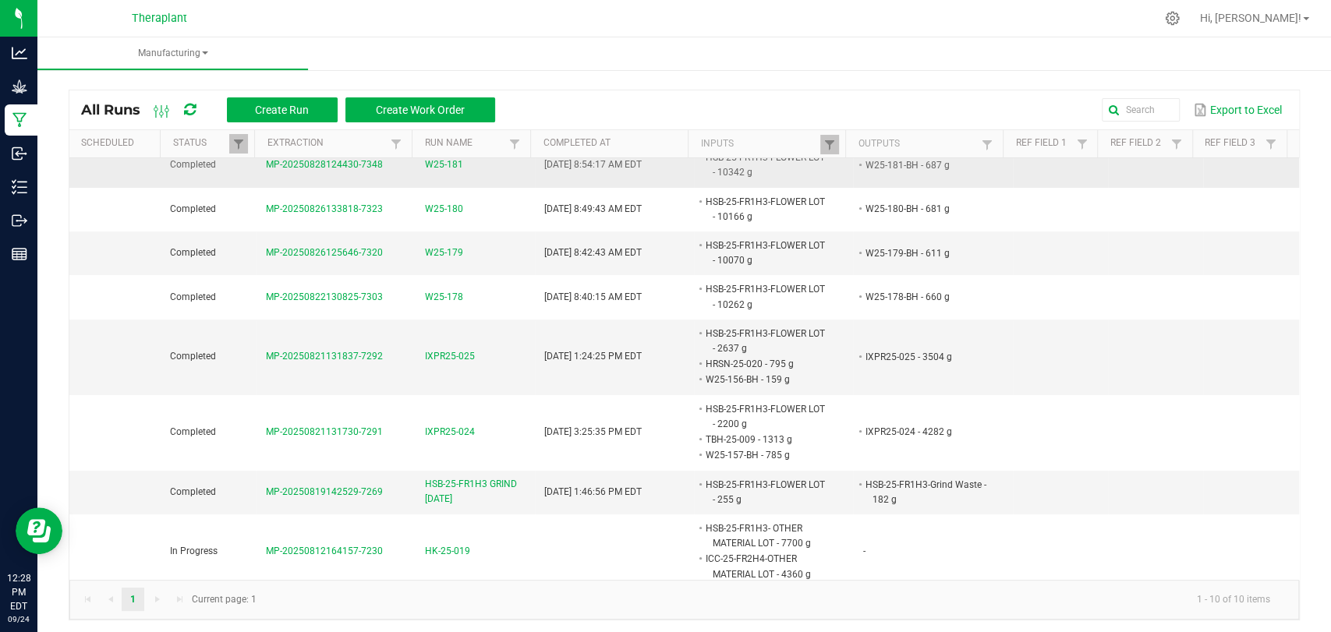
scroll to position [87, 0]
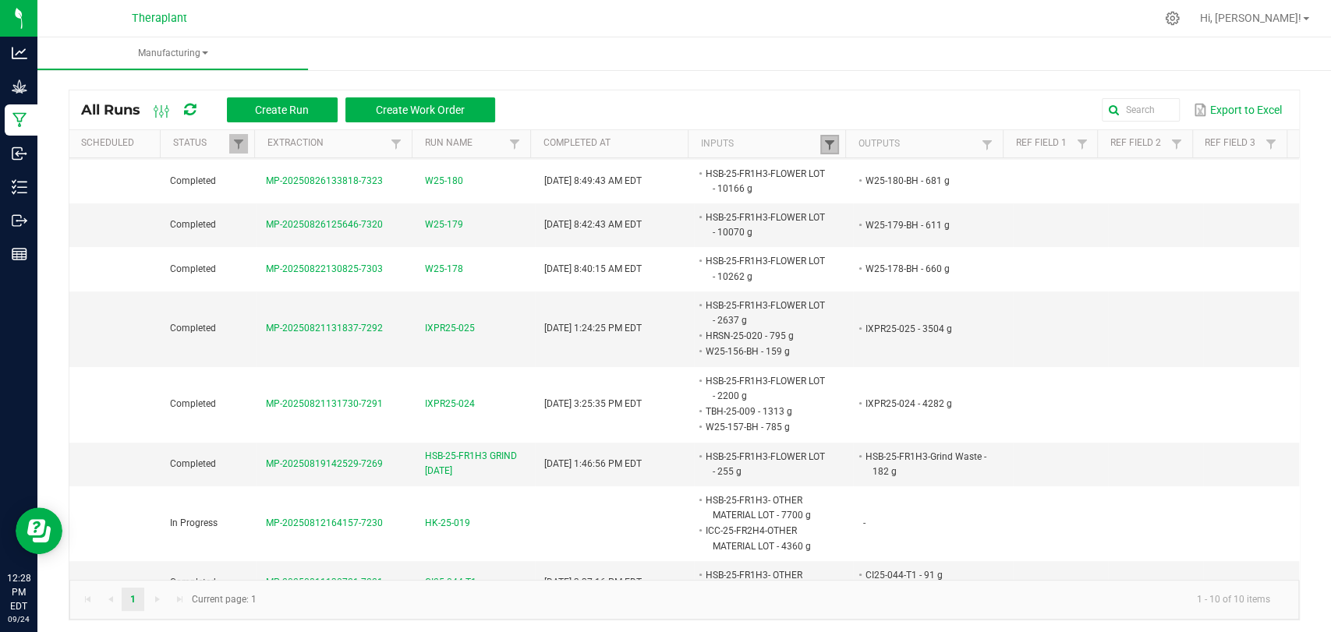
click at [823, 147] on span at bounding box center [829, 145] width 12 height 12
click at [907, 173] on input "hsb-25-fr1h3" at bounding box center [903, 176] width 161 height 23
type input "hsb-25-fr1h3- o"
click at [945, 225] on button "Filter" at bounding box center [944, 217] width 78 height 34
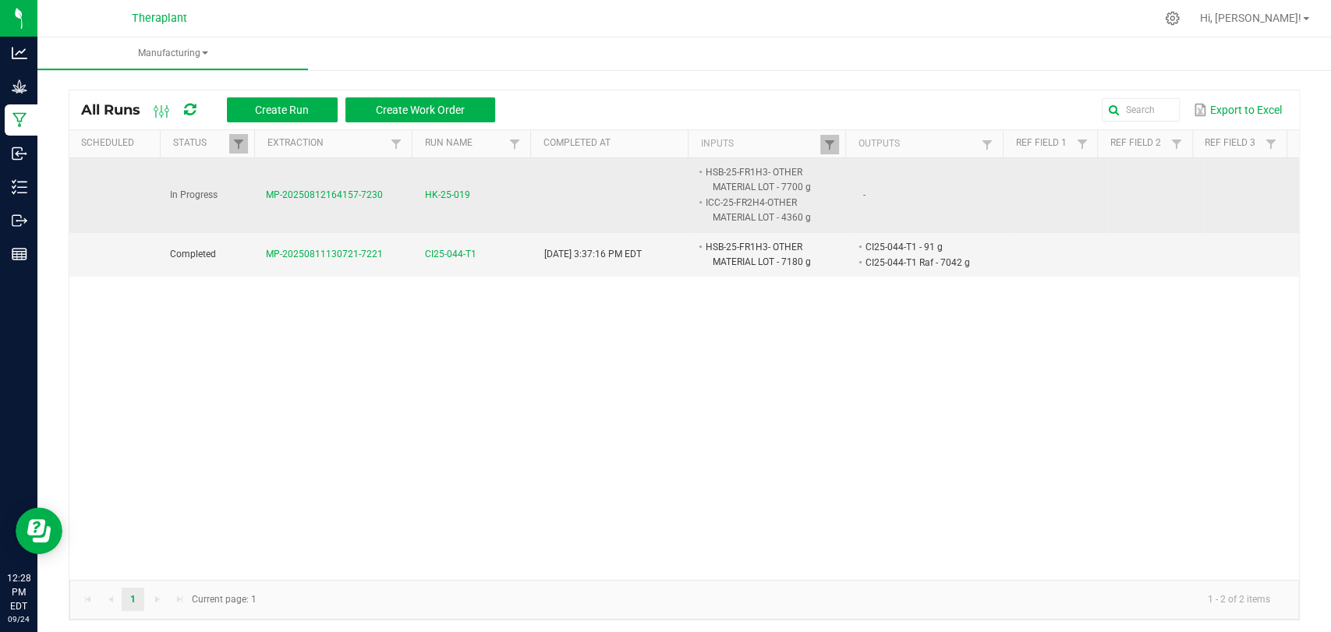
click at [444, 194] on span "HK-25-019" at bounding box center [447, 195] width 45 height 15
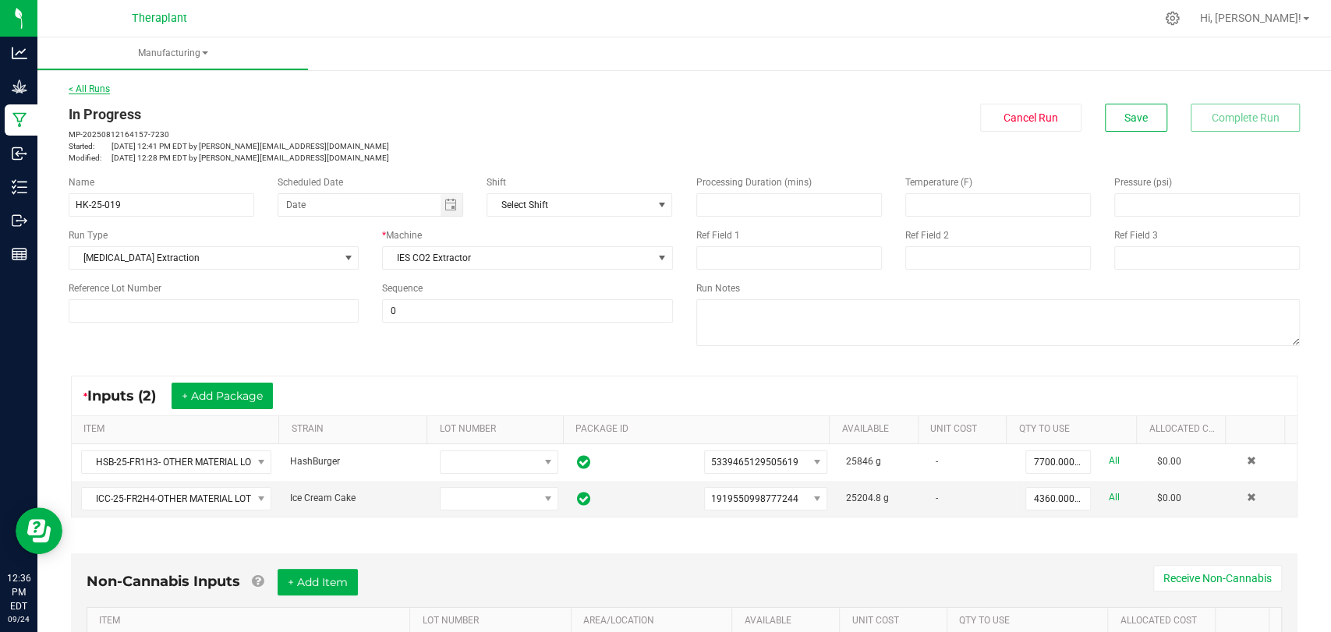
click at [102, 89] on link "< All Runs" at bounding box center [89, 88] width 41 height 11
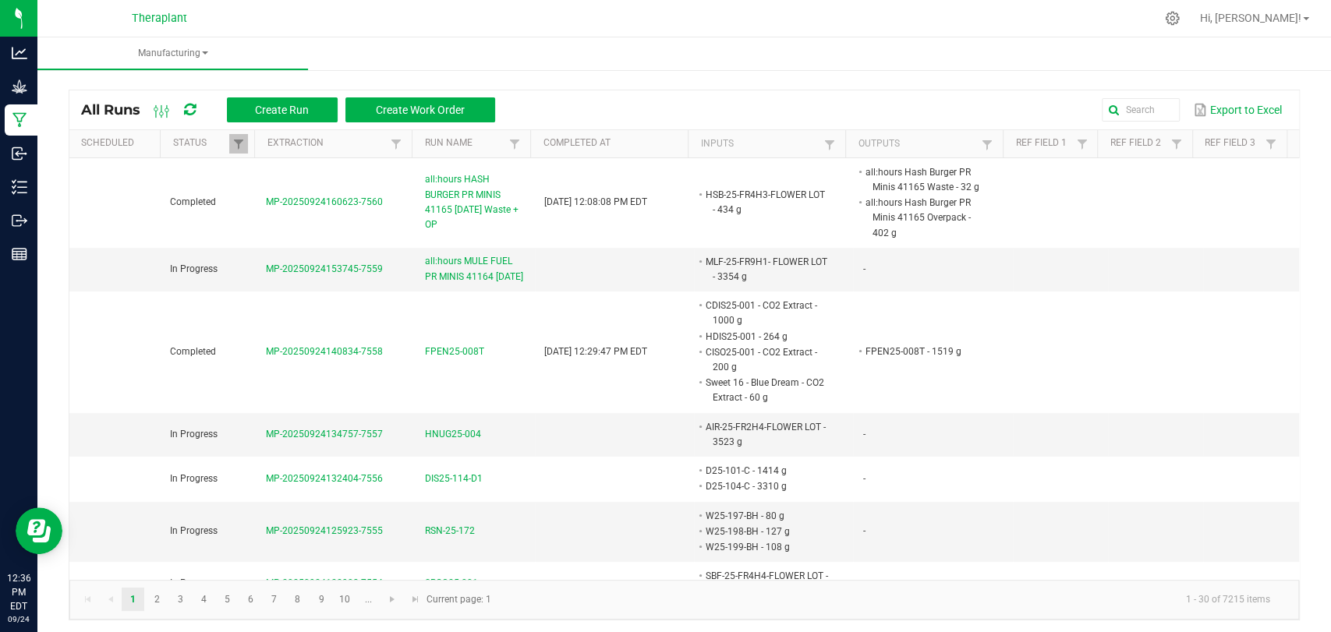
click at [831, 143] on th "Inputs" at bounding box center [767, 144] width 158 height 28
click at [829, 143] on link at bounding box center [829, 144] width 19 height 19
click at [855, 215] on button "Clear" at bounding box center [861, 217] width 77 height 34
click at [1131, 107] on input "text" at bounding box center [981, 109] width 398 height 23
click at [823, 146] on span at bounding box center [829, 145] width 12 height 12
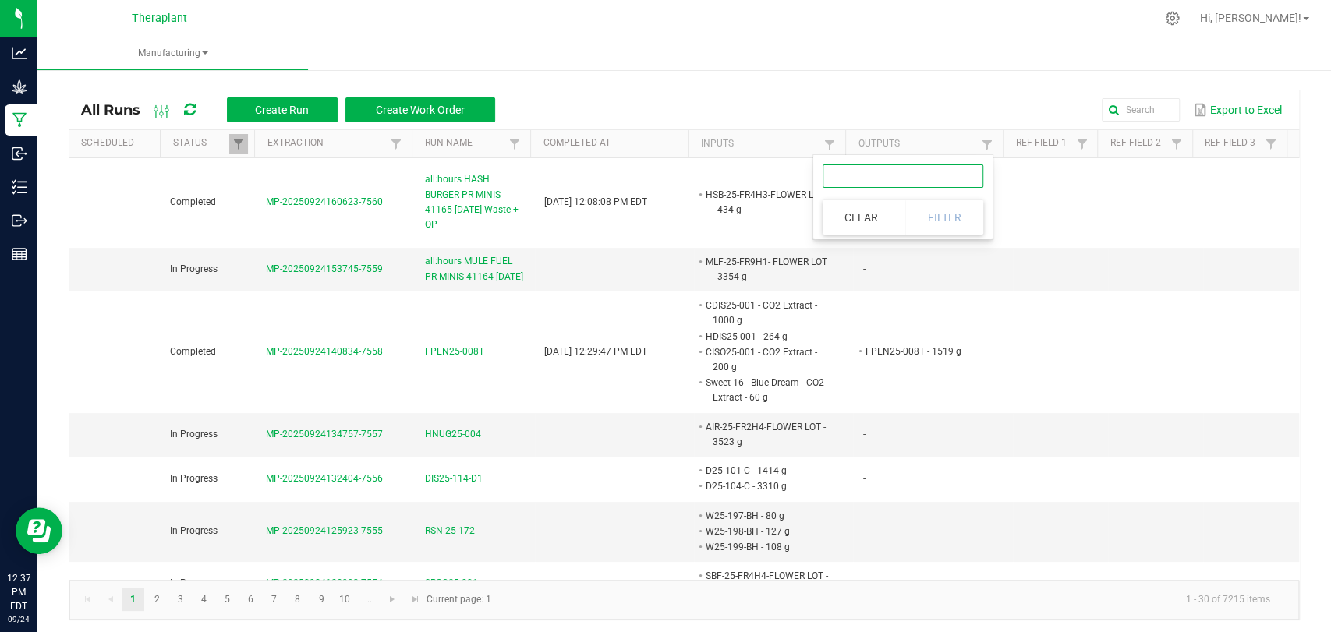
click at [858, 184] on input "text" at bounding box center [903, 176] width 161 height 23
type input "hsb-25-fr1h3"
click at [937, 227] on button "Filter" at bounding box center [944, 217] width 78 height 34
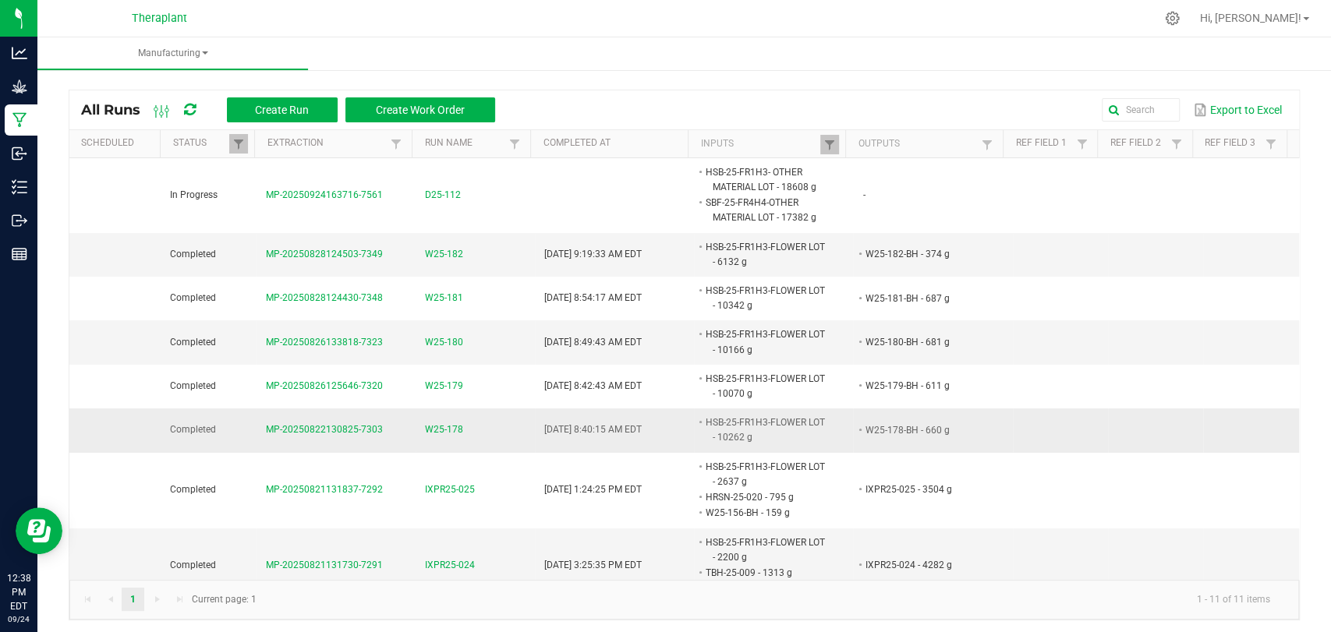
click at [432, 434] on span "W25-178" at bounding box center [444, 430] width 38 height 15
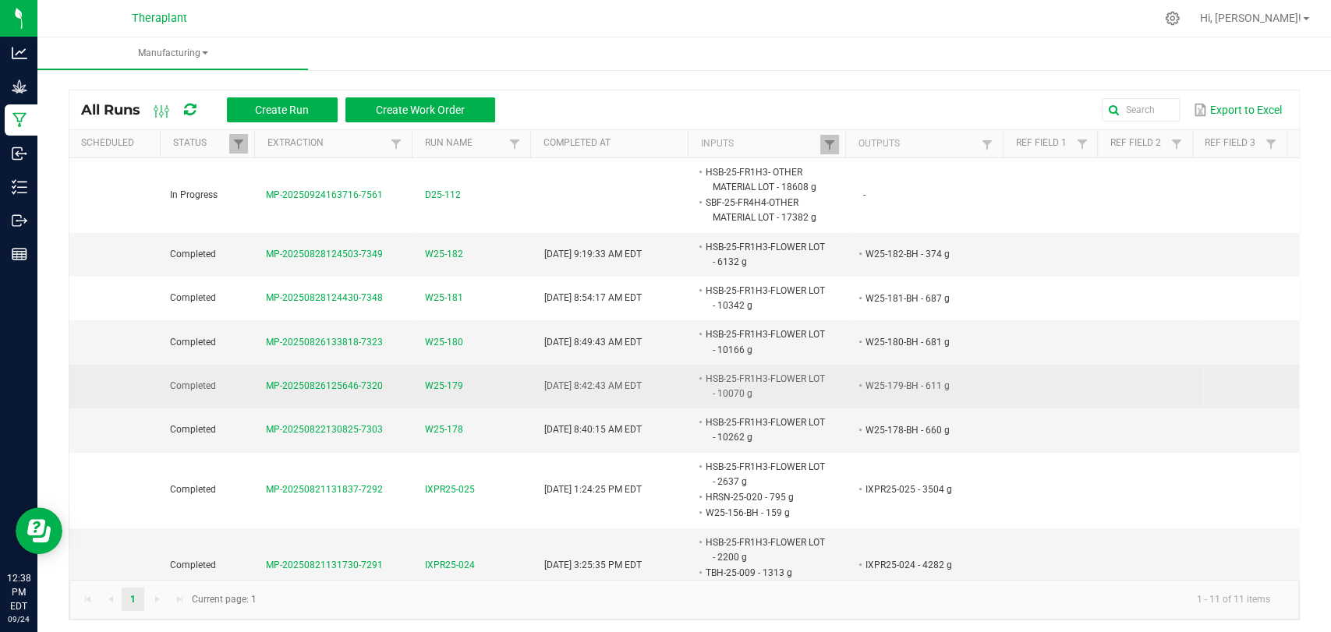
click at [437, 386] on span "W25-179" at bounding box center [444, 386] width 38 height 15
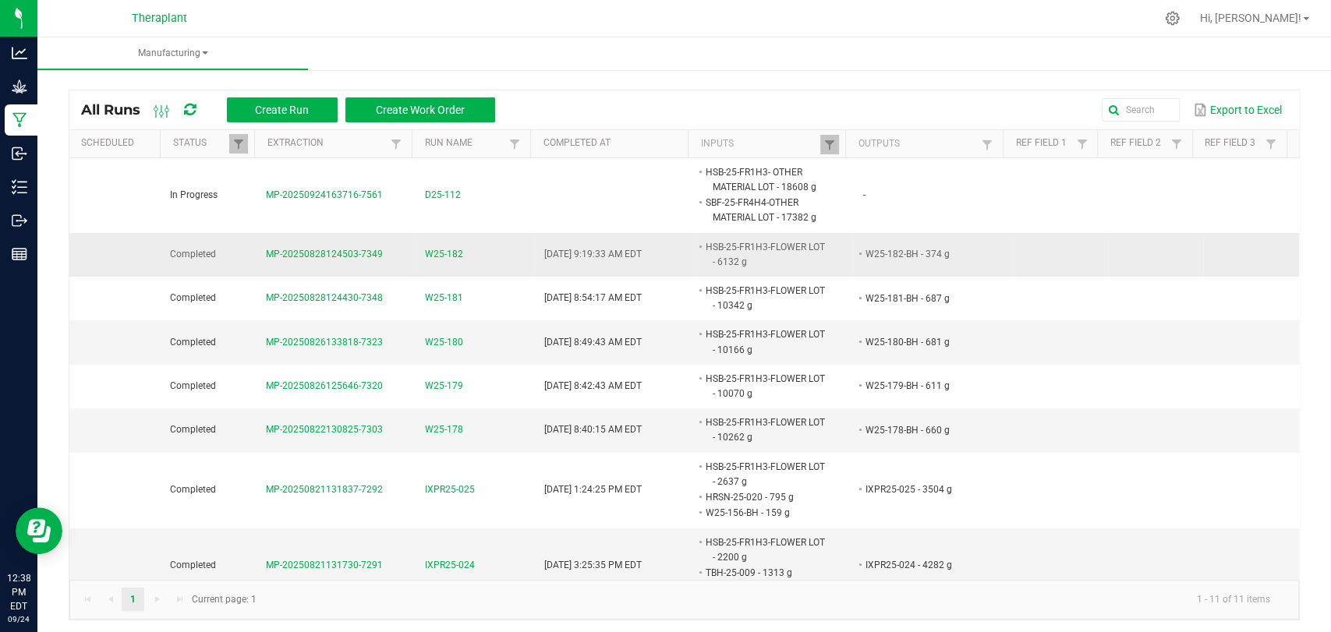
click at [434, 250] on span "W25-182" at bounding box center [444, 254] width 38 height 15
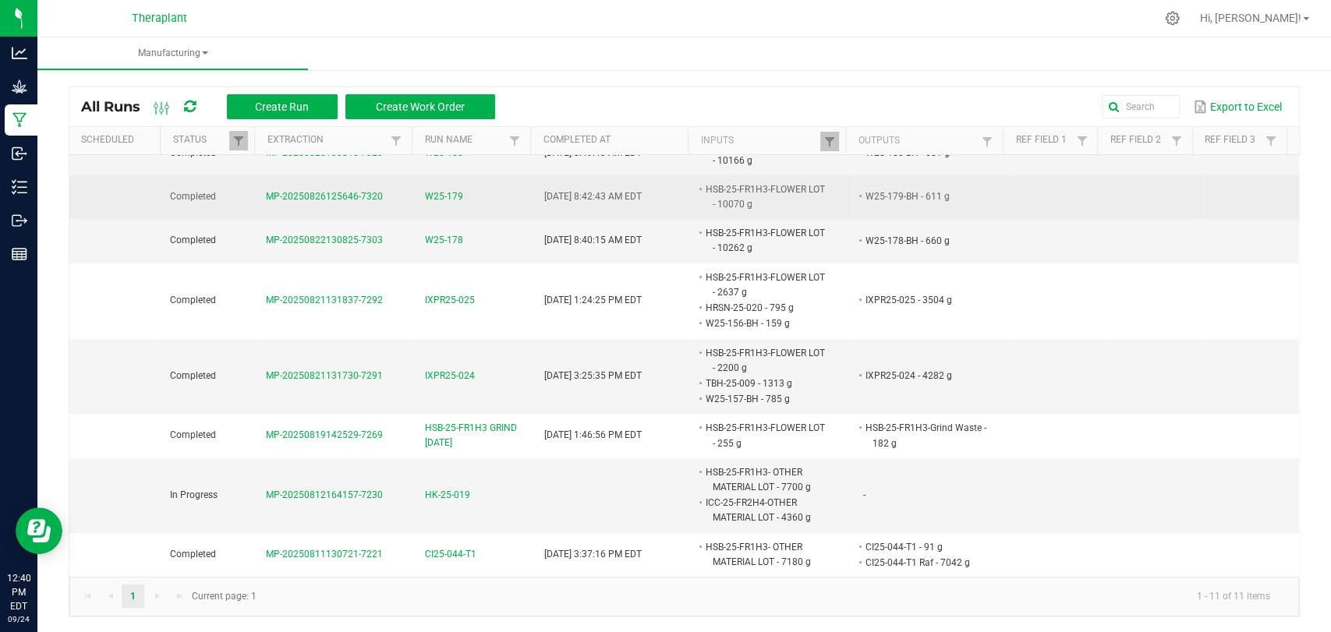
scroll to position [4, 0]
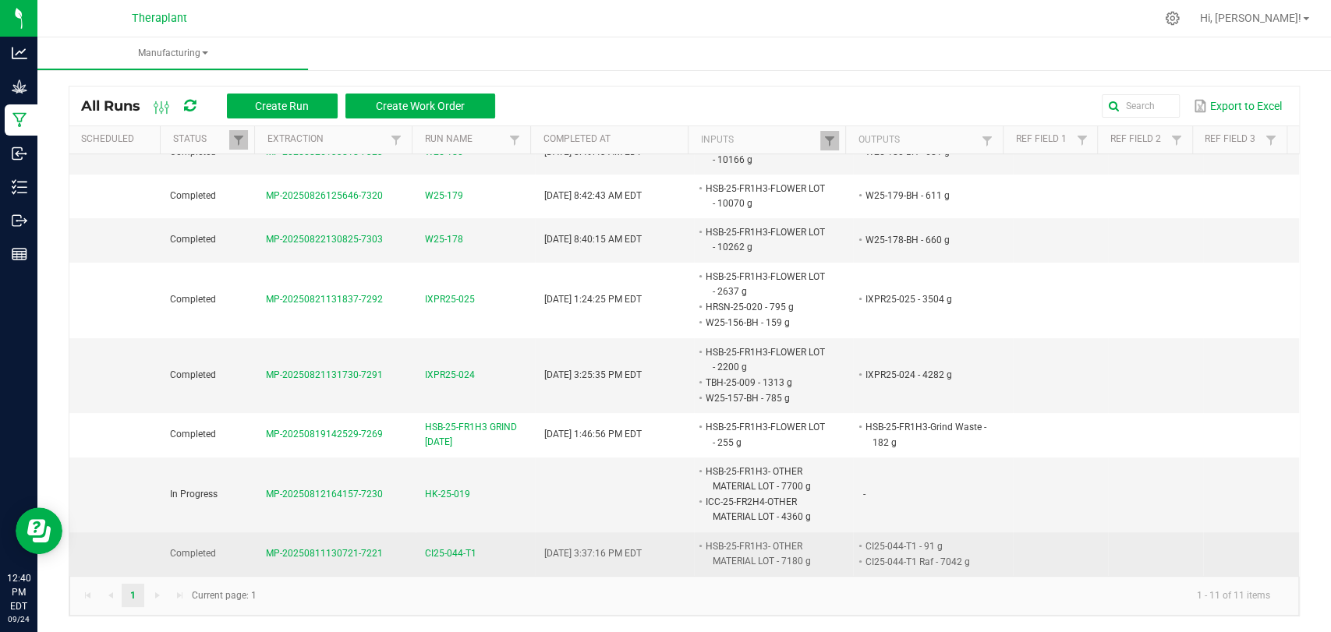
click at [455, 547] on span "CI25-044-T1" at bounding box center [450, 554] width 51 height 15
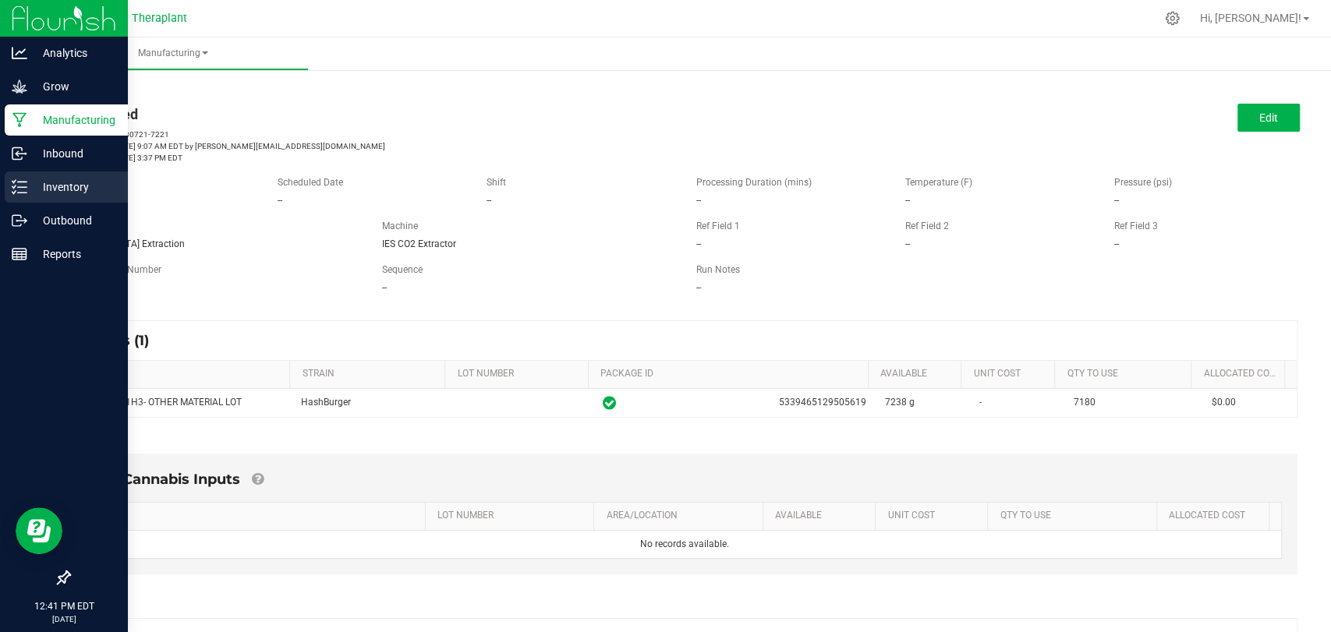
click at [14, 185] on icon at bounding box center [20, 187] width 16 height 16
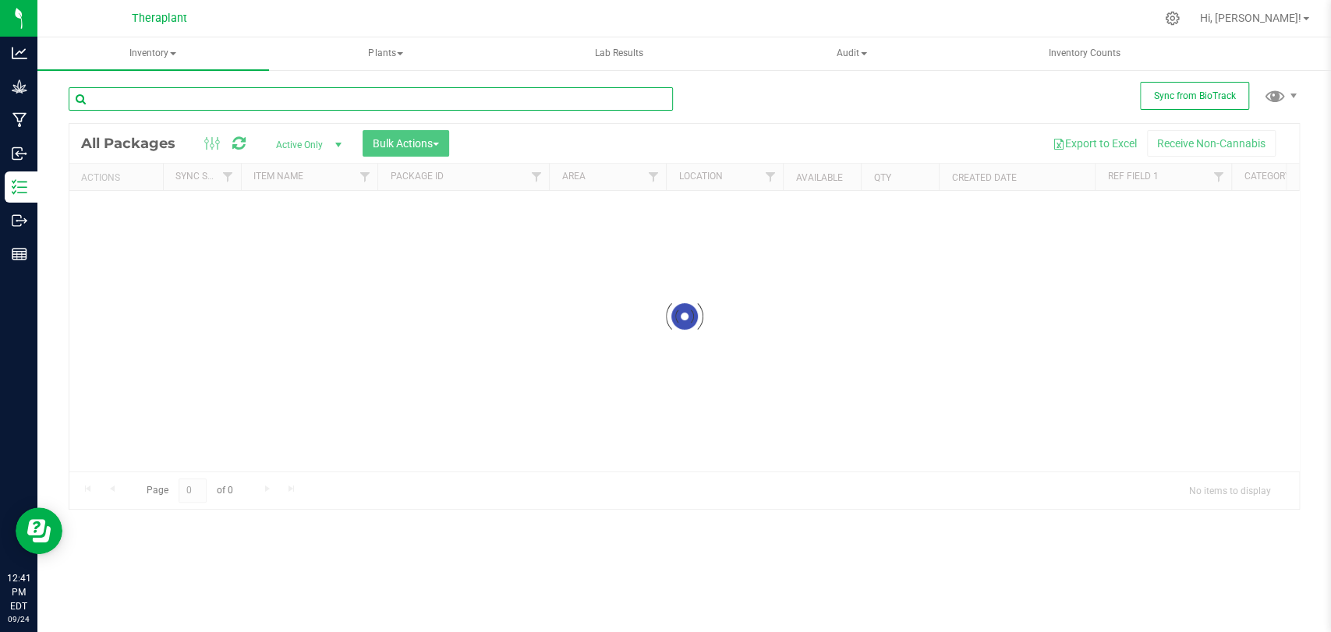
click at [276, 102] on input "text" at bounding box center [371, 98] width 604 height 23
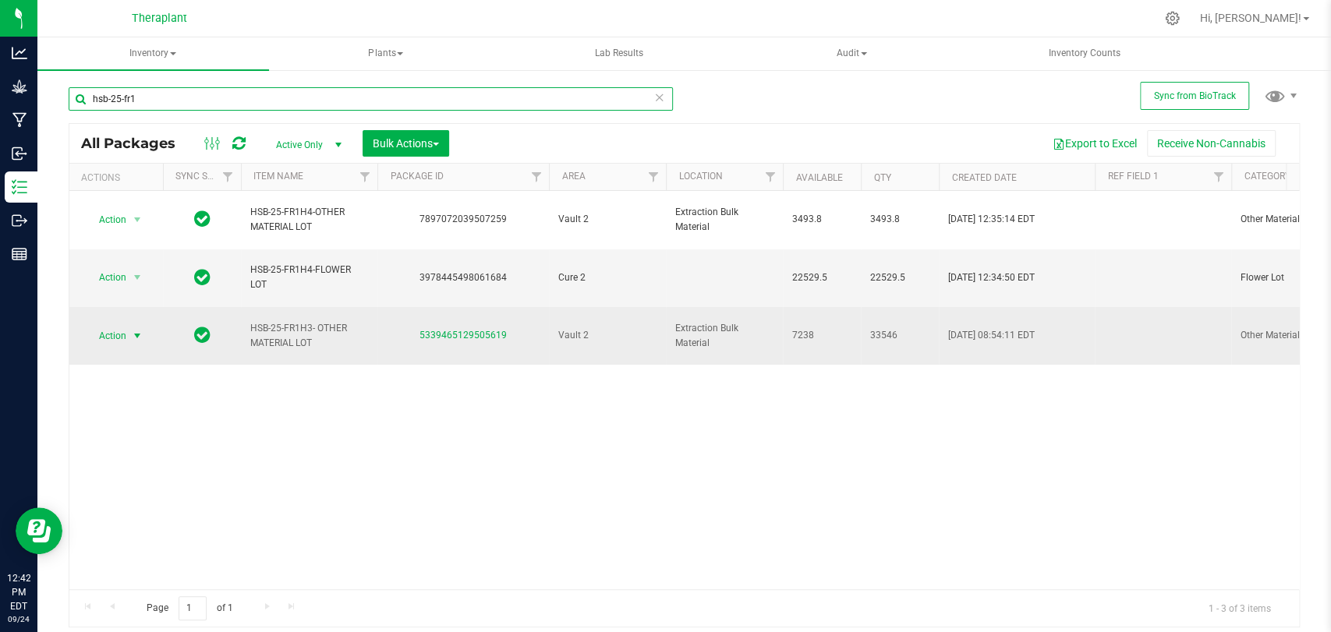
type input "hsb-25-fr1"
click at [140, 330] on span "select" at bounding box center [137, 336] width 12 height 12
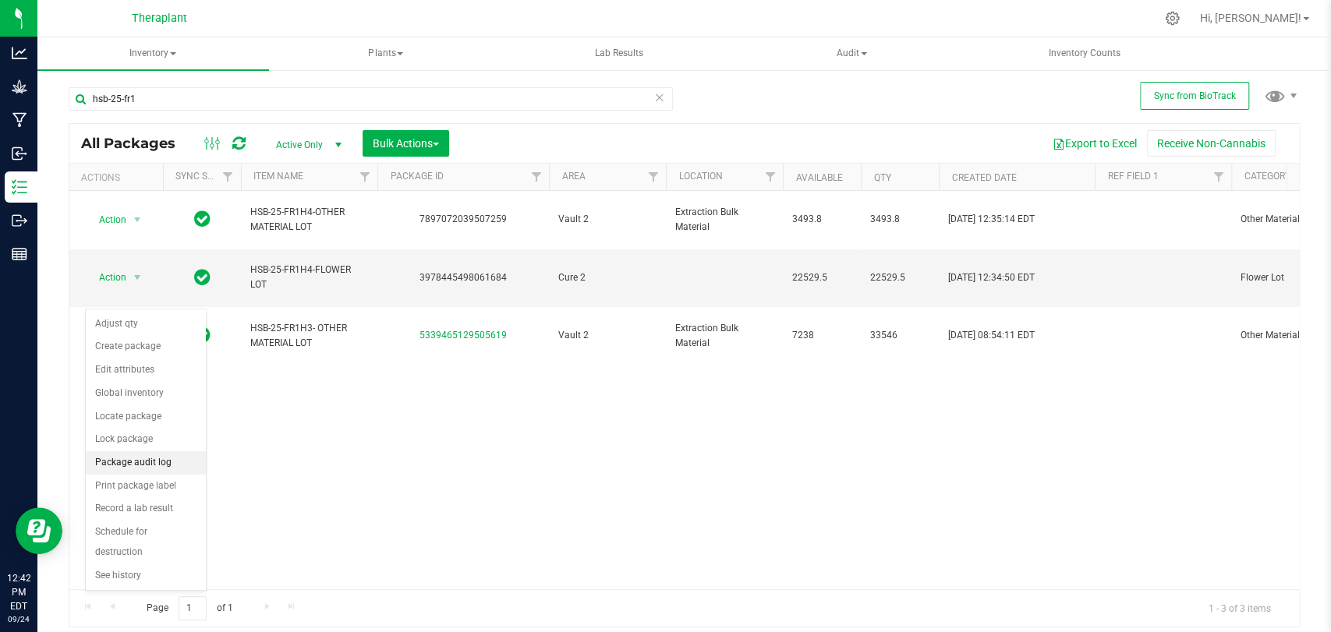
click at [140, 463] on li "Package audit log" at bounding box center [146, 462] width 120 height 23
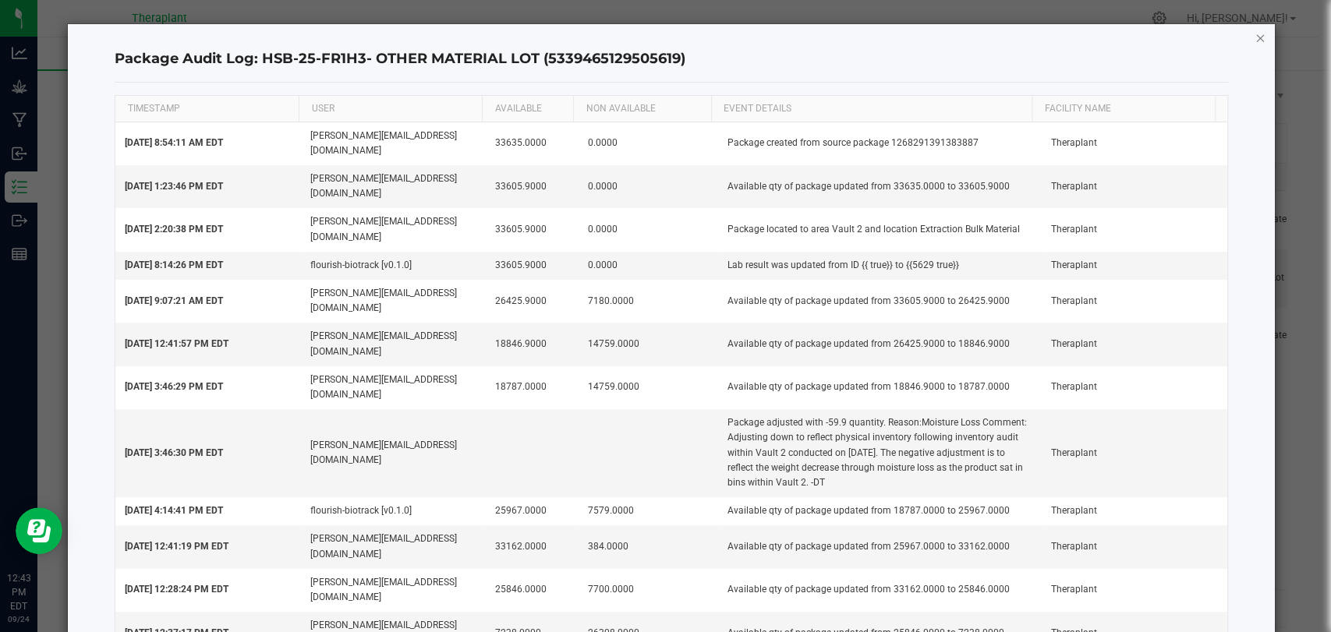
click at [1262, 36] on icon "button" at bounding box center [1260, 37] width 11 height 19
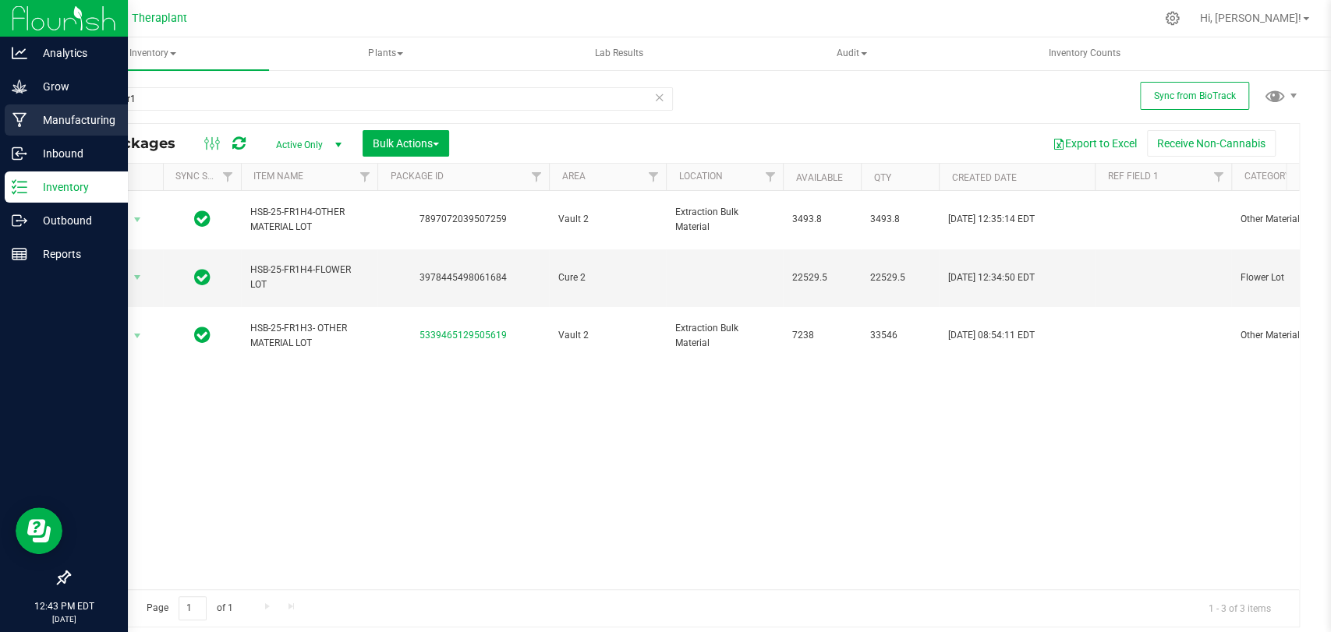
click at [19, 126] on icon at bounding box center [19, 120] width 14 height 15
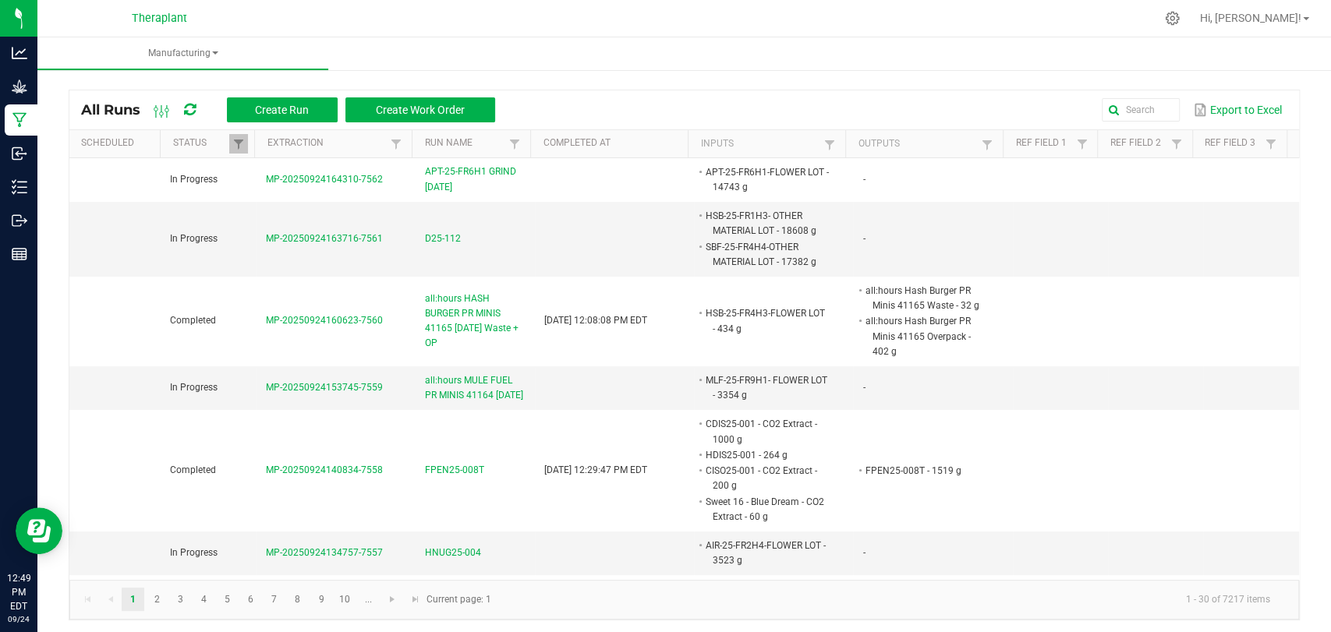
click at [193, 105] on icon at bounding box center [190, 110] width 12 height 14
